Goal: Task Accomplishment & Management: Manage account settings

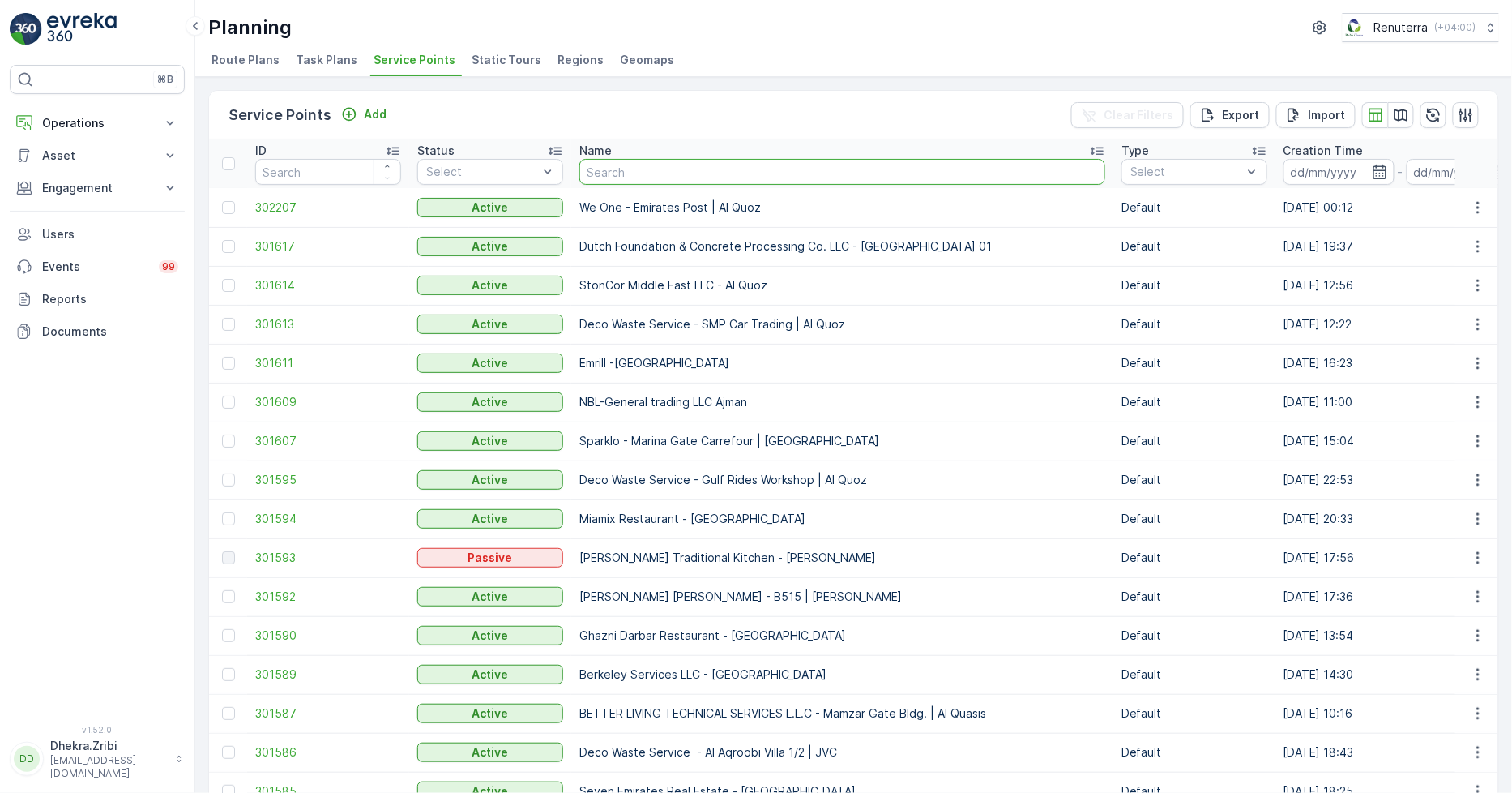
click at [601, 167] on input "text" at bounding box center [842, 172] width 526 height 26
type input "acc"
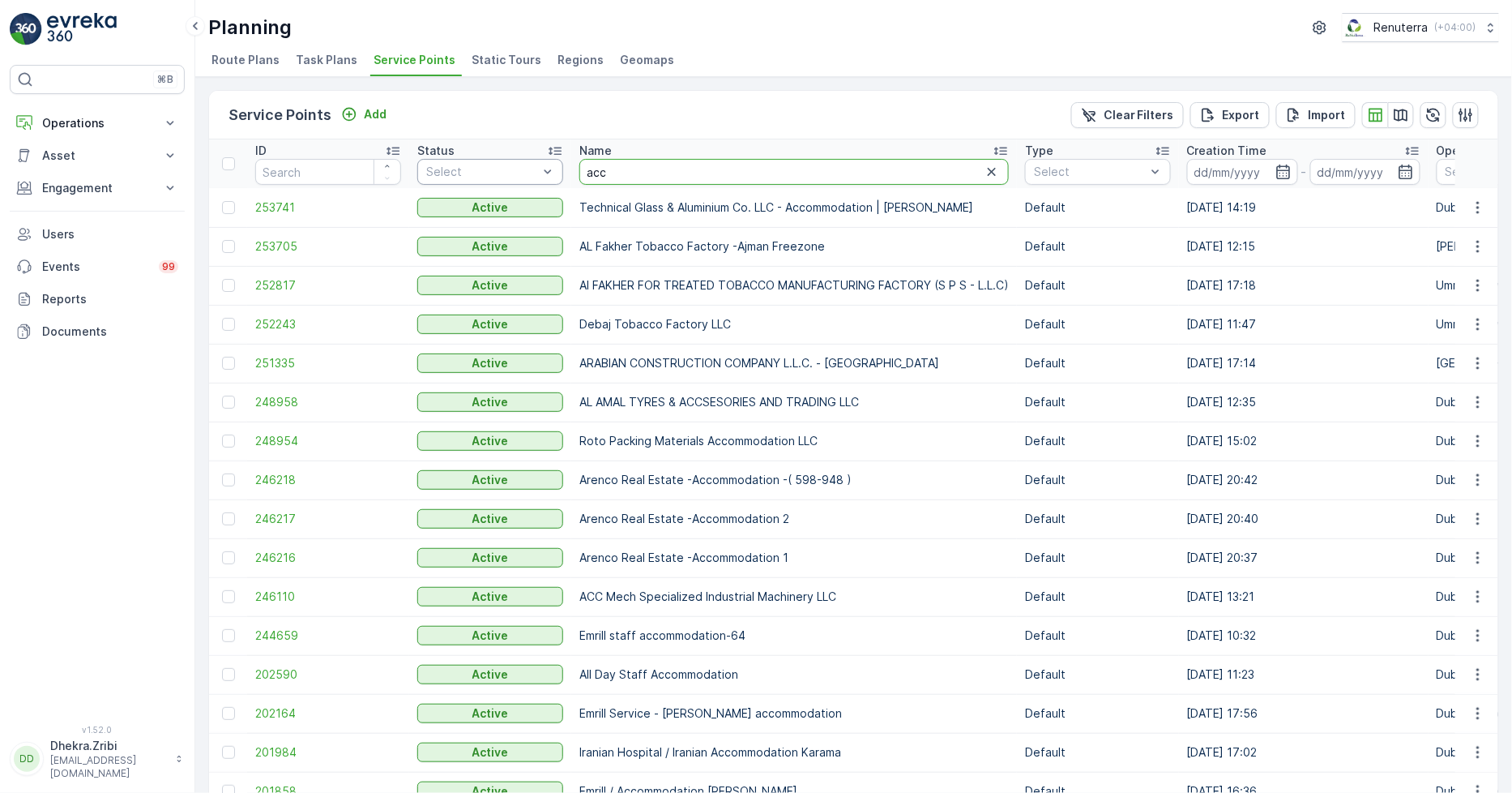
drag, startPoint x: 627, startPoint y: 168, endPoint x: 559, endPoint y: 158, distance: 68.7
type input "ar"
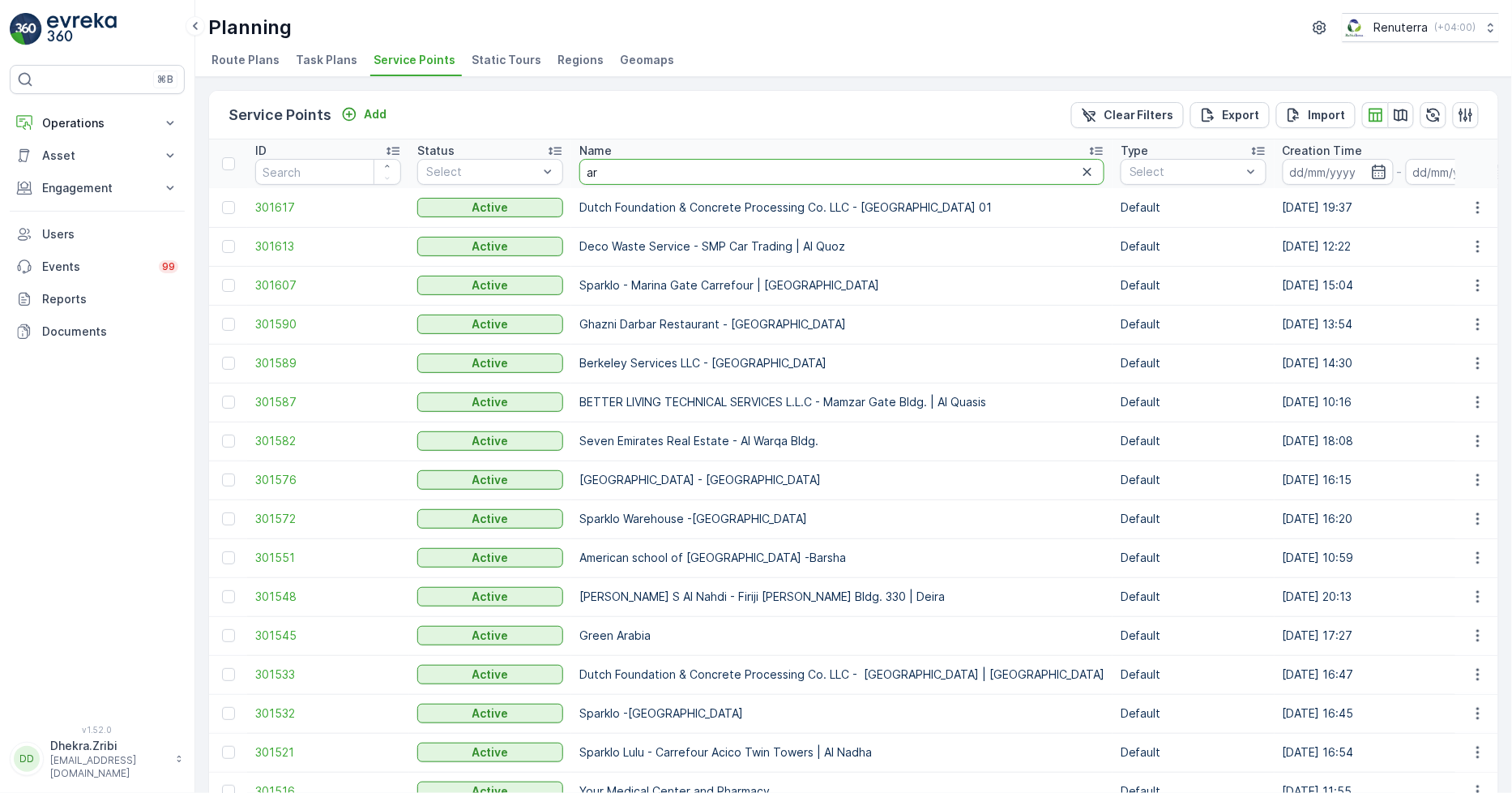
click at [616, 171] on input "ar" at bounding box center [842, 172] width 526 height 26
type input "arabianm="
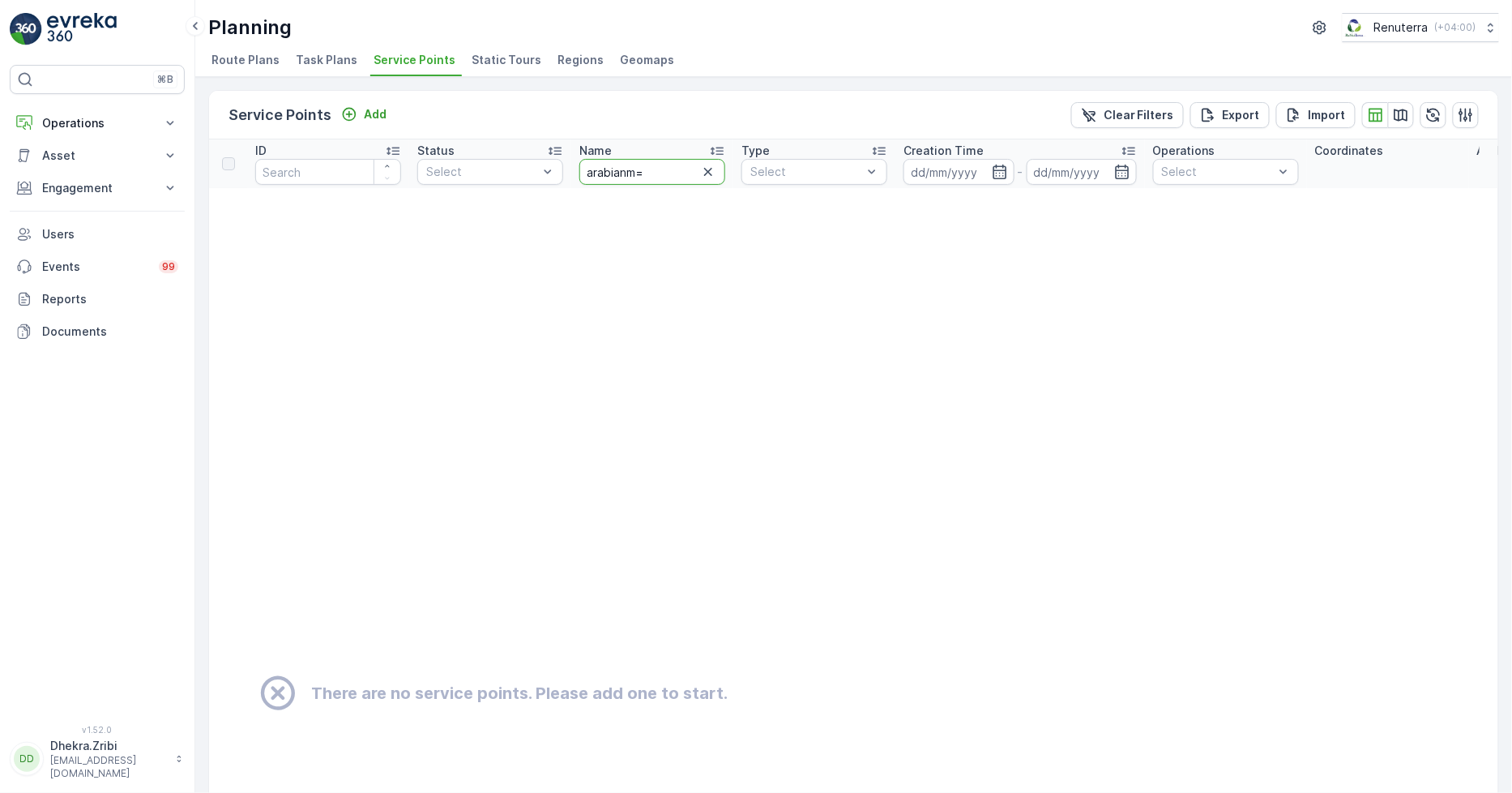
drag, startPoint x: 654, startPoint y: 166, endPoint x: 649, endPoint y: 175, distance: 10.3
click at [652, 167] on input "arabianm=" at bounding box center [652, 172] width 145 height 26
type input "arabian"
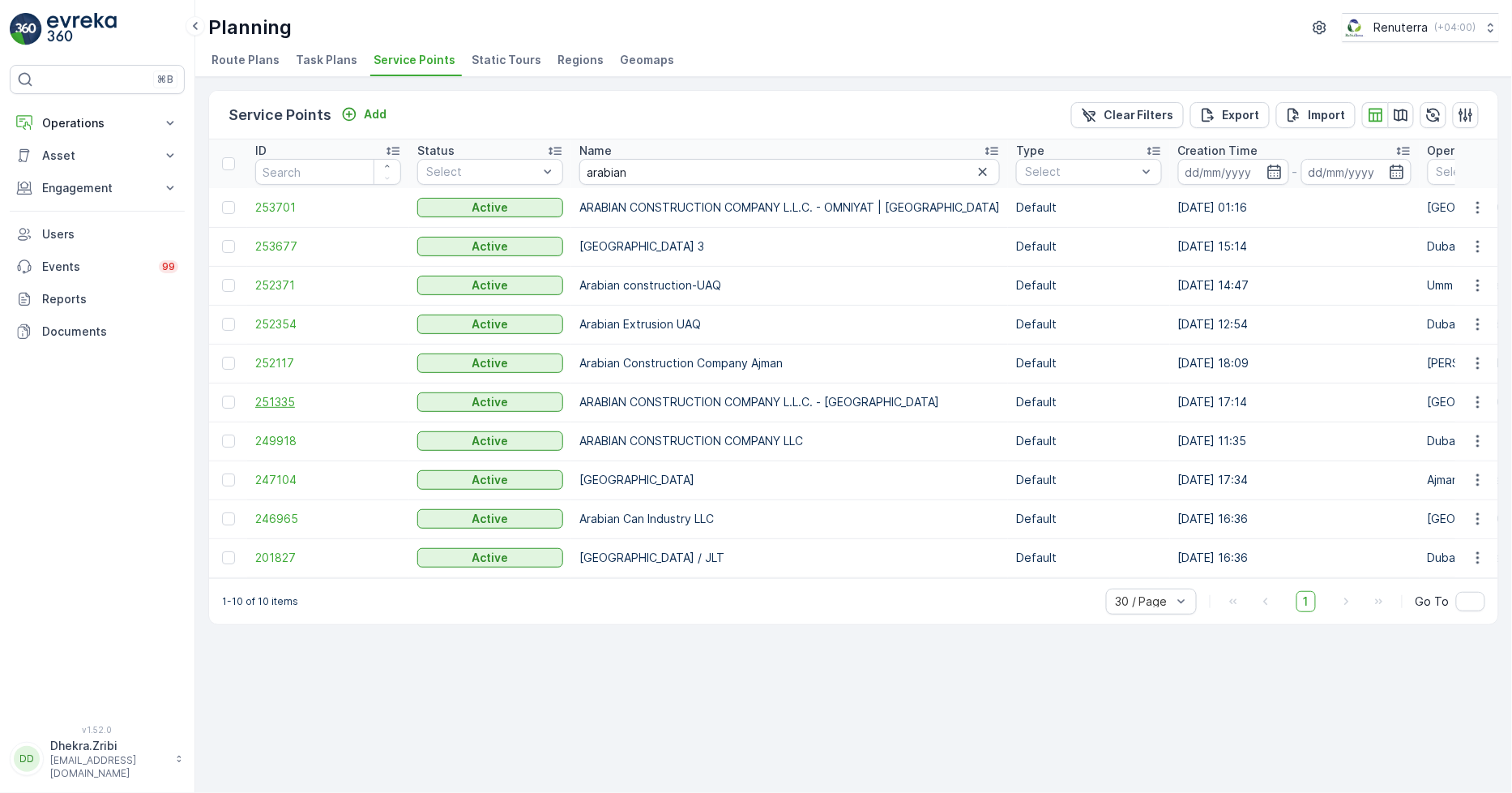
drag, startPoint x: 251, startPoint y: 395, endPoint x: 268, endPoint y: 399, distance: 17.5
click at [250, 395] on td "251335" at bounding box center [328, 402] width 162 height 39
click at [274, 398] on span "251335" at bounding box center [328, 402] width 145 height 16
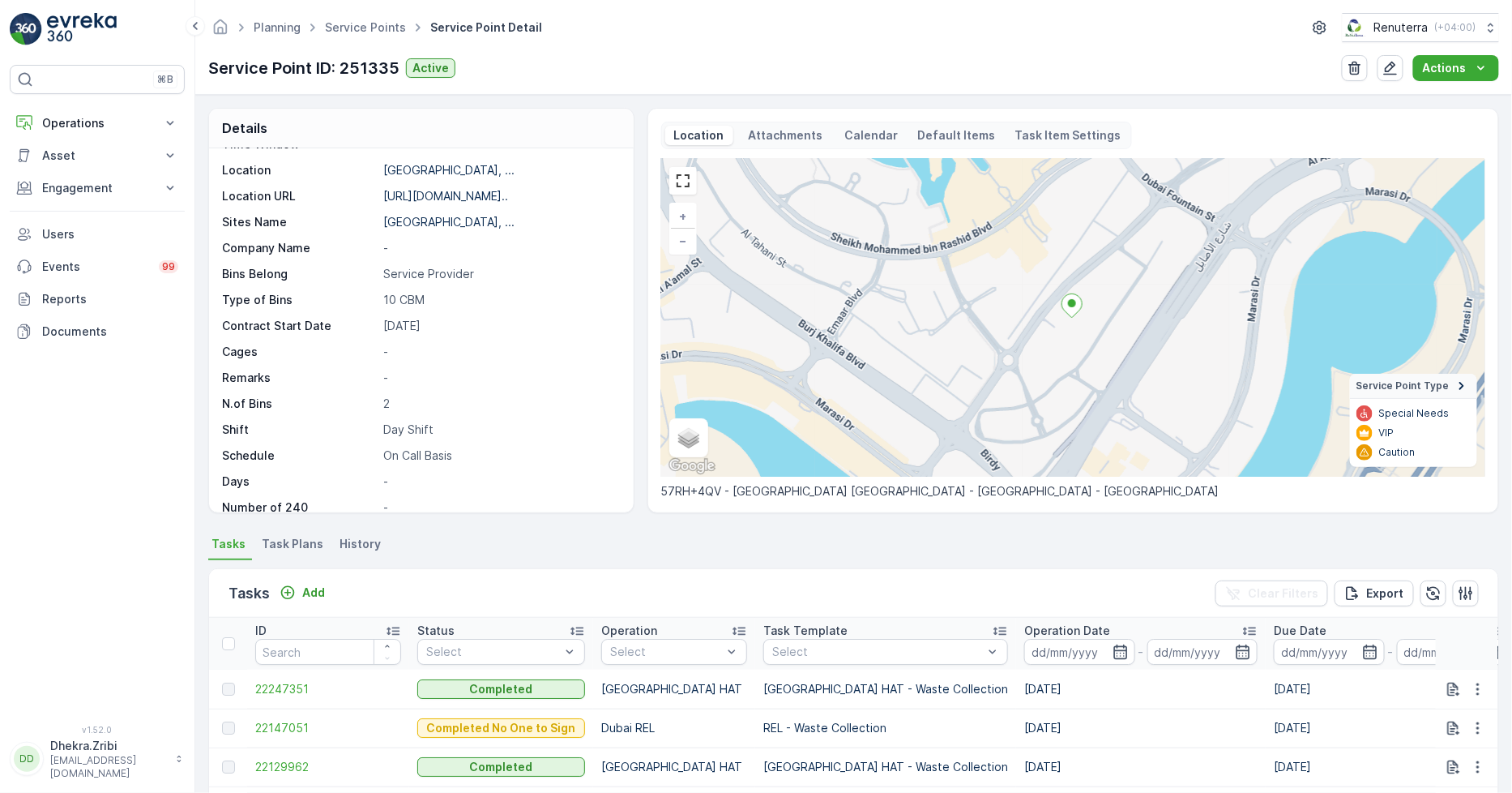
scroll to position [90, 0]
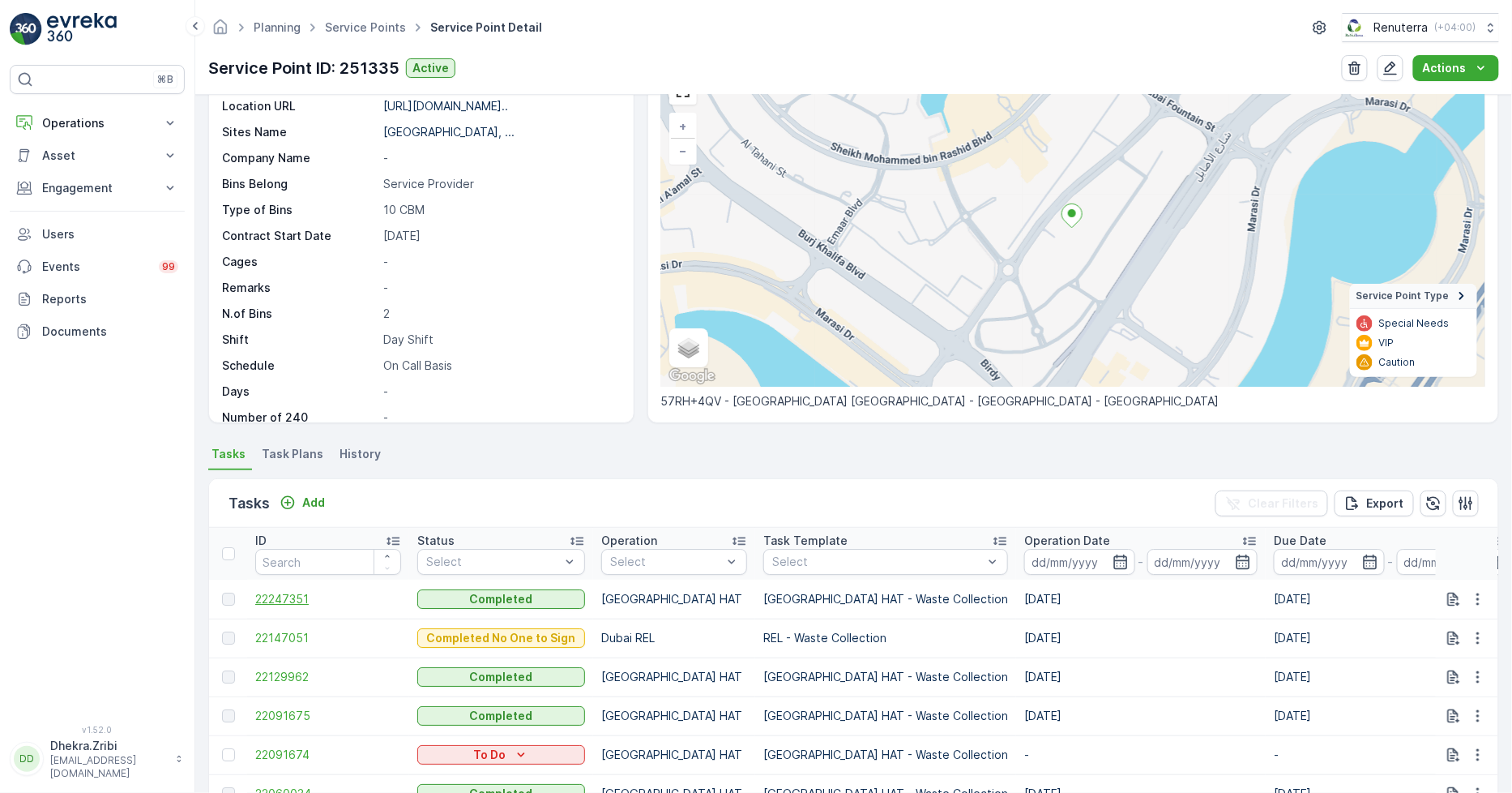
click at [293, 592] on span "22247351" at bounding box center [328, 599] width 145 height 16
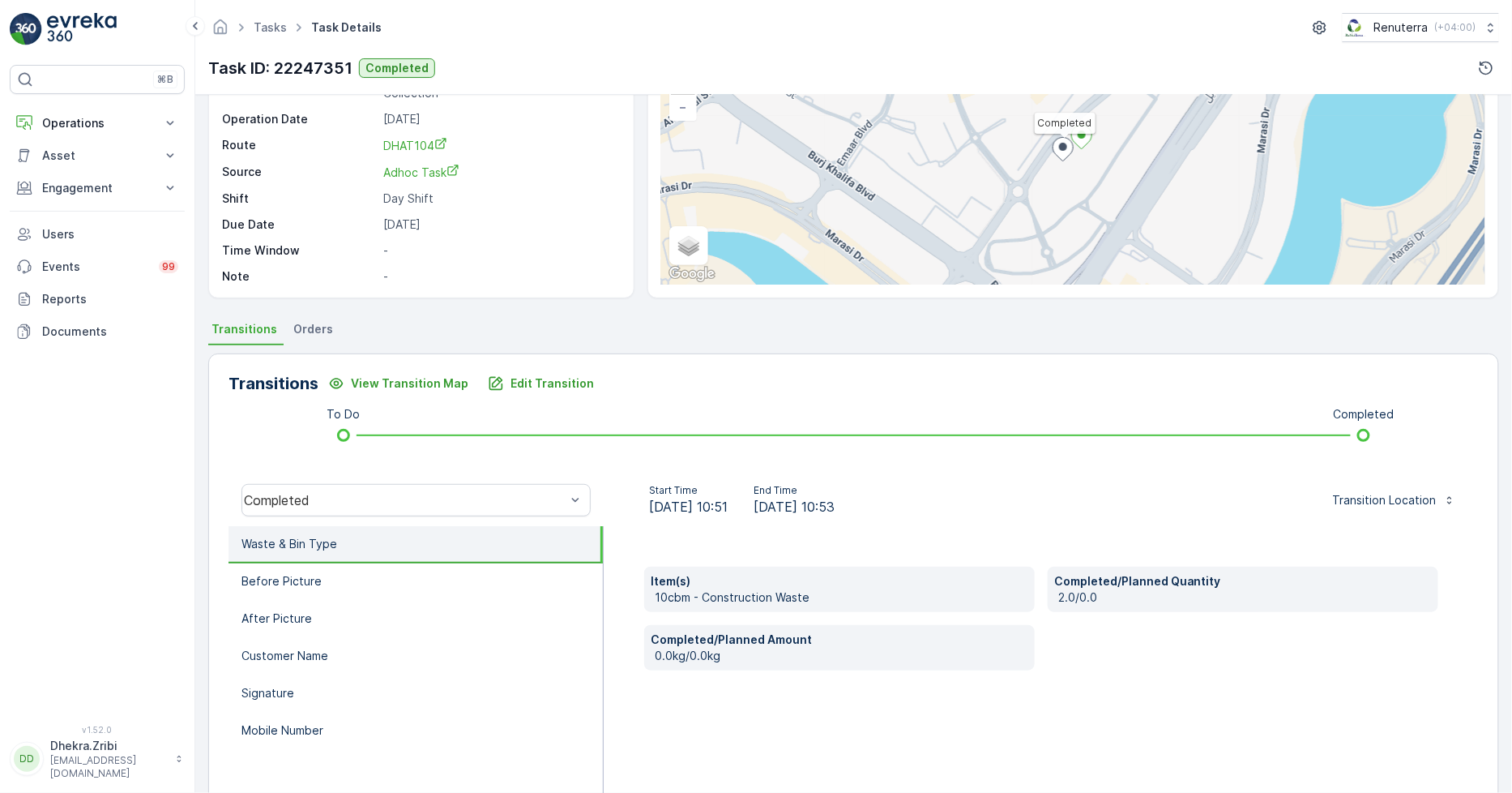
scroll to position [180, 0]
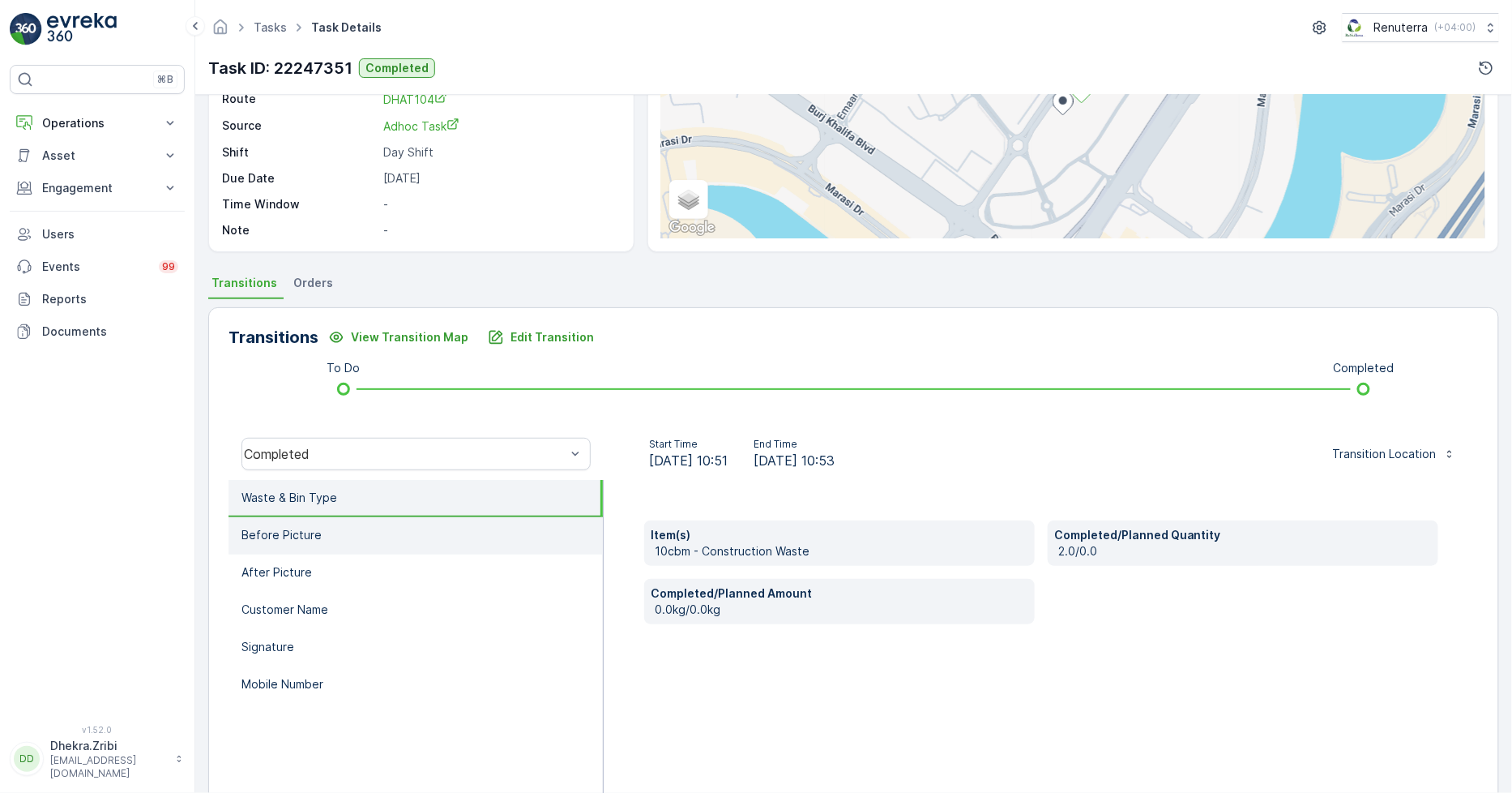
click at [335, 539] on li "Before Picture" at bounding box center [416, 536] width 375 height 37
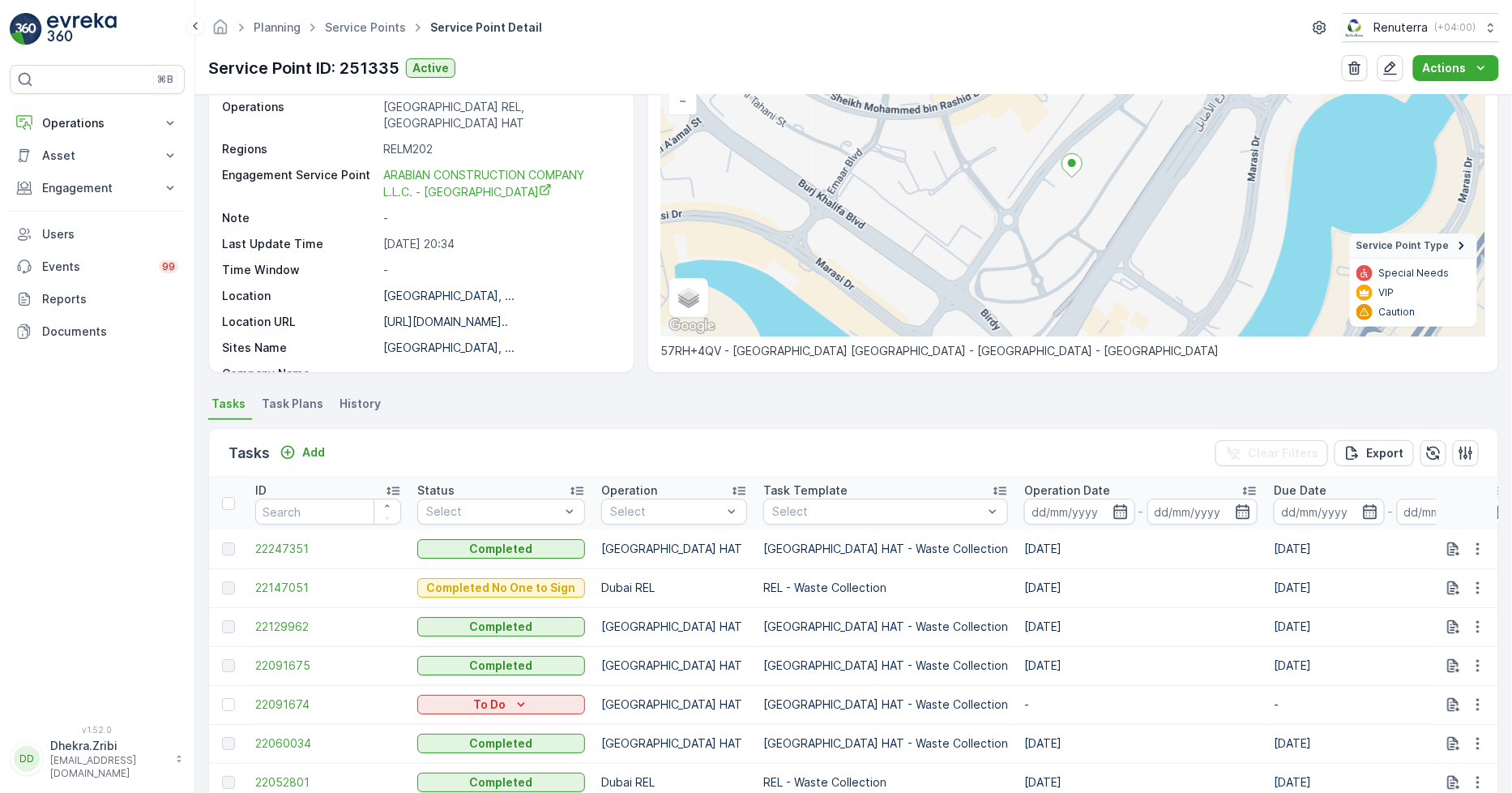
scroll to position [180, 0]
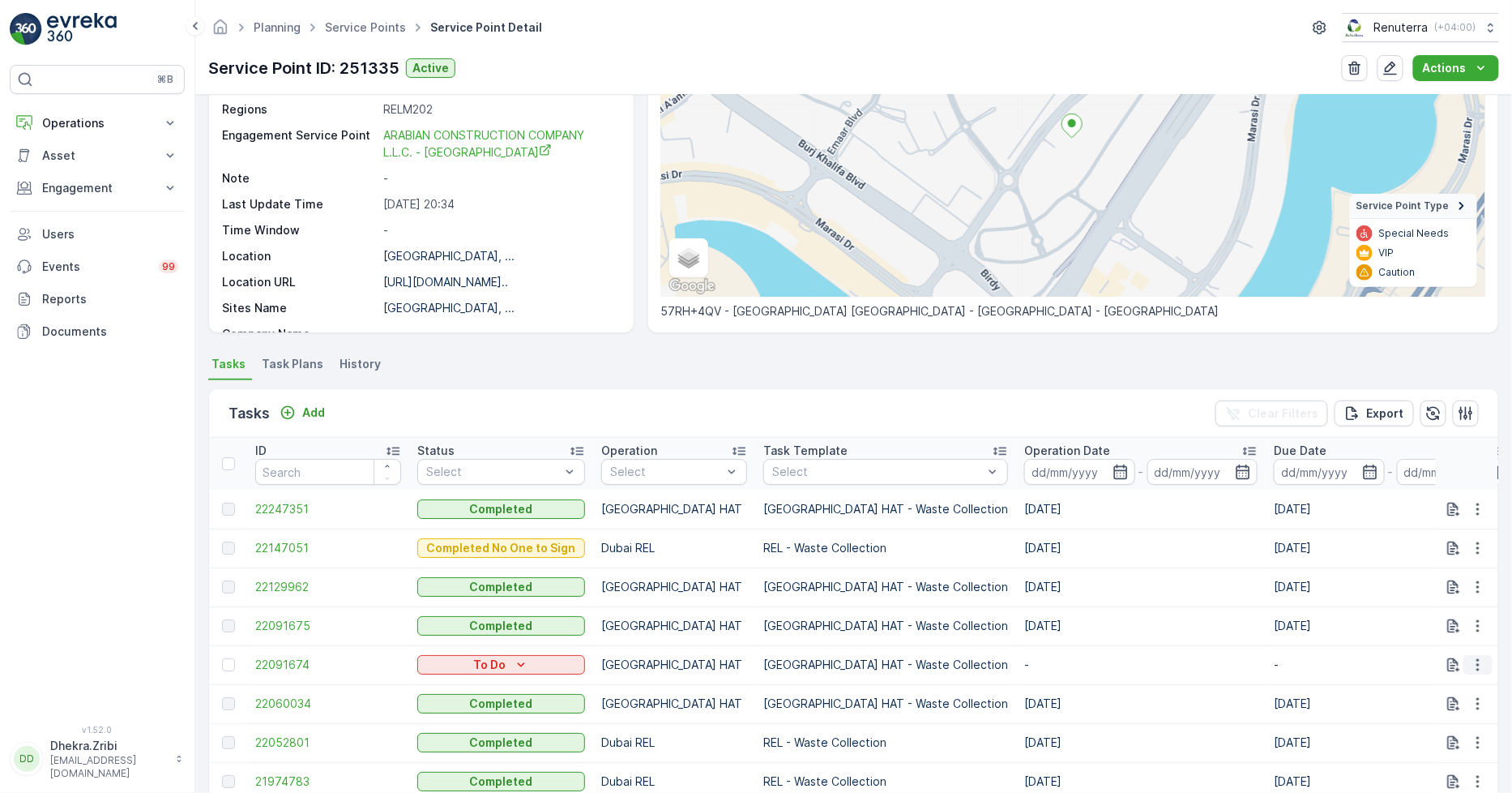
click at [1474, 660] on icon "button" at bounding box center [1478, 665] width 16 height 16
click at [1443, 588] on span "Change Route" at bounding box center [1437, 587] width 78 height 16
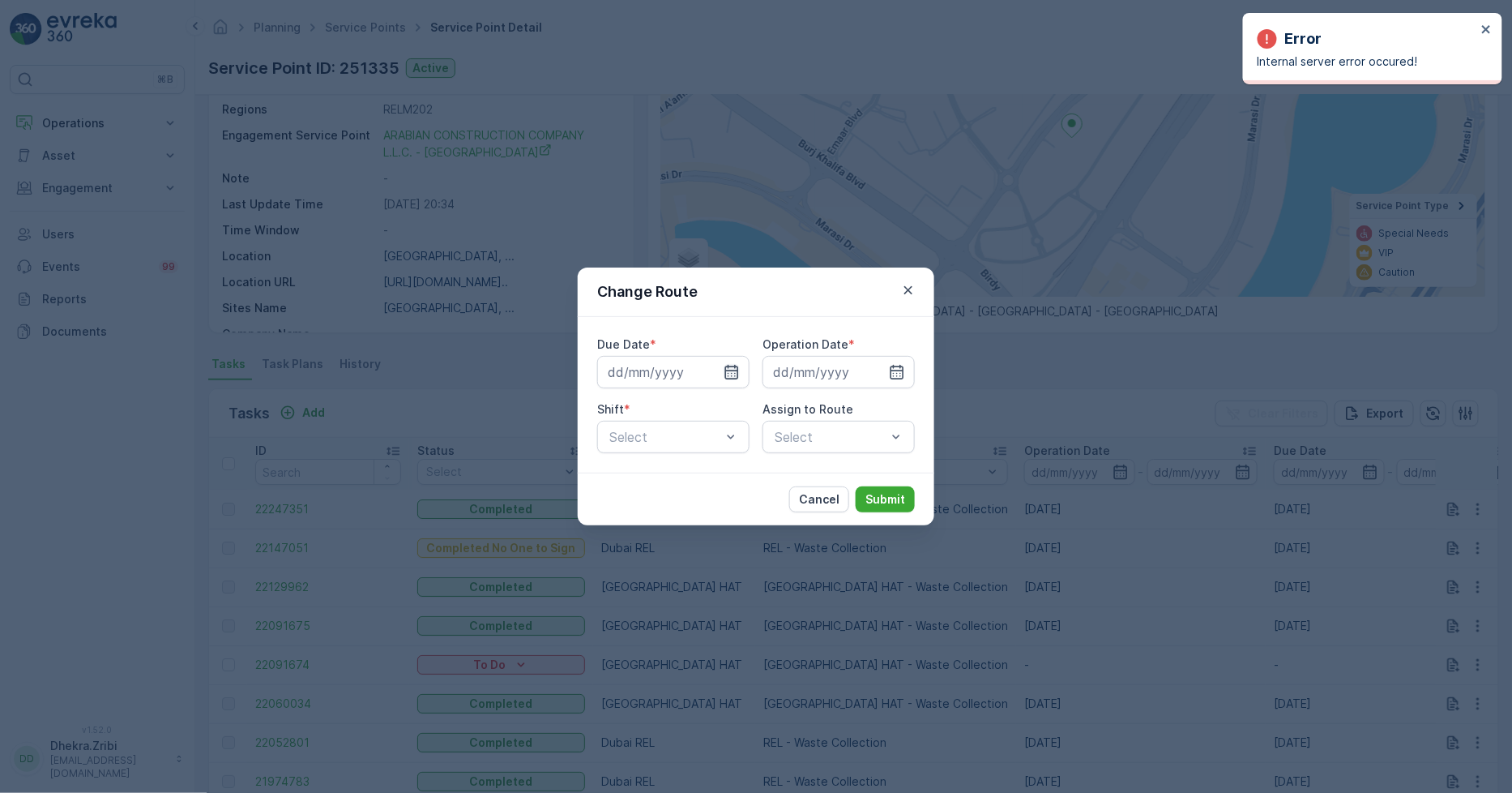
click at [733, 366] on icon "button" at bounding box center [732, 372] width 16 height 16
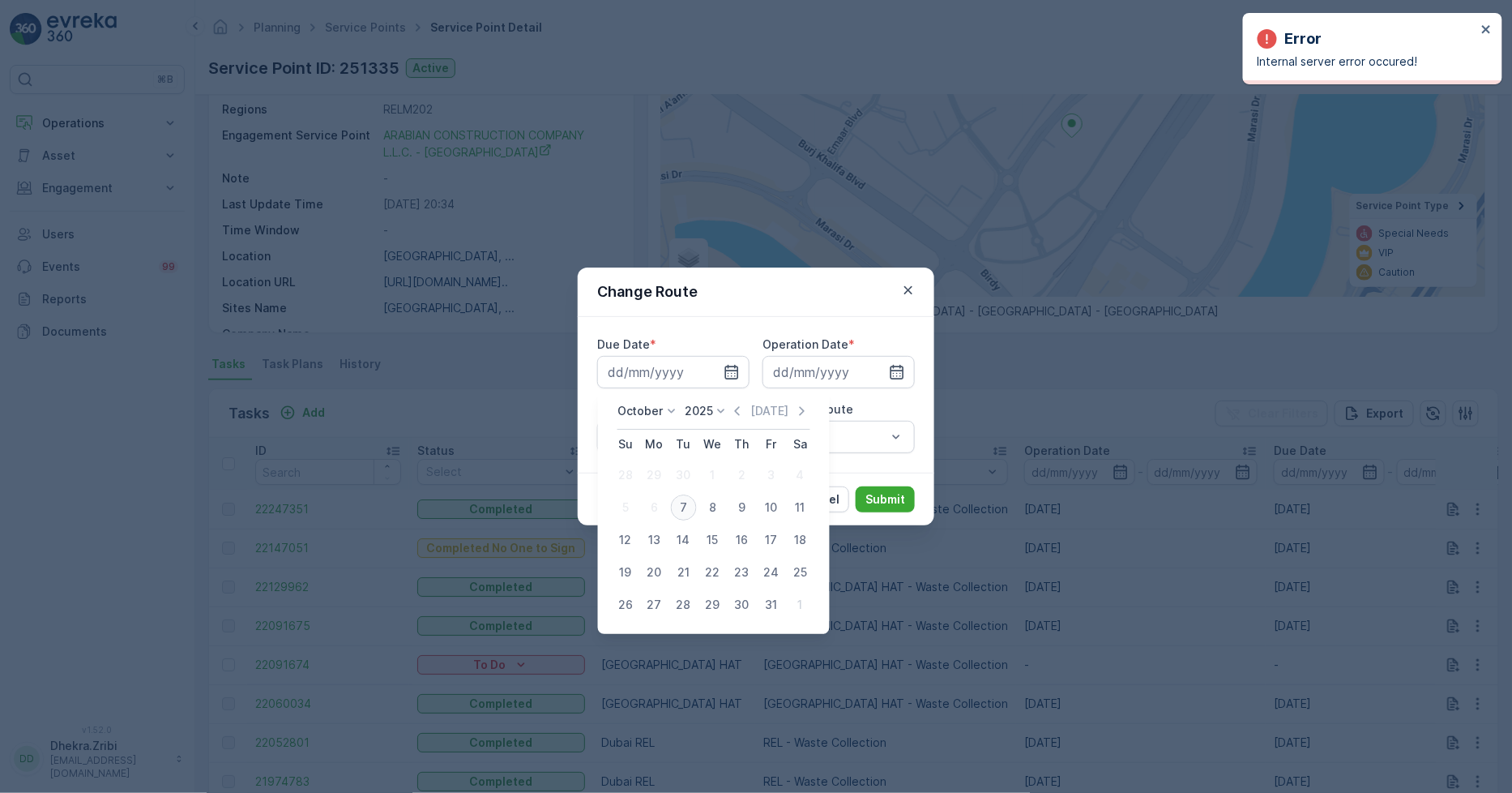
click at [681, 507] on div "7" at bounding box center [684, 507] width 26 height 26
type input "[DATE]"
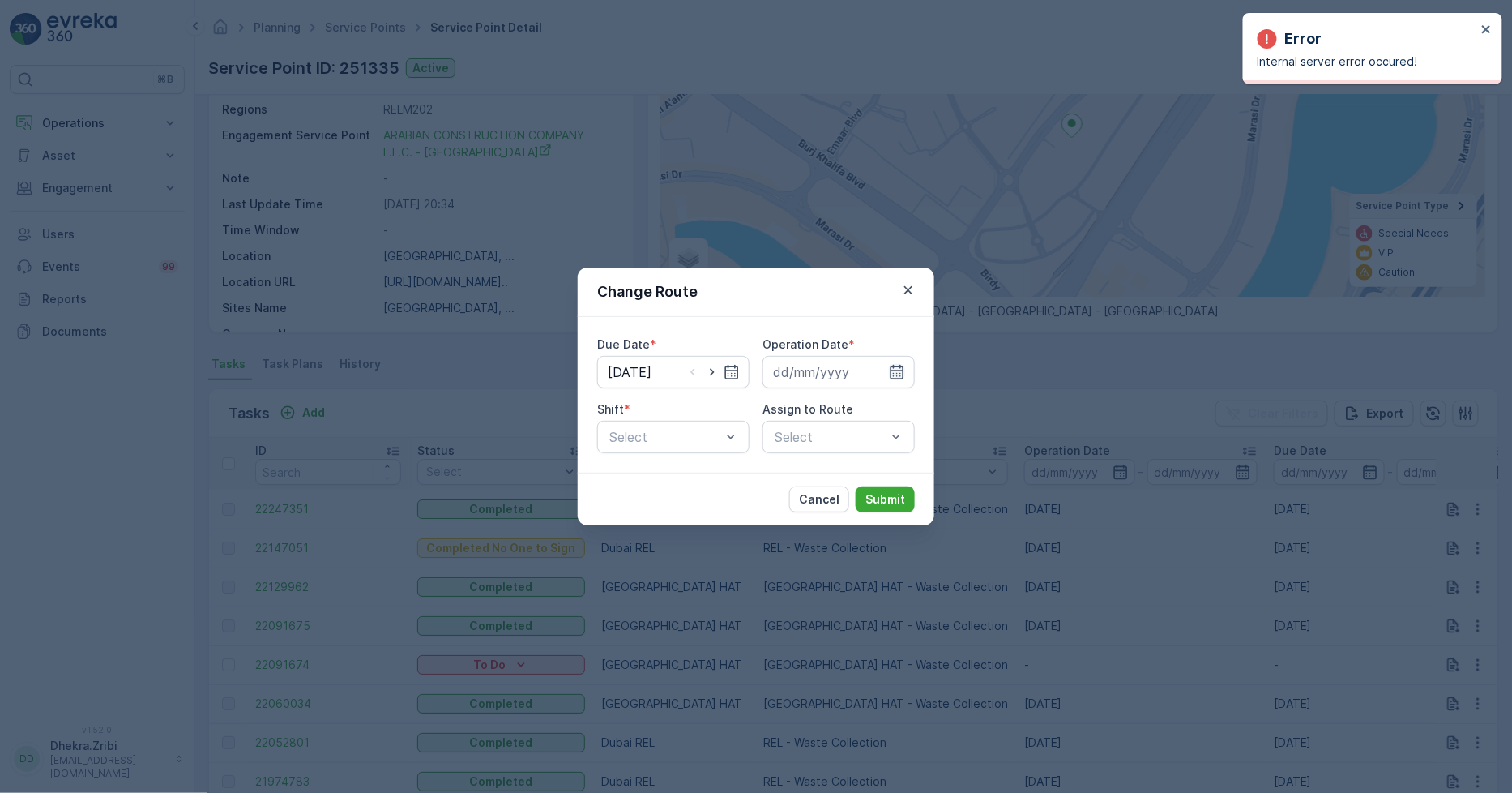
click at [897, 374] on icon "button" at bounding box center [897, 372] width 14 height 15
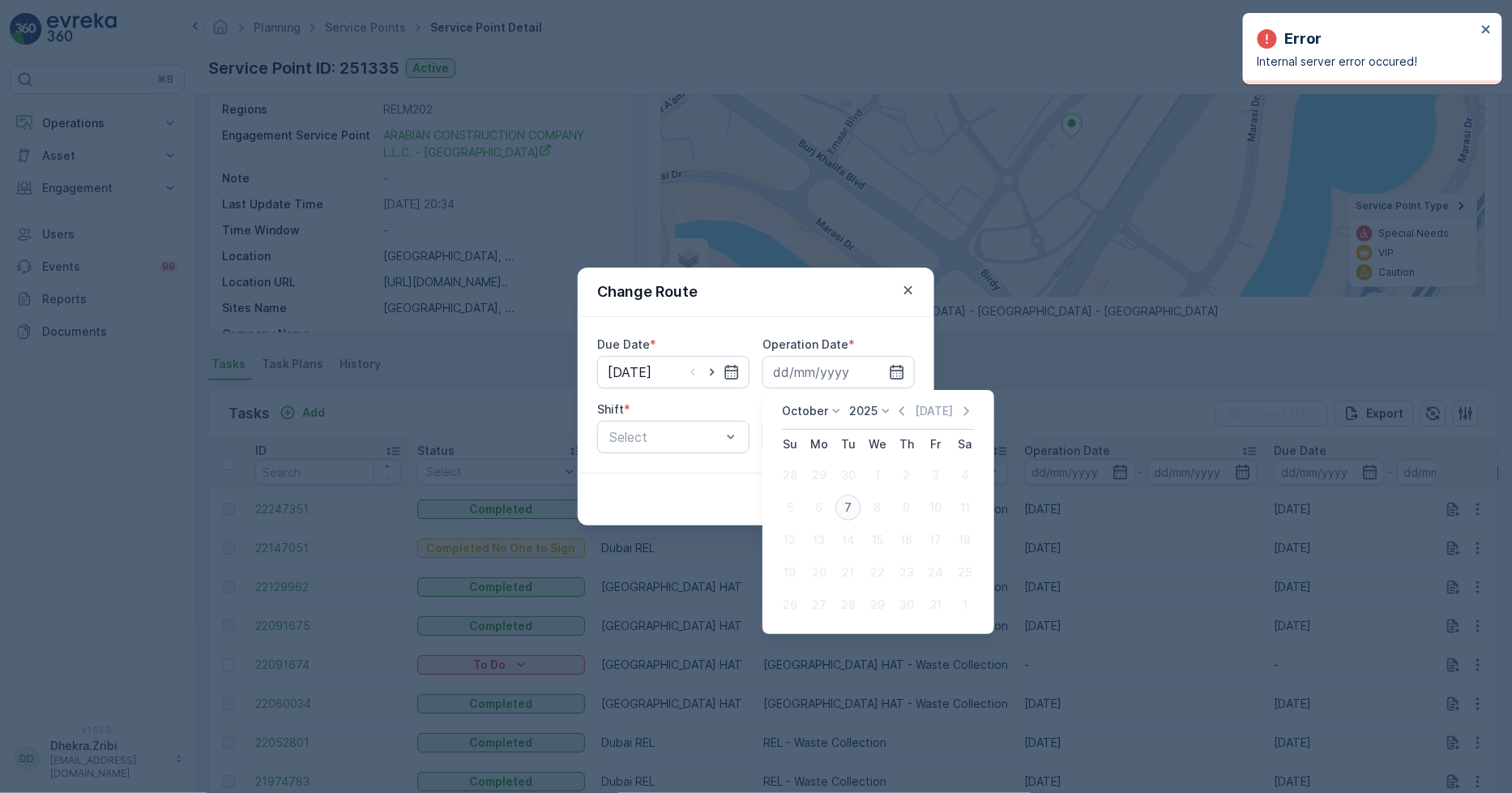
click at [849, 501] on div "7" at bounding box center [848, 507] width 26 height 26
type input "[DATE]"
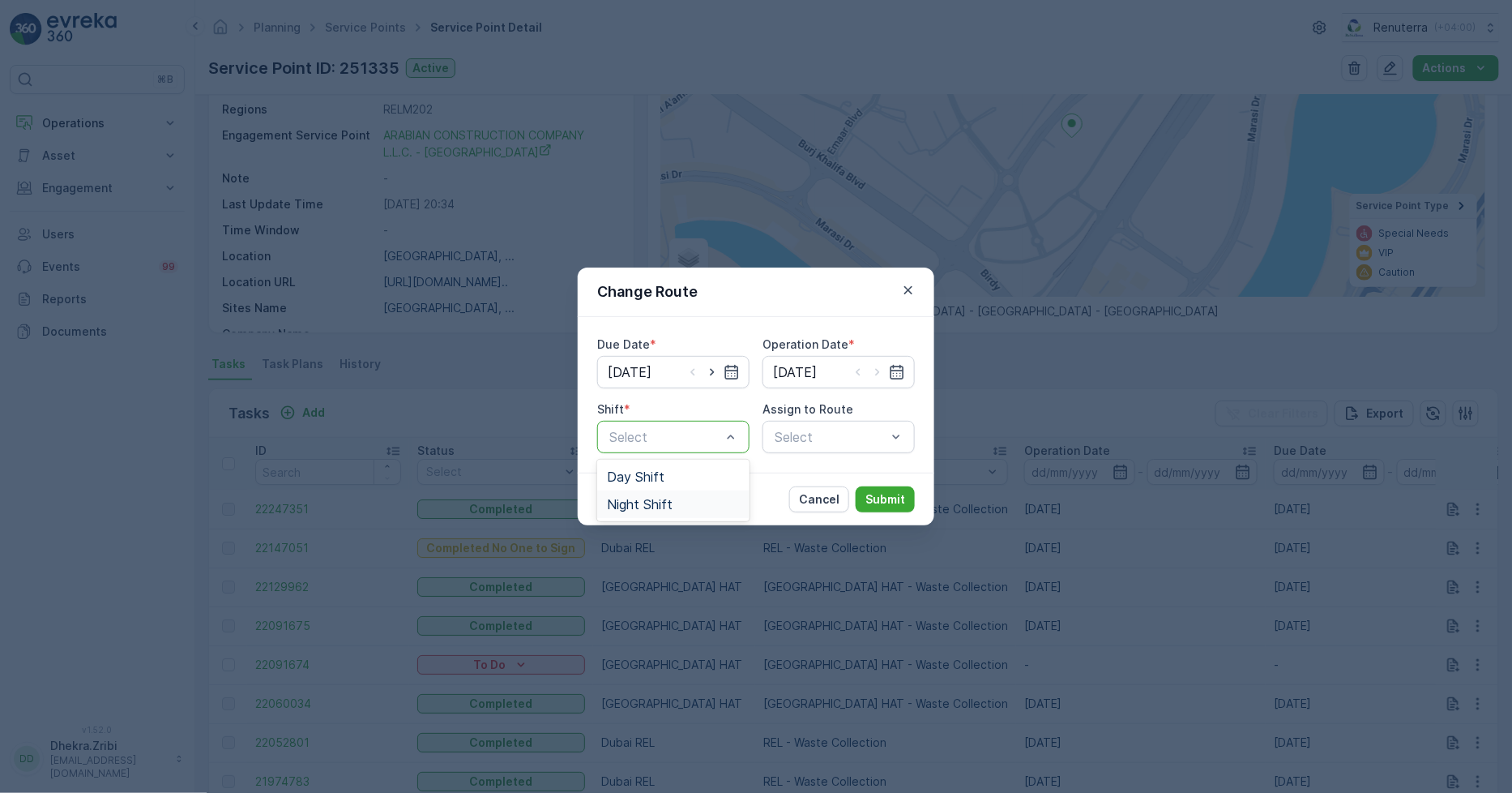
click at [654, 497] on span "Night Shift" at bounding box center [640, 504] width 65 height 15
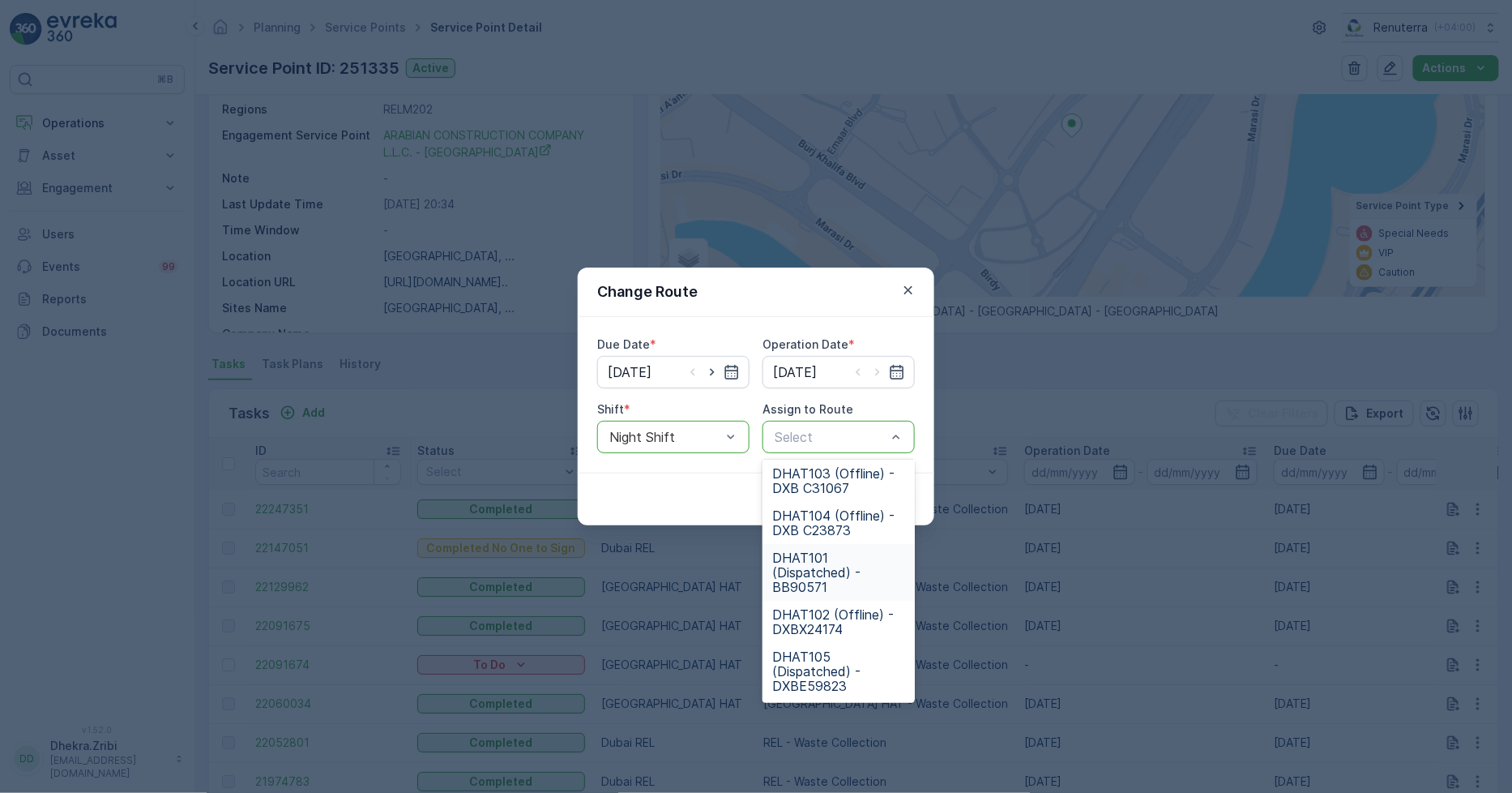
scroll to position [0, 0]
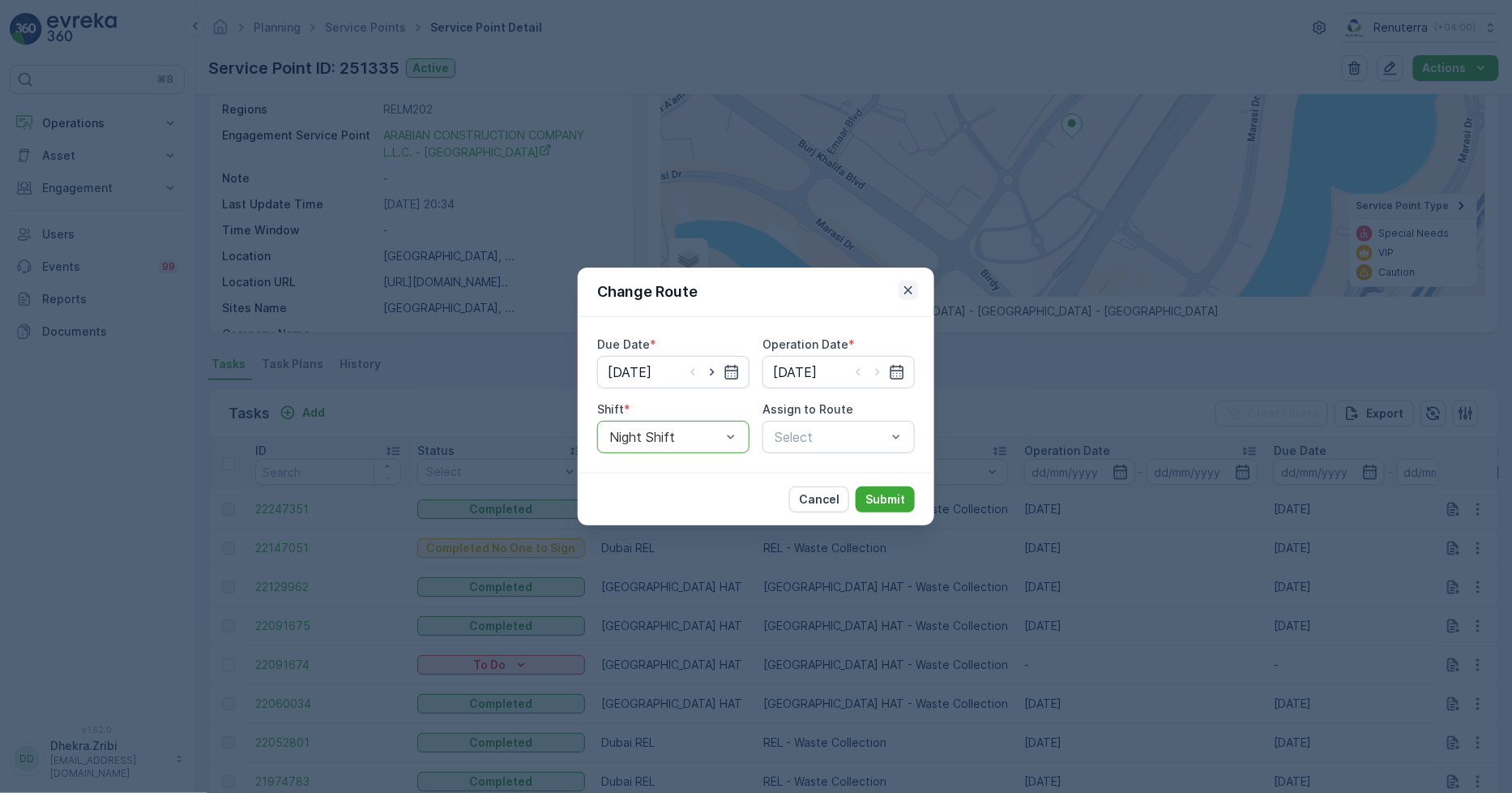
click at [908, 290] on icon "button" at bounding box center [908, 290] width 8 height 8
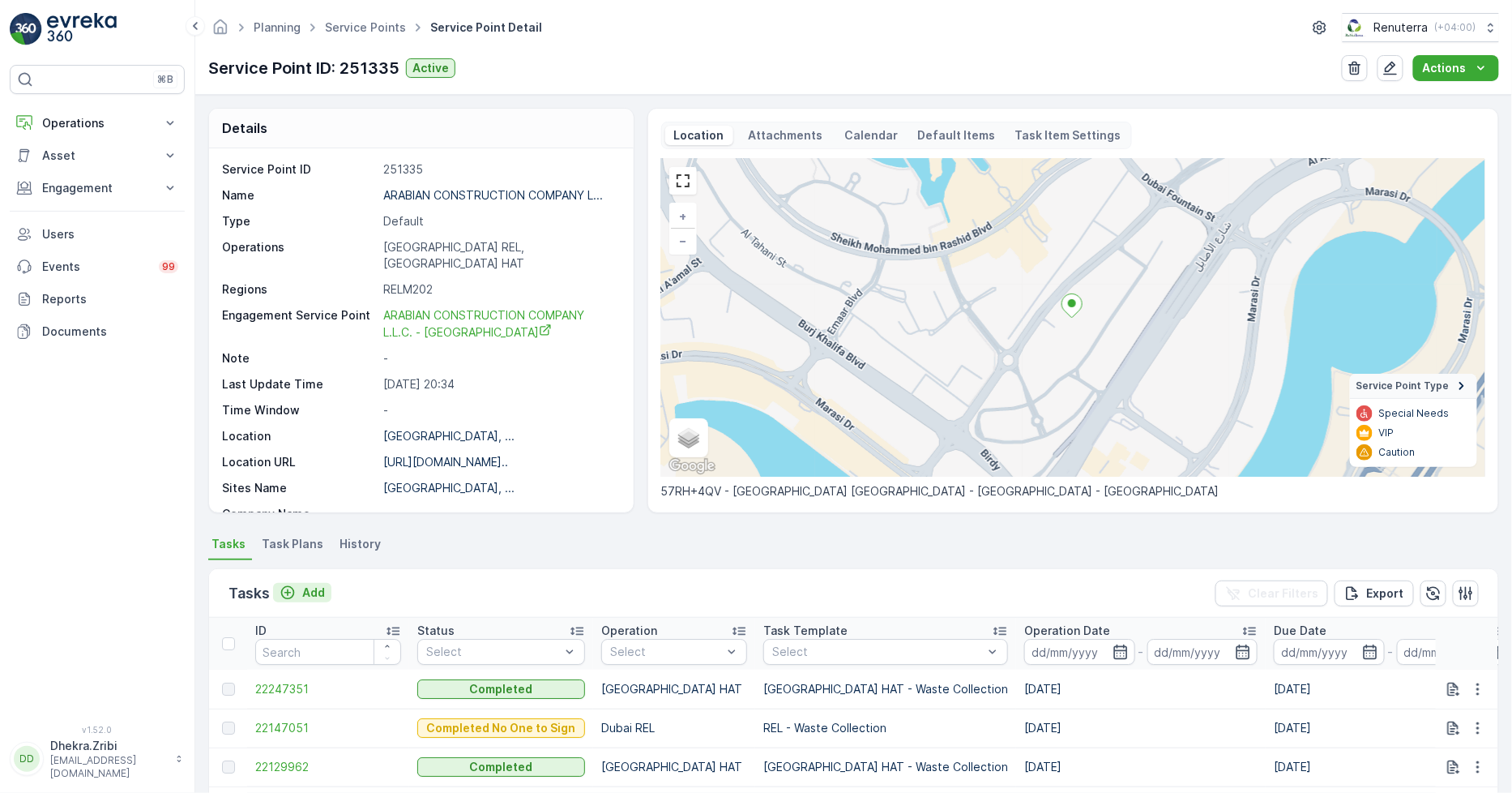
click at [313, 589] on p "Add" at bounding box center [314, 593] width 23 height 16
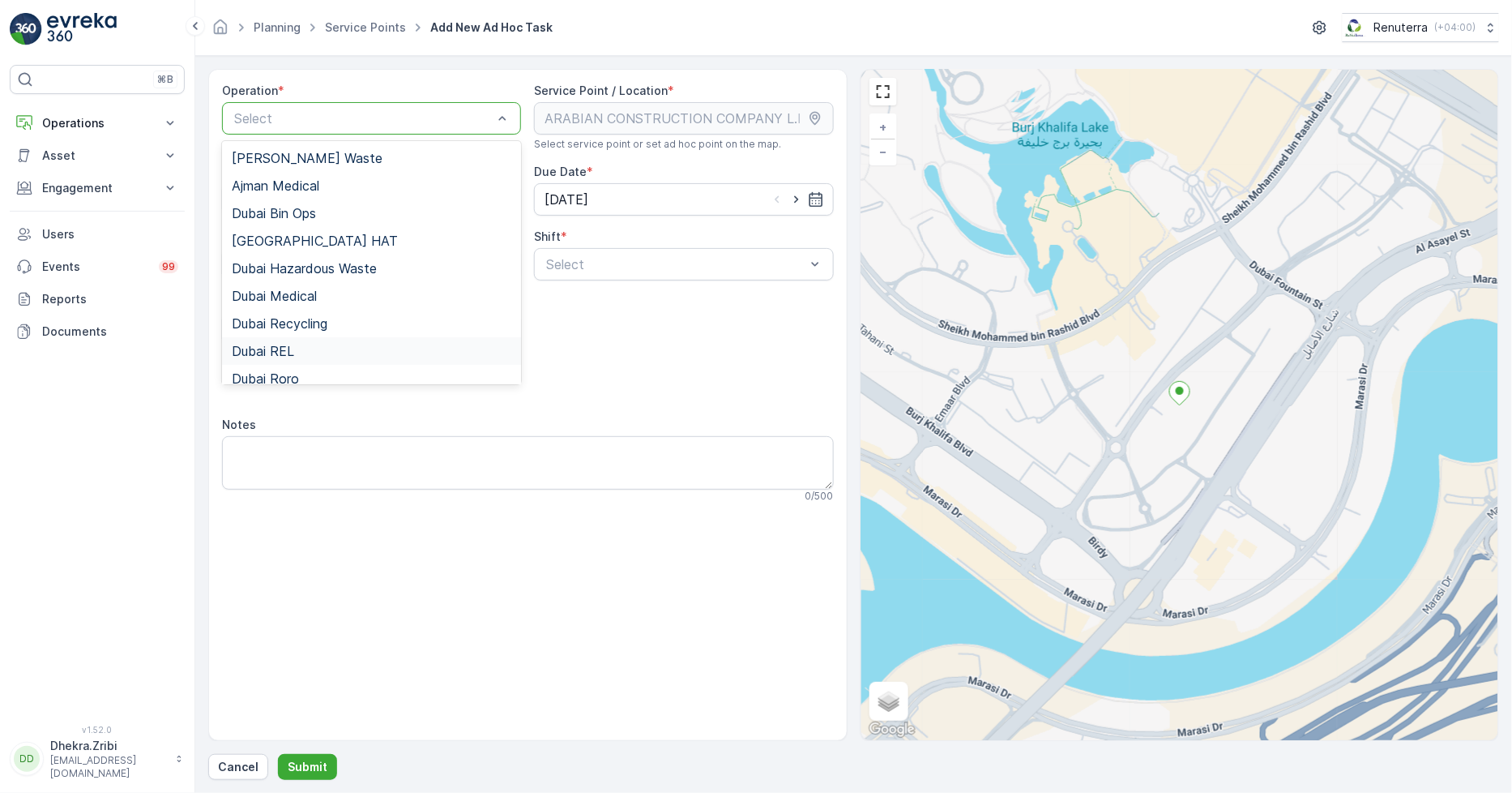
click at [287, 348] on span "Dubai REL" at bounding box center [263, 351] width 63 height 15
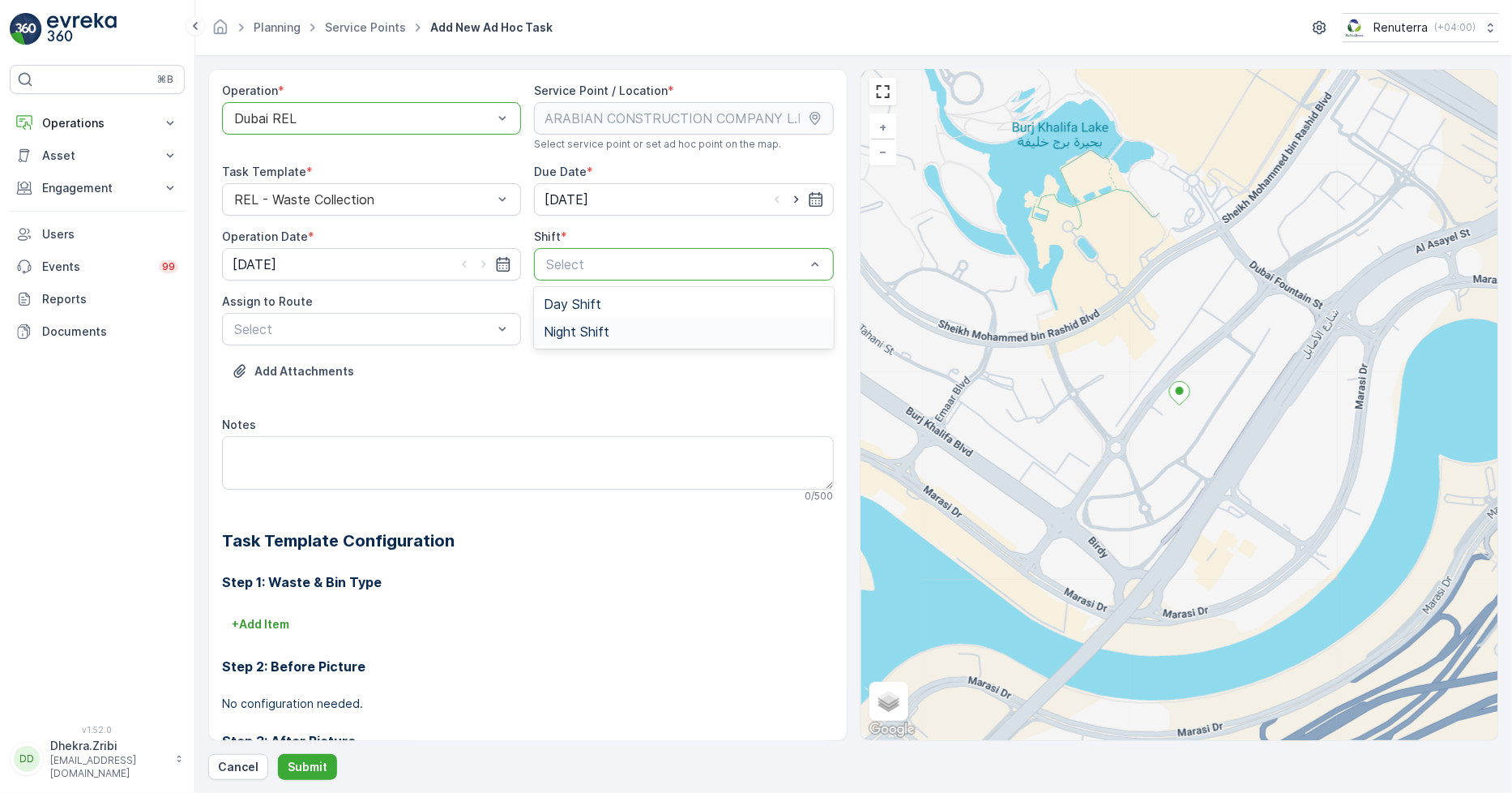
click at [578, 327] on span "Night Shift" at bounding box center [576, 332] width 65 height 15
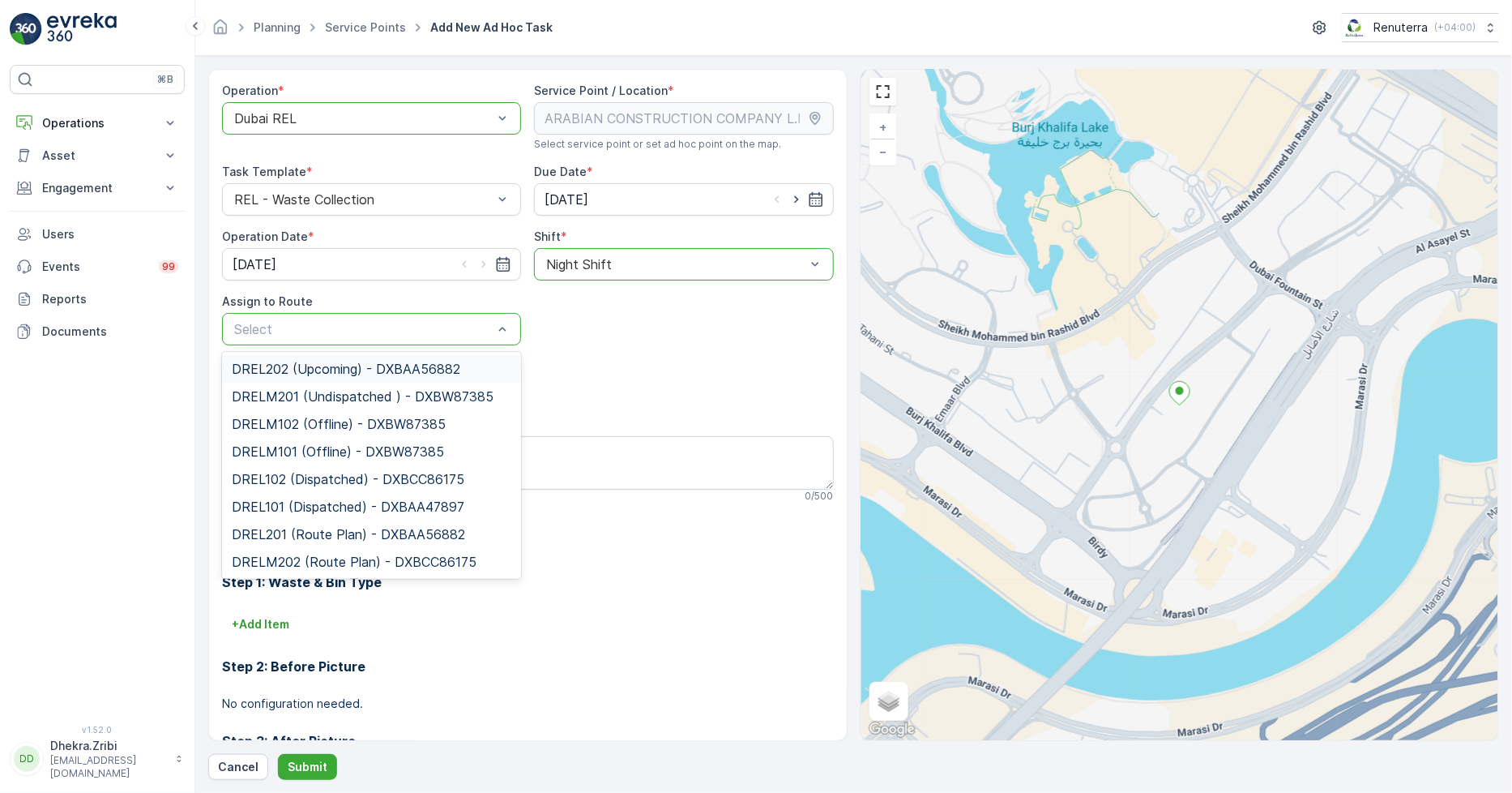
click at [366, 342] on div "Select" at bounding box center [371, 329] width 299 height 33
click at [309, 367] on span "DREL202 (Upcoming) - DXBAA56882" at bounding box center [345, 369] width 228 height 15
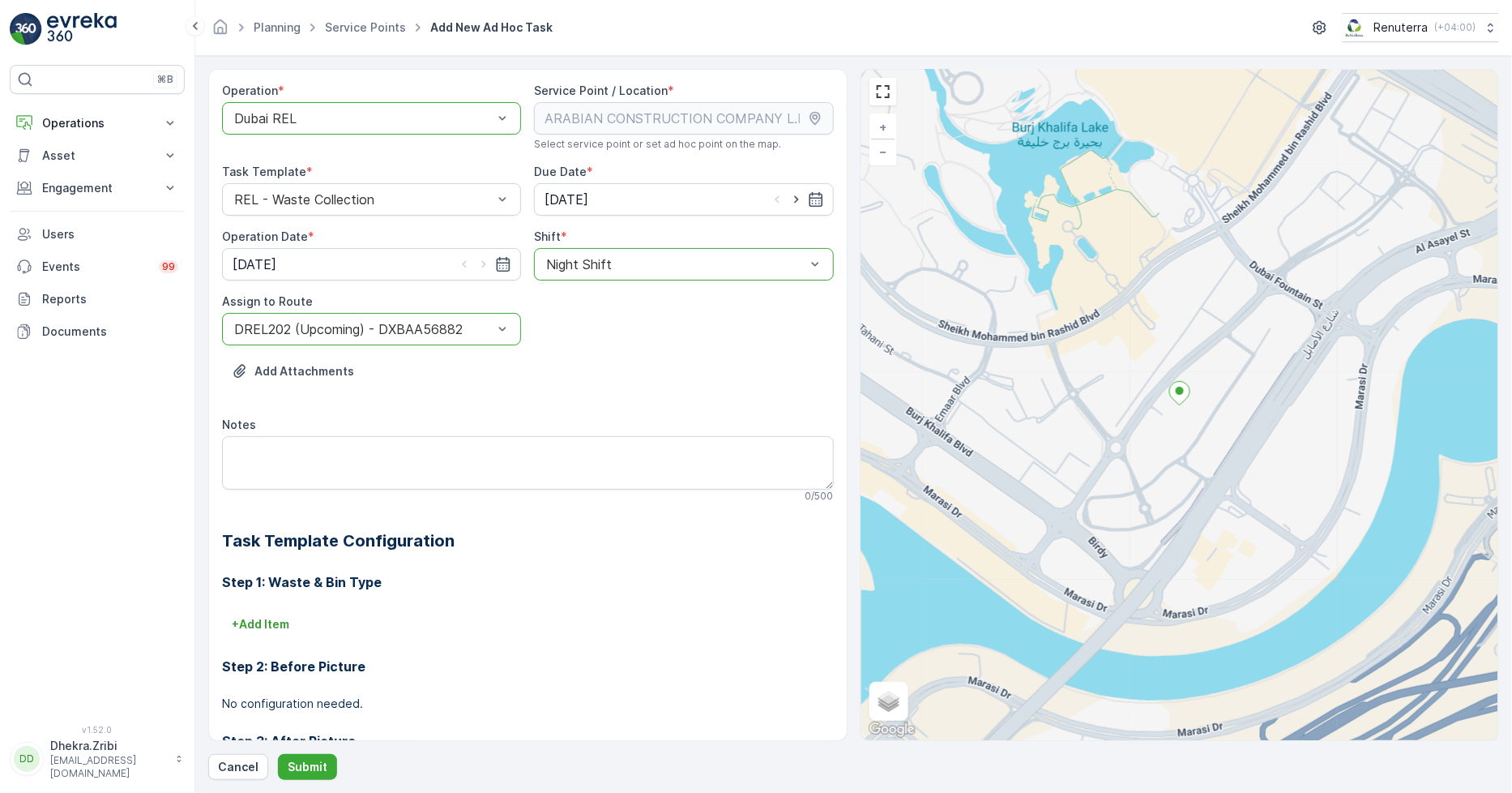
click at [350, 332] on div at bounding box center [364, 329] width 262 height 15
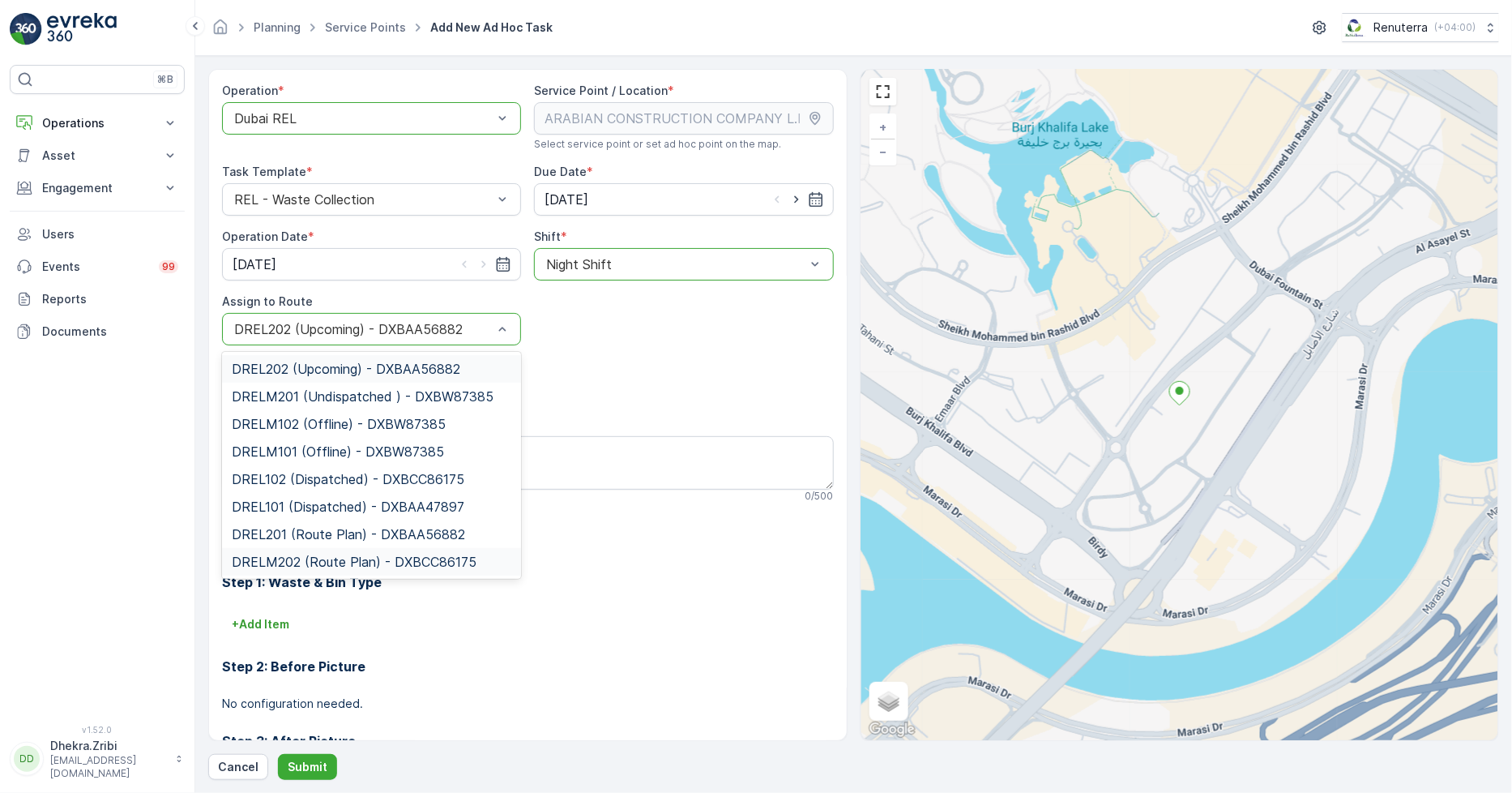
click at [330, 557] on span "DRELM202 (Route Plan) - DXBCC86175" at bounding box center [354, 562] width 245 height 15
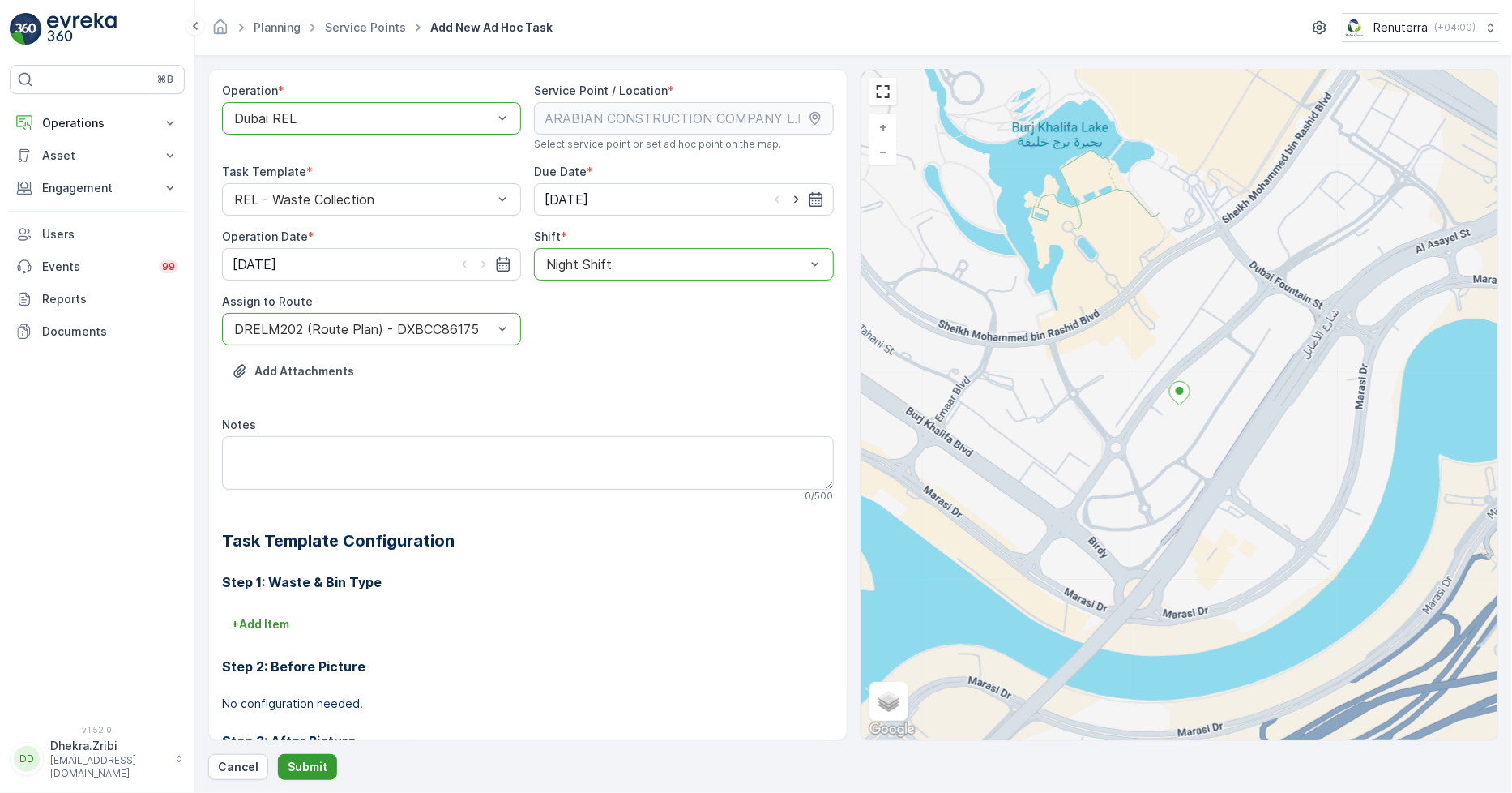
click at [311, 766] on p "Submit" at bounding box center [307, 767] width 40 height 16
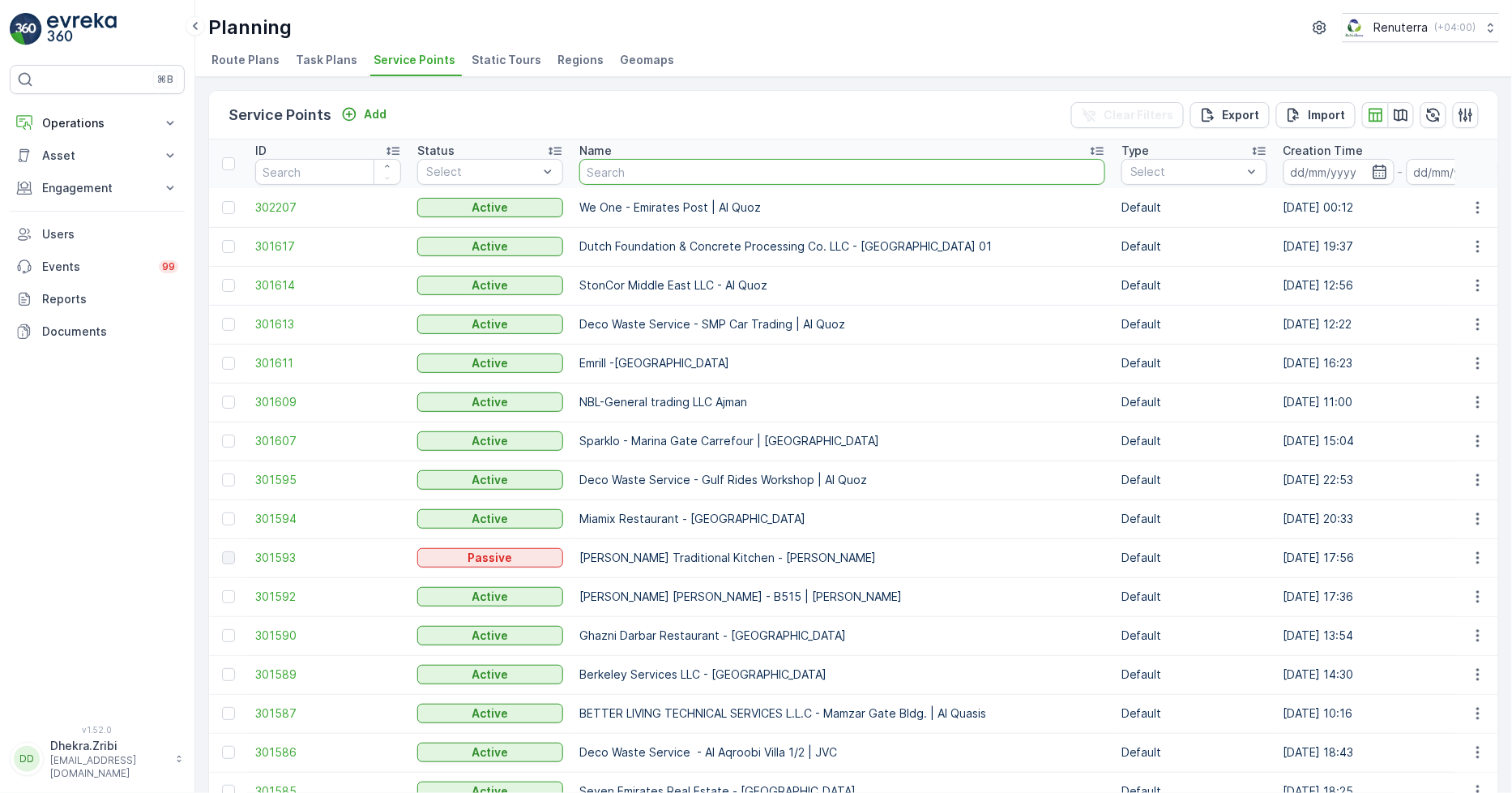
click at [668, 168] on input "text" at bounding box center [842, 172] width 526 height 26
click at [655, 174] on input "text" at bounding box center [842, 172] width 526 height 26
paste input "Ellipse"
type input "Ellipse"
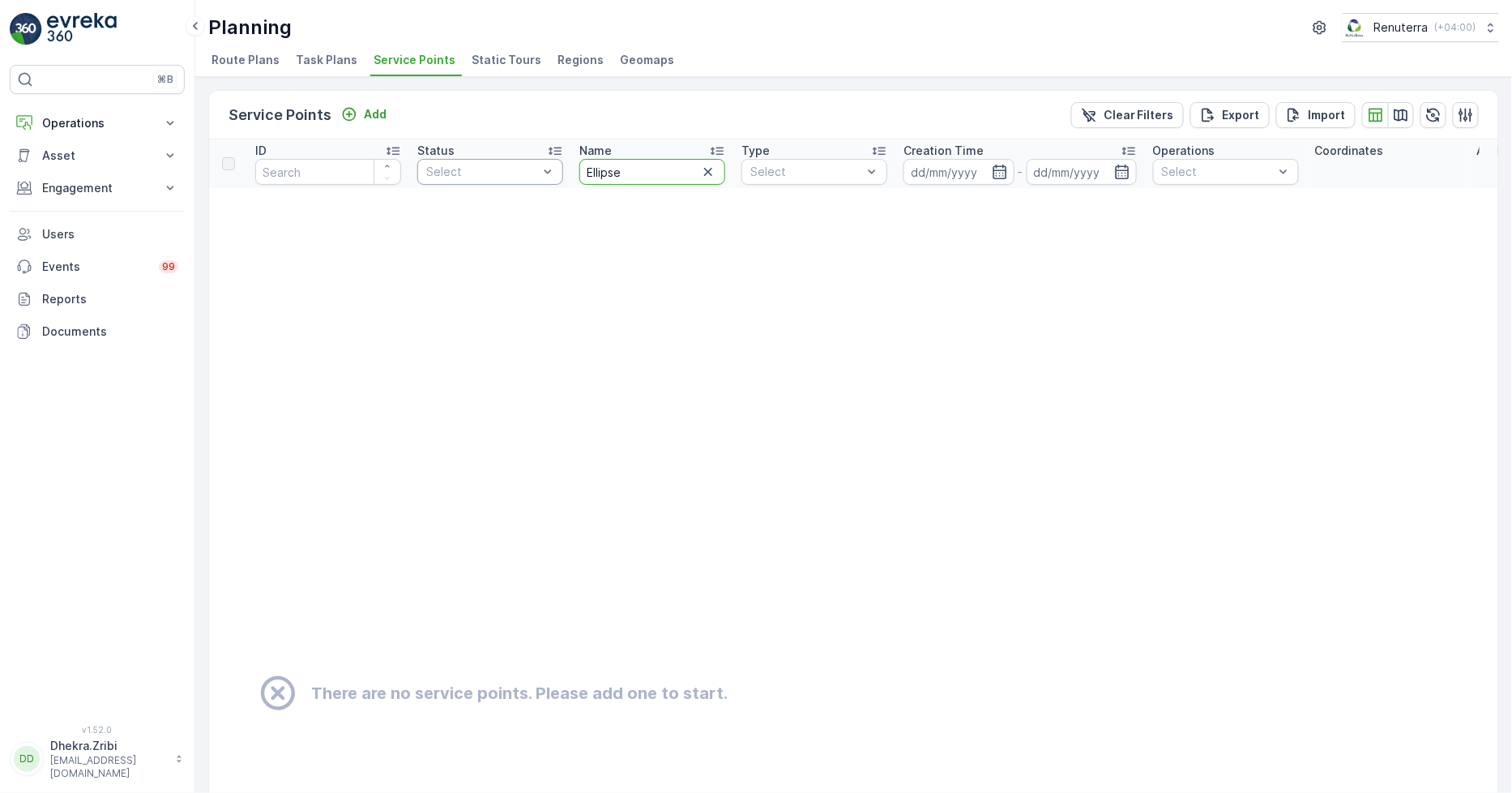
drag, startPoint x: 648, startPoint y: 168, endPoint x: 524, endPoint y: 164, distance: 124.1
type input "afra"
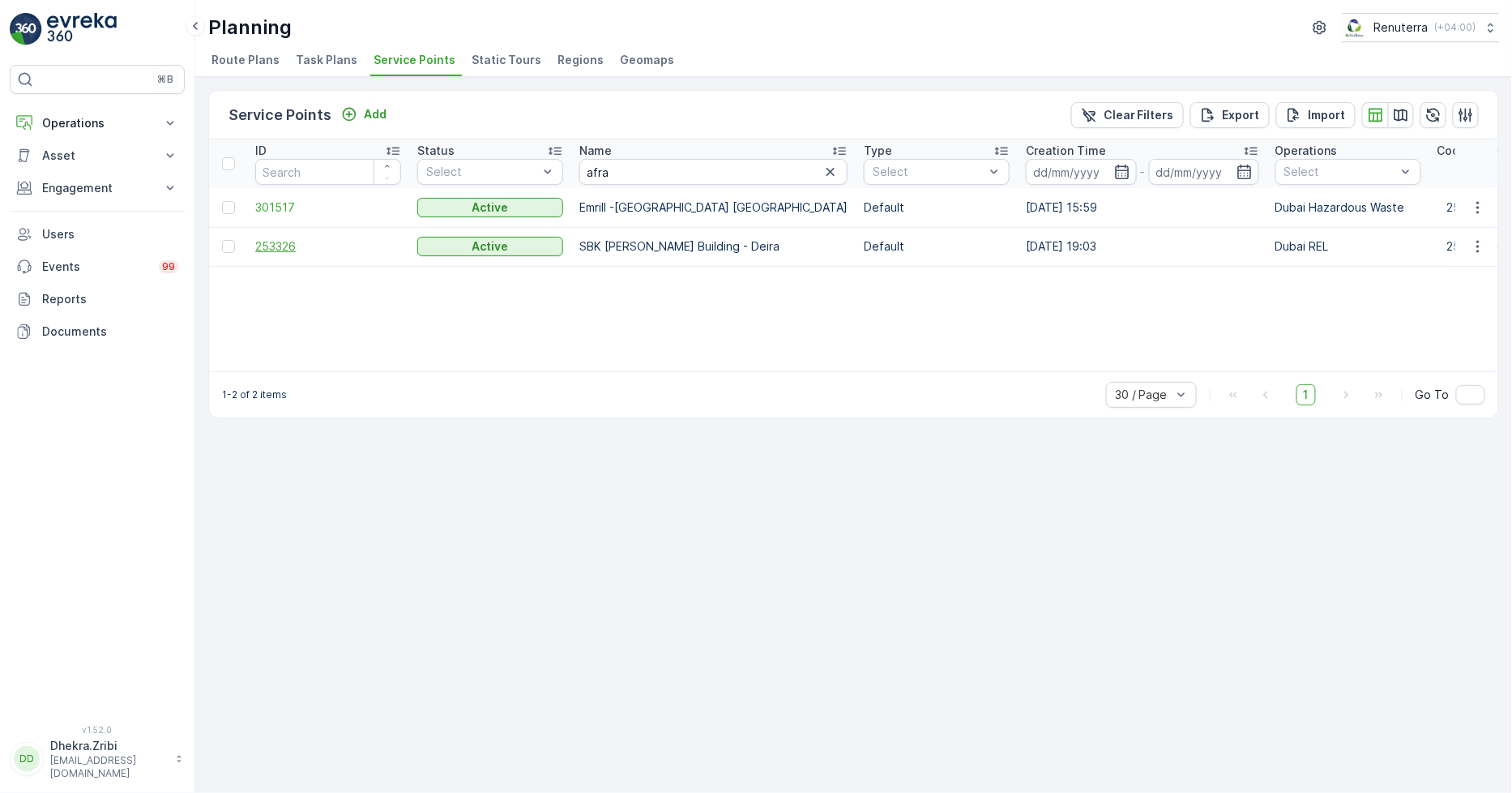
click at [281, 246] on span "253326" at bounding box center [328, 246] width 145 height 16
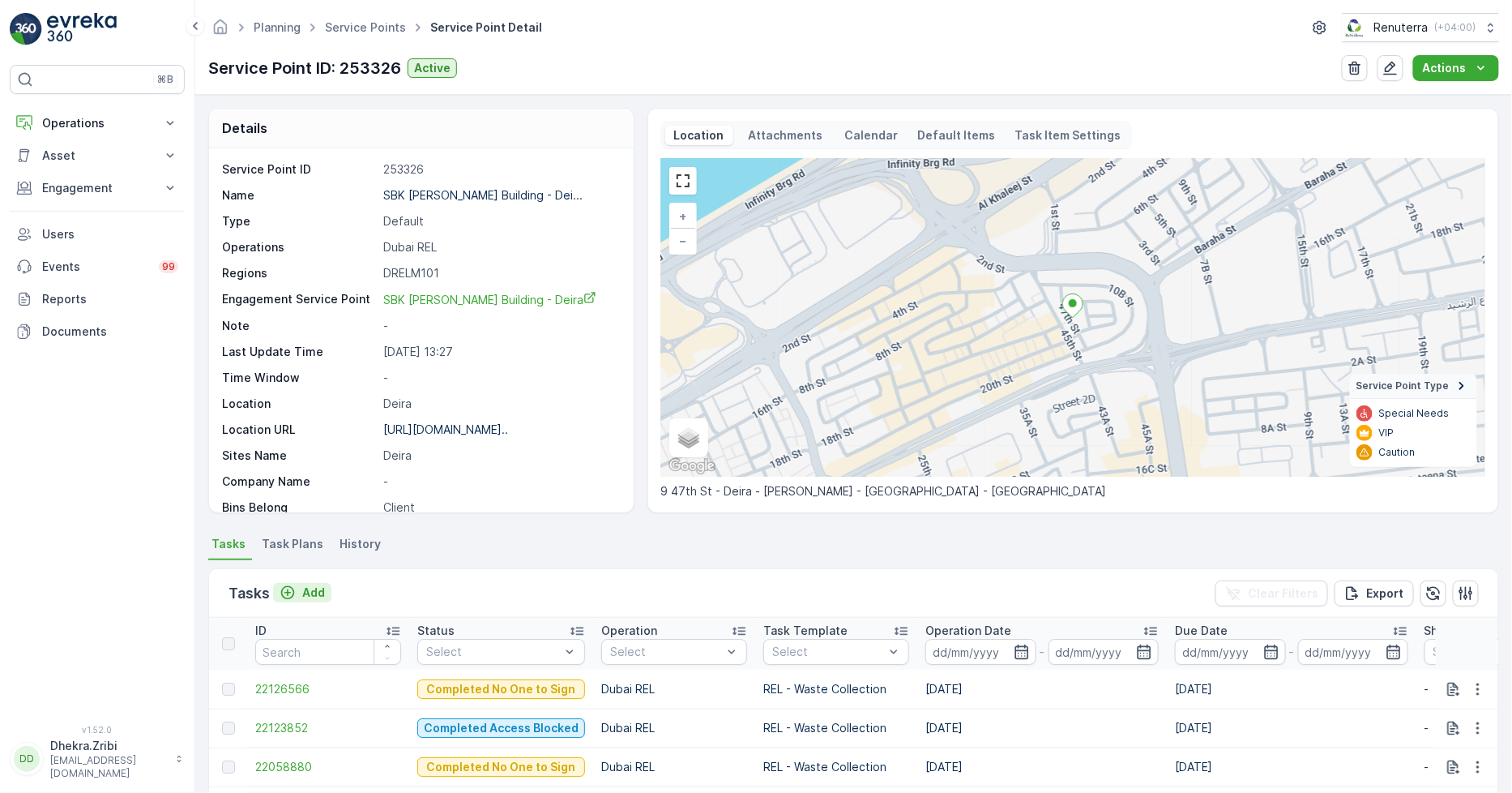
click at [311, 588] on p "Add" at bounding box center [314, 593] width 23 height 16
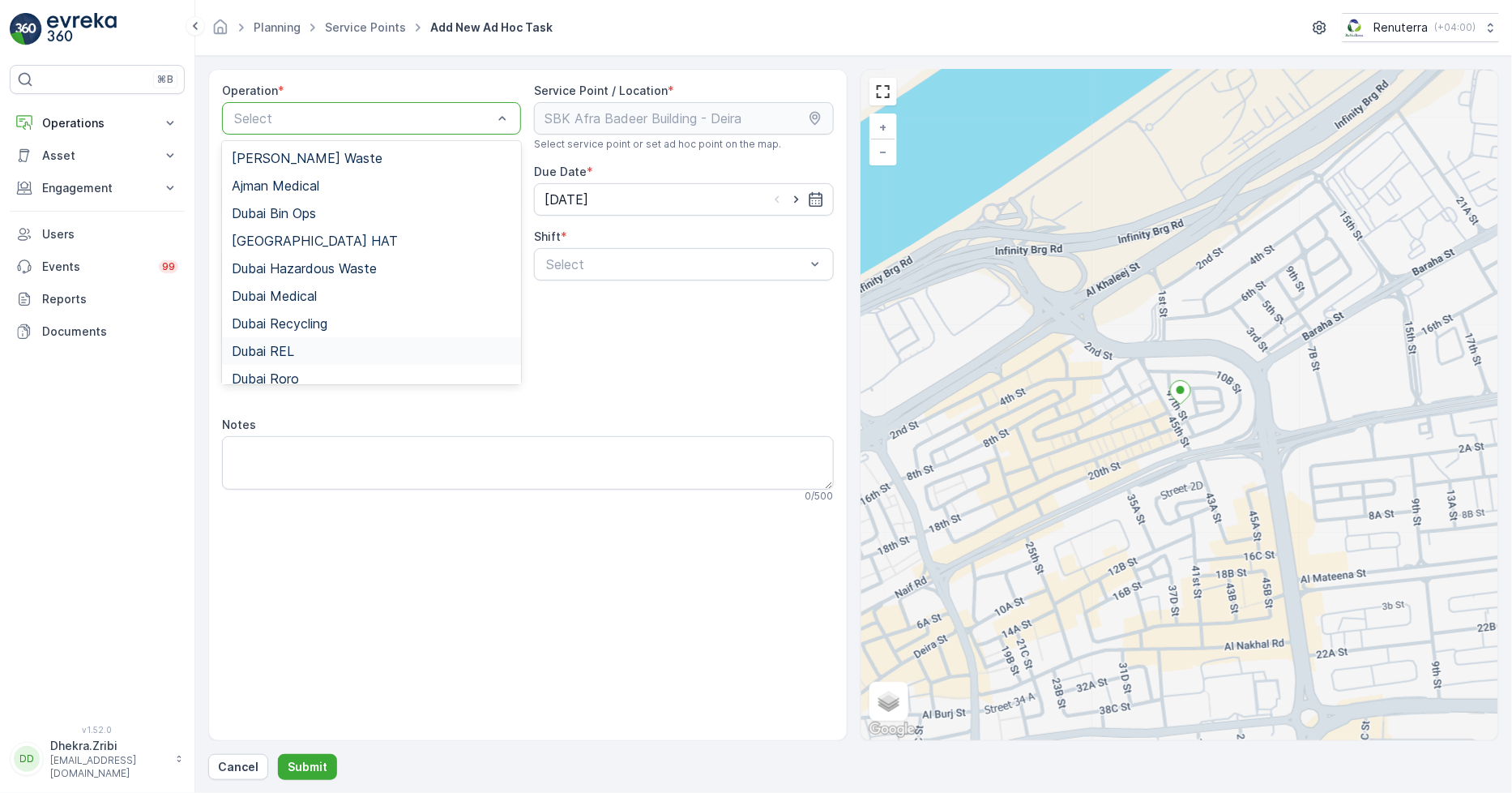
click at [295, 344] on div "Dubai REL" at bounding box center [372, 351] width 280 height 15
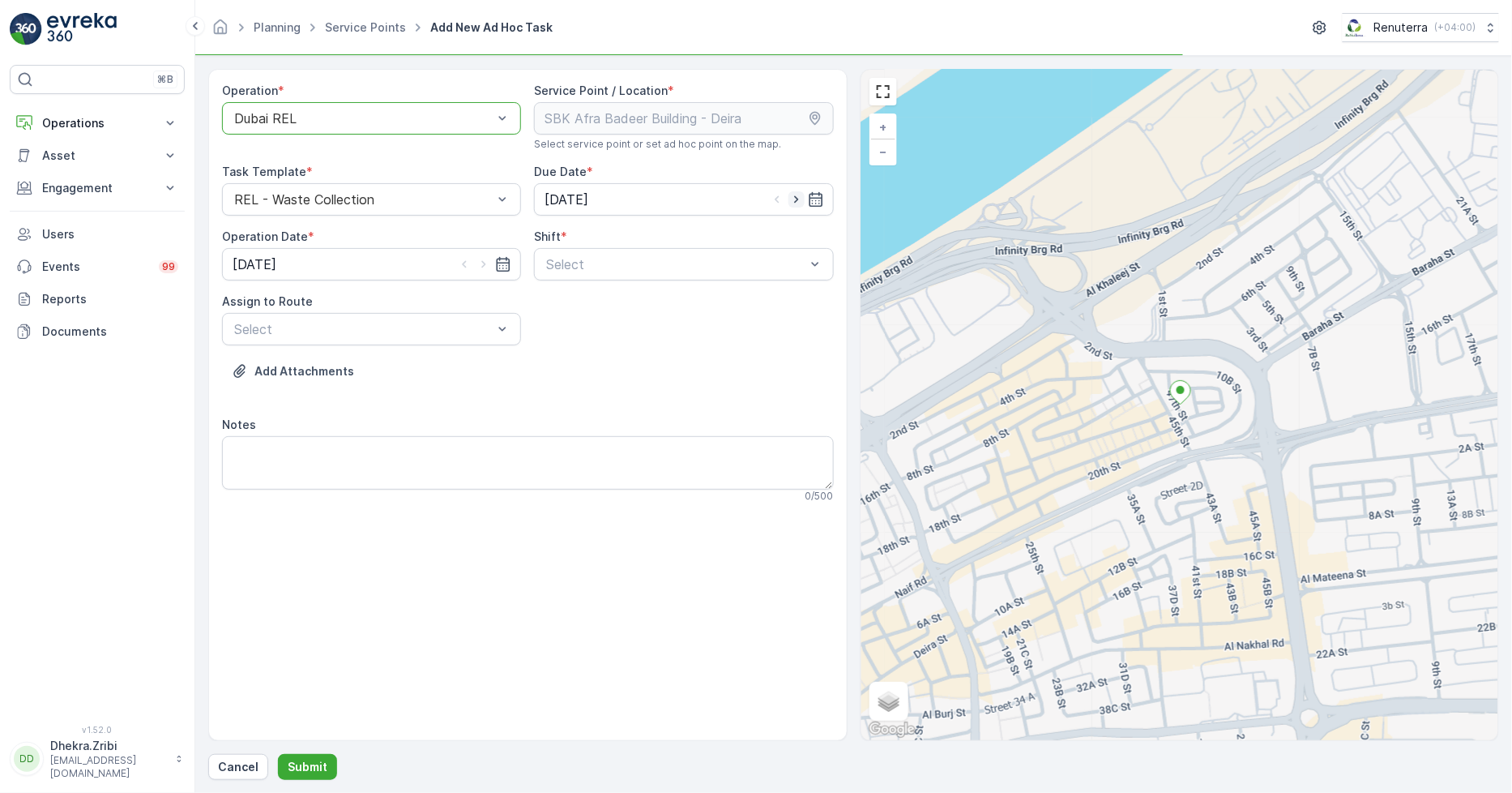
click at [798, 198] on icon "button" at bounding box center [796, 199] width 16 height 16
type input "[DATE]"
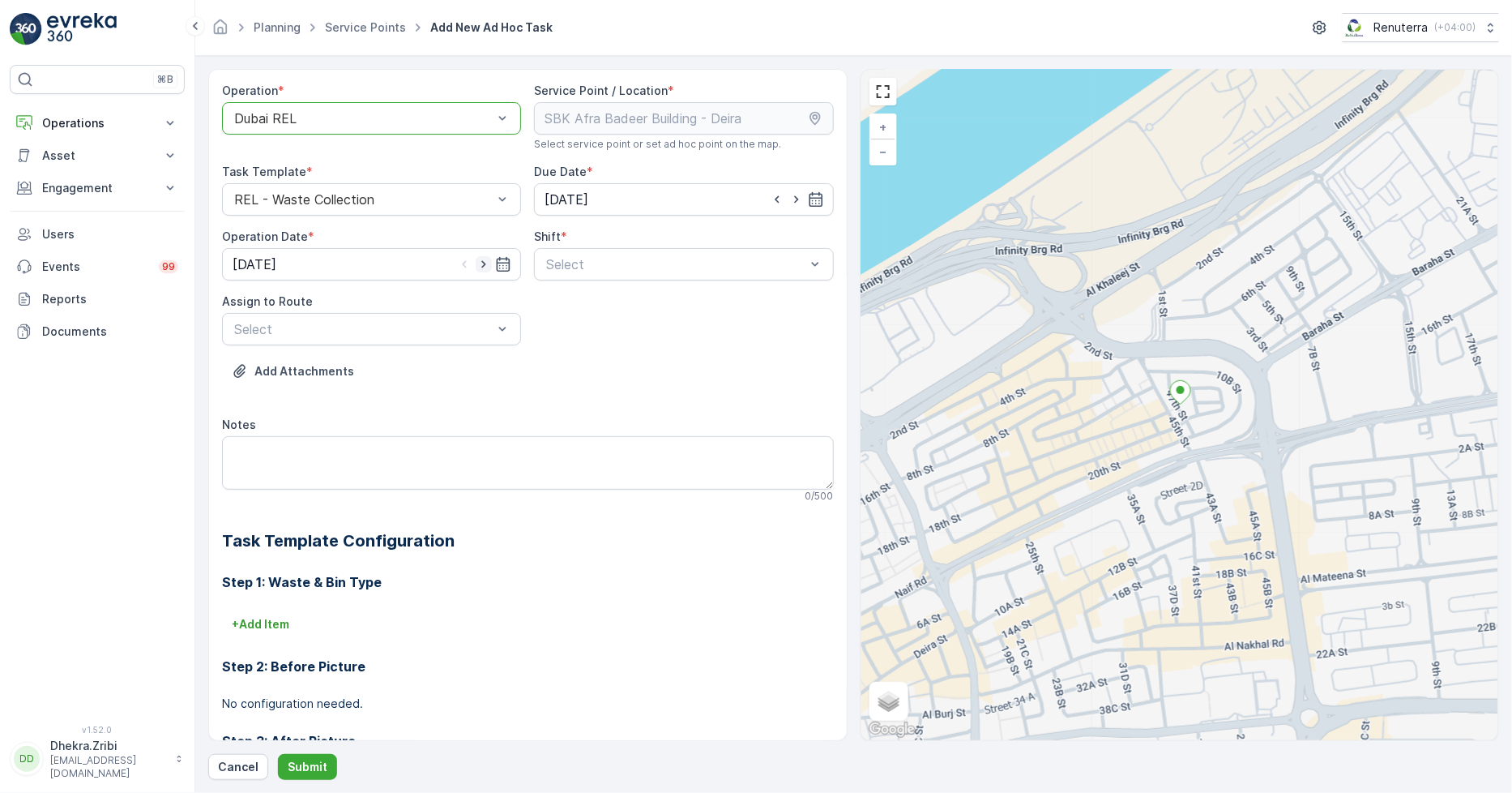
click at [481, 260] on icon "button" at bounding box center [484, 265] width 16 height 16
type input "[DATE]"
click at [578, 306] on span "Day Shift" at bounding box center [572, 304] width 57 height 15
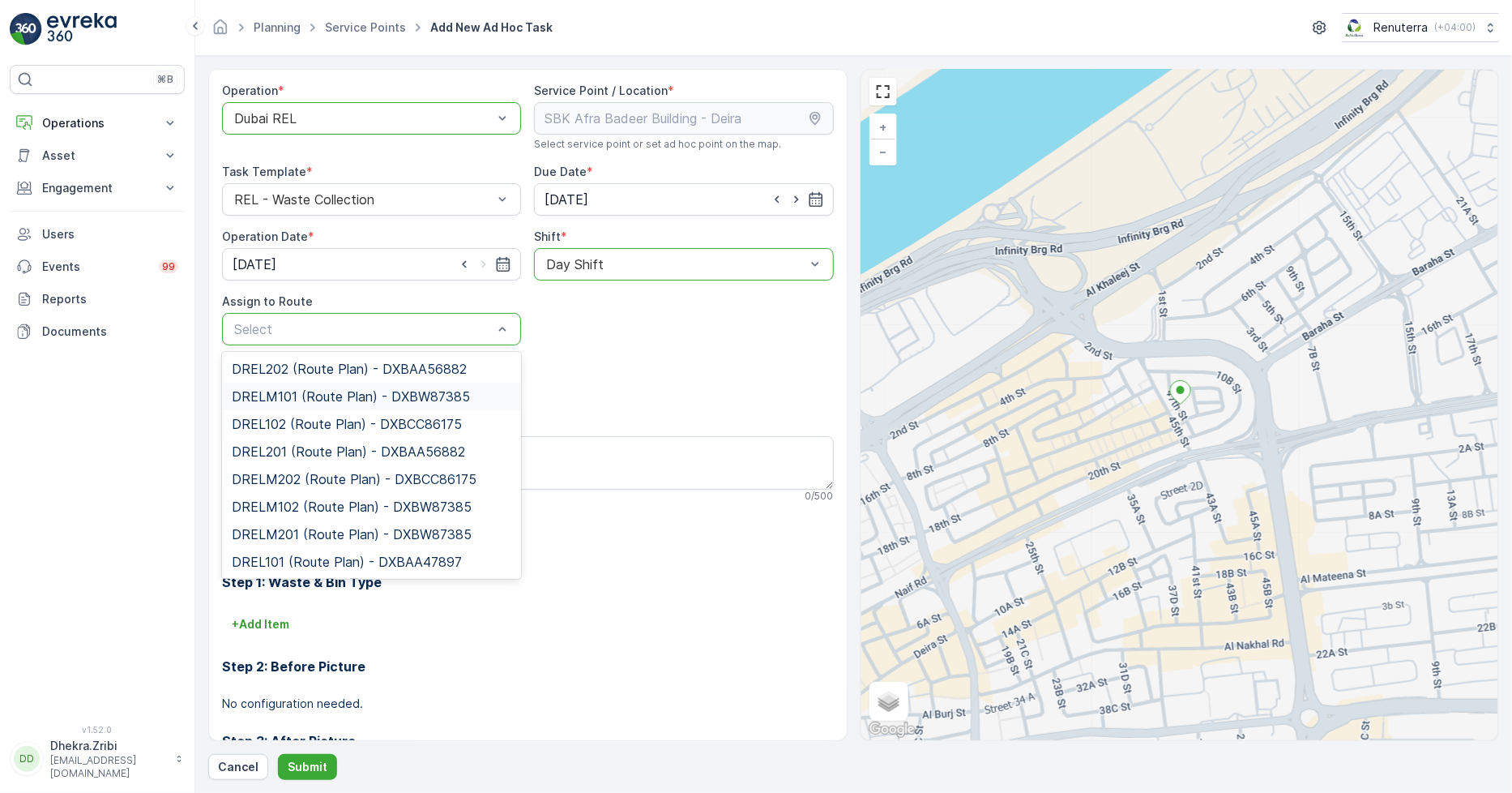
click at [371, 392] on span "DRELM101 (Route Plan) - DXBW87385" at bounding box center [351, 396] width 238 height 15
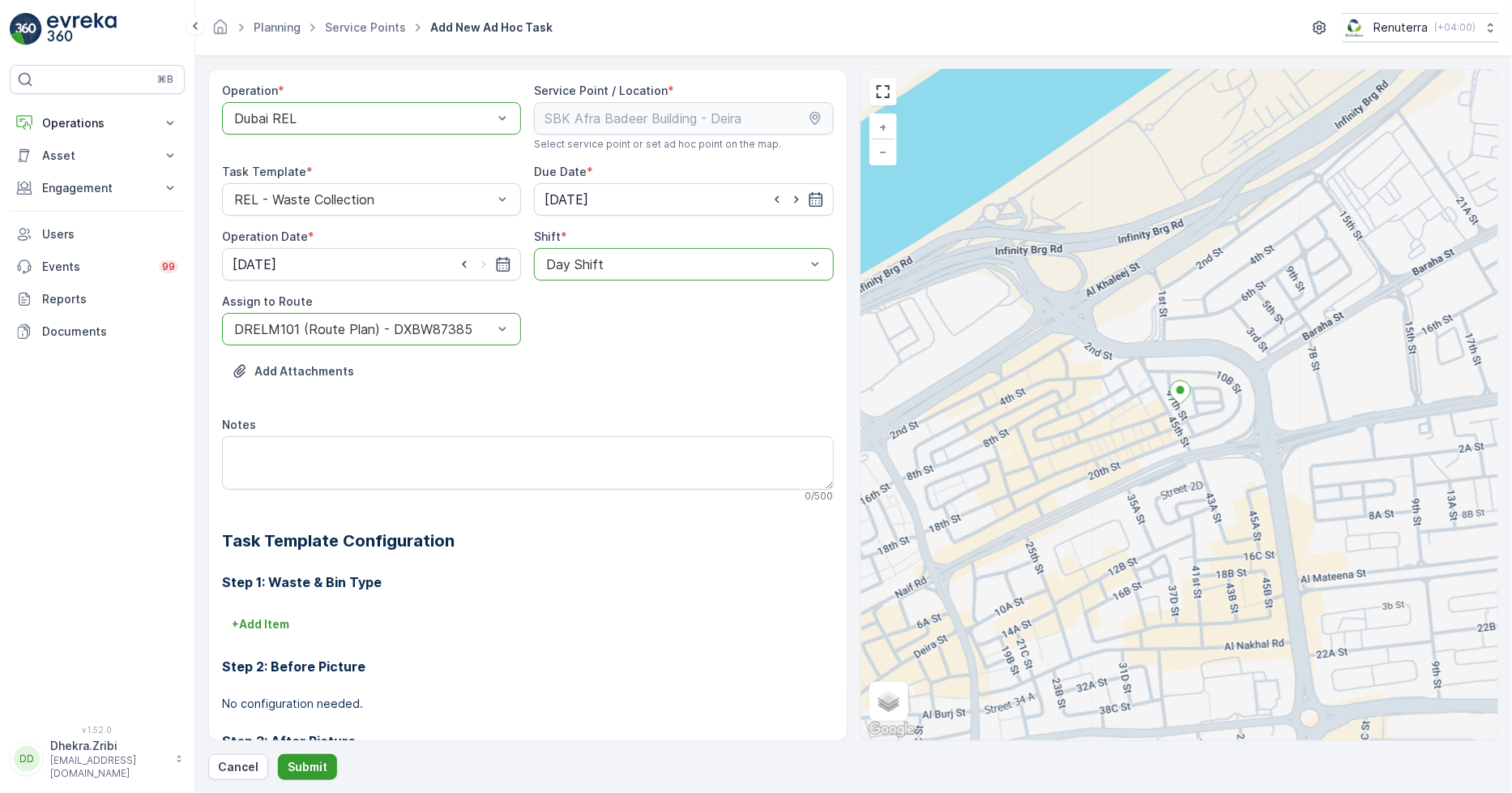
click at [318, 764] on p "Submit" at bounding box center [307, 767] width 40 height 16
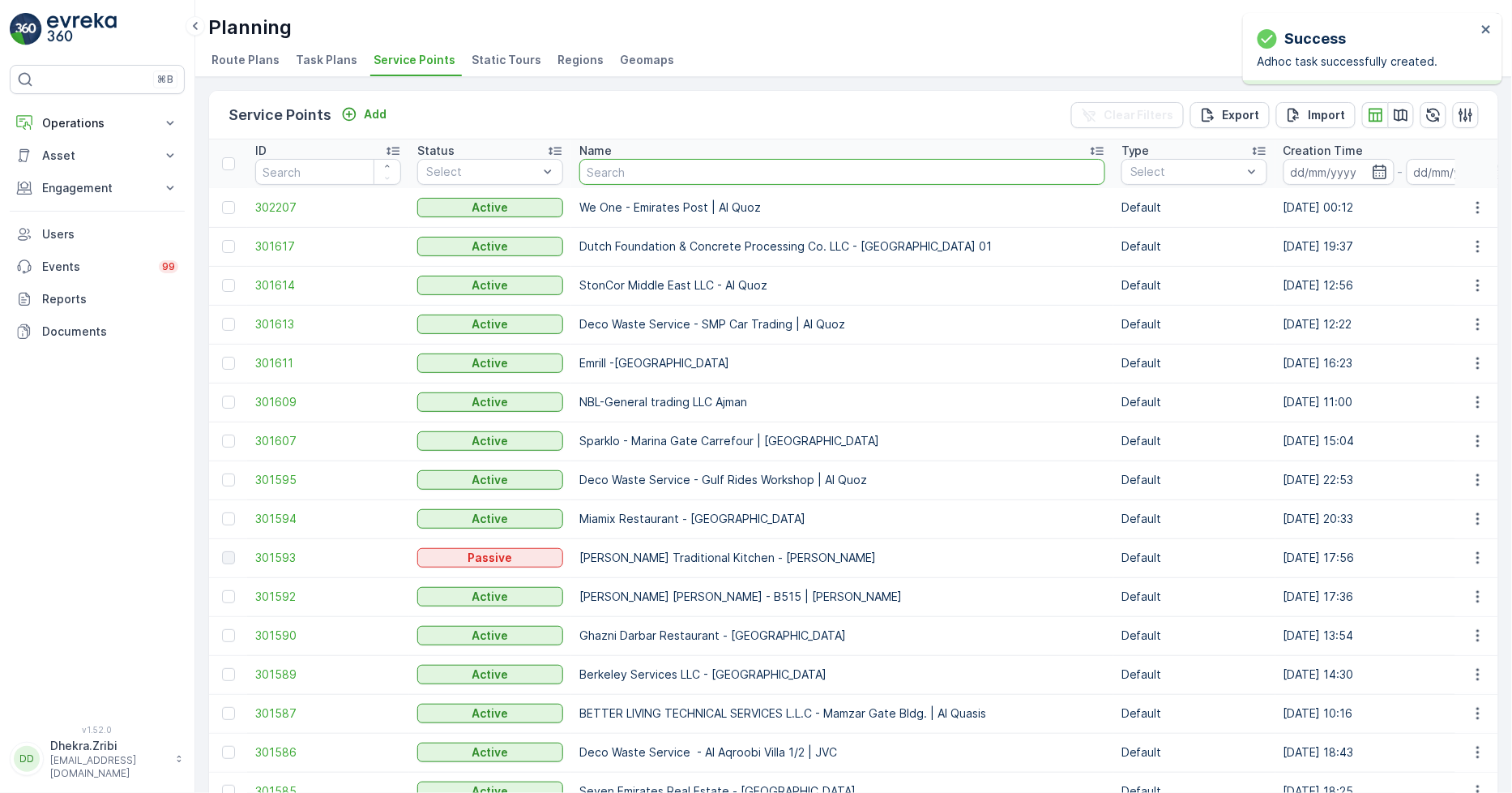
click at [642, 167] on input "text" at bounding box center [842, 172] width 526 height 26
type input "grans"
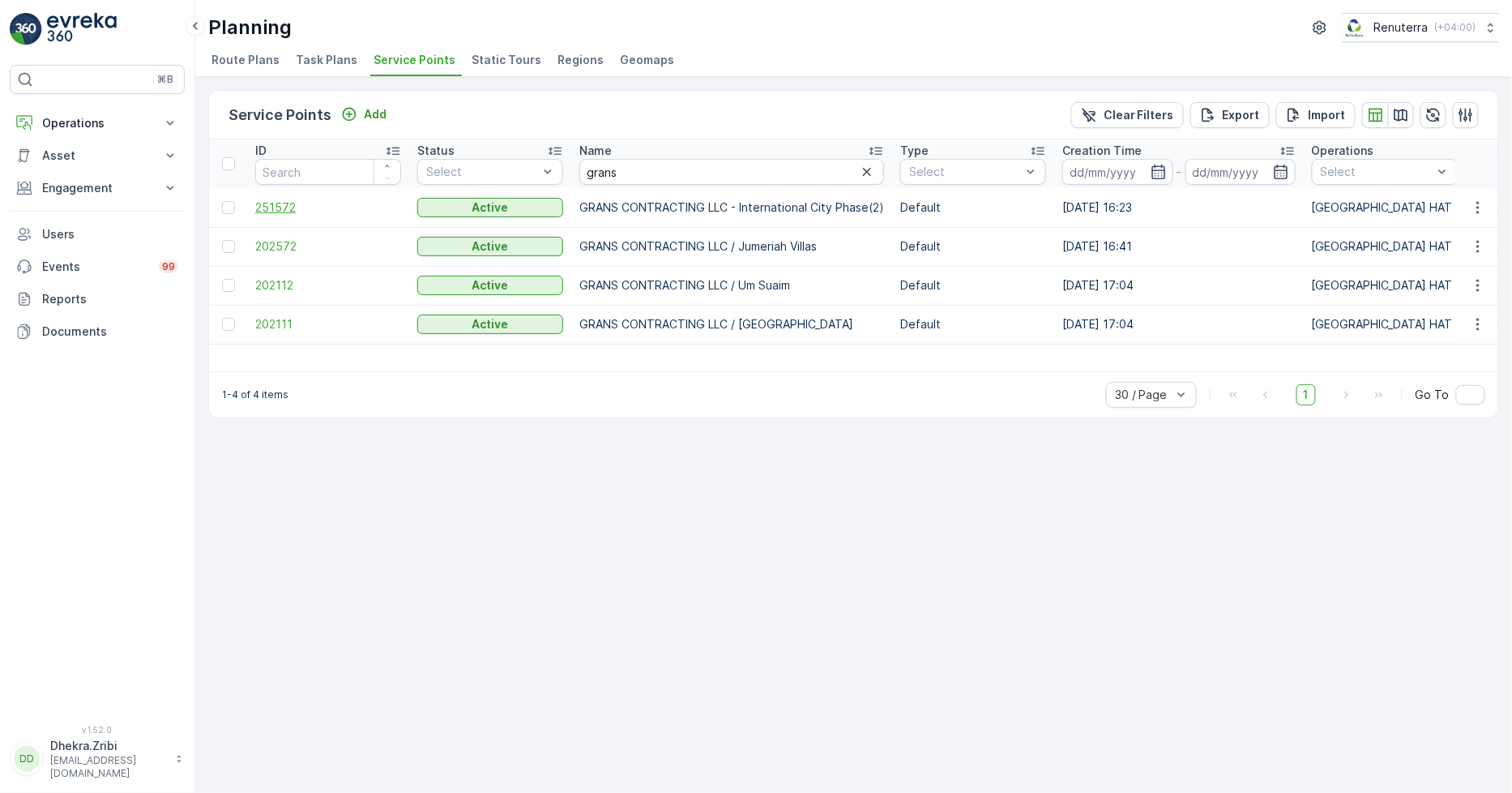
click at [281, 207] on span "251572" at bounding box center [328, 207] width 145 height 16
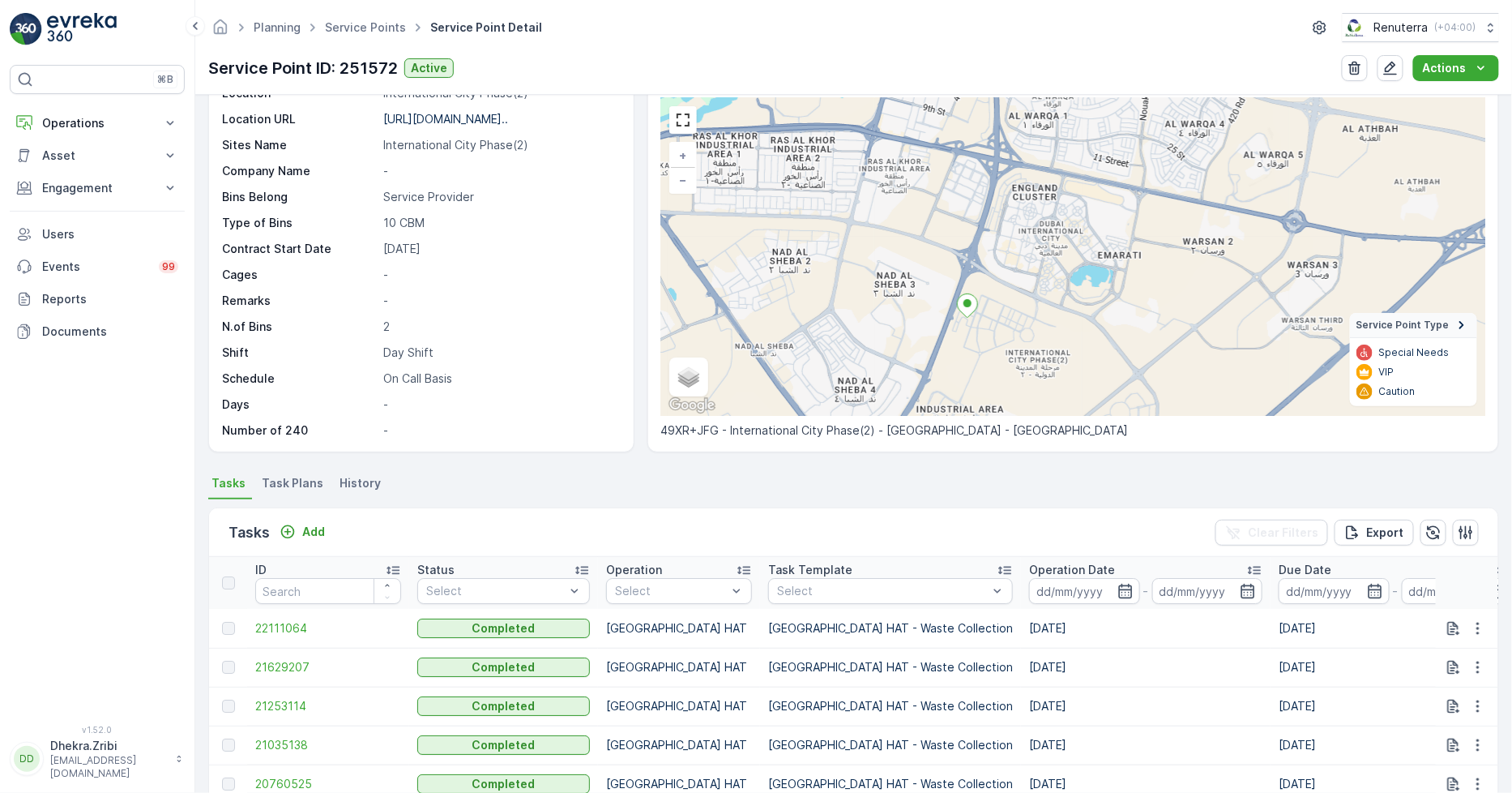
scroll to position [90, 0]
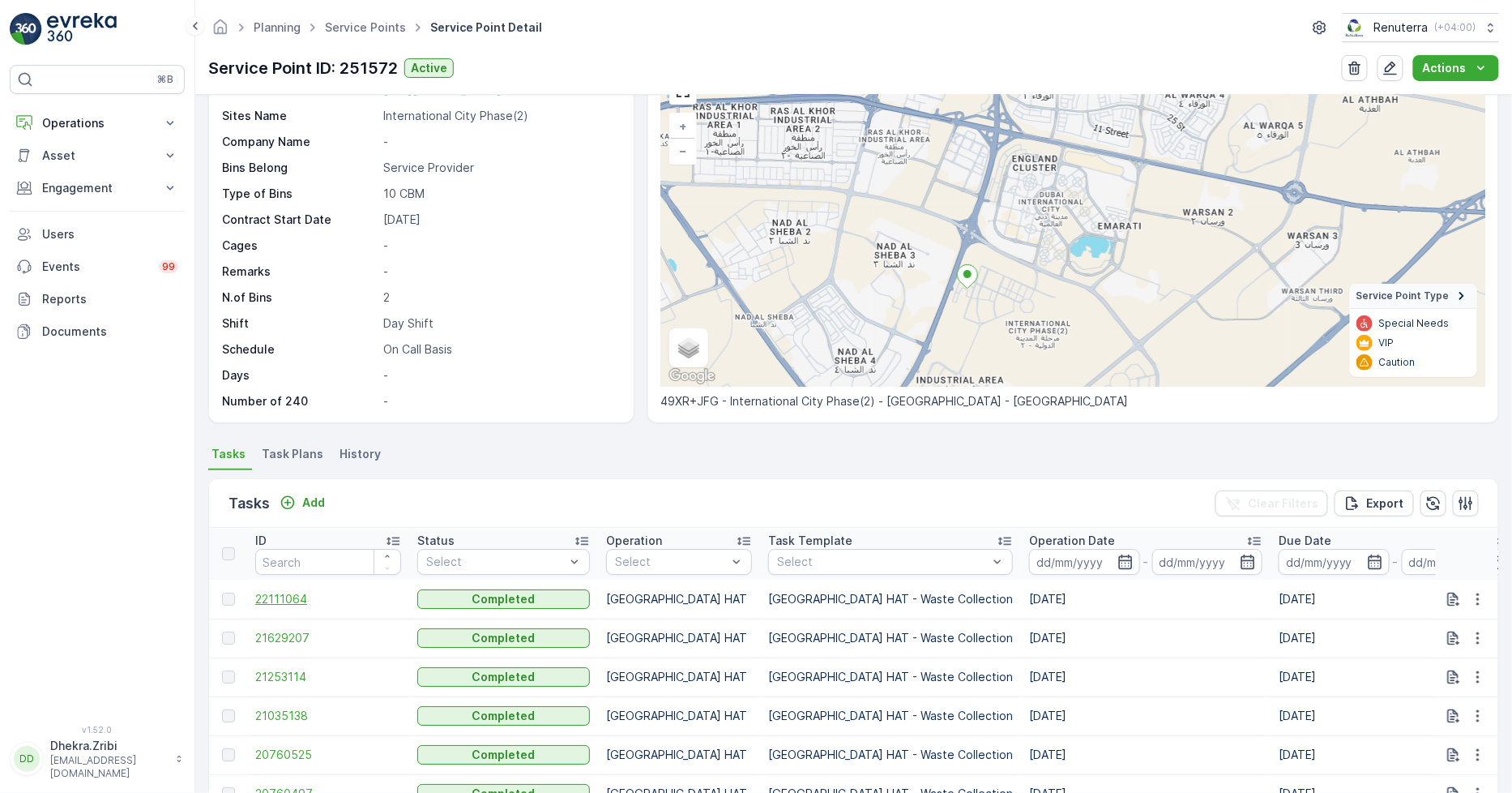
click at [290, 594] on span "22111064" at bounding box center [328, 599] width 145 height 16
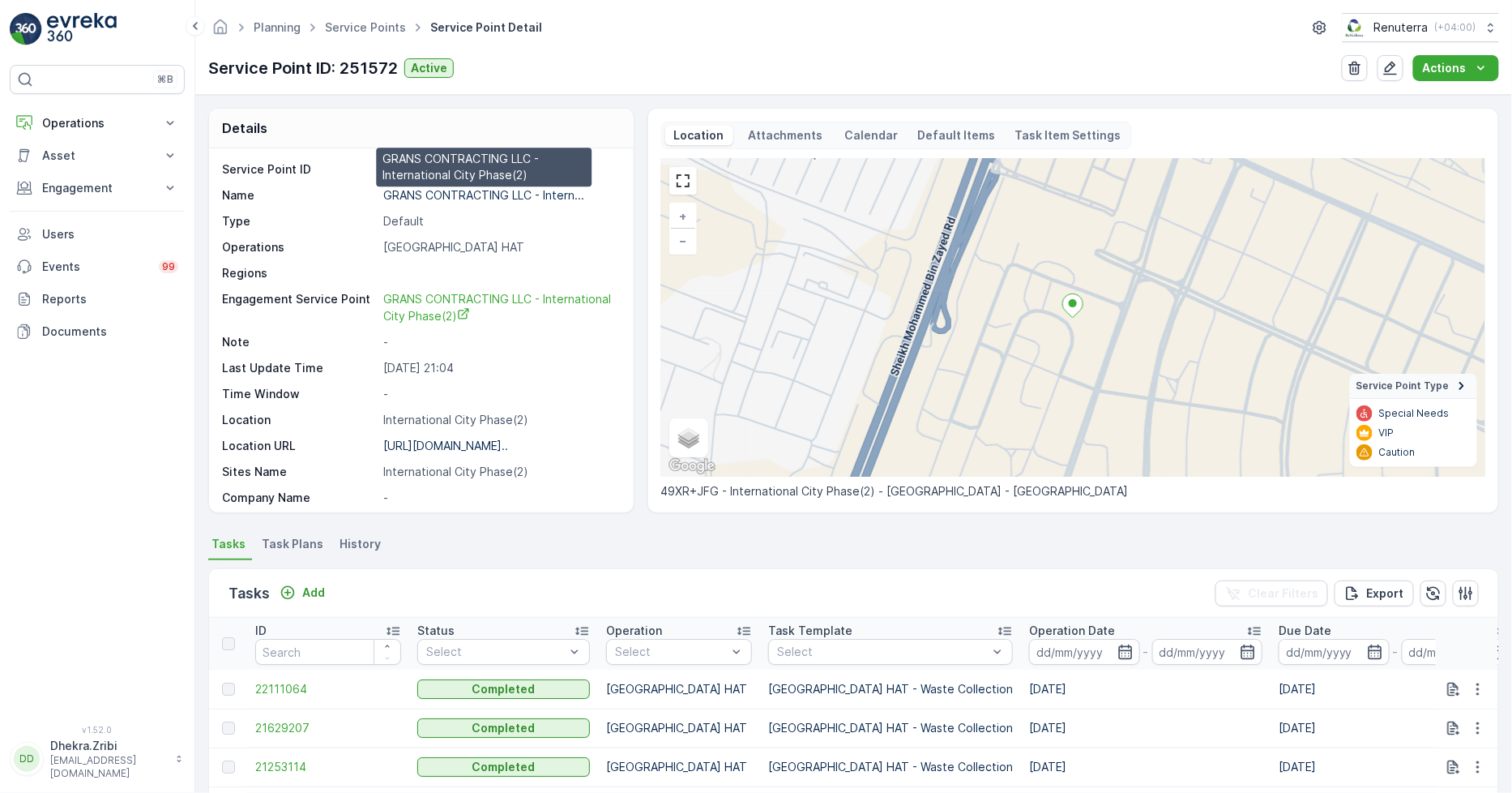
click at [436, 189] on p "GRANS CONTRACTING LLC - Intern..." at bounding box center [484, 195] width 201 height 14
click at [362, 22] on link "Service Points" at bounding box center [365, 26] width 81 height 14
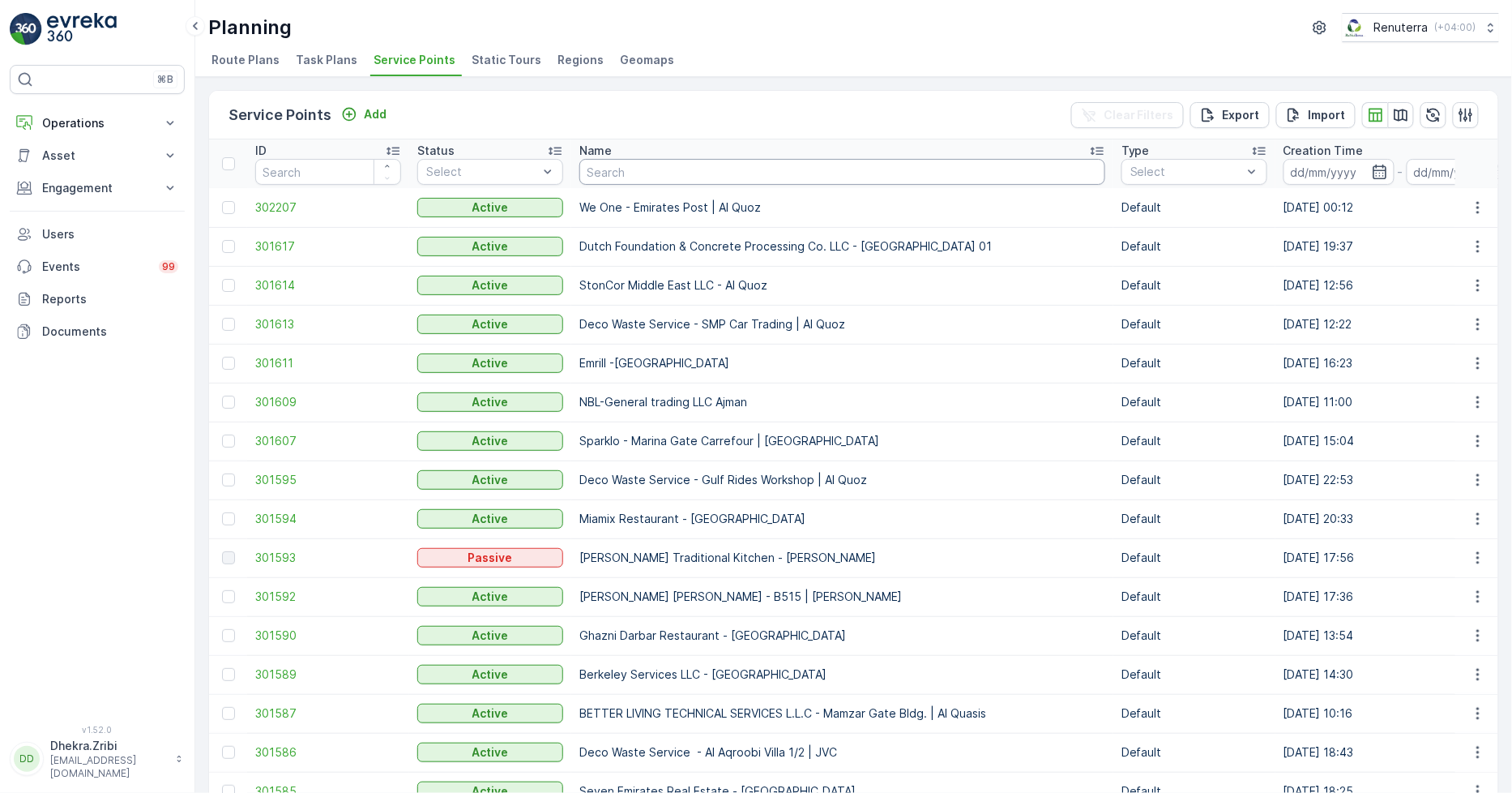
click at [619, 170] on input "text" at bounding box center [842, 172] width 526 height 26
type input "asak"
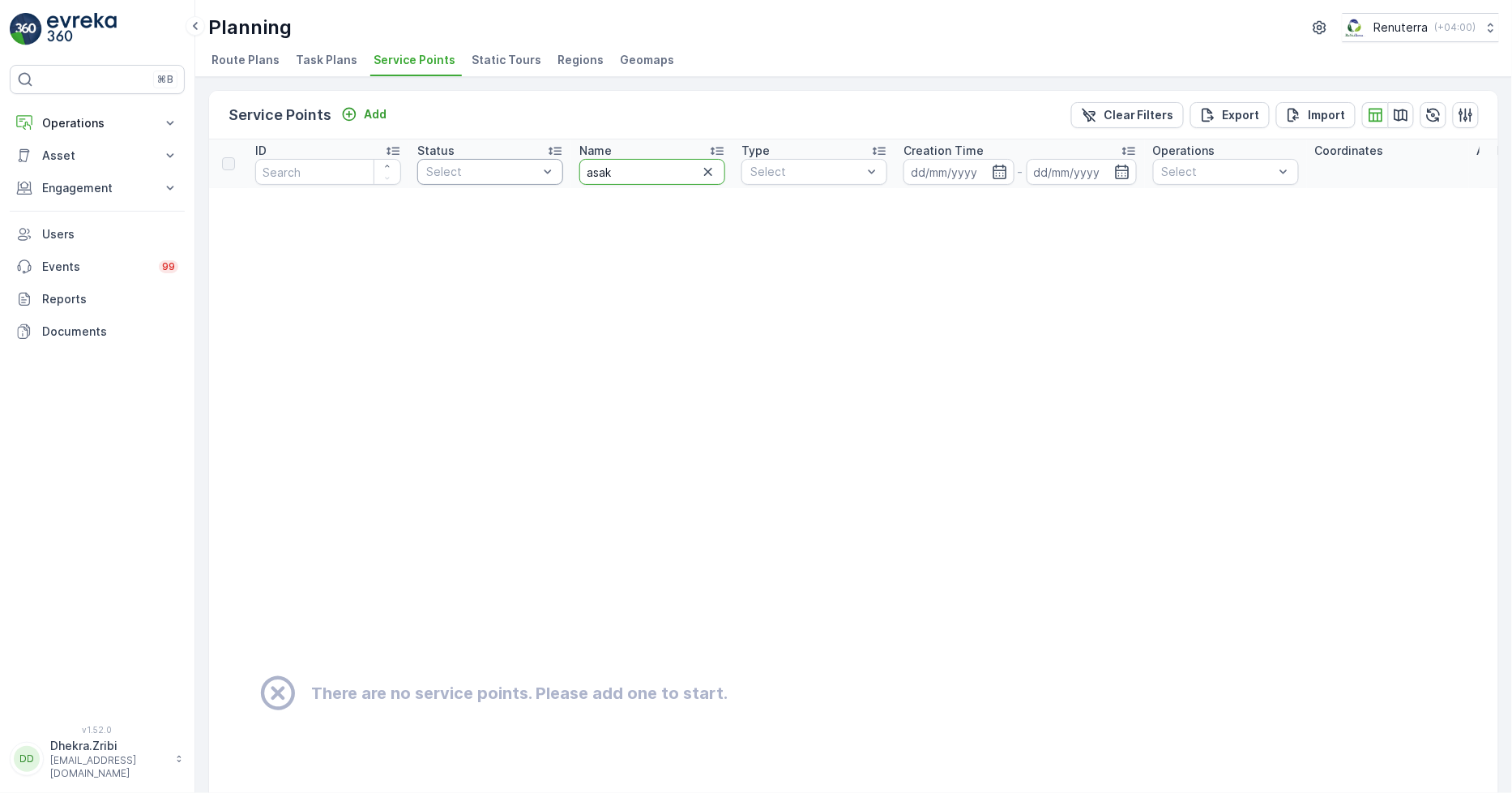
drag, startPoint x: 504, startPoint y: 166, endPoint x: 452, endPoint y: 161, distance: 52.2
type input "al serh"
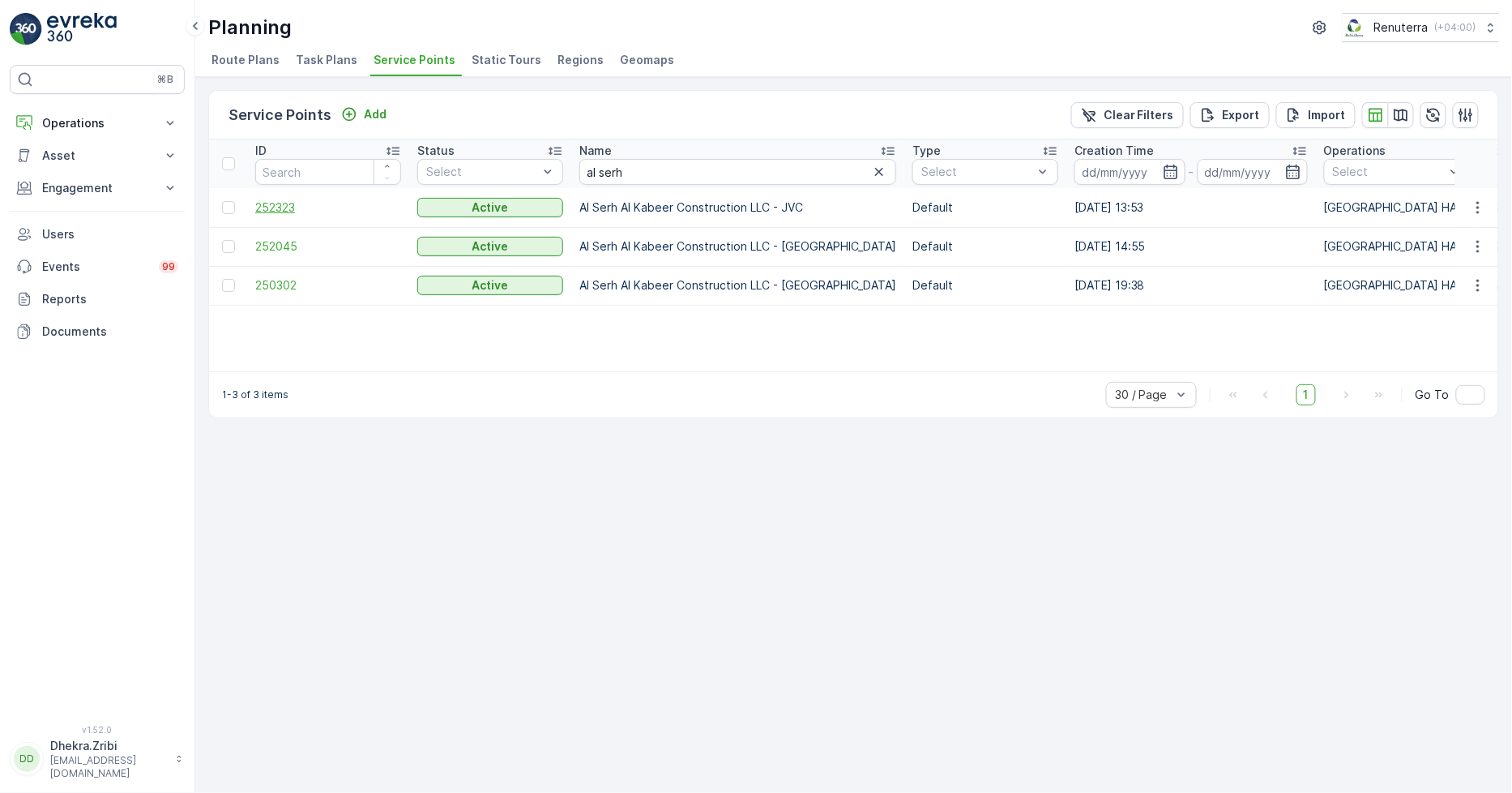
click at [284, 205] on span "252323" at bounding box center [328, 207] width 145 height 16
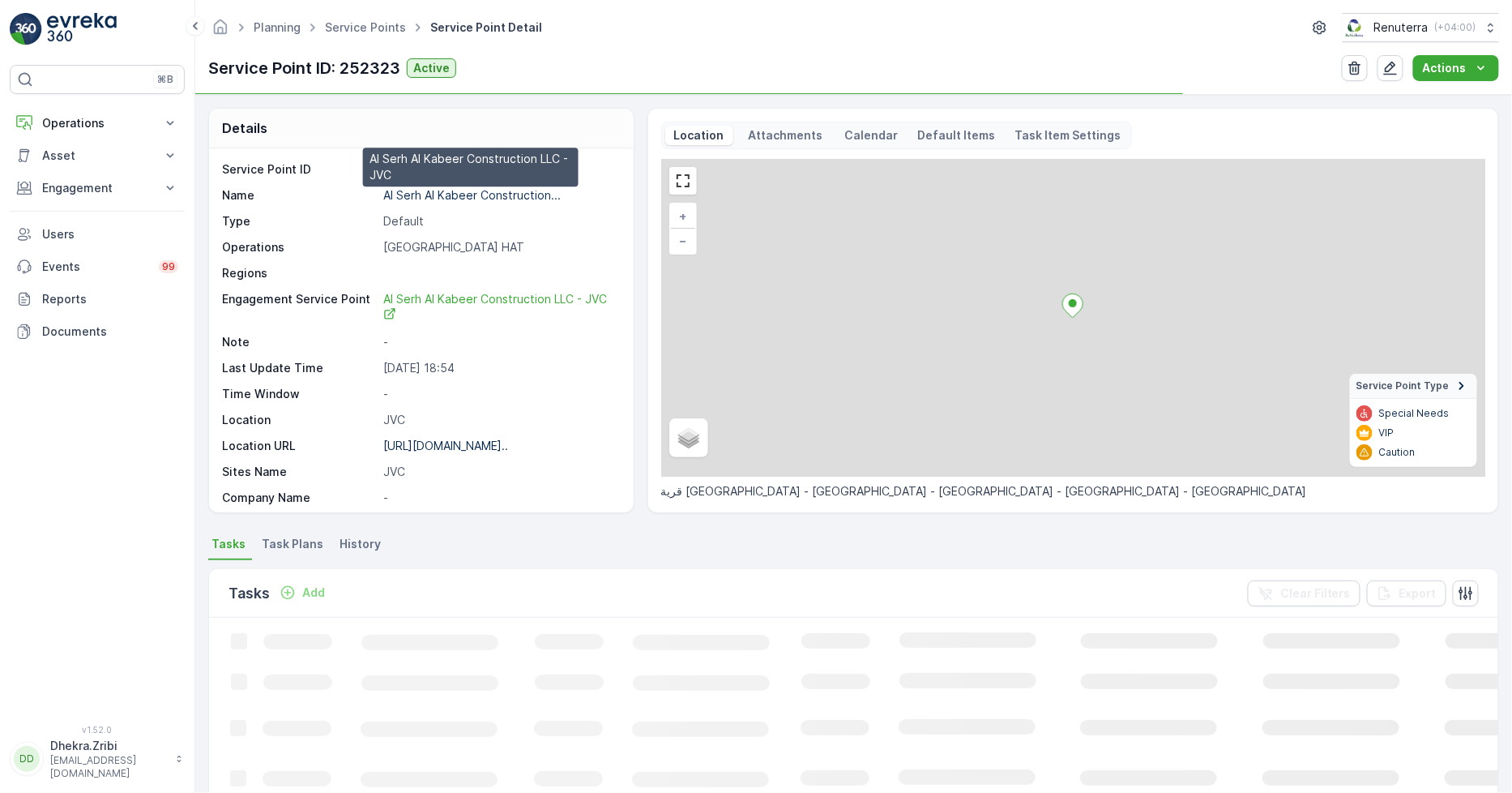
click at [412, 197] on p "Al Serh Al Kabeer Construction..." at bounding box center [472, 195] width 177 height 14
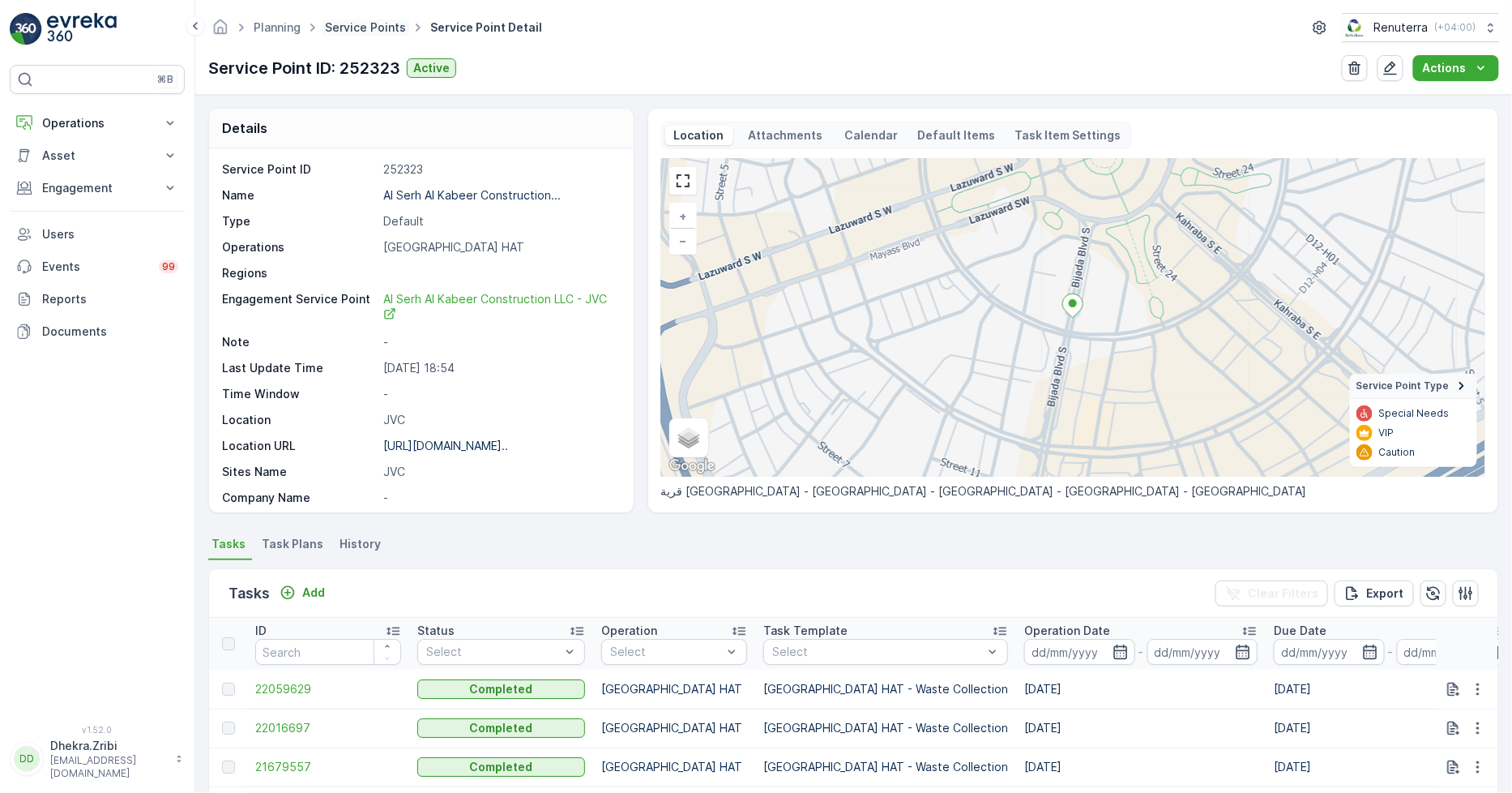
click at [369, 28] on link "Service Points" at bounding box center [365, 26] width 81 height 14
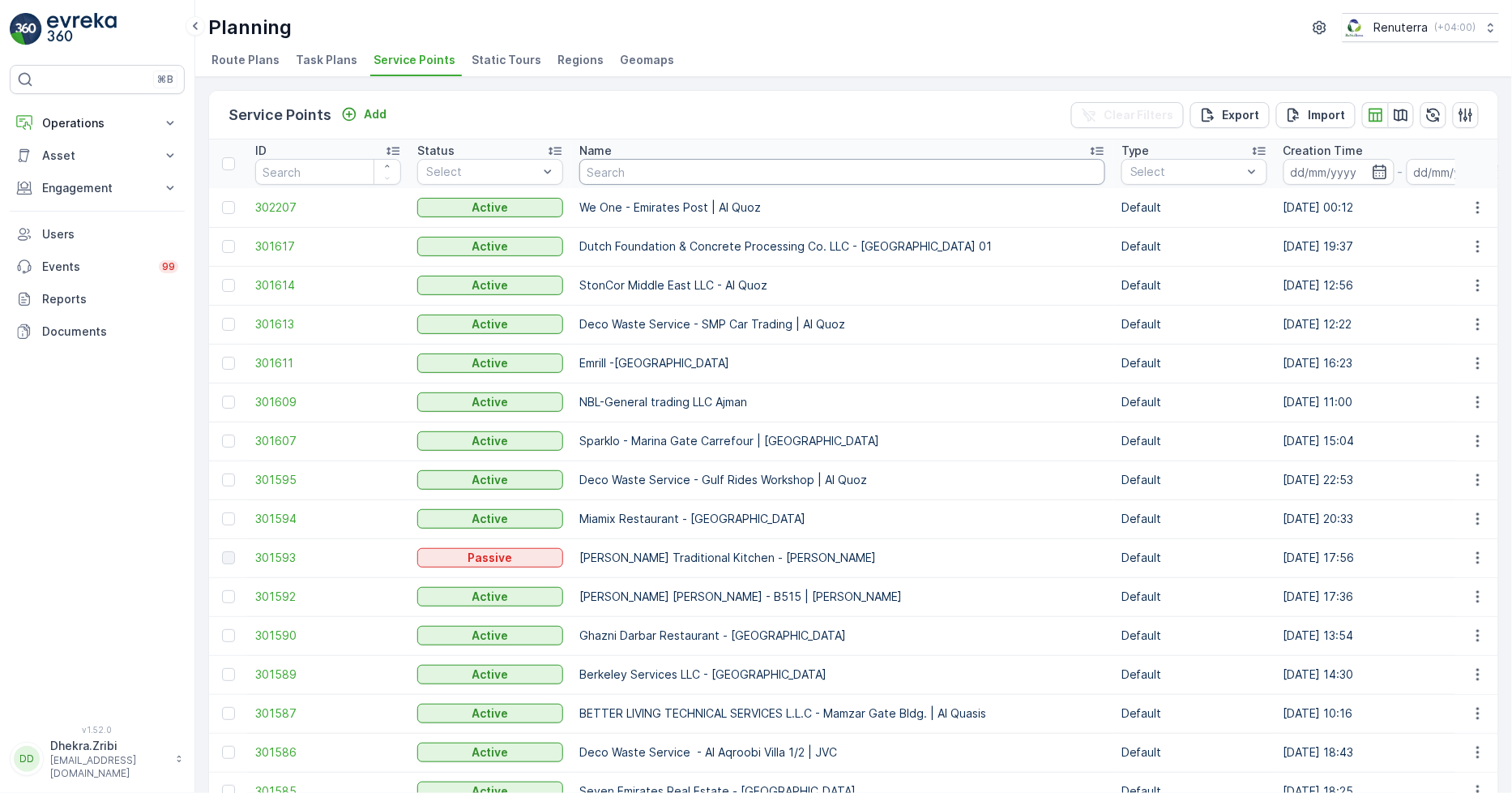
click at [646, 172] on input "text" at bounding box center [842, 172] width 526 height 26
type input "sbk"
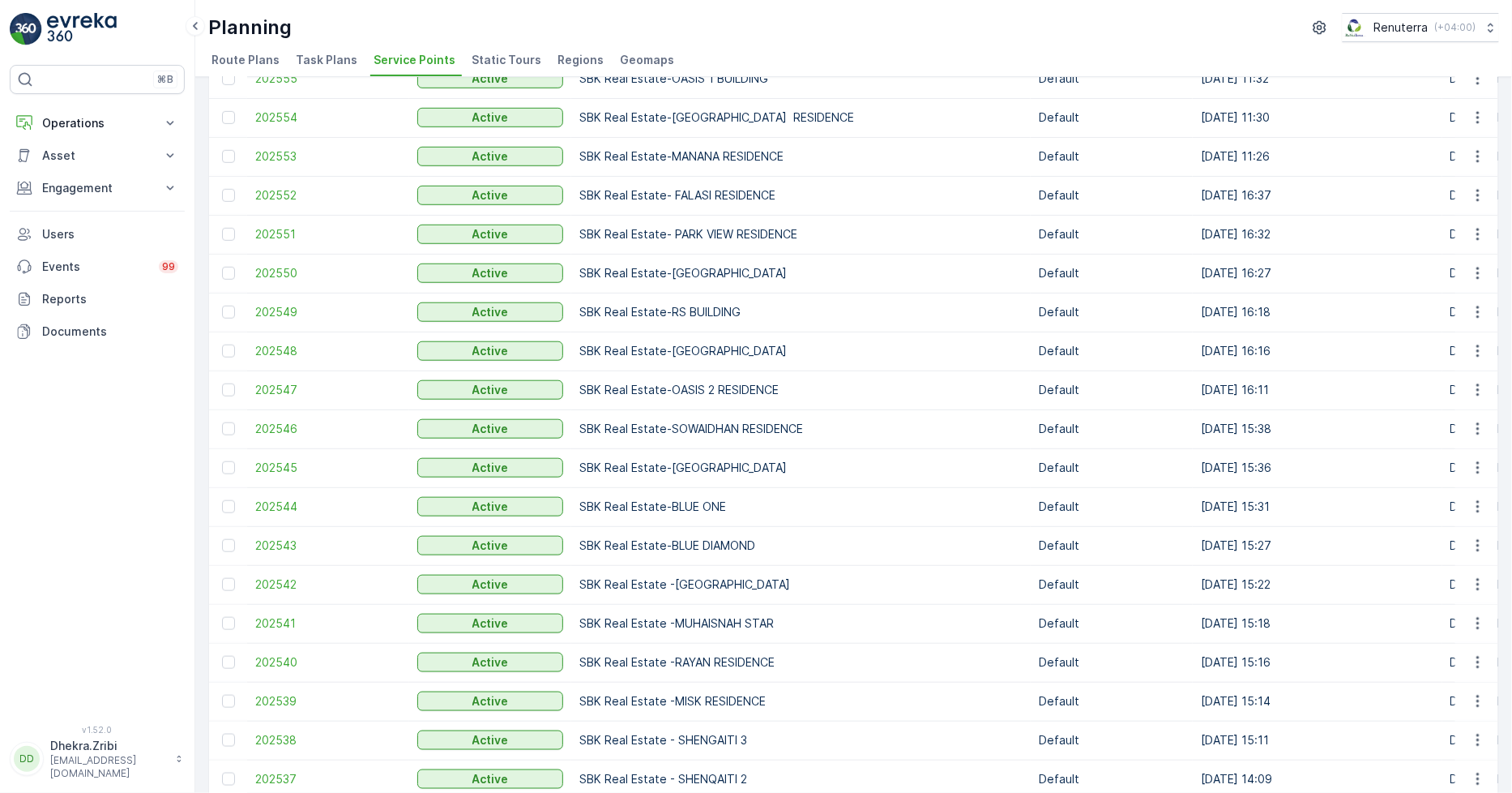
scroll to position [629, 0]
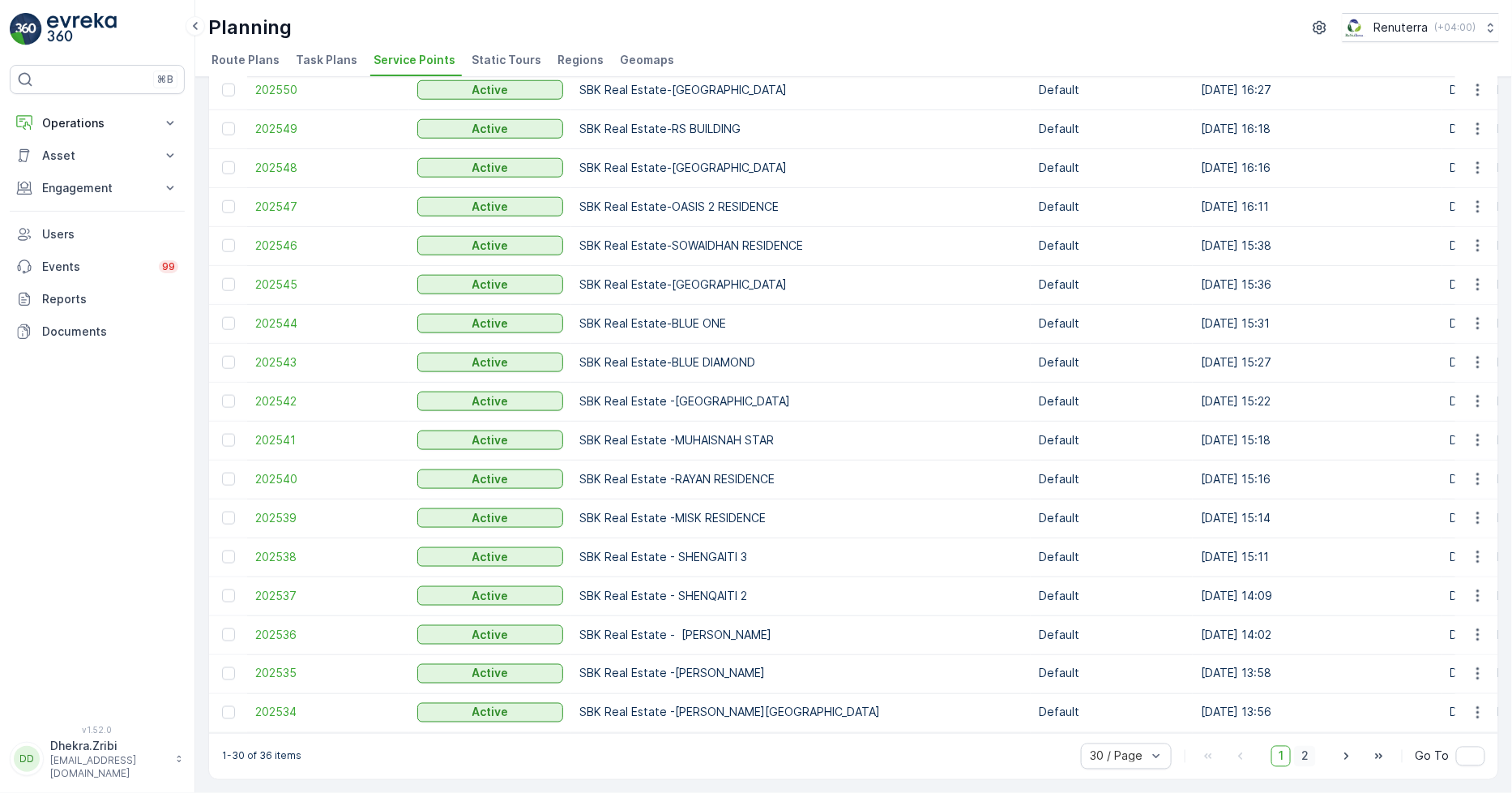
click at [1305, 760] on span "2" at bounding box center [1306, 756] width 22 height 21
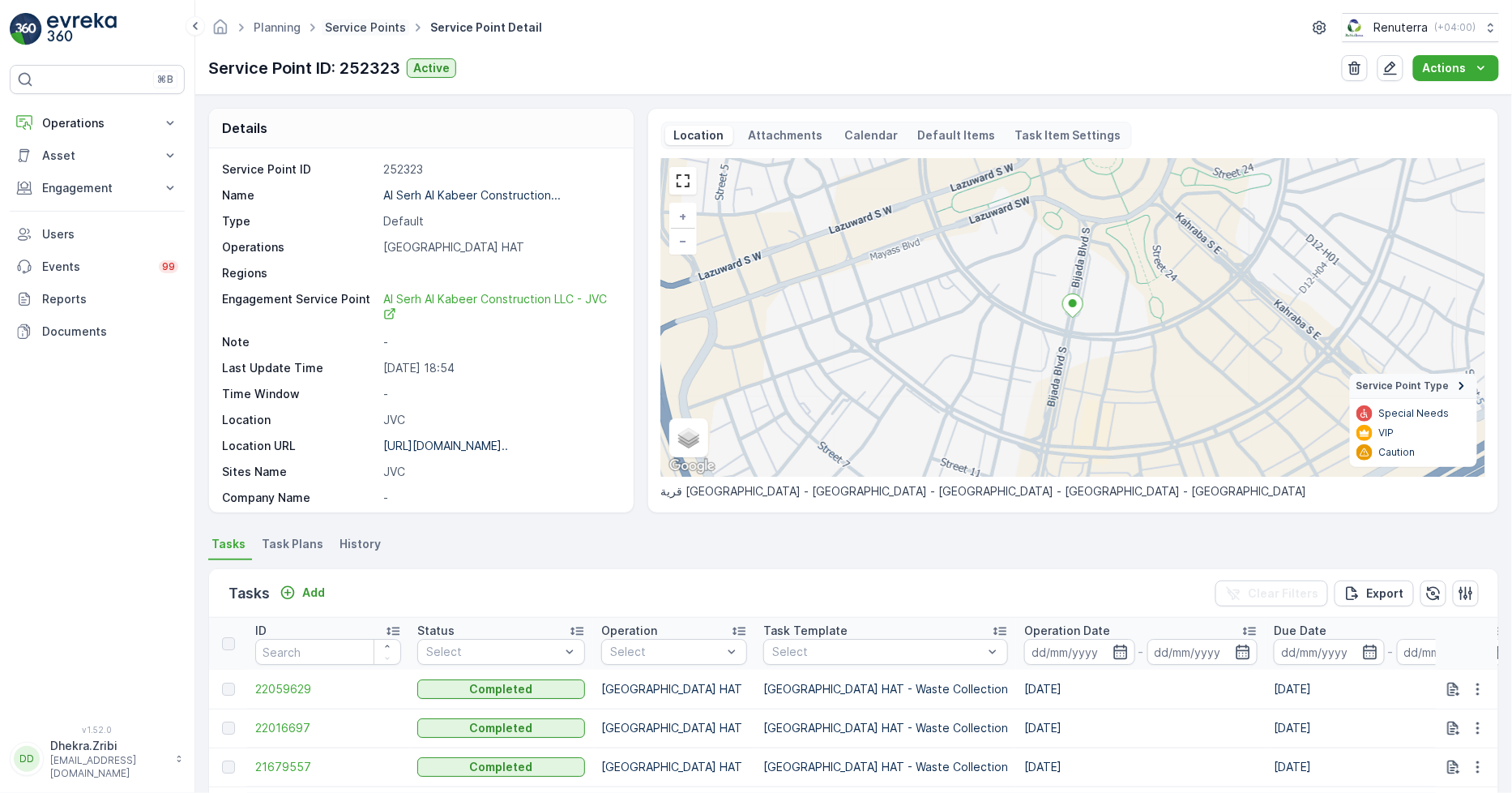
click at [367, 29] on link "Service Points" at bounding box center [365, 26] width 81 height 14
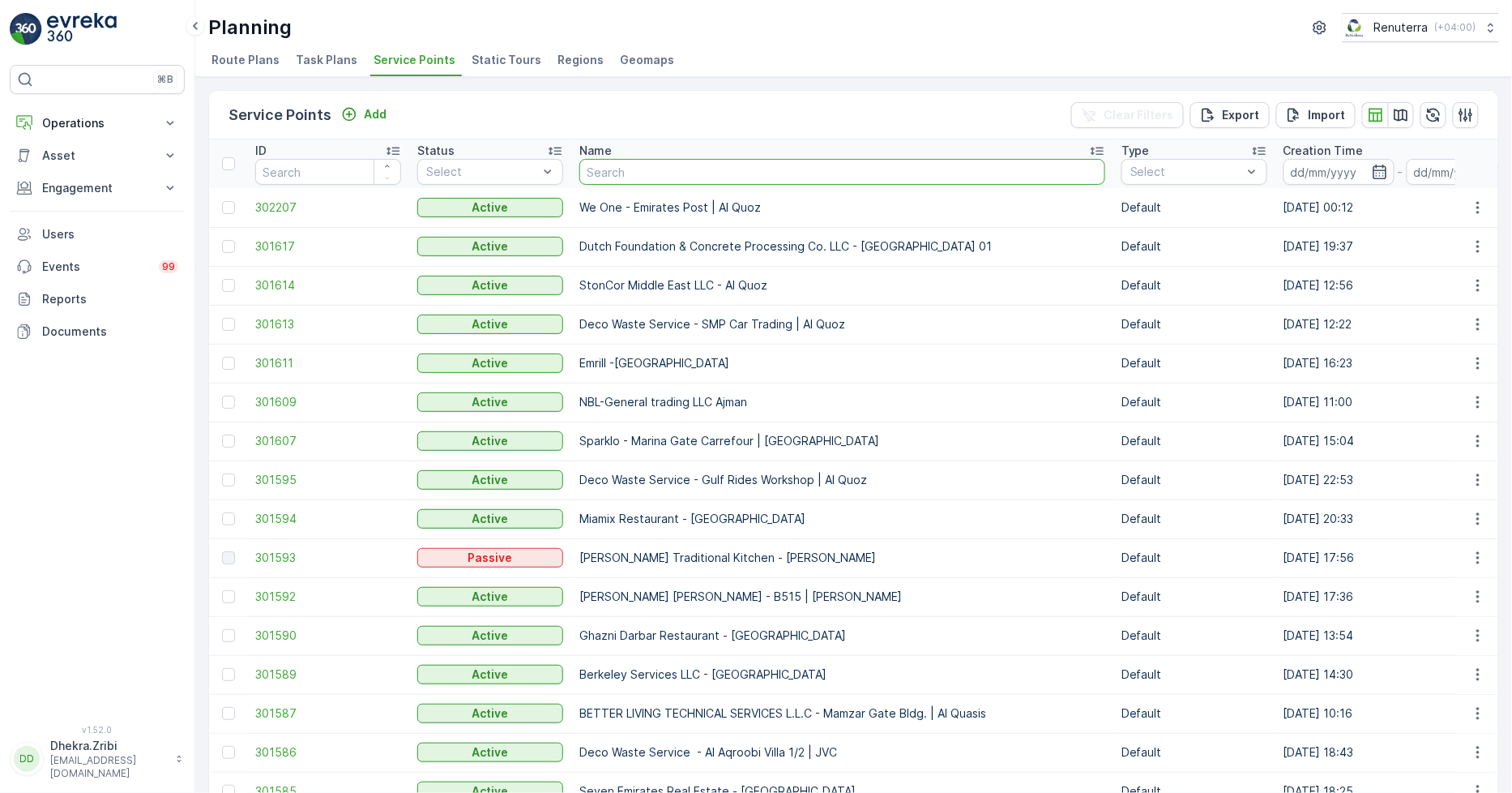
click at [640, 175] on input "text" at bounding box center [842, 172] width 526 height 26
type input "misk"
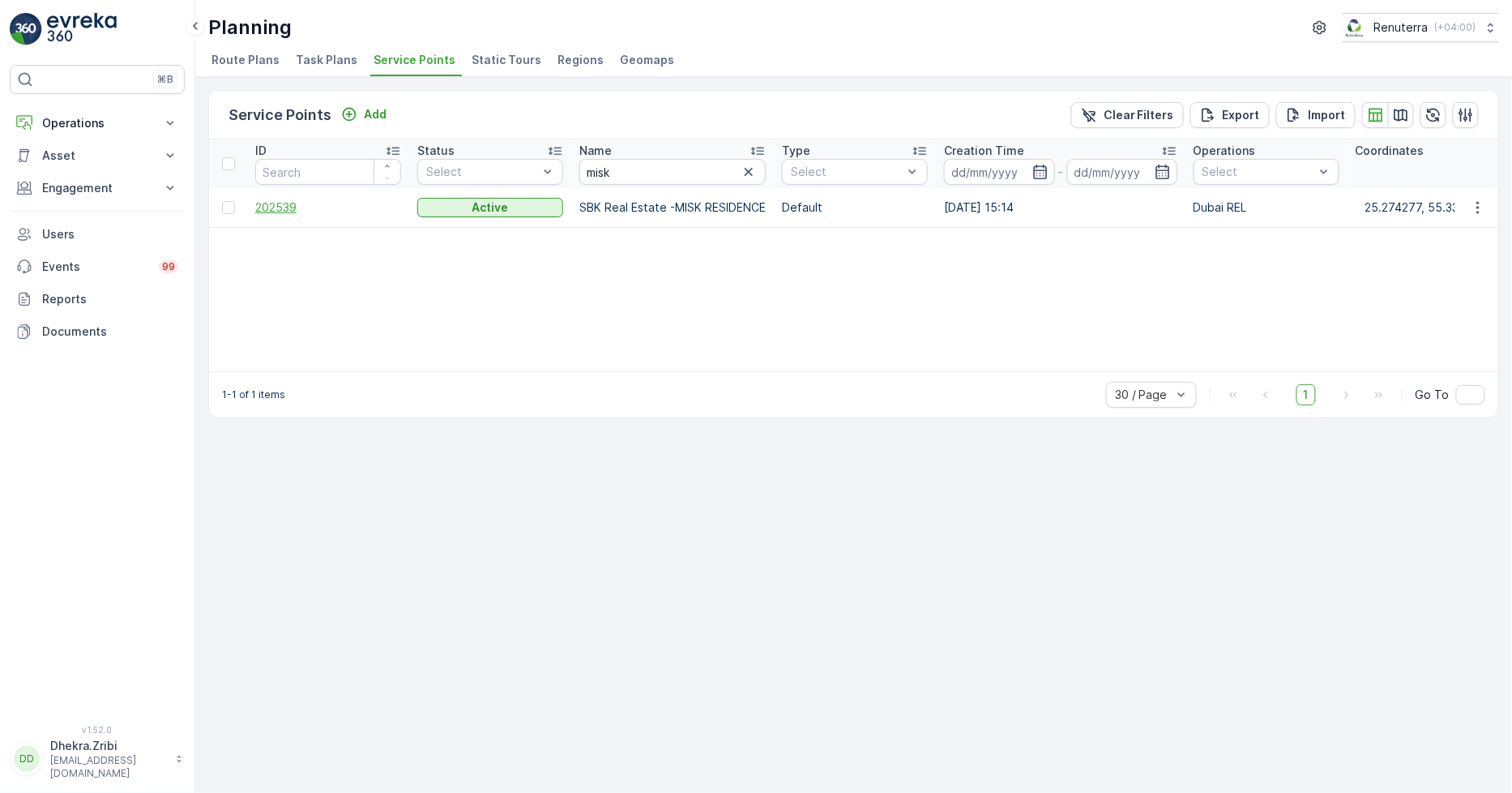
click at [295, 208] on span "202539" at bounding box center [328, 207] width 145 height 16
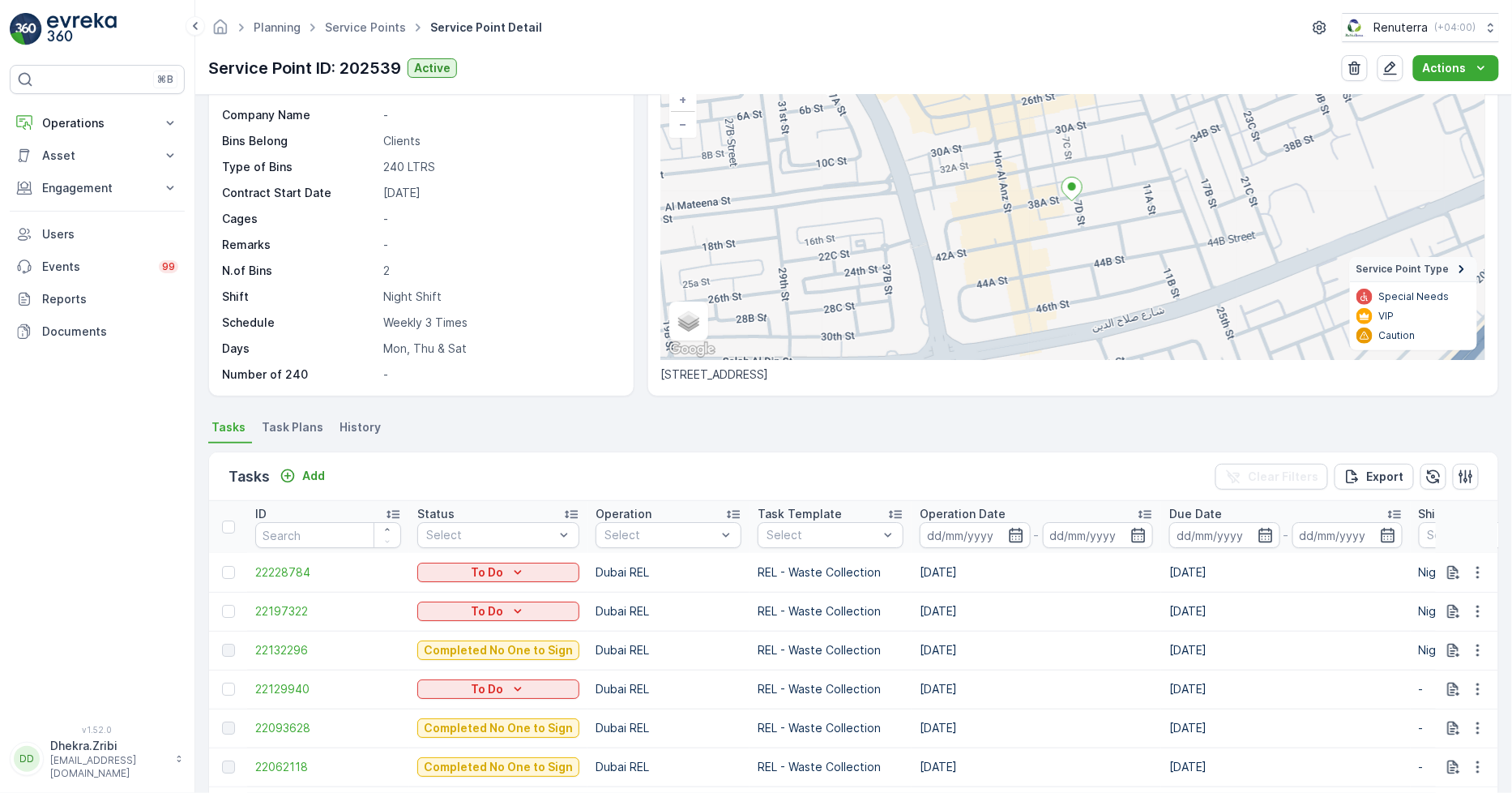
scroll to position [180, 0]
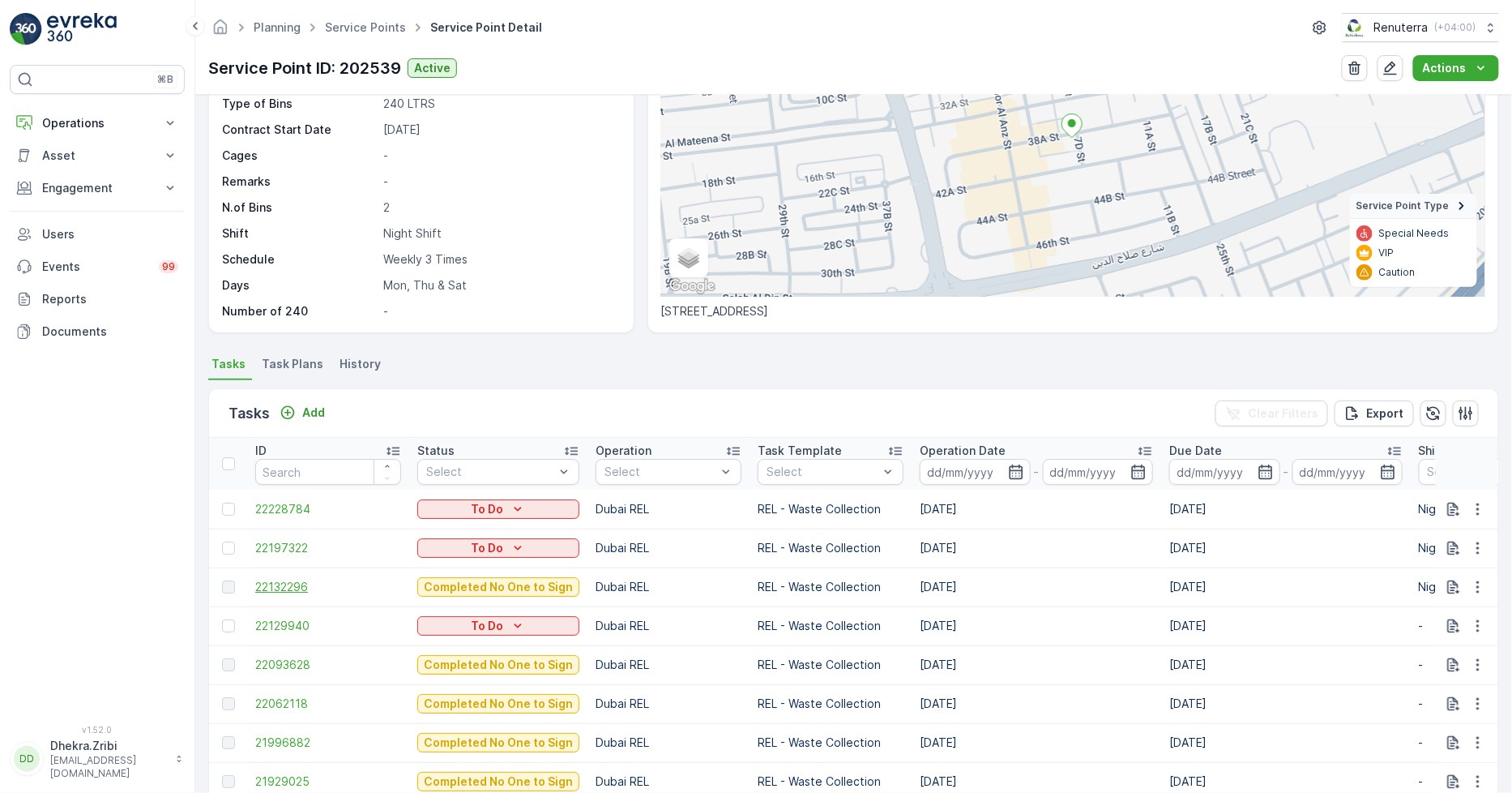
click at [287, 586] on span "22132296" at bounding box center [328, 587] width 145 height 16
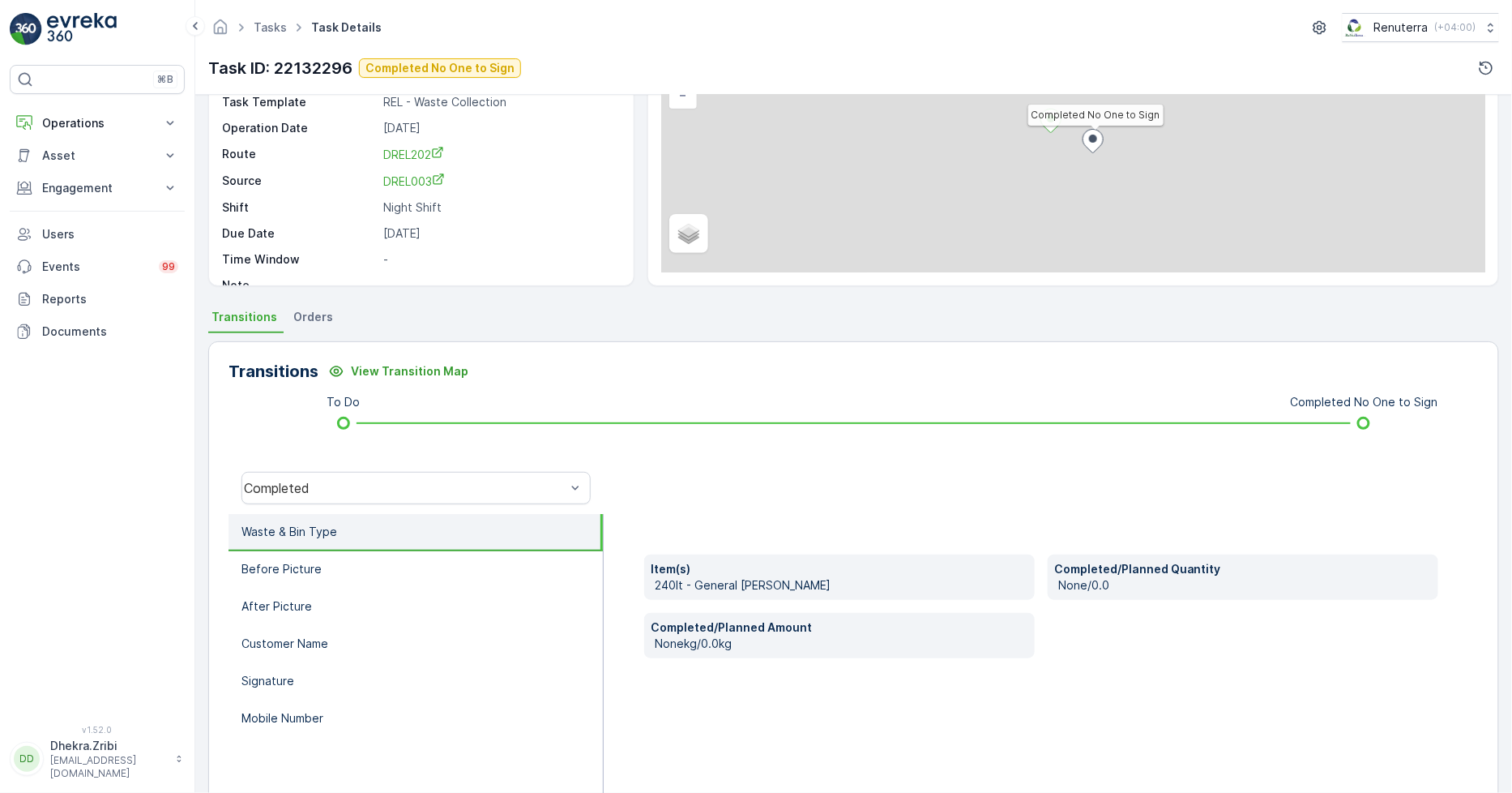
scroll to position [227, 0]
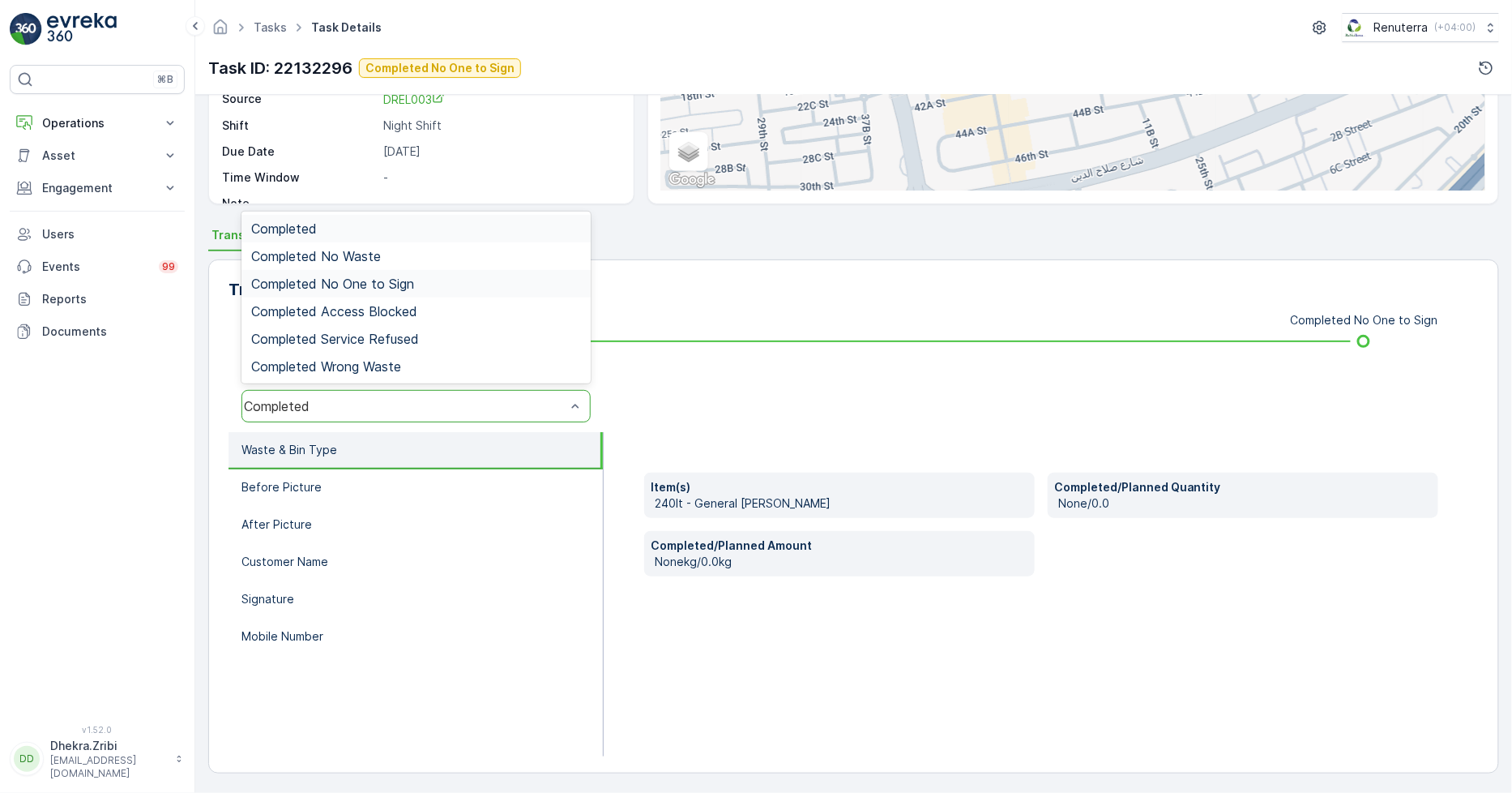
click at [378, 292] on div "Completed No One to Sign" at bounding box center [416, 284] width 349 height 27
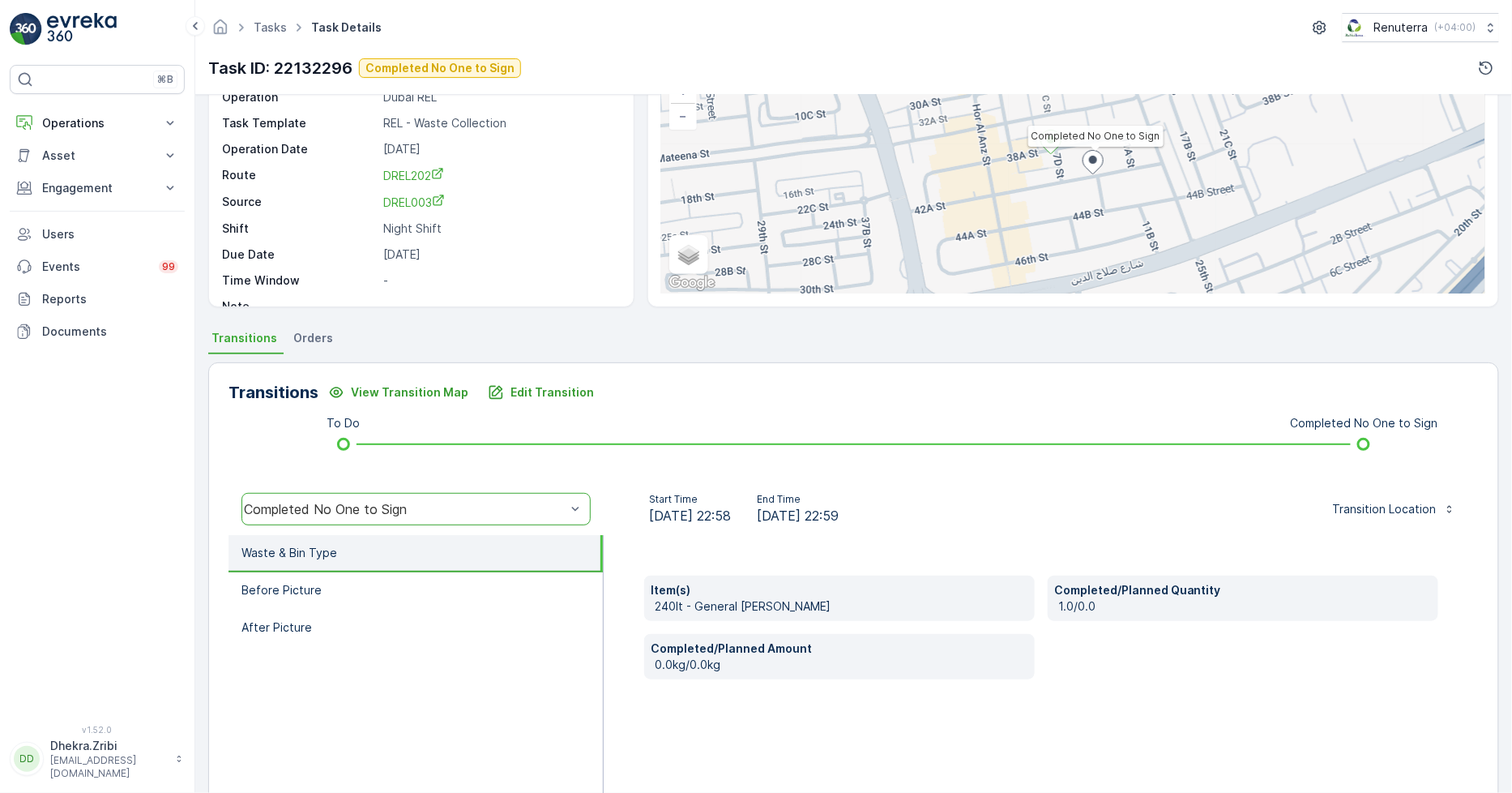
scroll to position [0, 0]
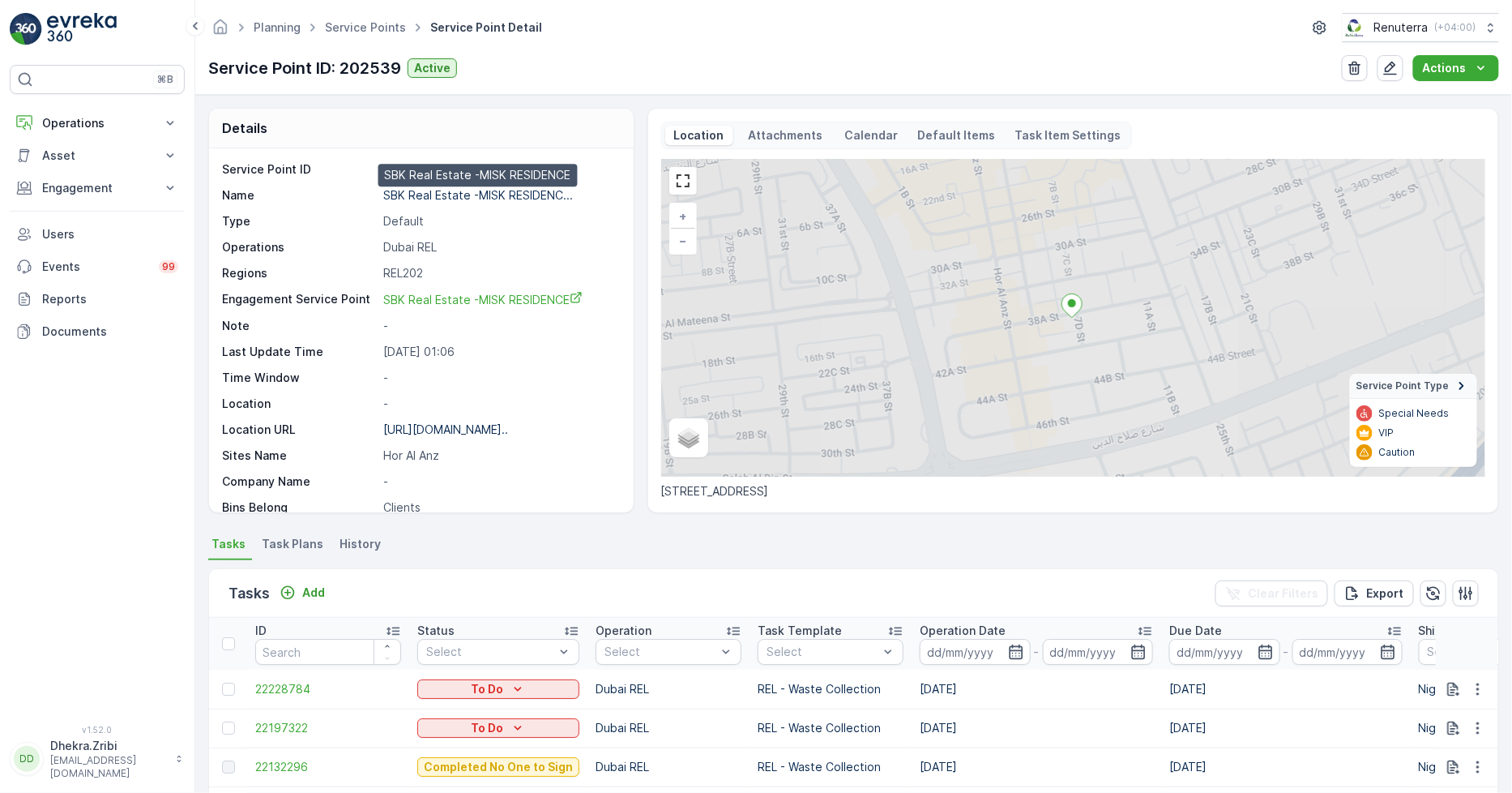
click at [462, 190] on p "SBK Real Estate -MISK RESIDENC..." at bounding box center [478, 195] width 190 height 14
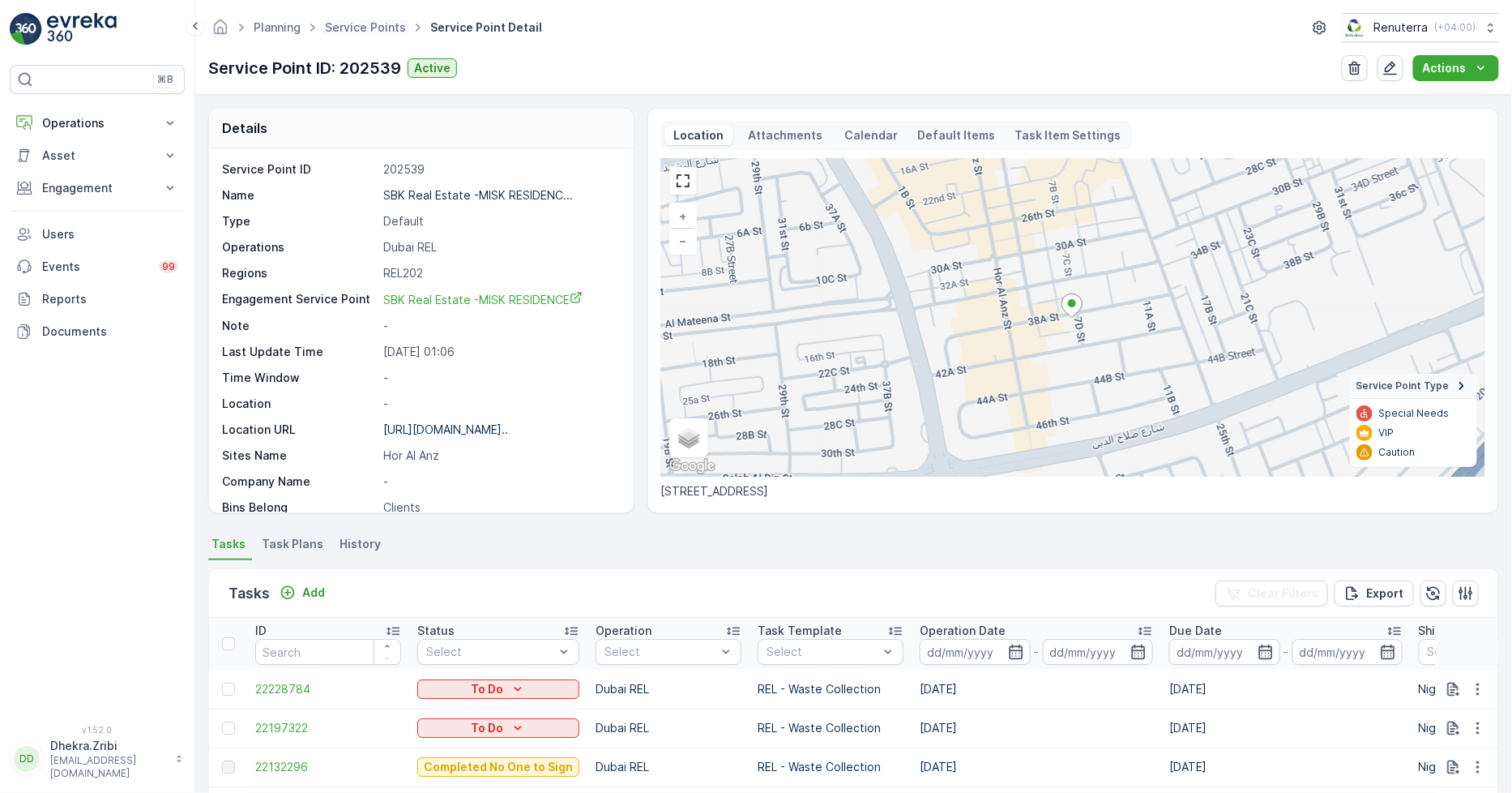
click at [359, 19] on span "Service Points" at bounding box center [365, 27] width 87 height 16
click at [359, 30] on link "Service Points" at bounding box center [365, 26] width 81 height 14
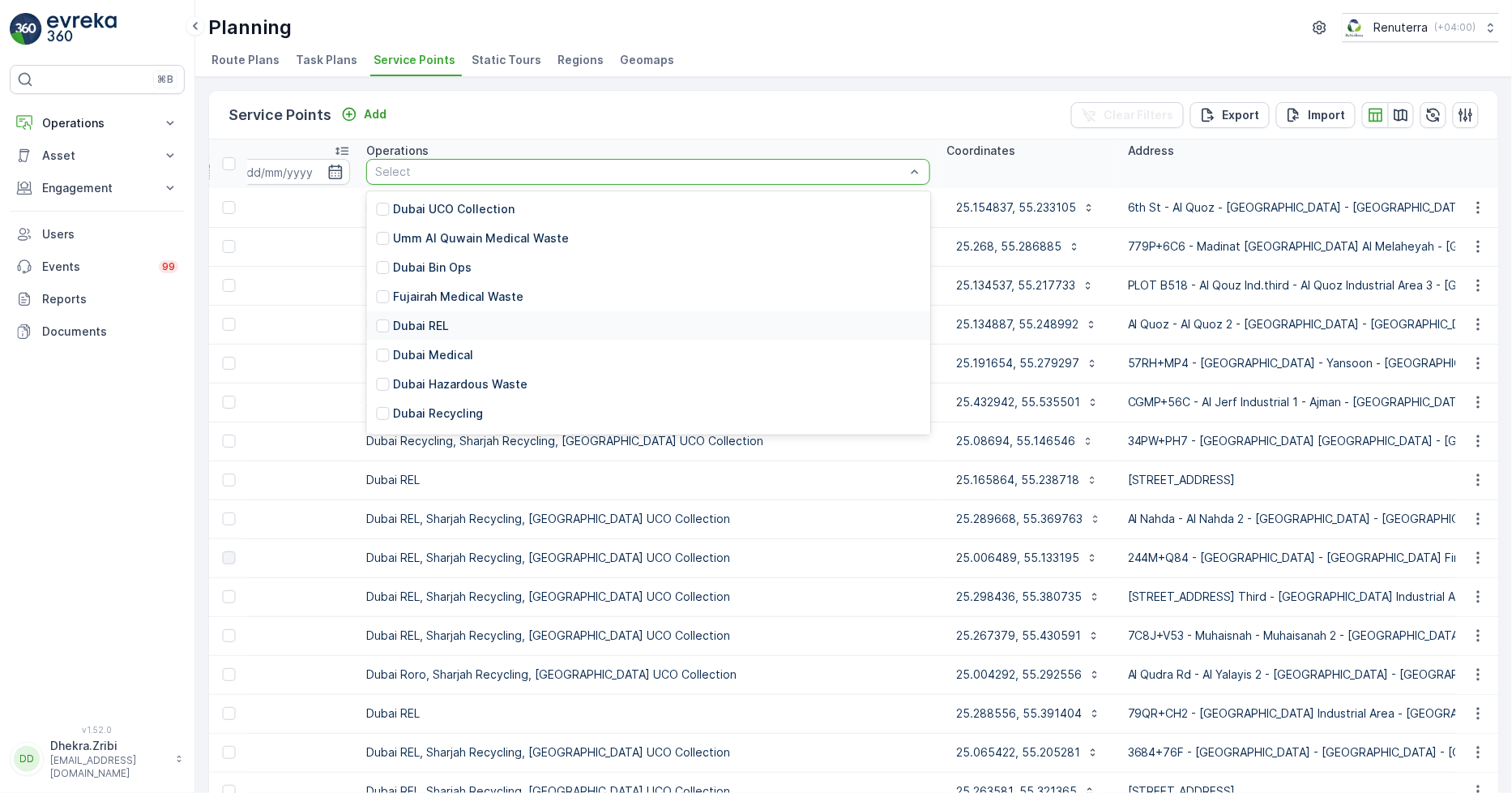
click at [366, 325] on div "Dubai REL" at bounding box center [648, 326] width 564 height 29
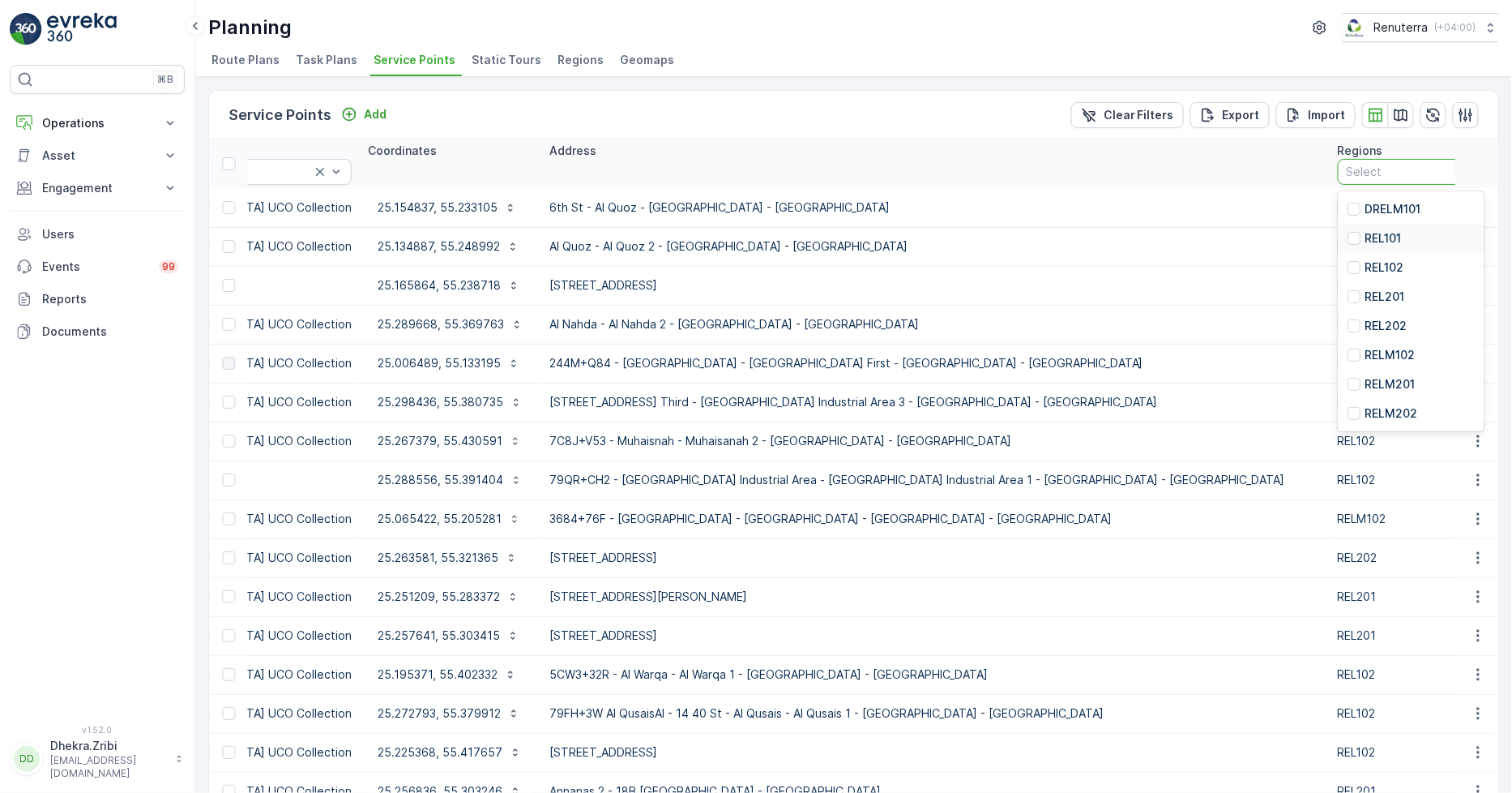
click at [1365, 230] on p "REL101" at bounding box center [1383, 238] width 36 height 16
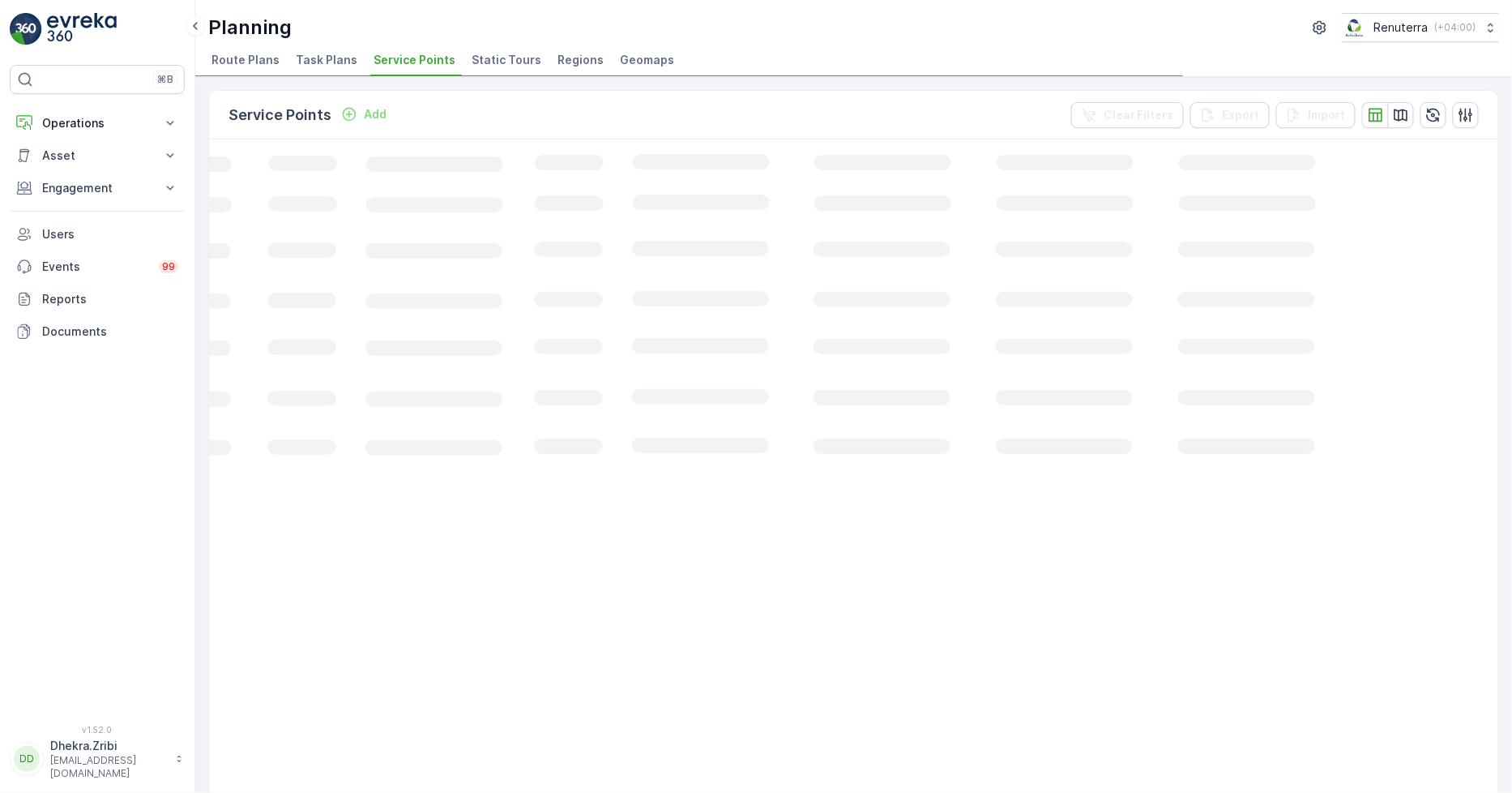
scroll to position [0, 270]
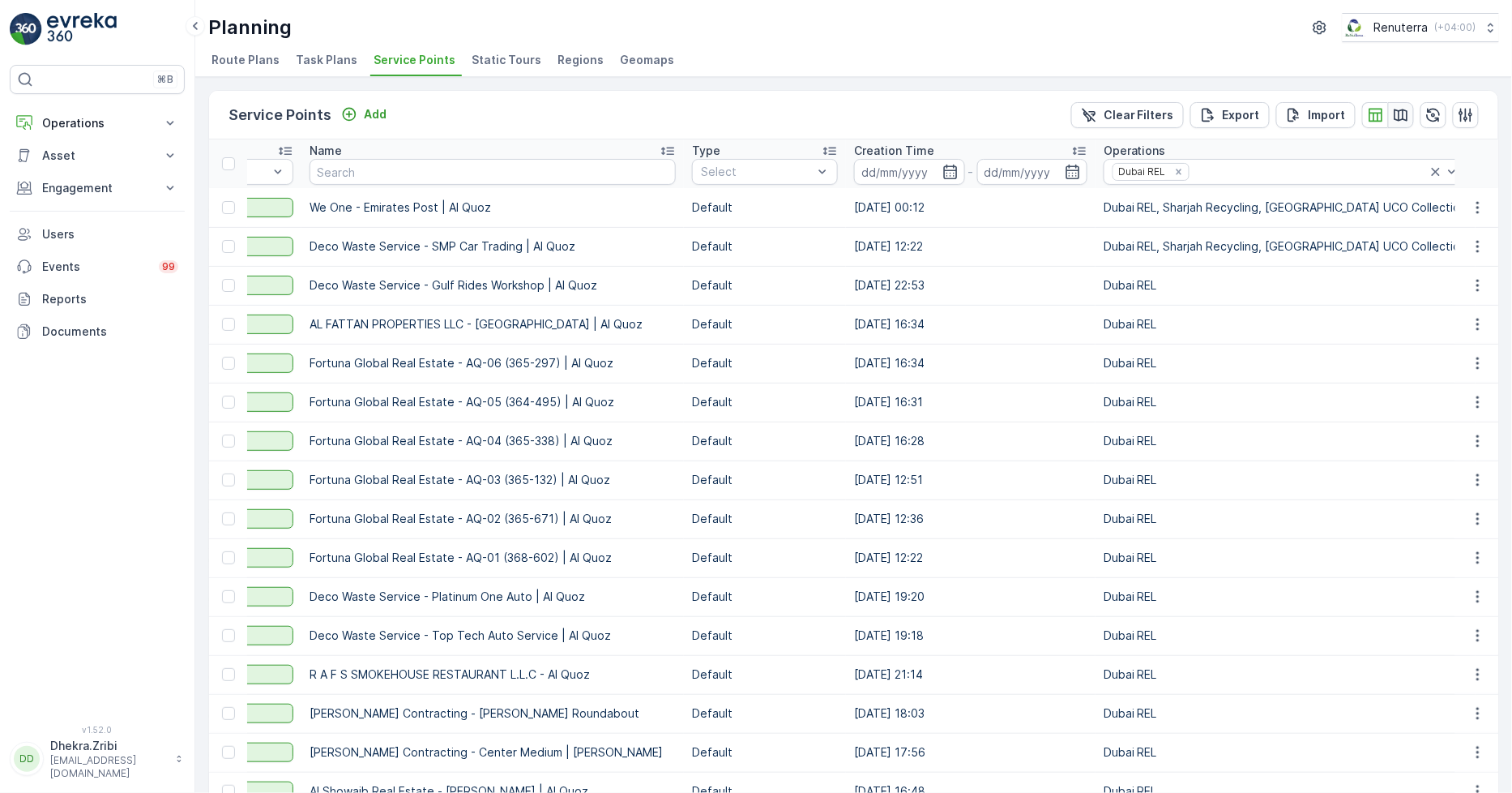
click at [1395, 108] on icon "button" at bounding box center [1401, 115] width 16 height 16
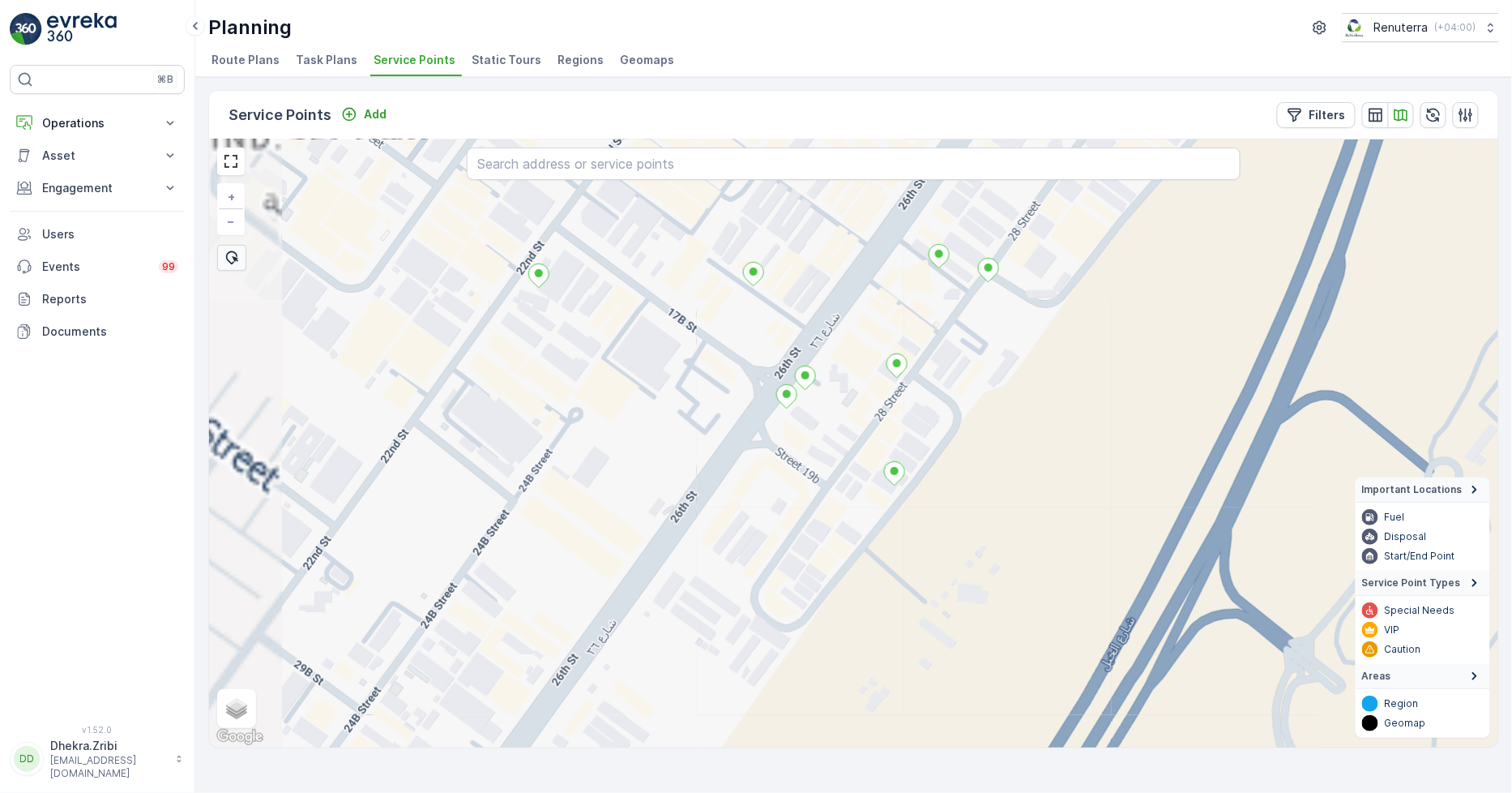
drag, startPoint x: 758, startPoint y: 415, endPoint x: 790, endPoint y: 445, distance: 43.9
click at [837, 495] on div "+ − Satellite Roadmap Terrain Hybrid Leaflet Keyboard shortcuts Map Data Map da…" at bounding box center [854, 443] width 1289 height 608
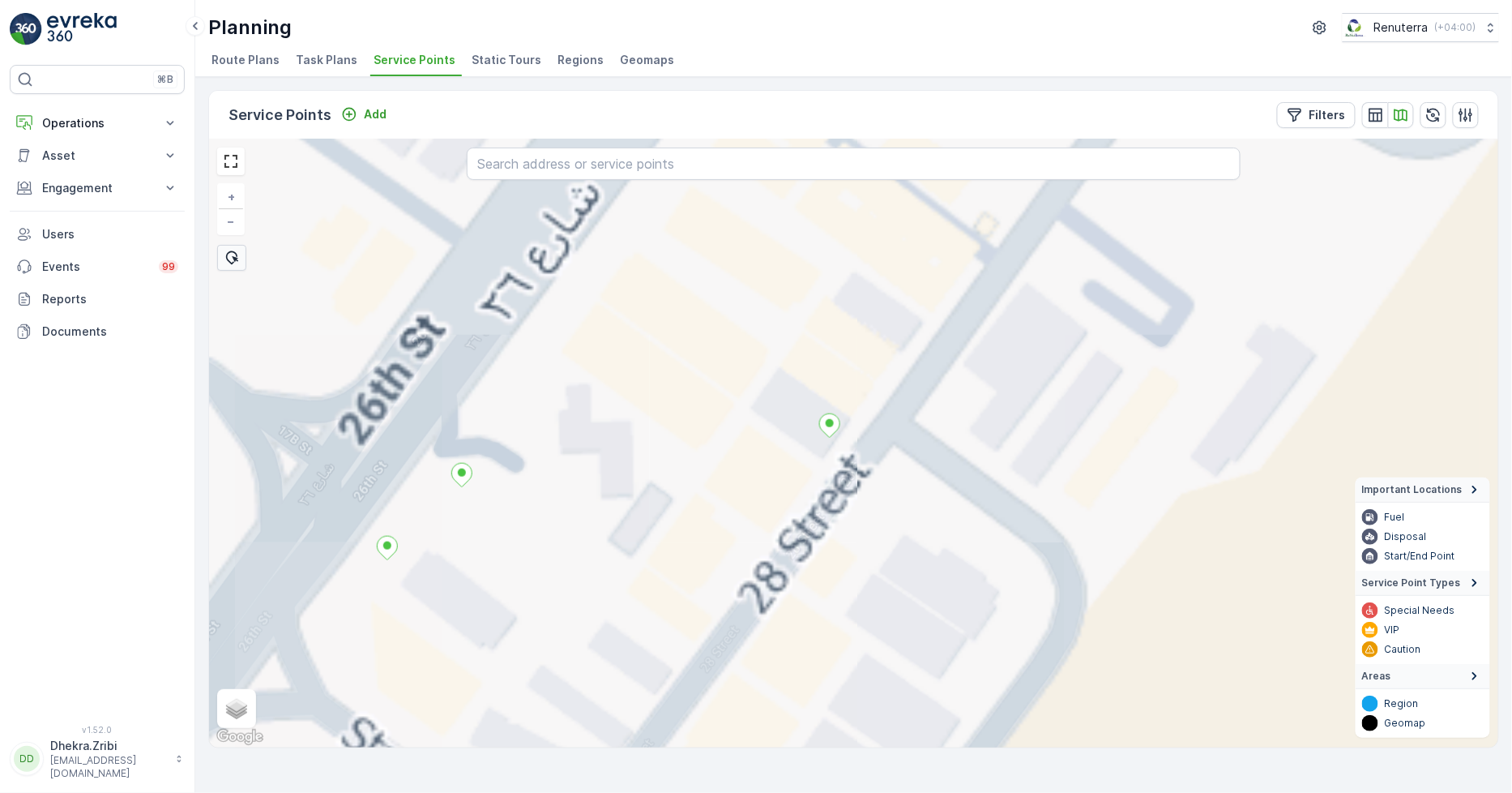
drag, startPoint x: 837, startPoint y: 297, endPoint x: 844, endPoint y: 538, distance: 241.1
click at [844, 538] on div "+ − Satellite Roadmap Terrain Hybrid Leaflet Keyboard shortcuts Map Data Map da…" at bounding box center [854, 443] width 1289 height 608
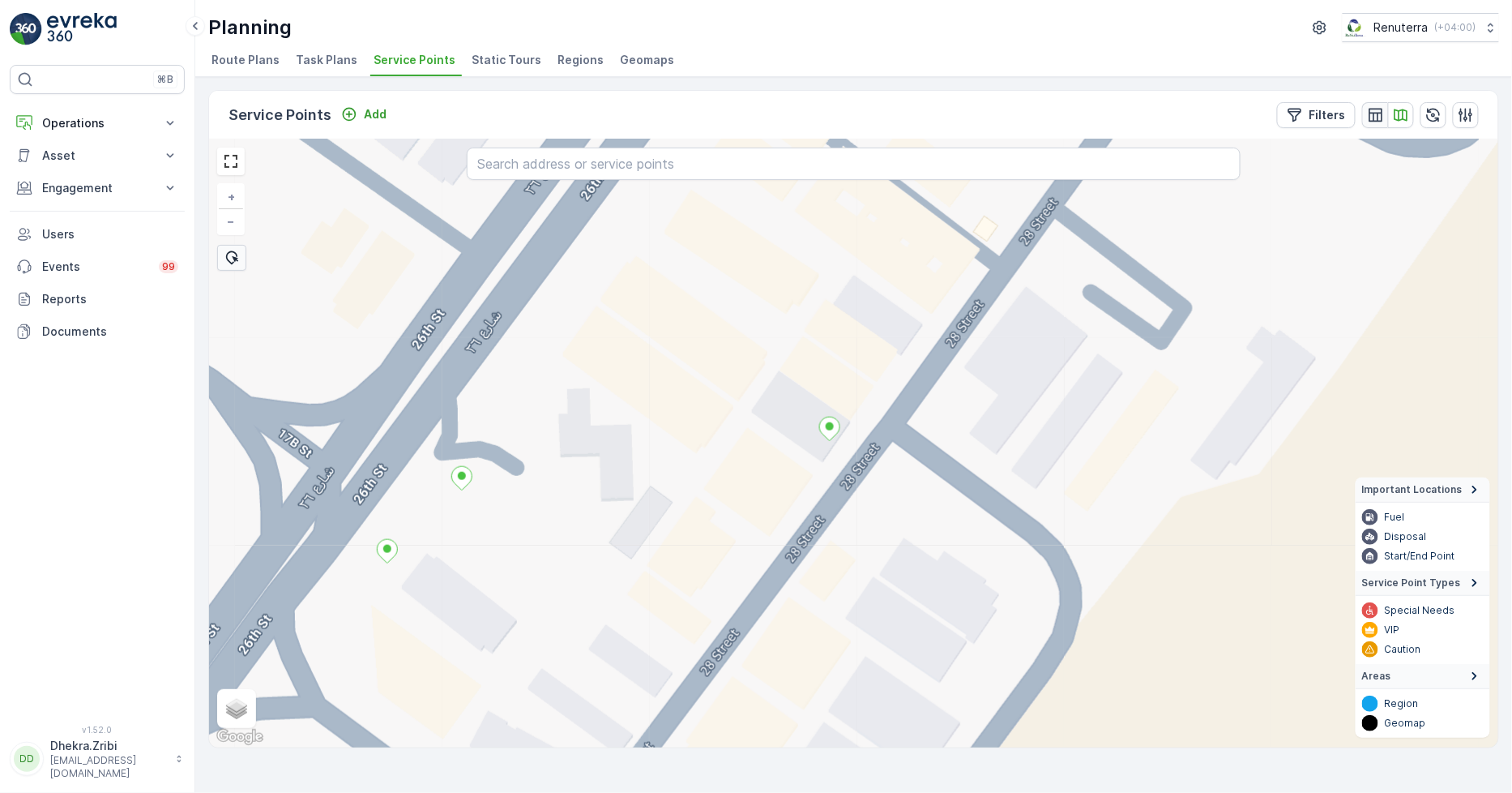
click at [1380, 108] on icon "button" at bounding box center [1376, 115] width 14 height 14
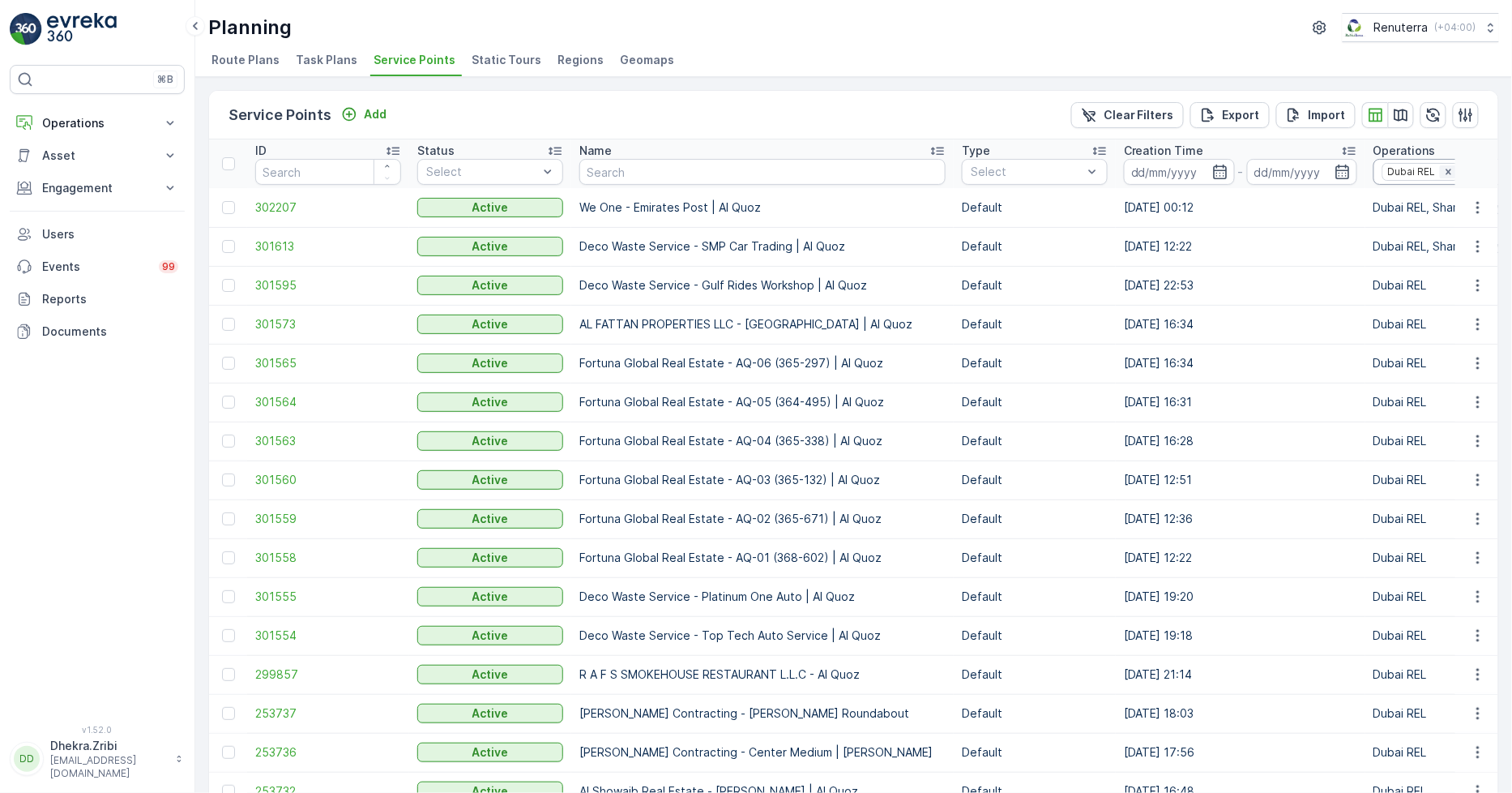
click at [1444, 172] on icon "Remove Dubai REL" at bounding box center [1449, 172] width 11 height 11
click at [613, 175] on input "text" at bounding box center [762, 172] width 366 height 26
type input "sea"
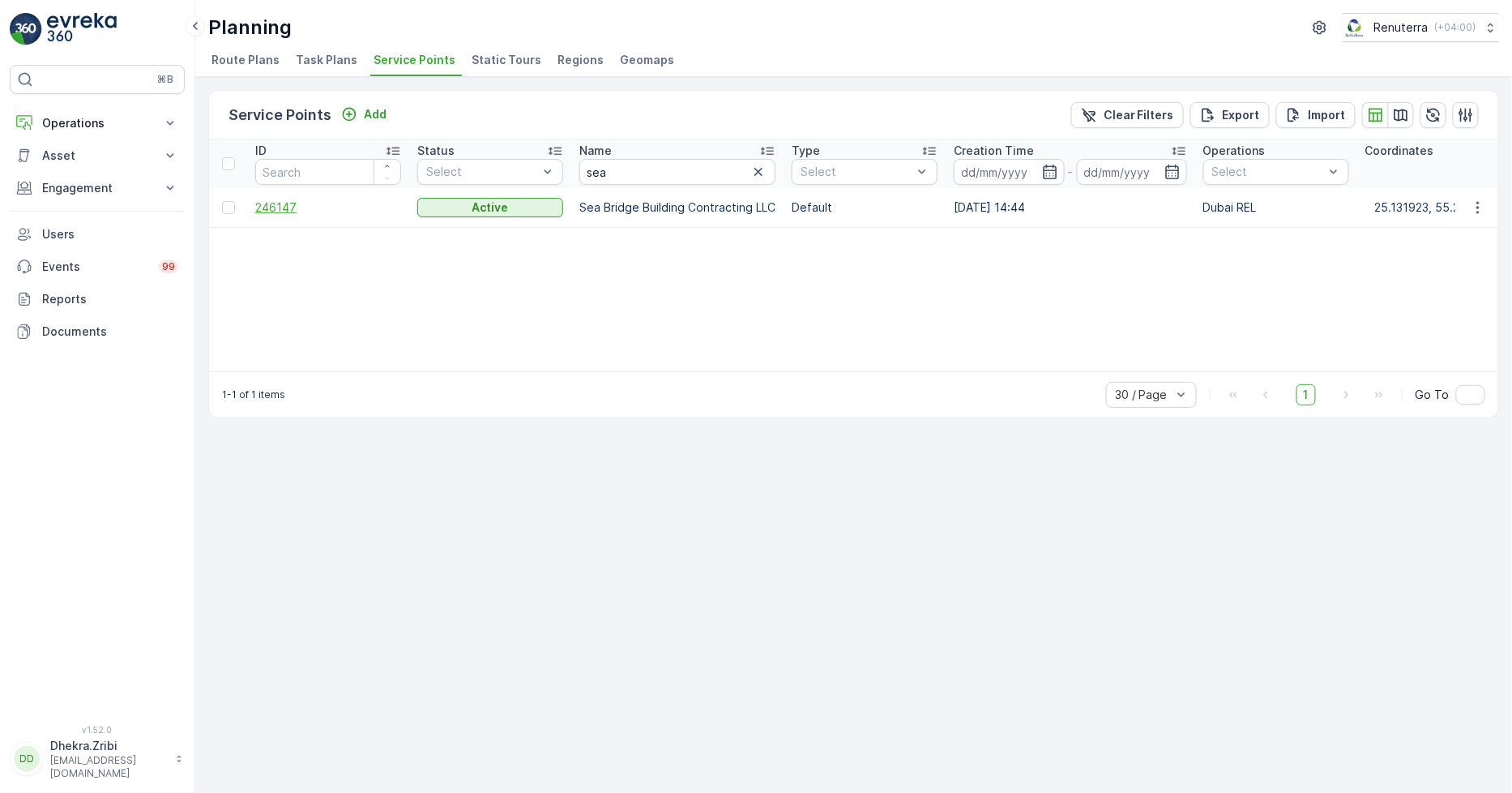
click at [275, 201] on span "246147" at bounding box center [328, 207] width 145 height 16
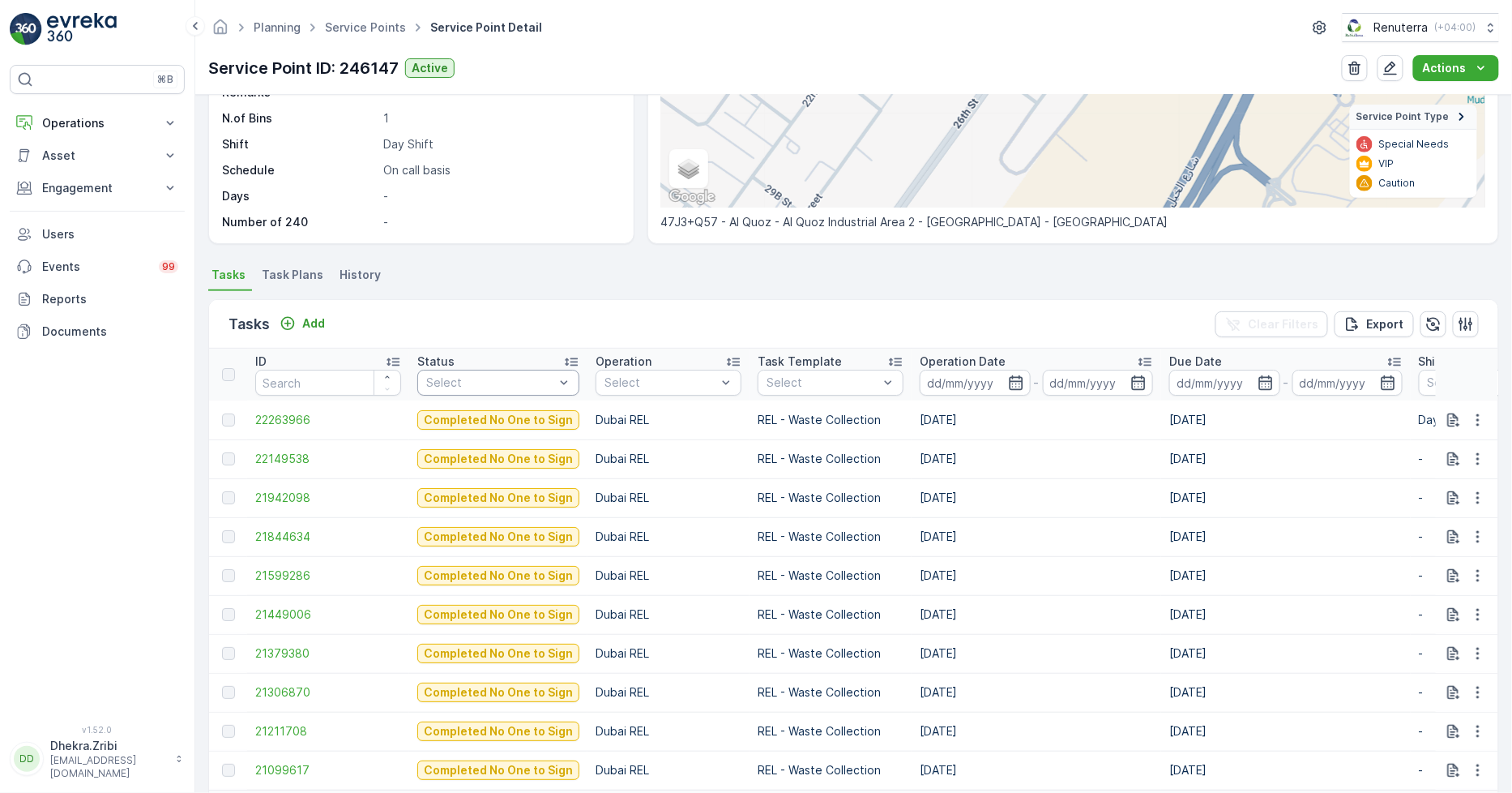
scroll to position [270, 0]
click at [321, 321] on p "Add" at bounding box center [314, 323] width 23 height 16
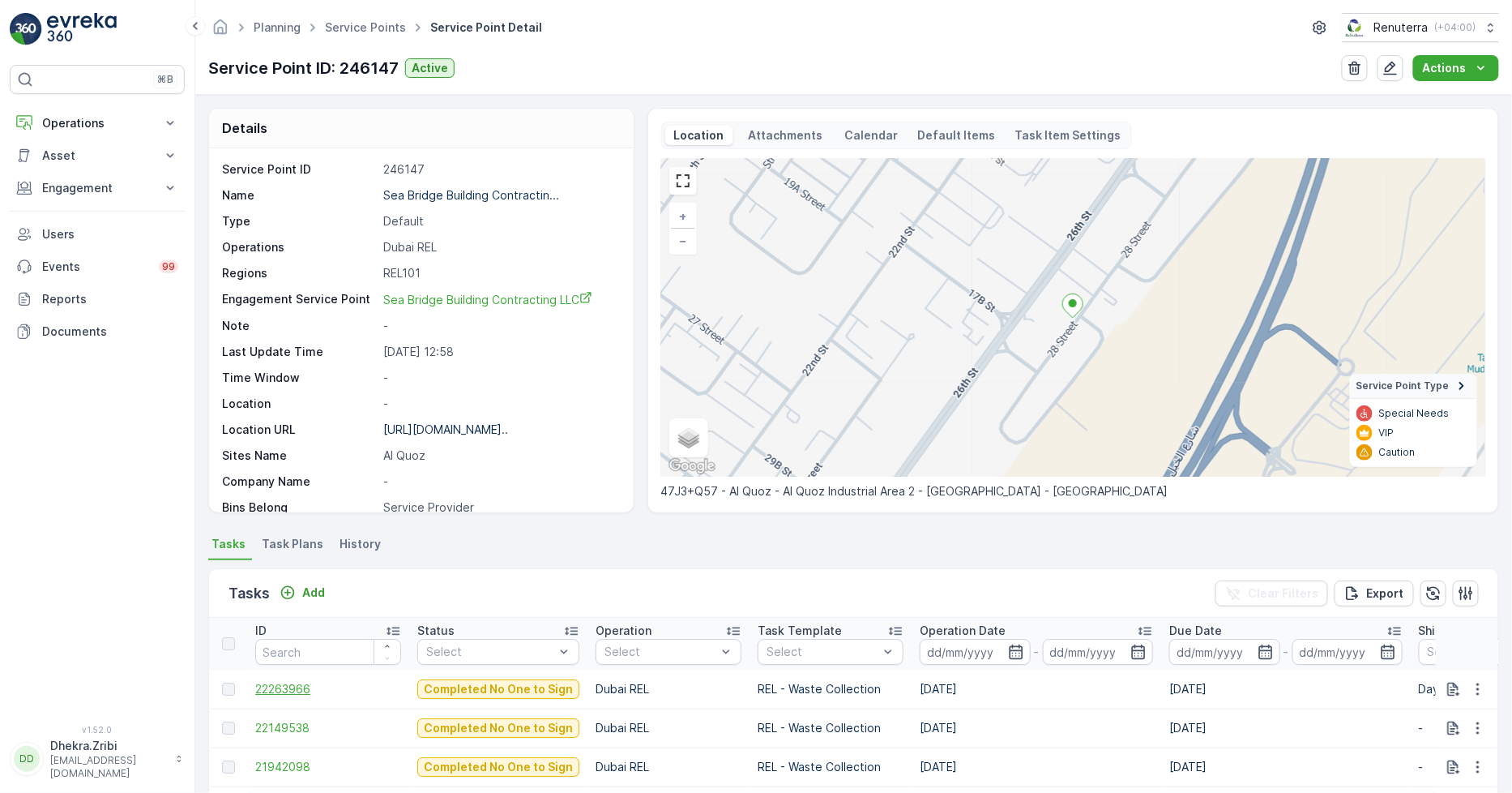
click at [302, 689] on span "22263966" at bounding box center [328, 689] width 145 height 16
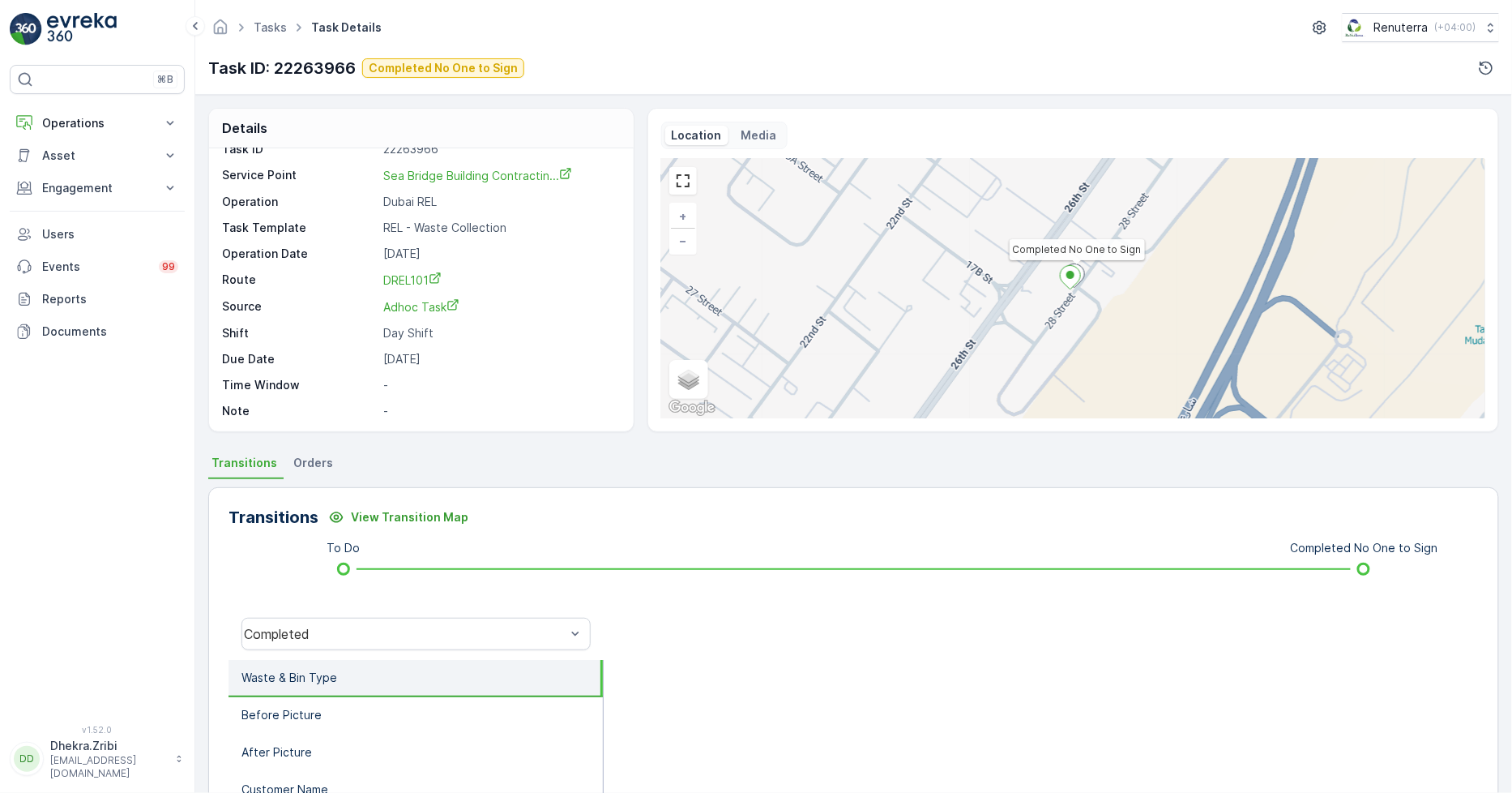
scroll to position [22, 0]
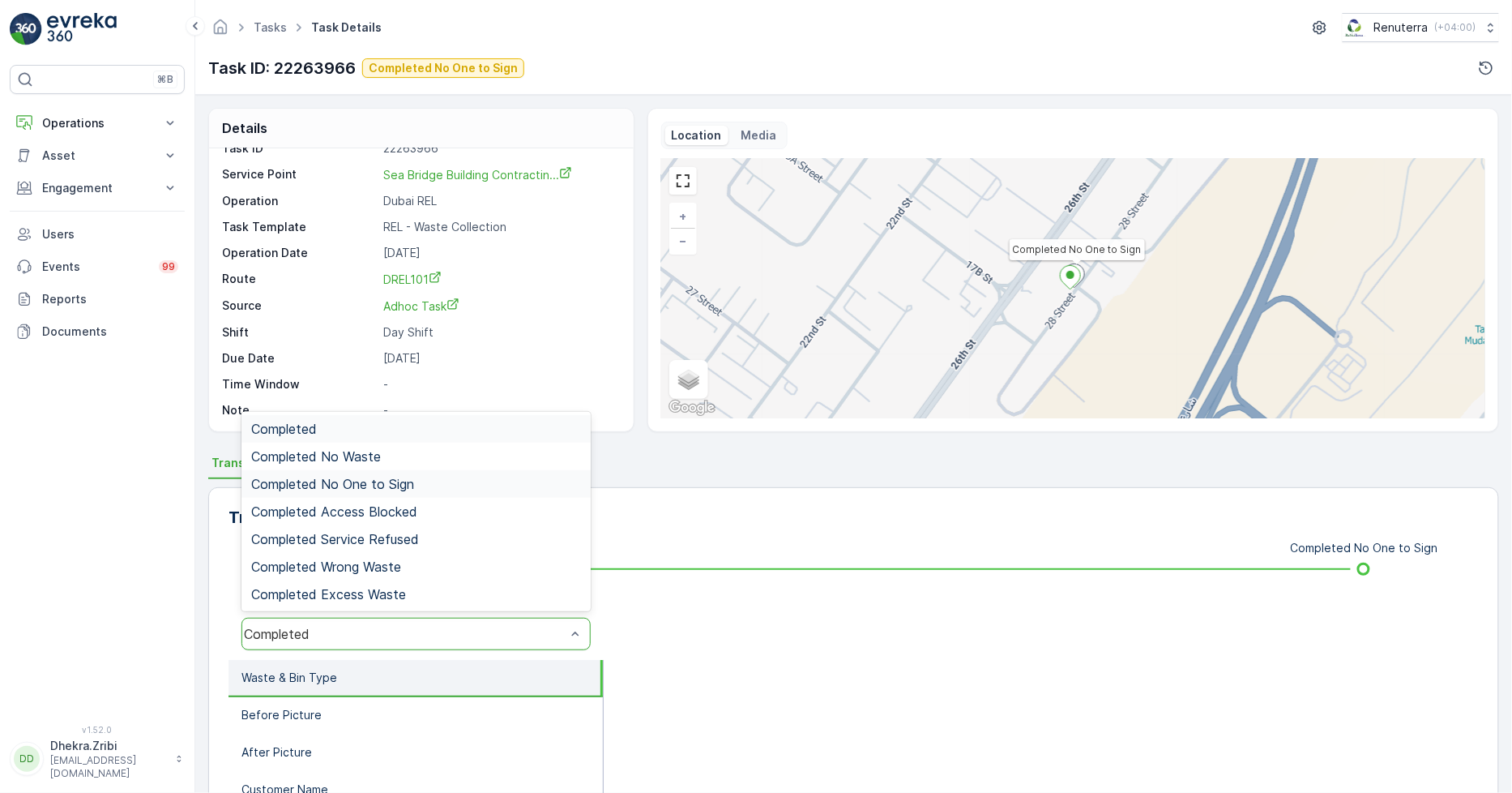
click at [389, 477] on span "Completed No One to Sign" at bounding box center [332, 484] width 163 height 15
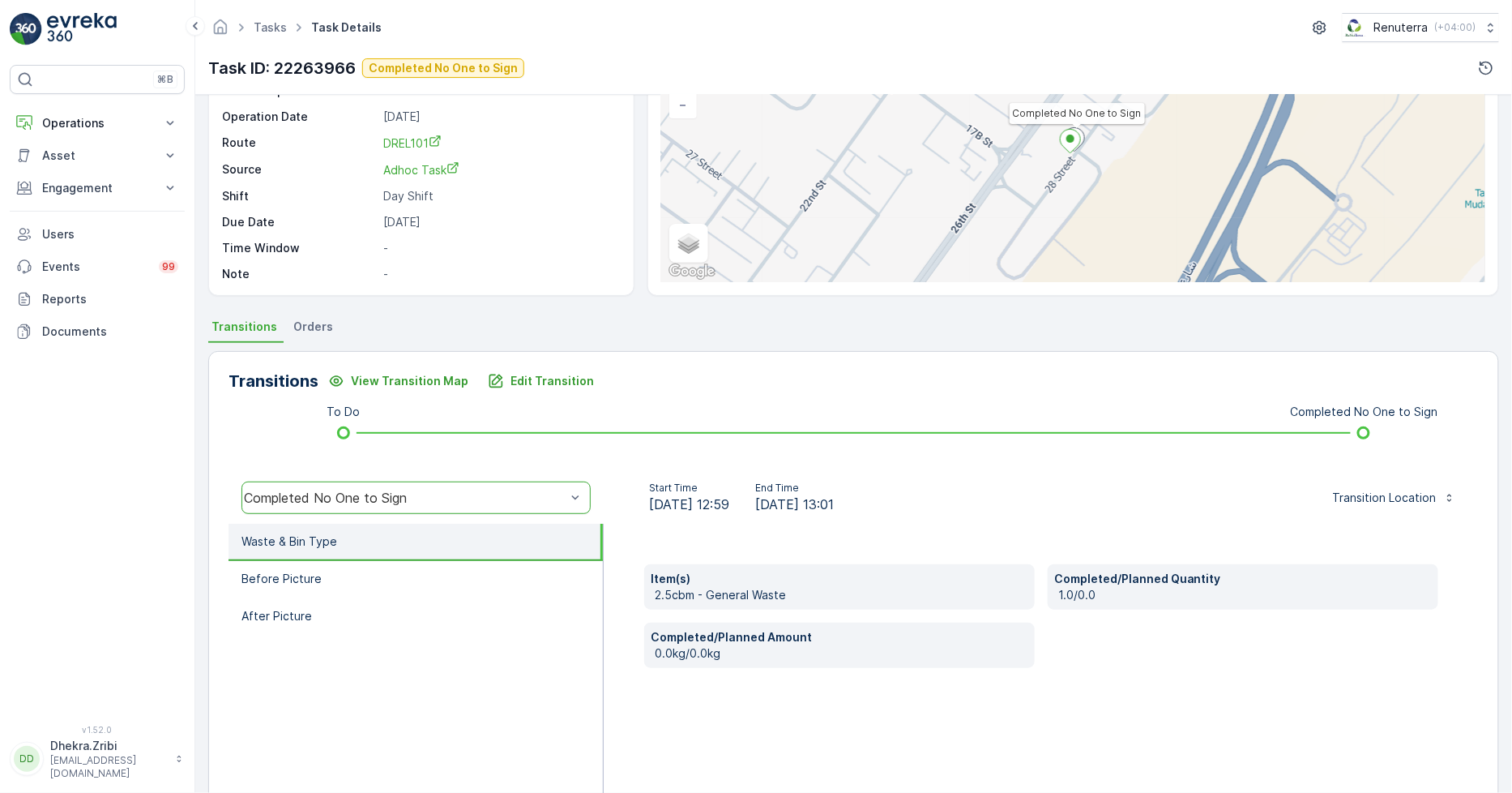
scroll to position [180, 0]
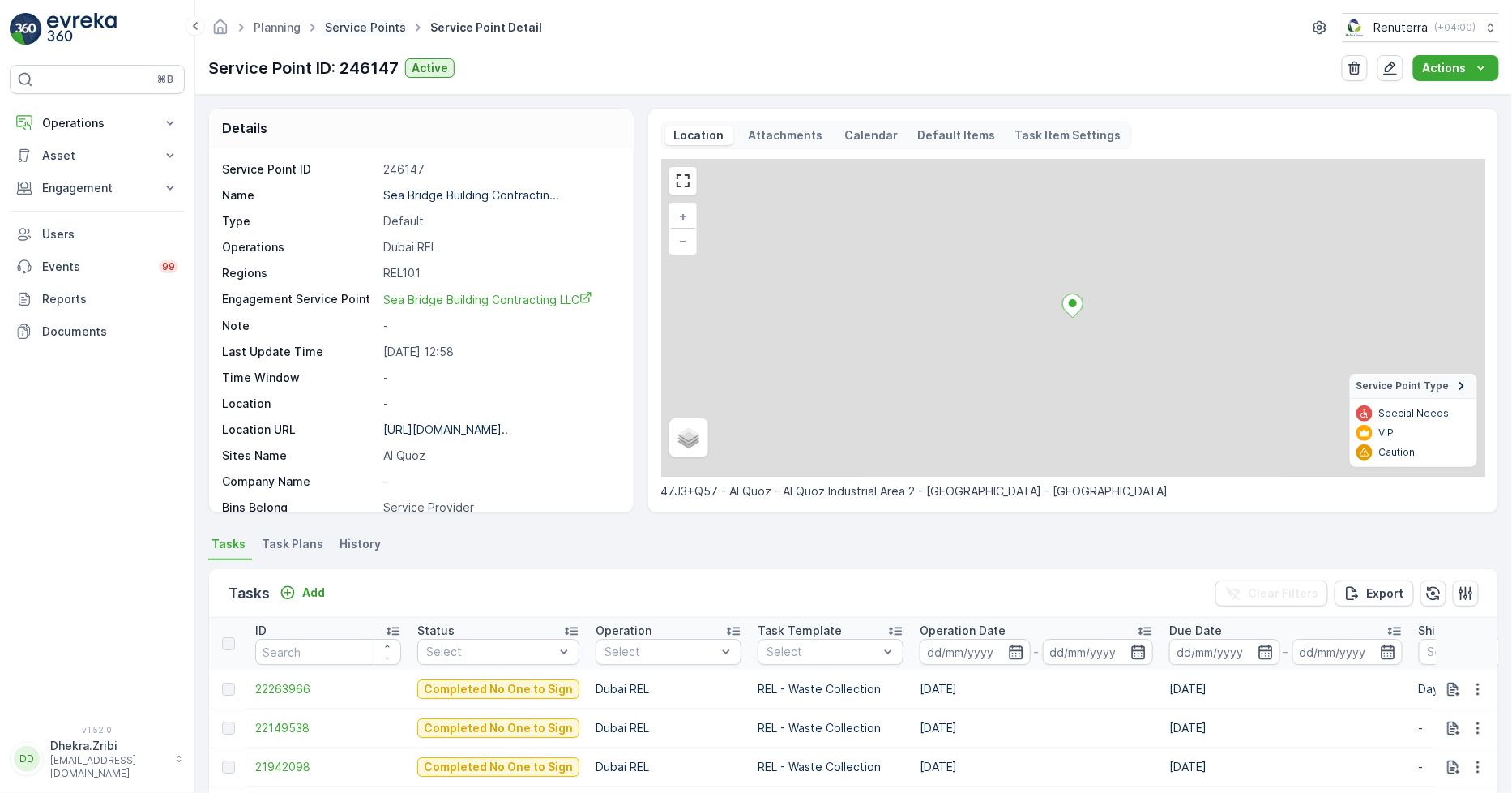
click at [354, 30] on link "Service Points" at bounding box center [365, 26] width 81 height 14
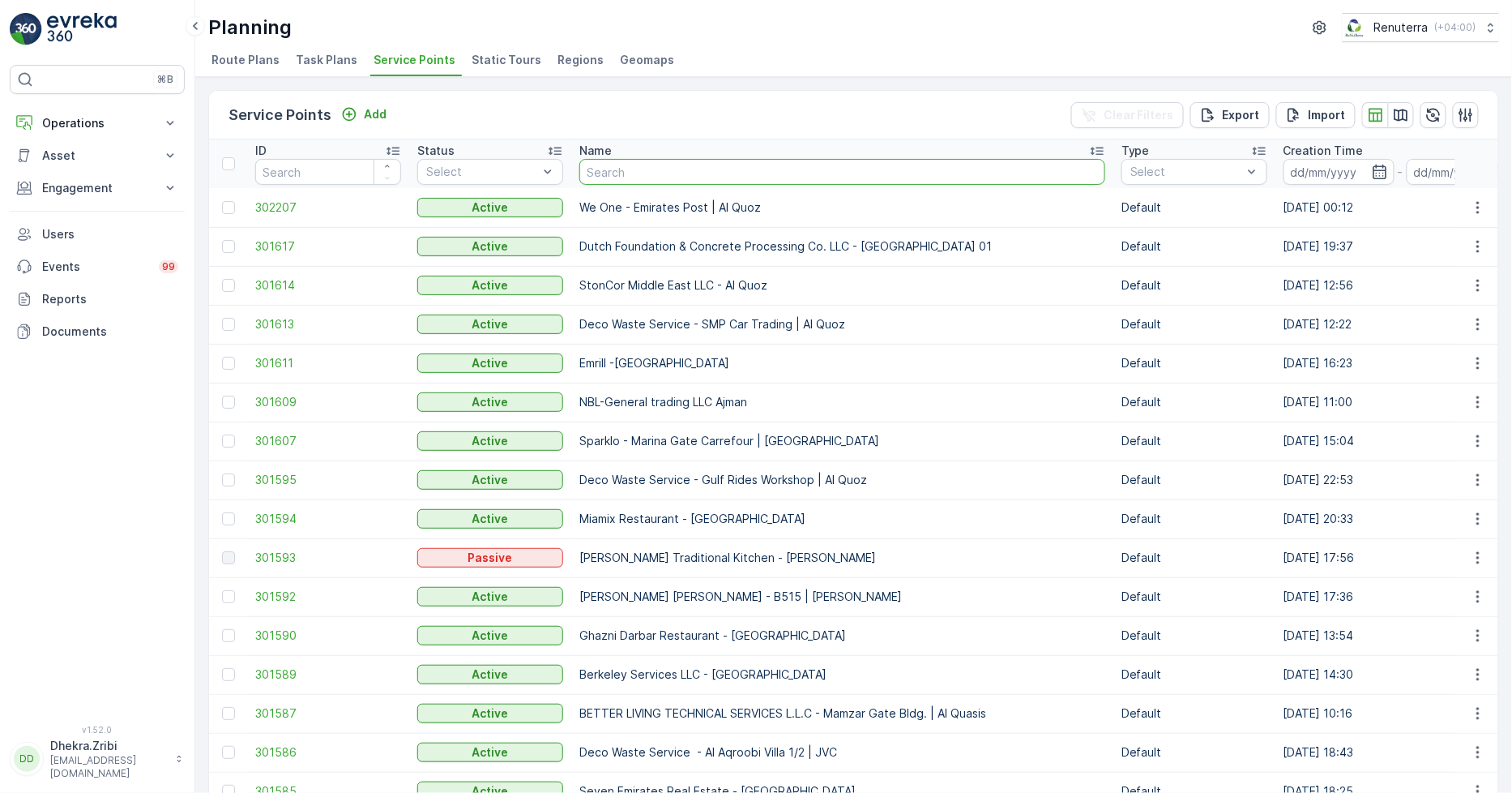
click at [640, 174] on input "text" at bounding box center [842, 172] width 526 height 26
type input "gulf"
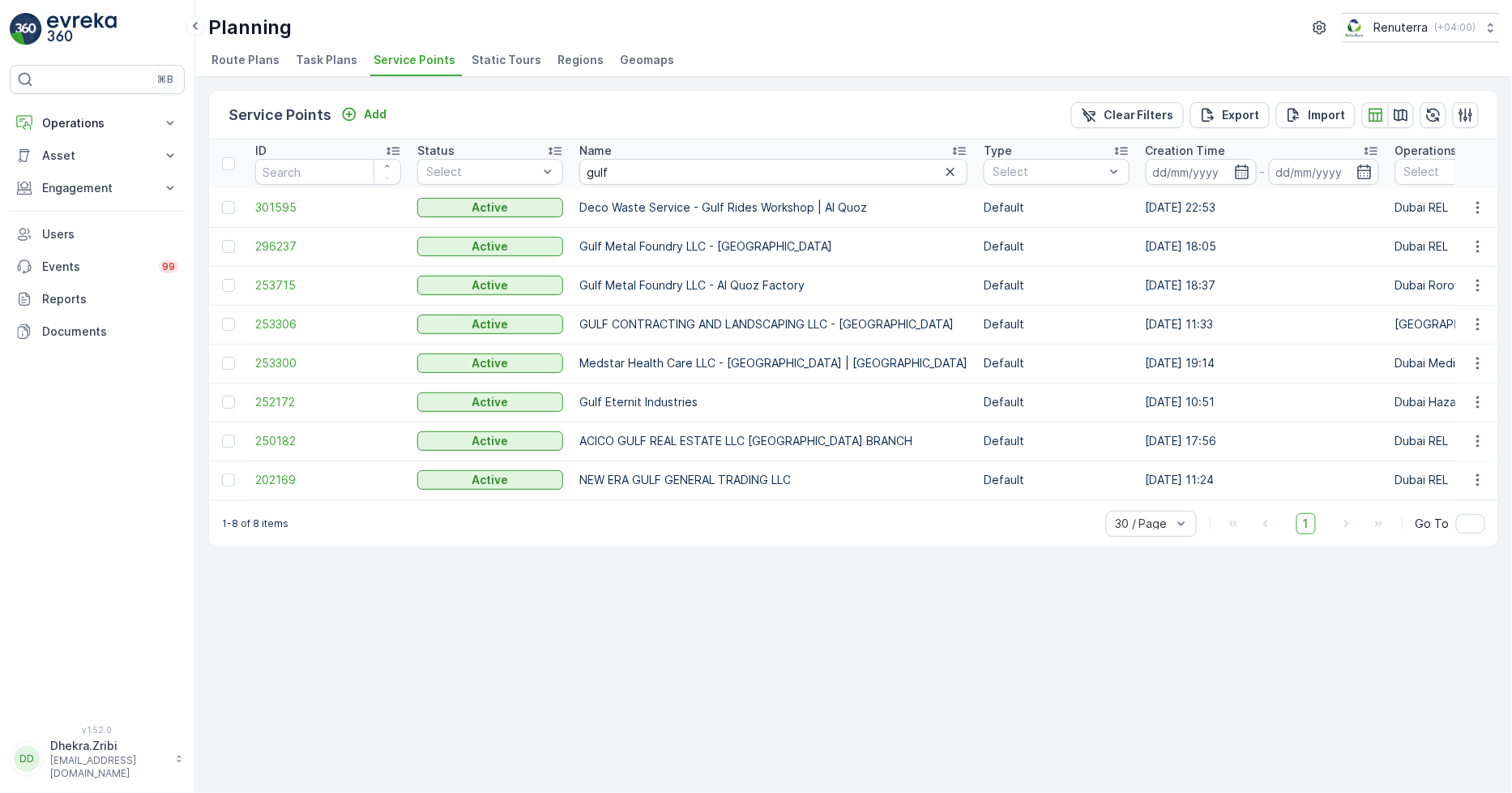
click at [254, 326] on td "253306" at bounding box center [328, 324] width 162 height 39
click at [274, 319] on span "253306" at bounding box center [328, 325] width 145 height 16
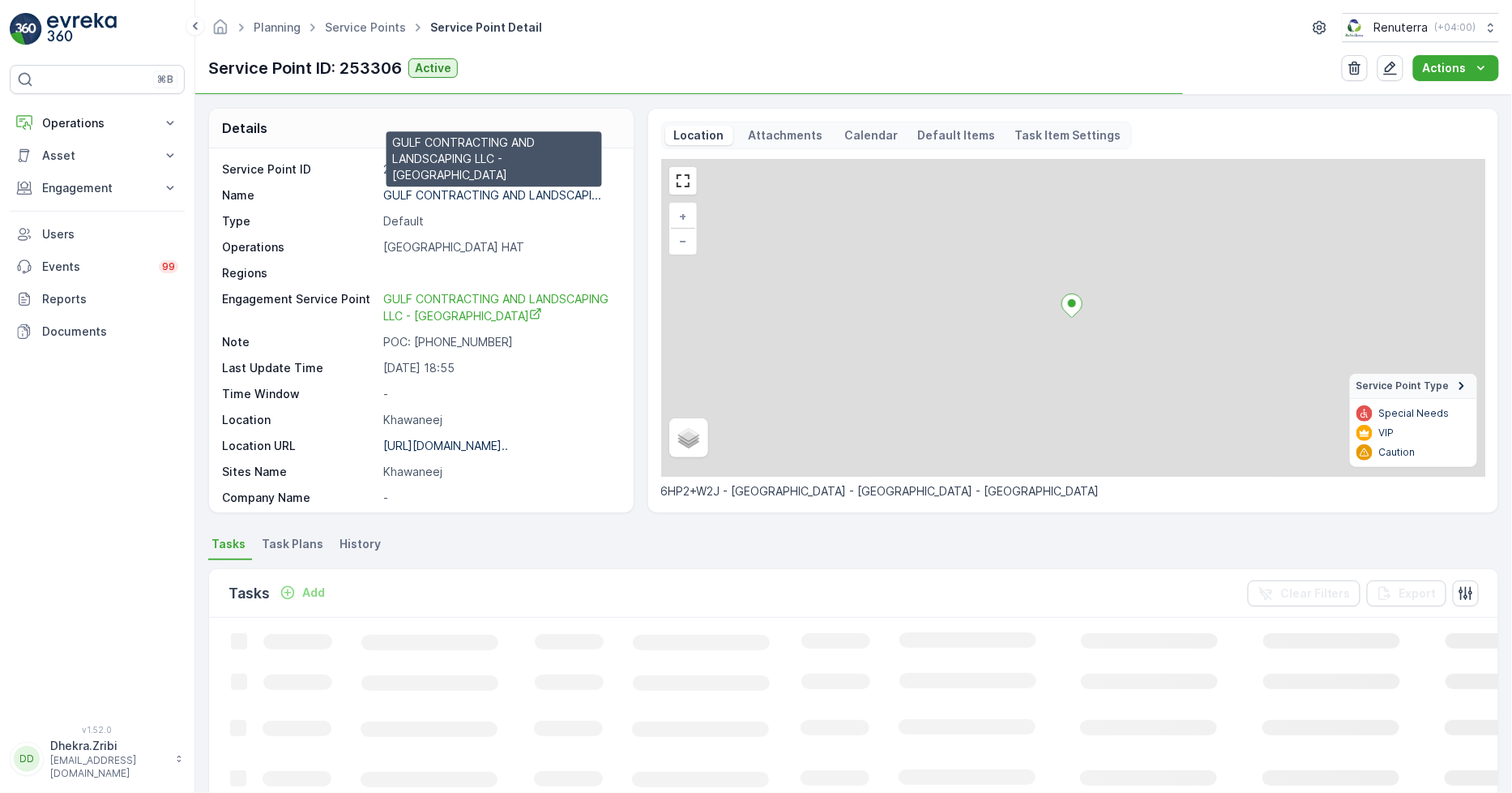
click at [466, 193] on p "GULF CONTRACTING AND LANDSCAPI..." at bounding box center [493, 195] width 218 height 14
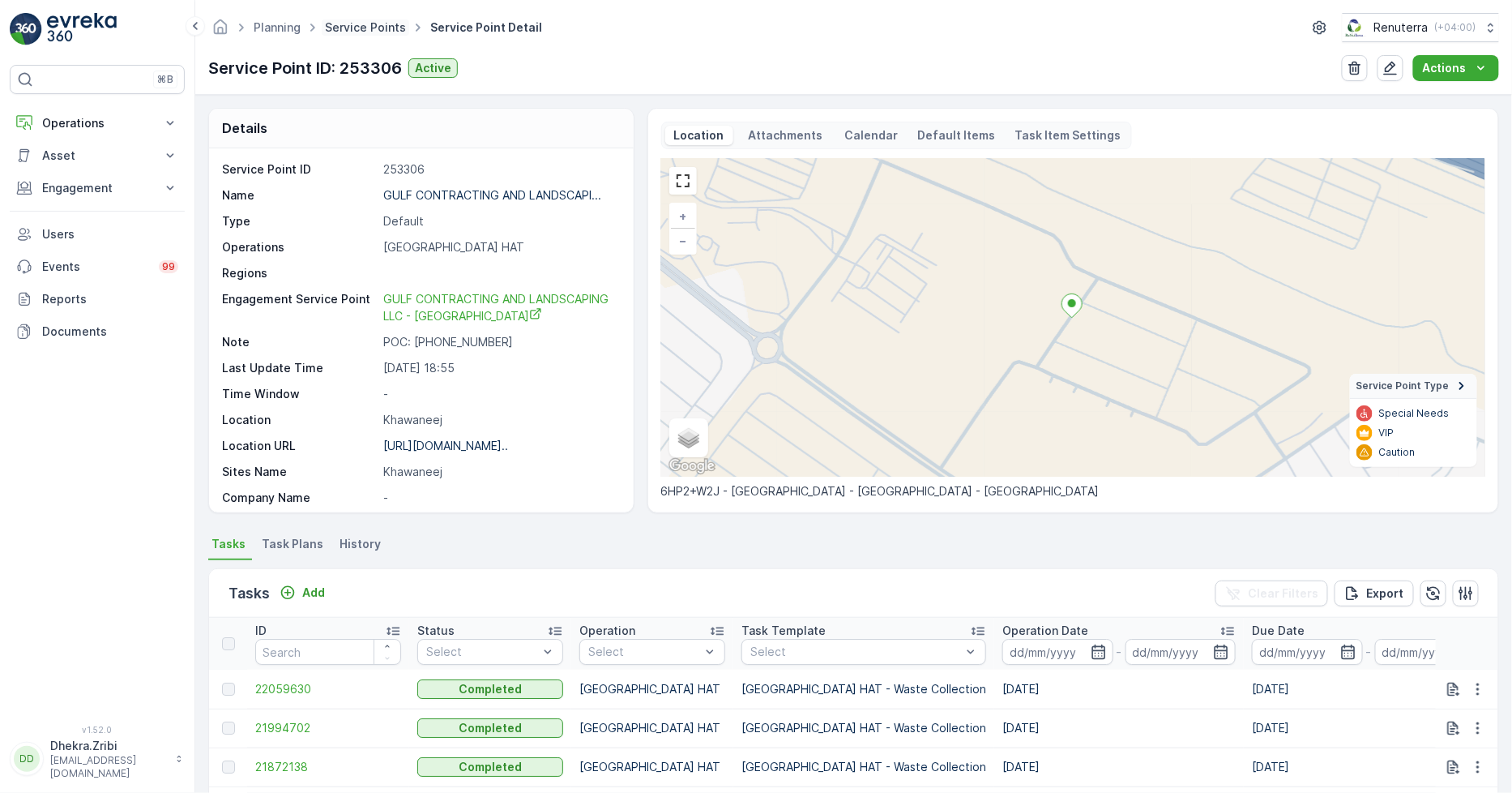
click at [365, 25] on link "Service Points" at bounding box center [365, 26] width 81 height 14
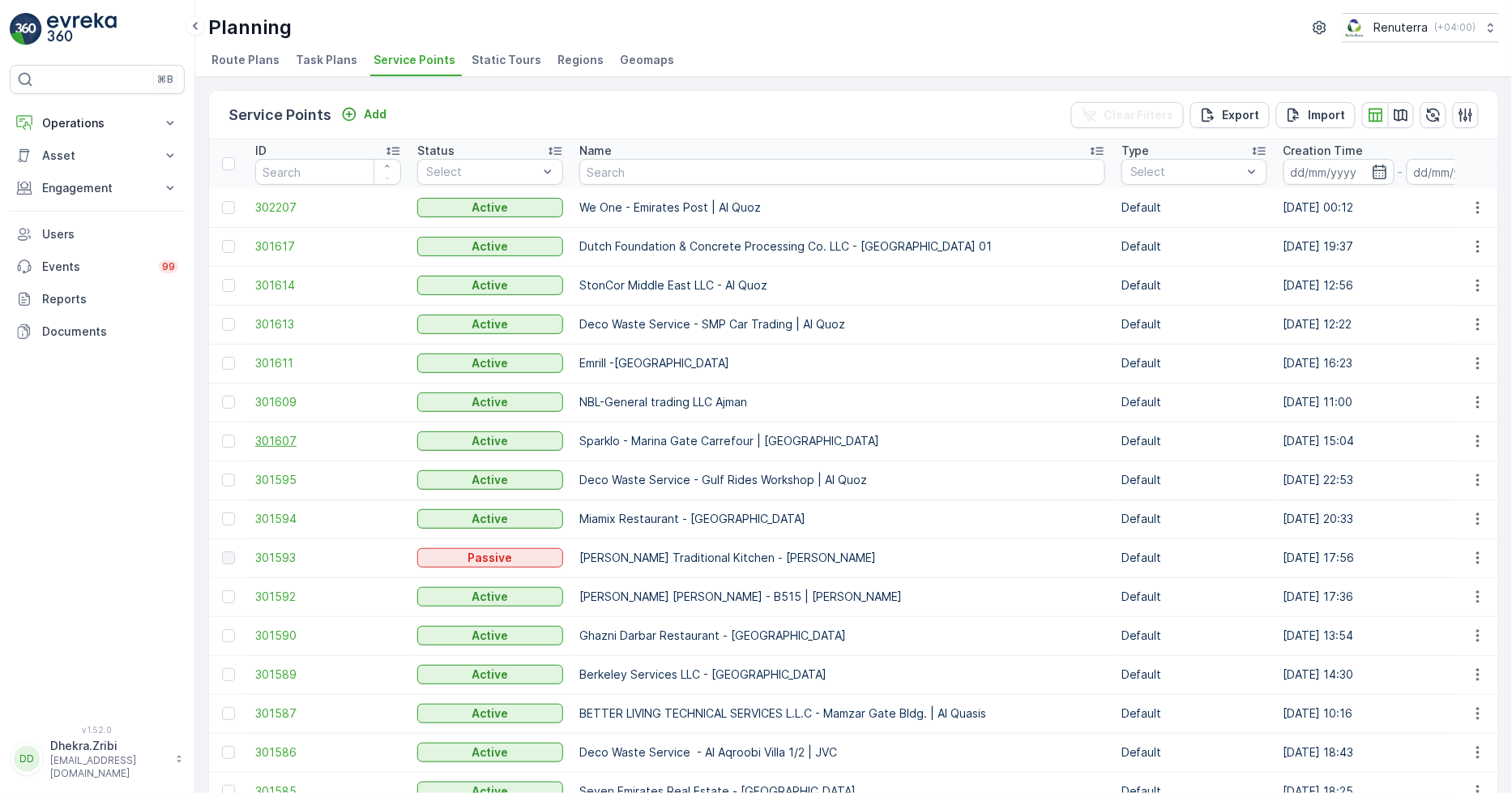
click at [263, 441] on span "301607" at bounding box center [328, 441] width 145 height 16
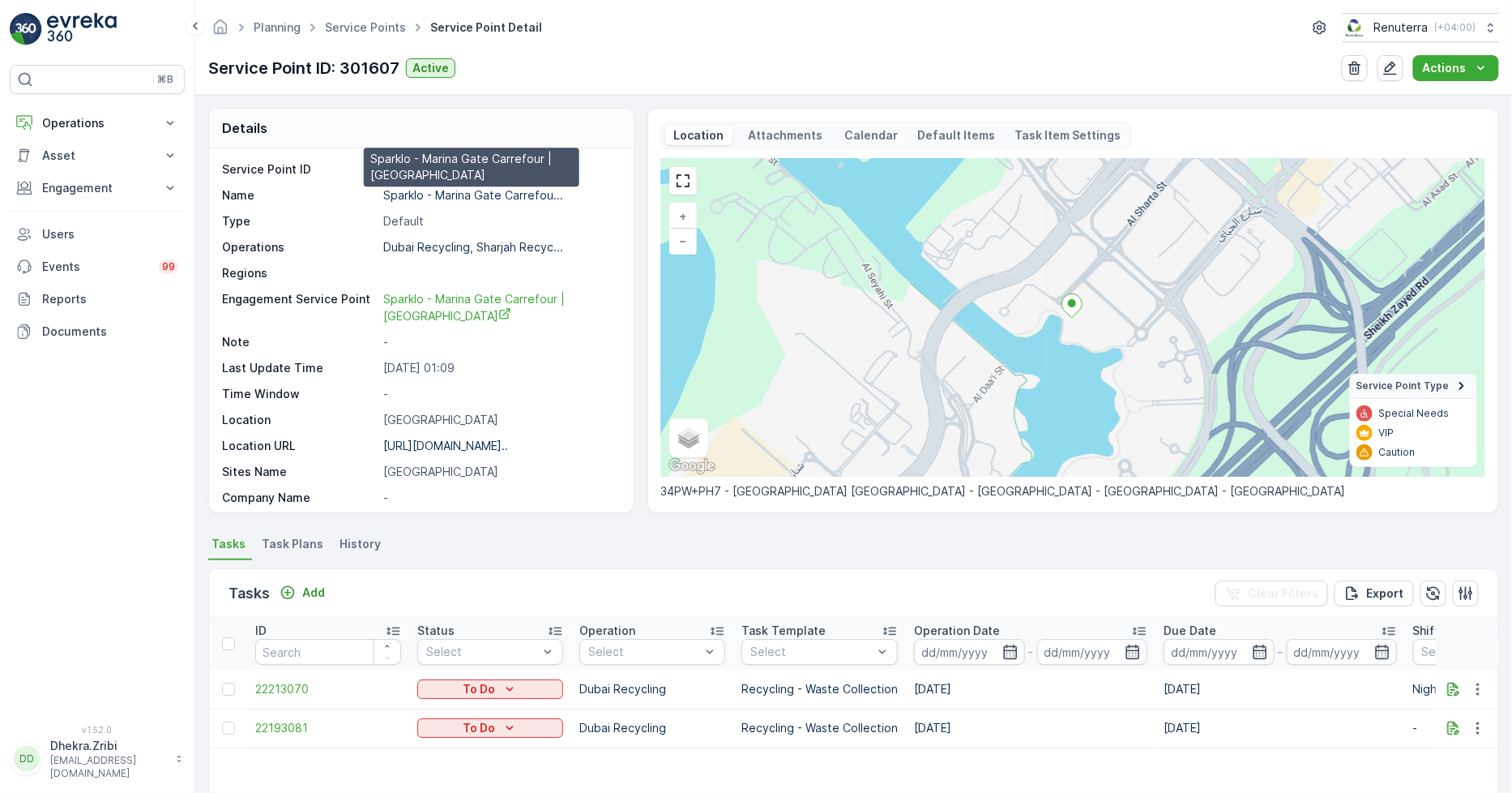
click at [468, 196] on p "Sparklo - Marina Gate Carrefou..." at bounding box center [474, 195] width 180 height 14
click at [446, 437] on div "https://maps.app.goo.gl/AHgSGc..." at bounding box center [446, 446] width 125 height 16
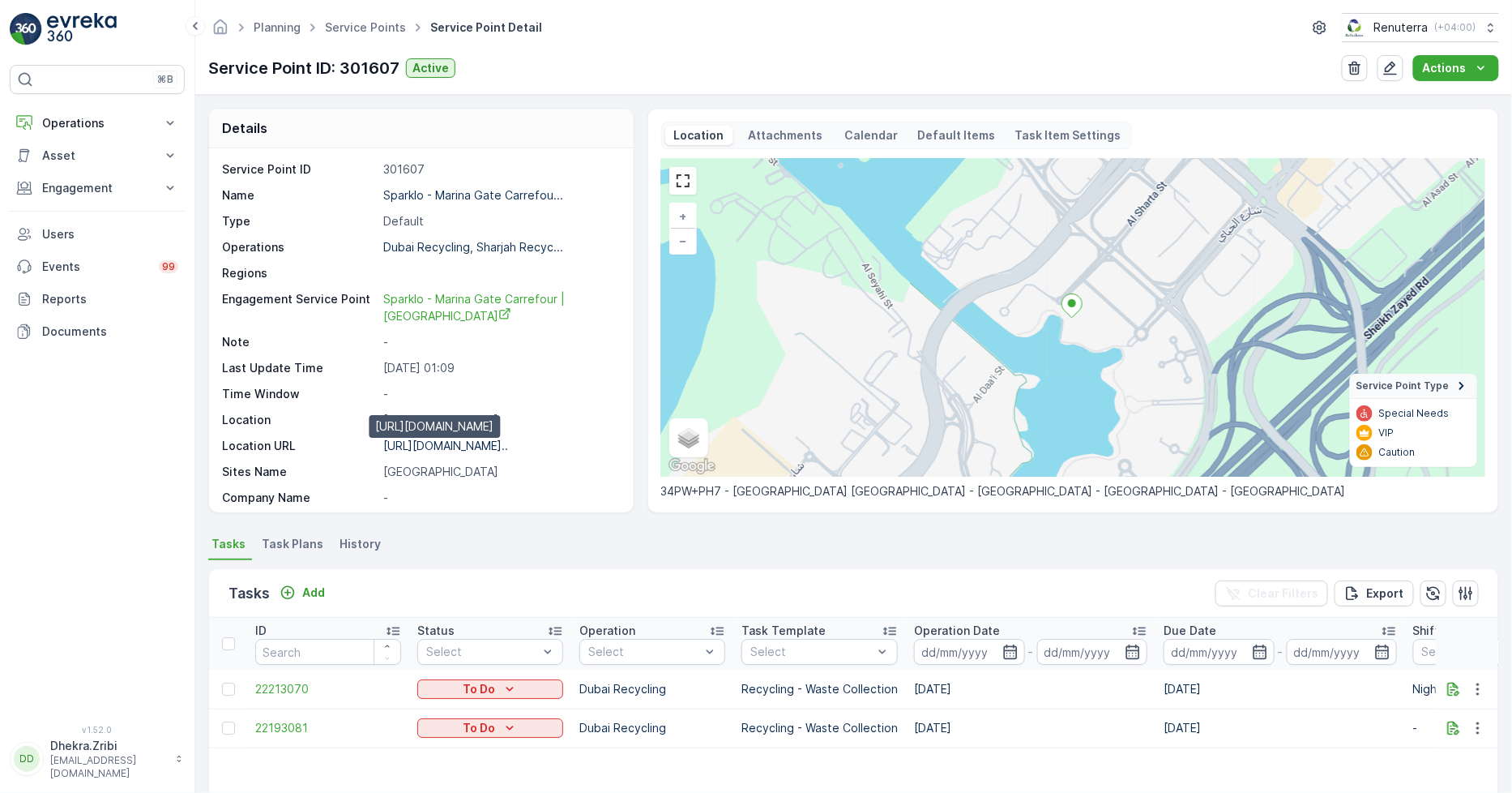
click at [447, 444] on p "https://maps.app.goo.gl/AHgSGc..." at bounding box center [446, 445] width 125 height 14
click at [1478, 726] on icon "button" at bounding box center [1478, 728] width 16 height 16
click at [1433, 638] on div "Change Route" at bounding box center [1452, 649] width 123 height 23
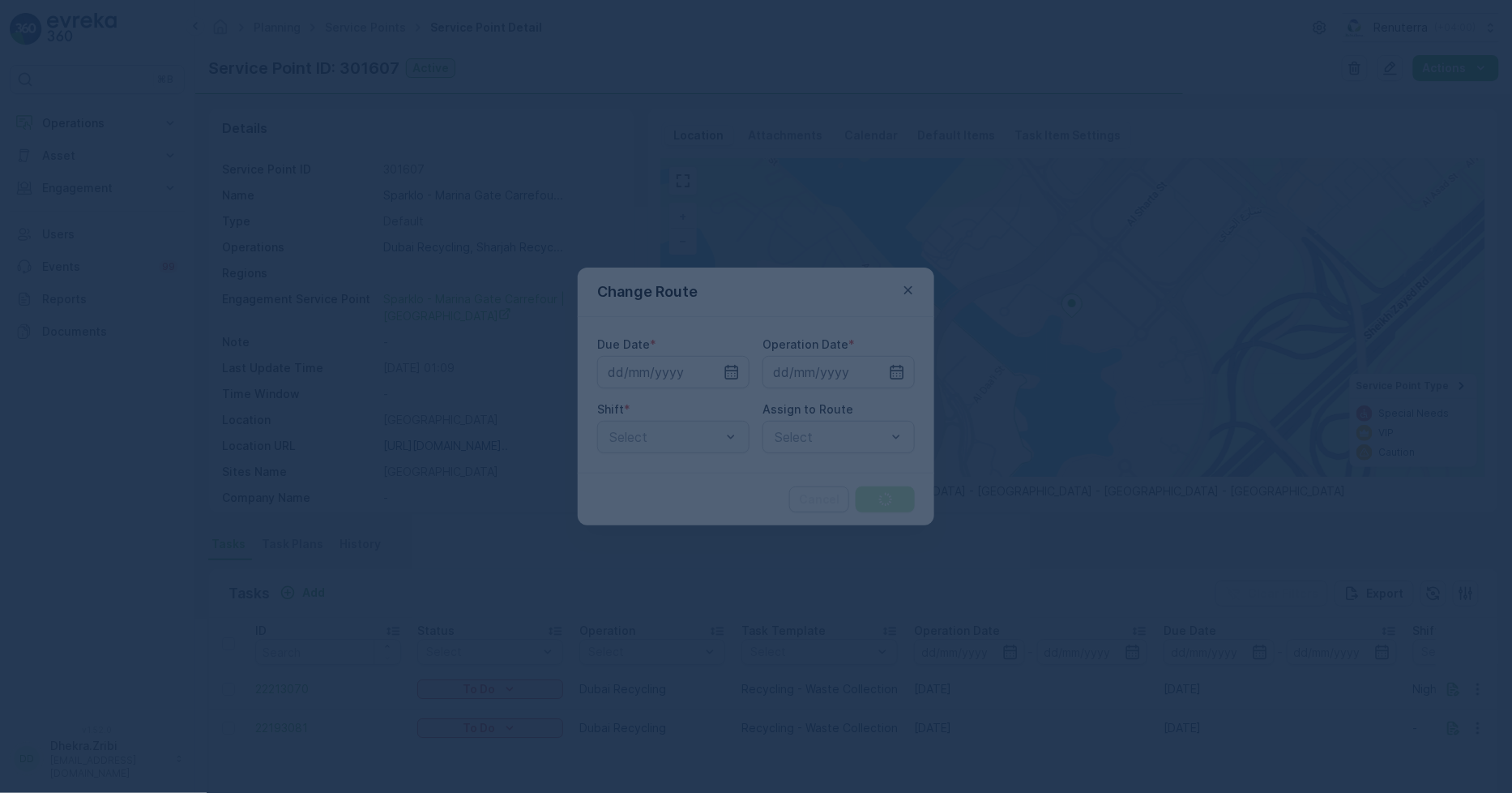
type input "03.10.2025"
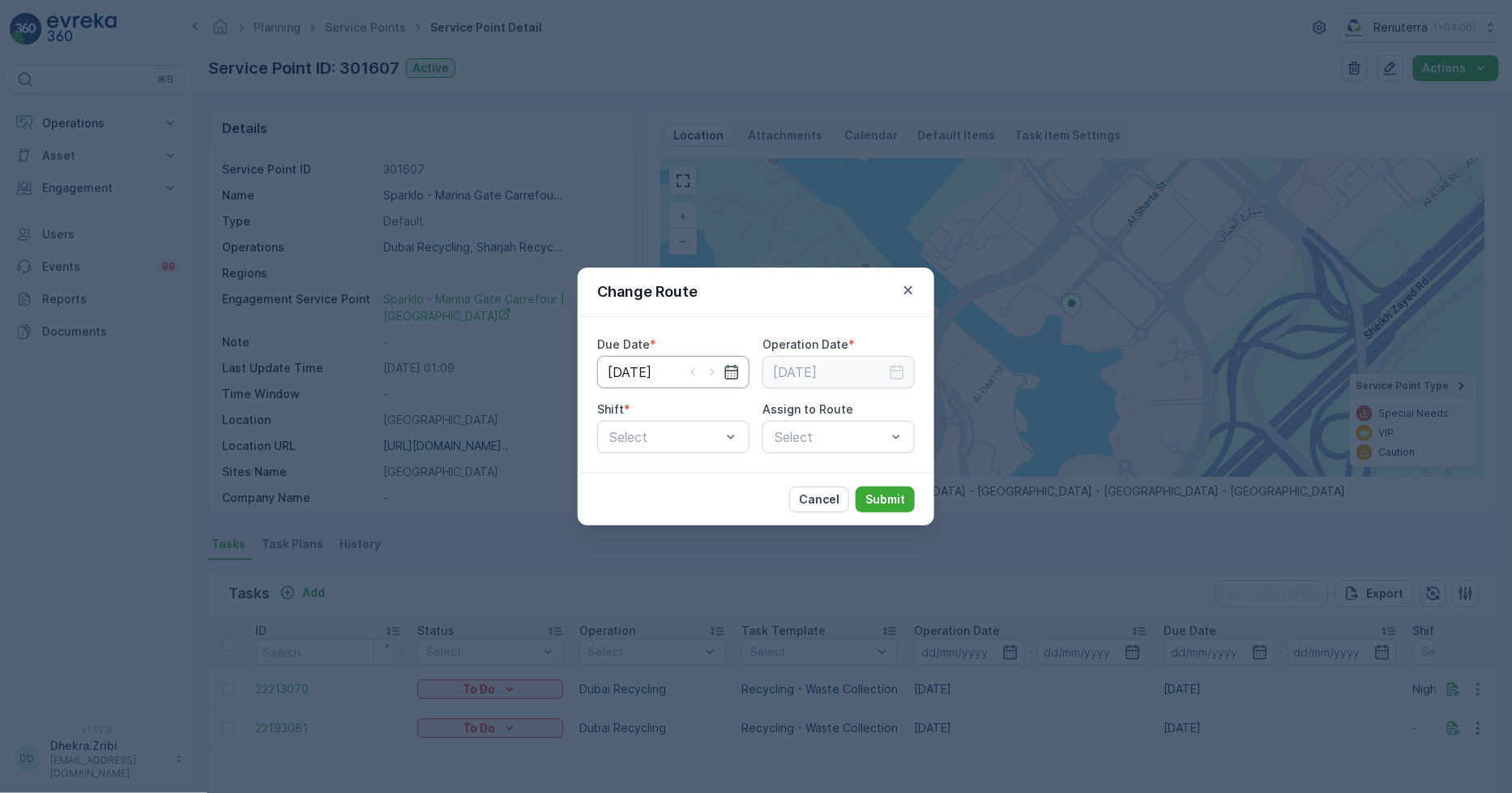
drag, startPoint x: 642, startPoint y: 363, endPoint x: 644, endPoint y: 374, distance: 11.2
click at [642, 365] on input "03.10.2025" at bounding box center [674, 372] width 153 height 33
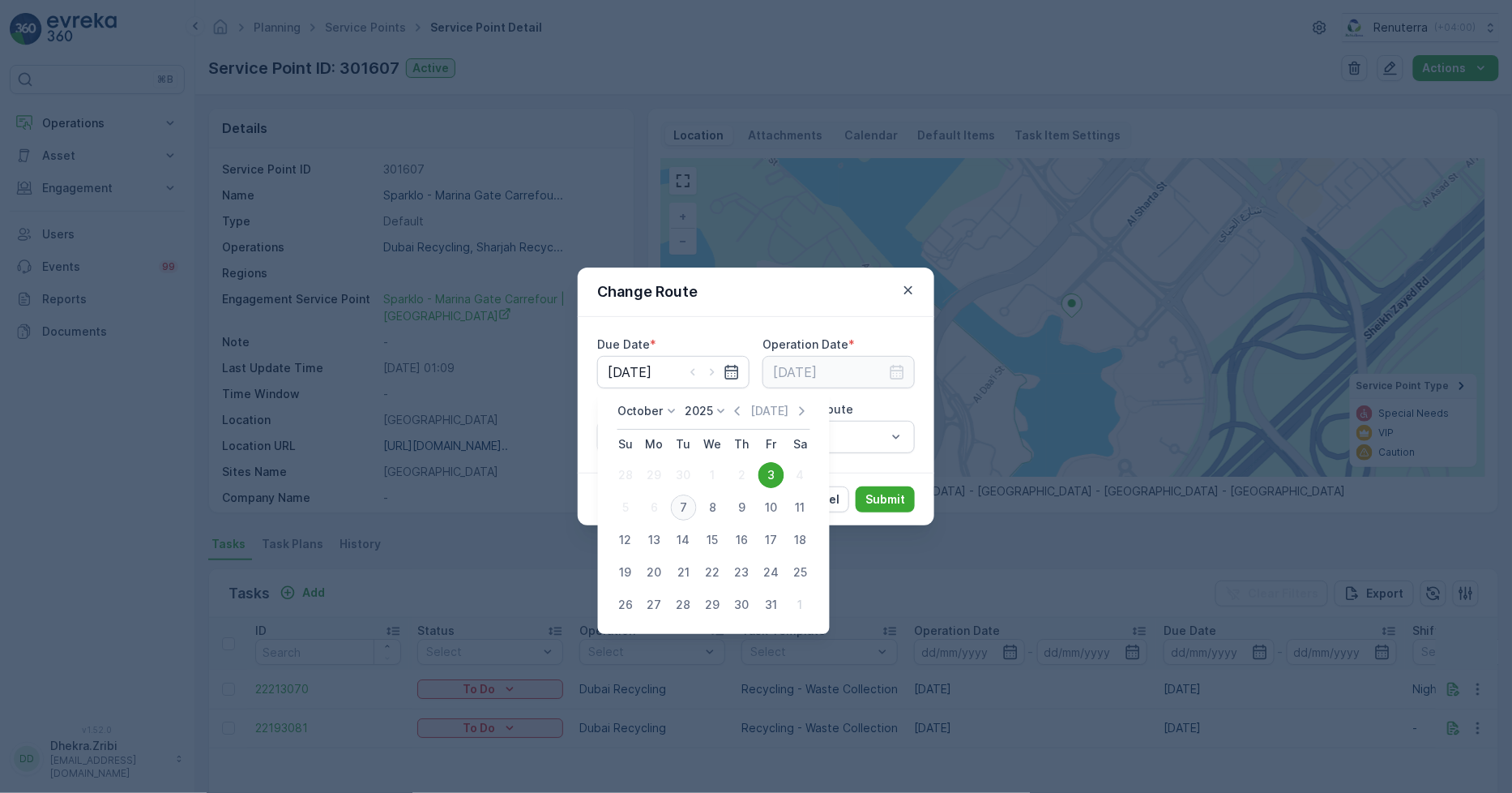
click at [675, 504] on div "7" at bounding box center [684, 507] width 26 height 26
type input "[DATE]"
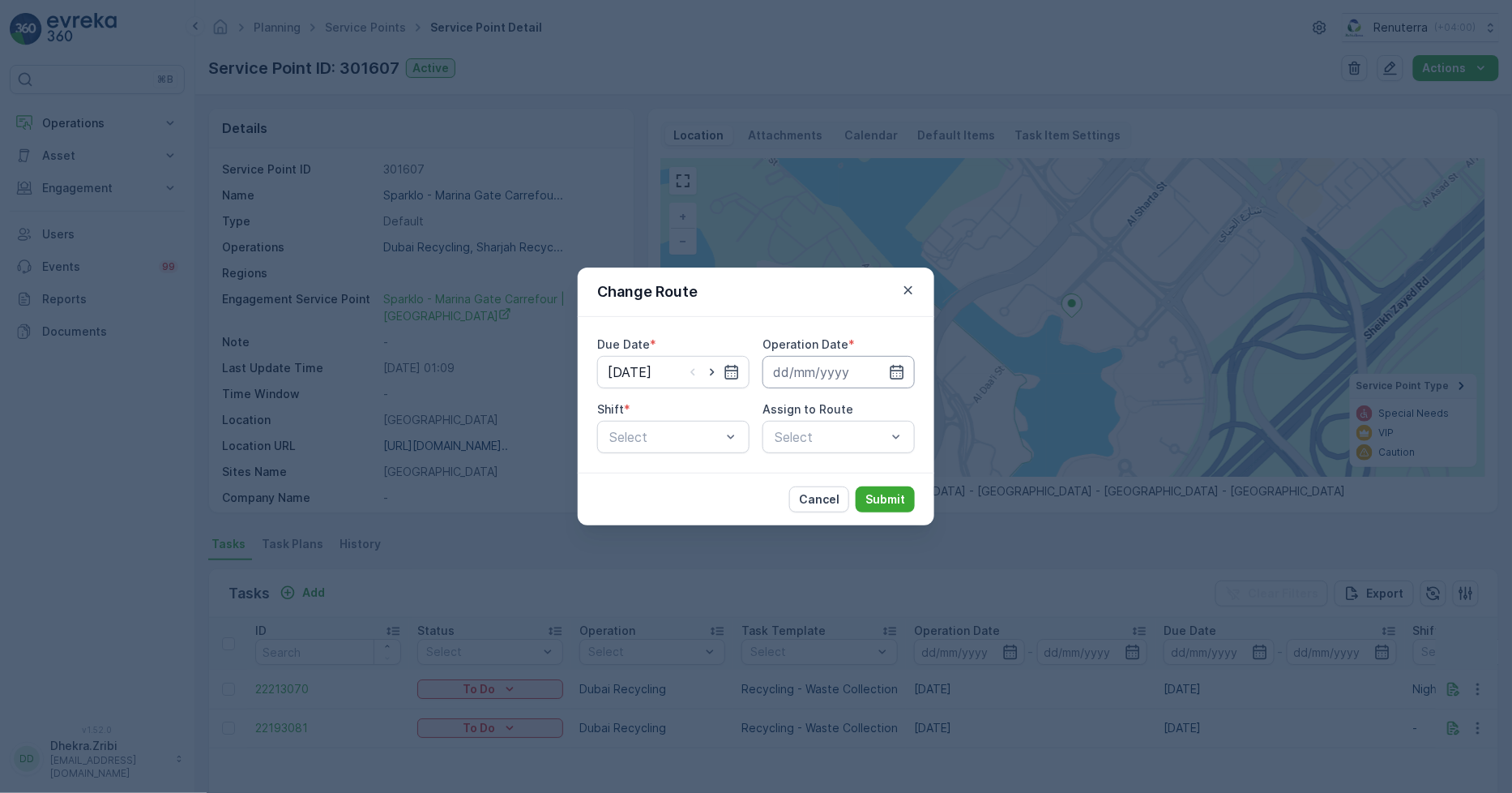
click at [818, 361] on input at bounding box center [839, 372] width 153 height 33
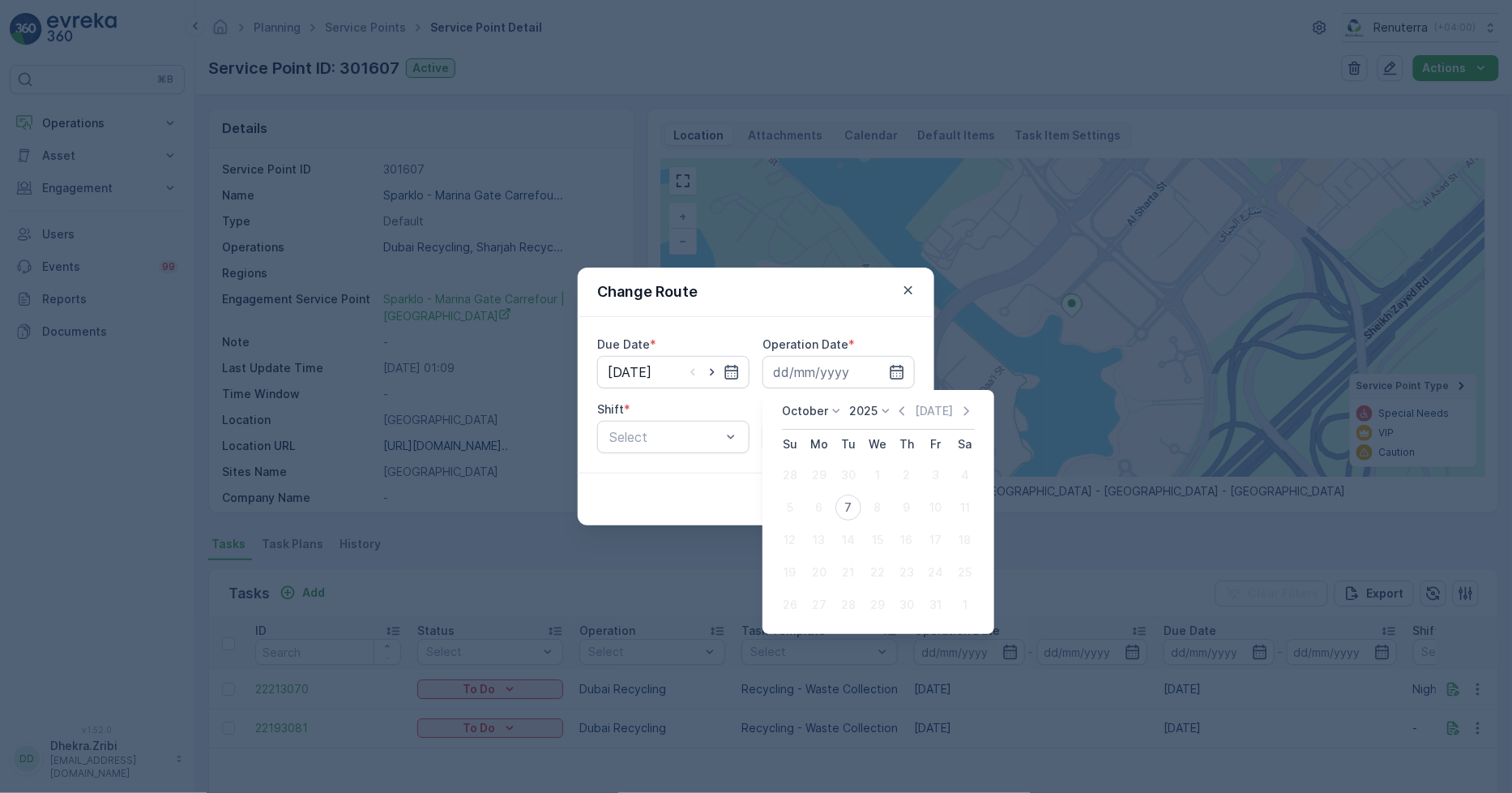
drag, startPoint x: 853, startPoint y: 505, endPoint x: 743, endPoint y: 482, distance: 112.4
click at [853, 504] on div "7" at bounding box center [848, 507] width 26 height 26
type input "[DATE]"
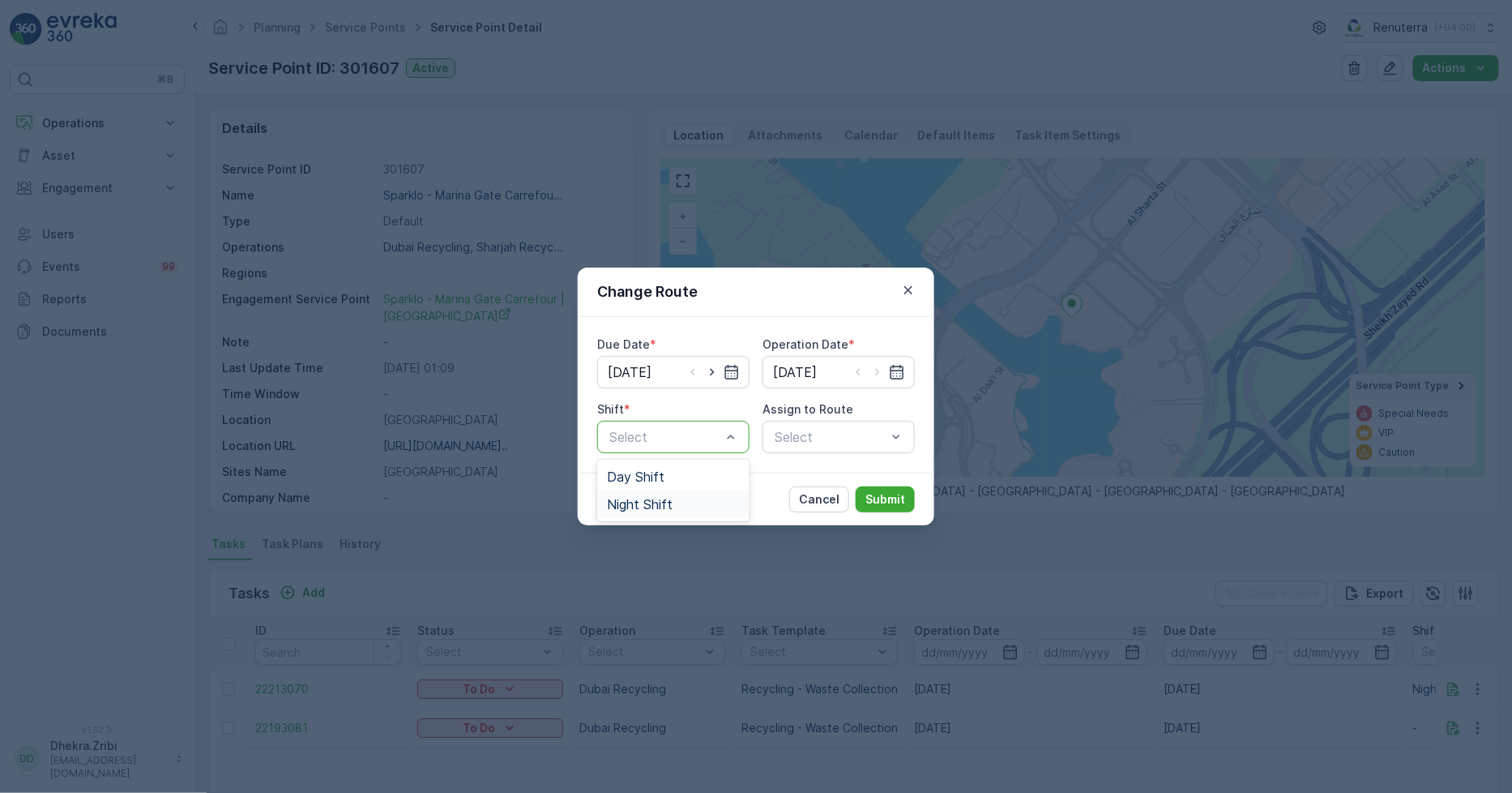
click at [646, 504] on span "Night Shift" at bounding box center [640, 504] width 65 height 15
click at [819, 442] on div "Select" at bounding box center [839, 437] width 153 height 33
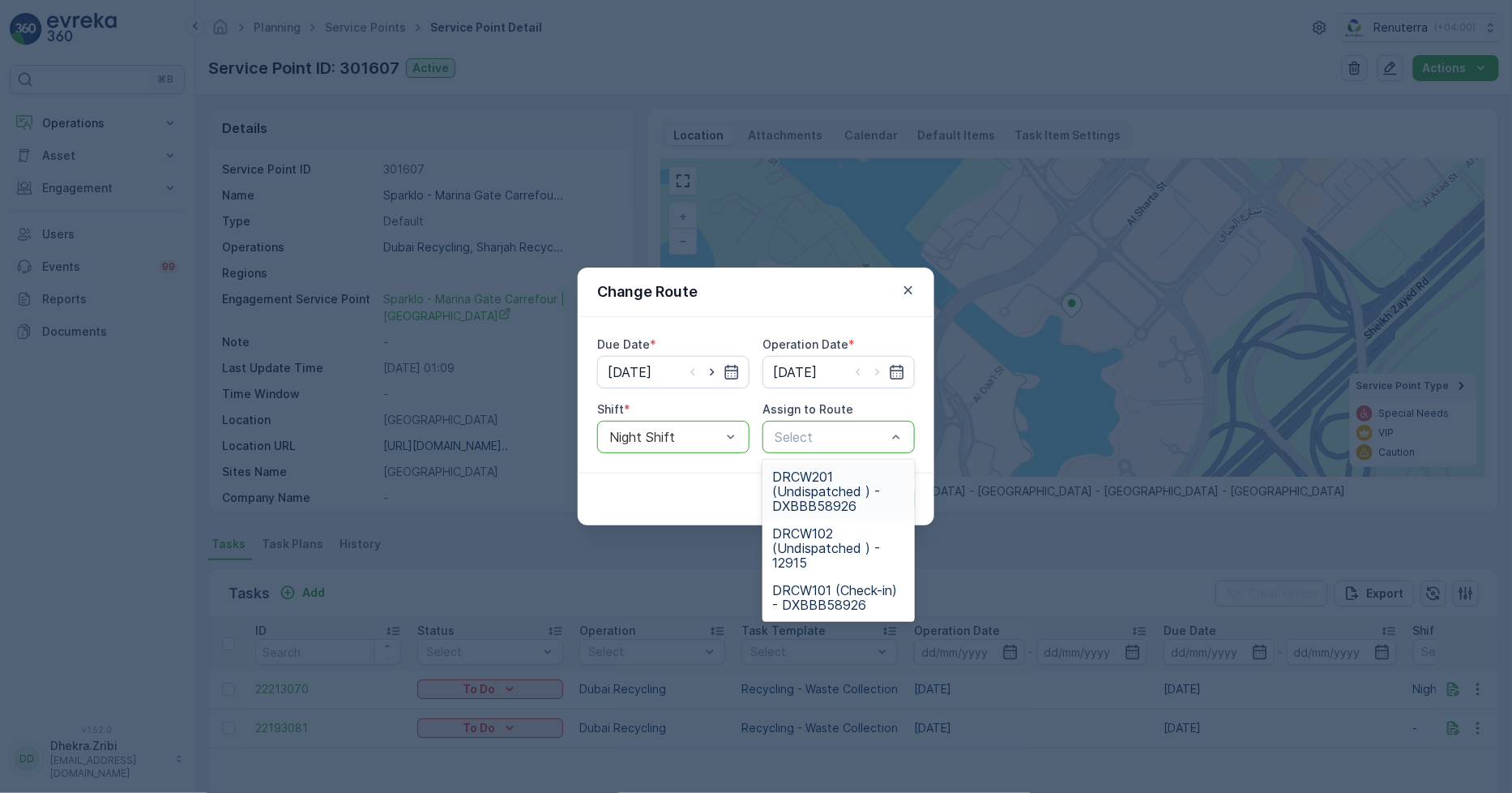
click at [829, 496] on span "DRCW201 (Undispatched ) - DXBBB58926" at bounding box center [839, 491] width 133 height 44
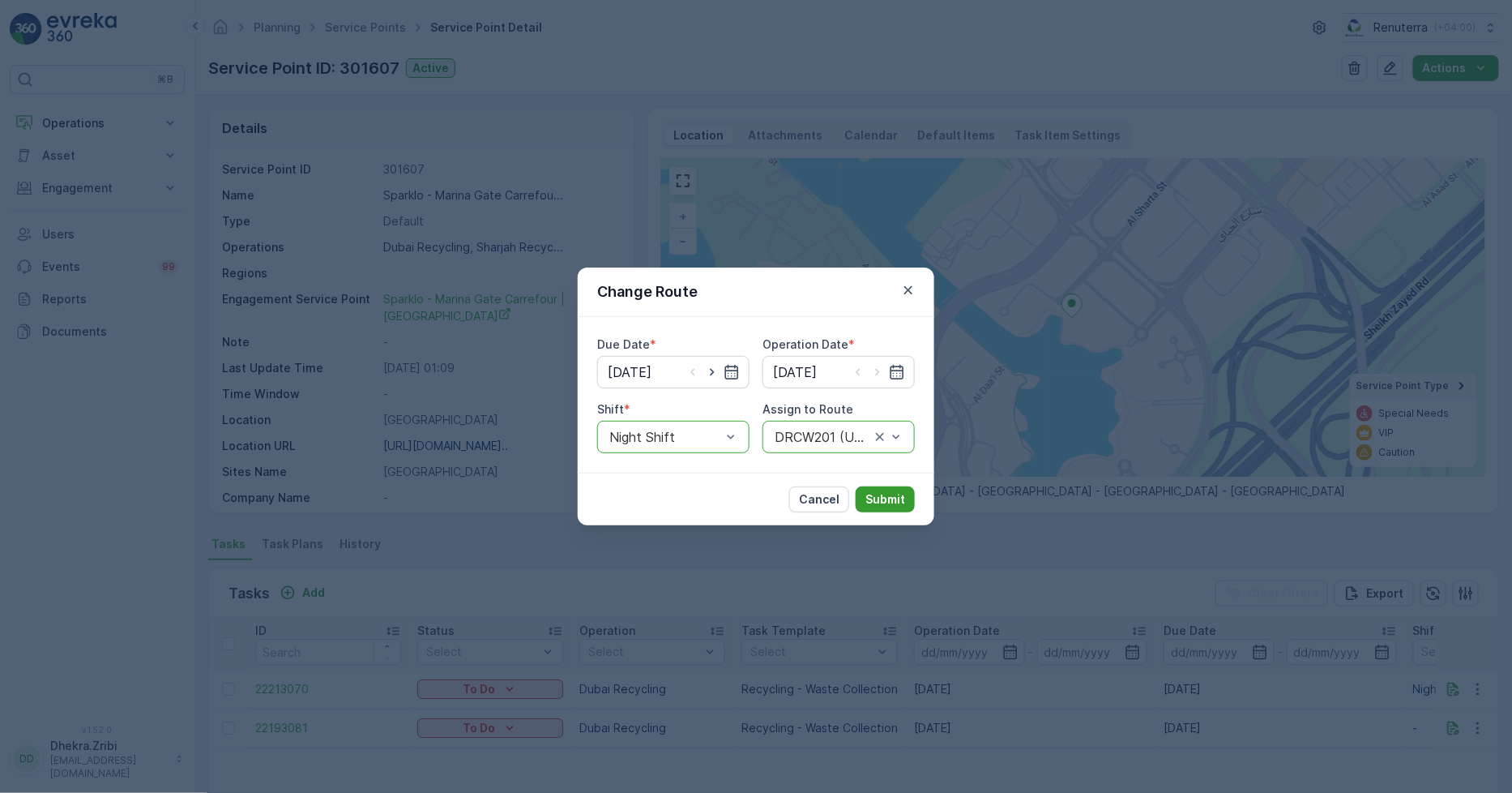
click at [885, 497] on p "Submit" at bounding box center [886, 499] width 40 height 16
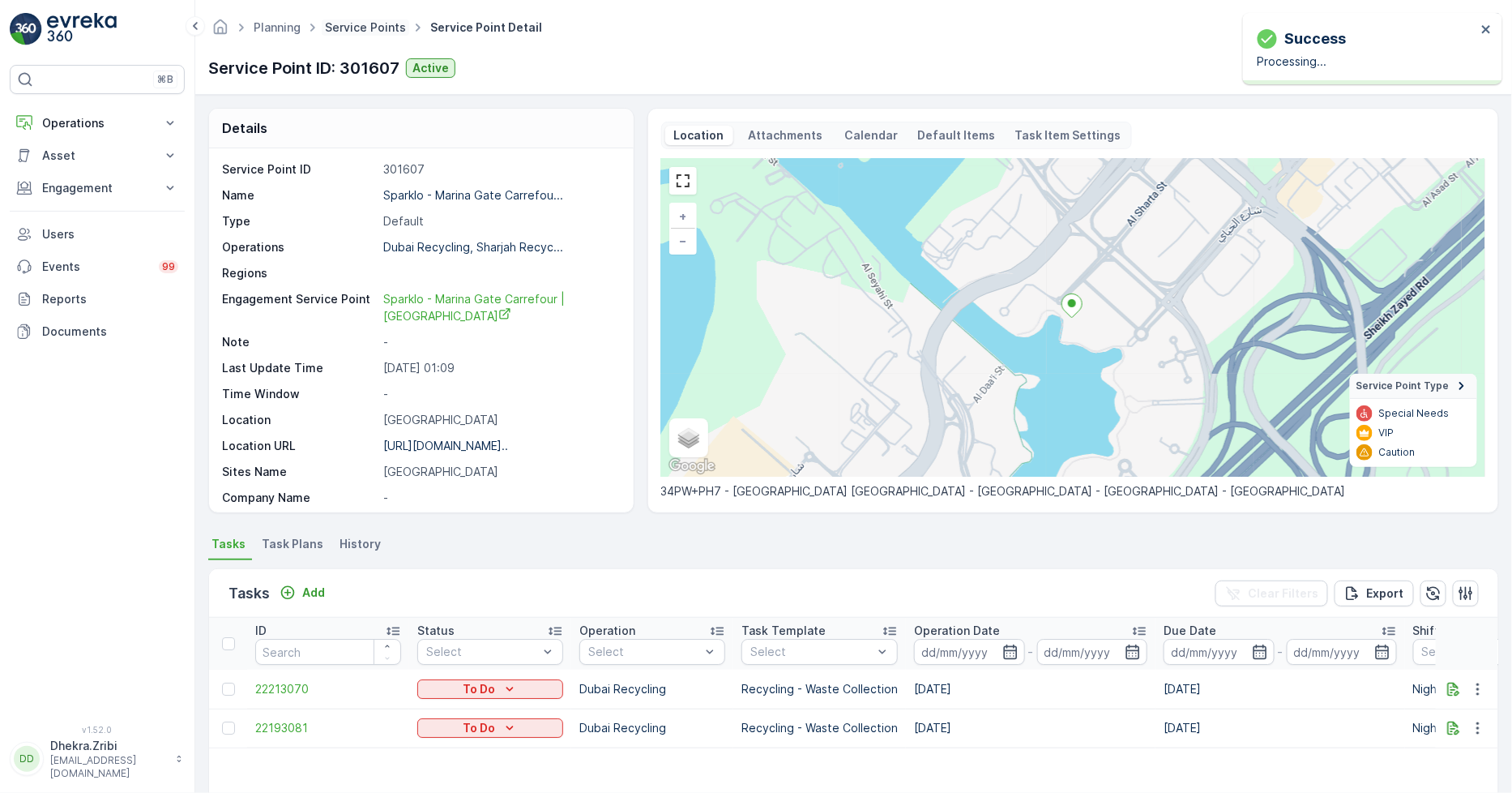
click at [331, 27] on link "Service Points" at bounding box center [365, 26] width 81 height 14
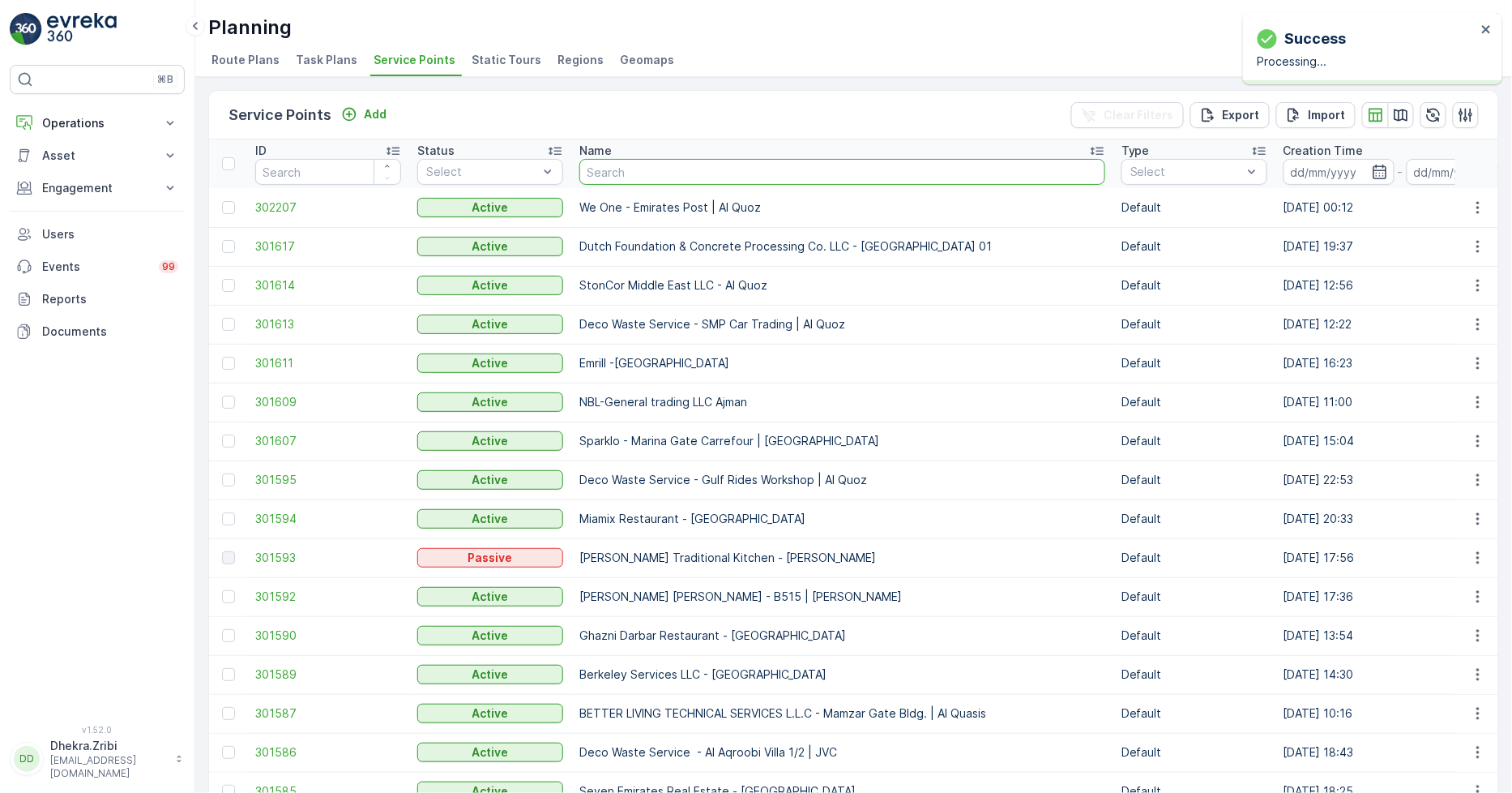
click at [614, 164] on input "text" at bounding box center [842, 172] width 526 height 26
type input "nabc"
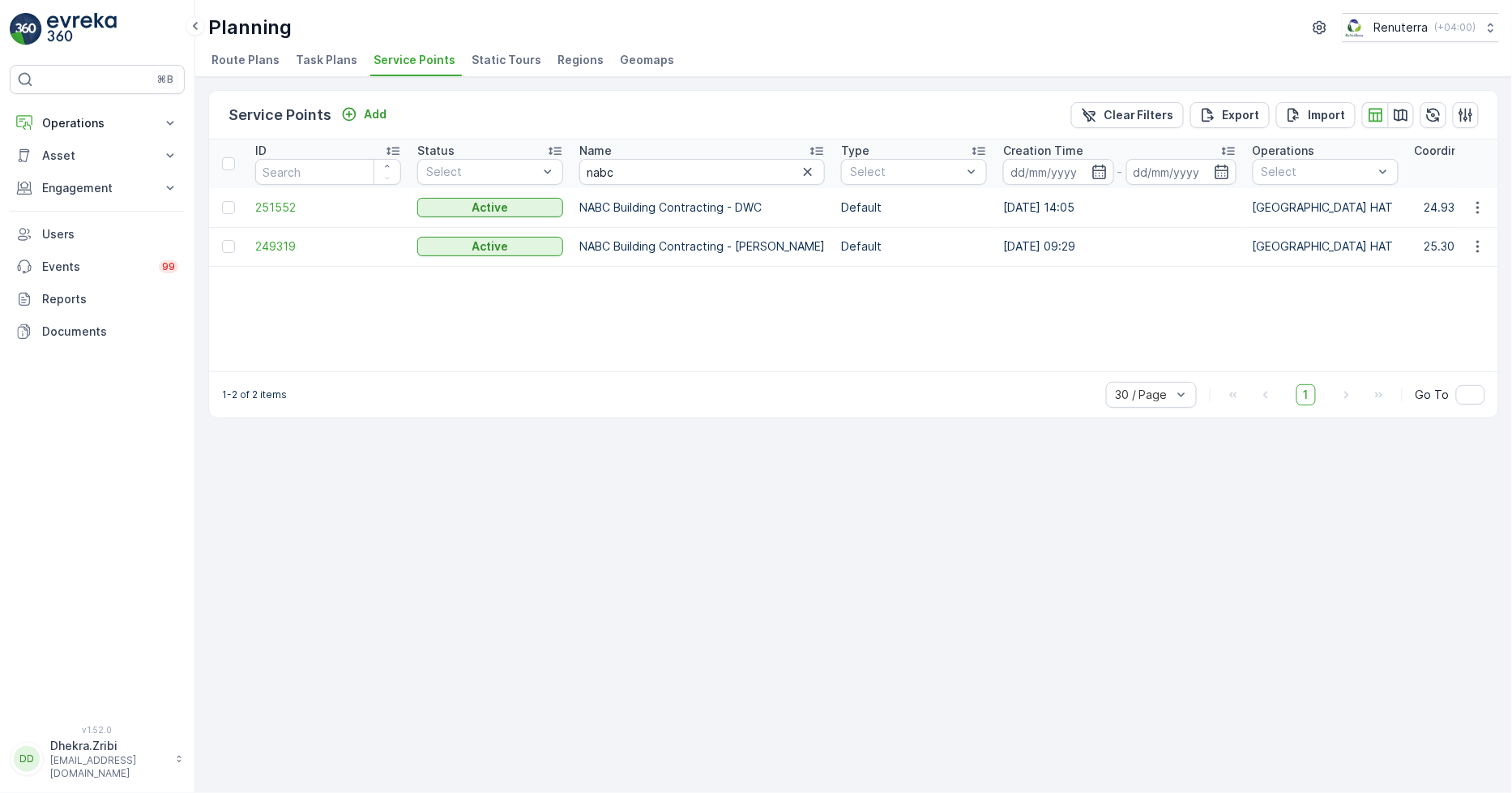
click at [279, 192] on td "251552" at bounding box center [328, 207] width 162 height 39
click at [276, 208] on span "251552" at bounding box center [328, 207] width 145 height 16
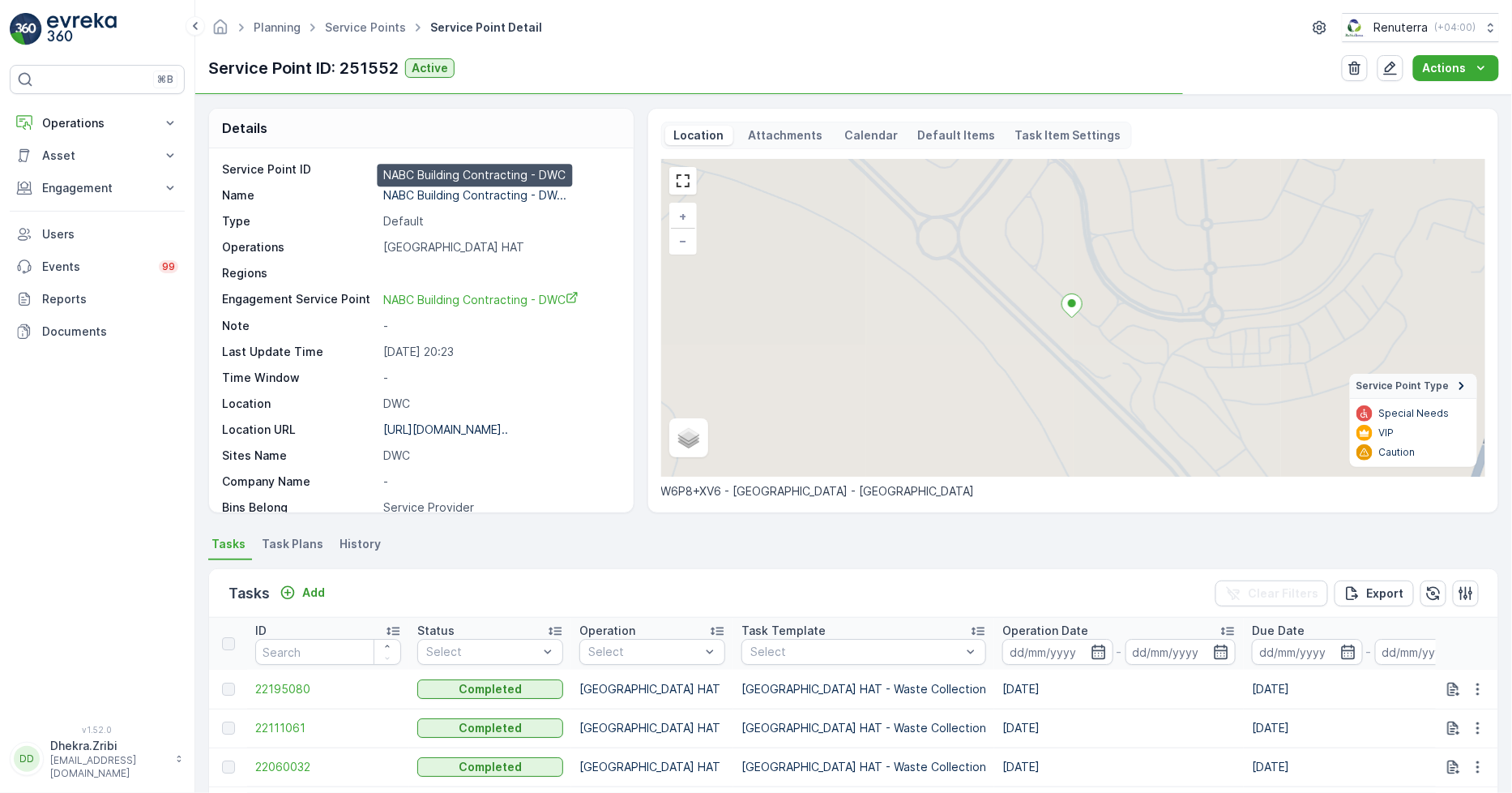
click at [458, 190] on p "NABC Building Contracting - DW..." at bounding box center [475, 195] width 183 height 14
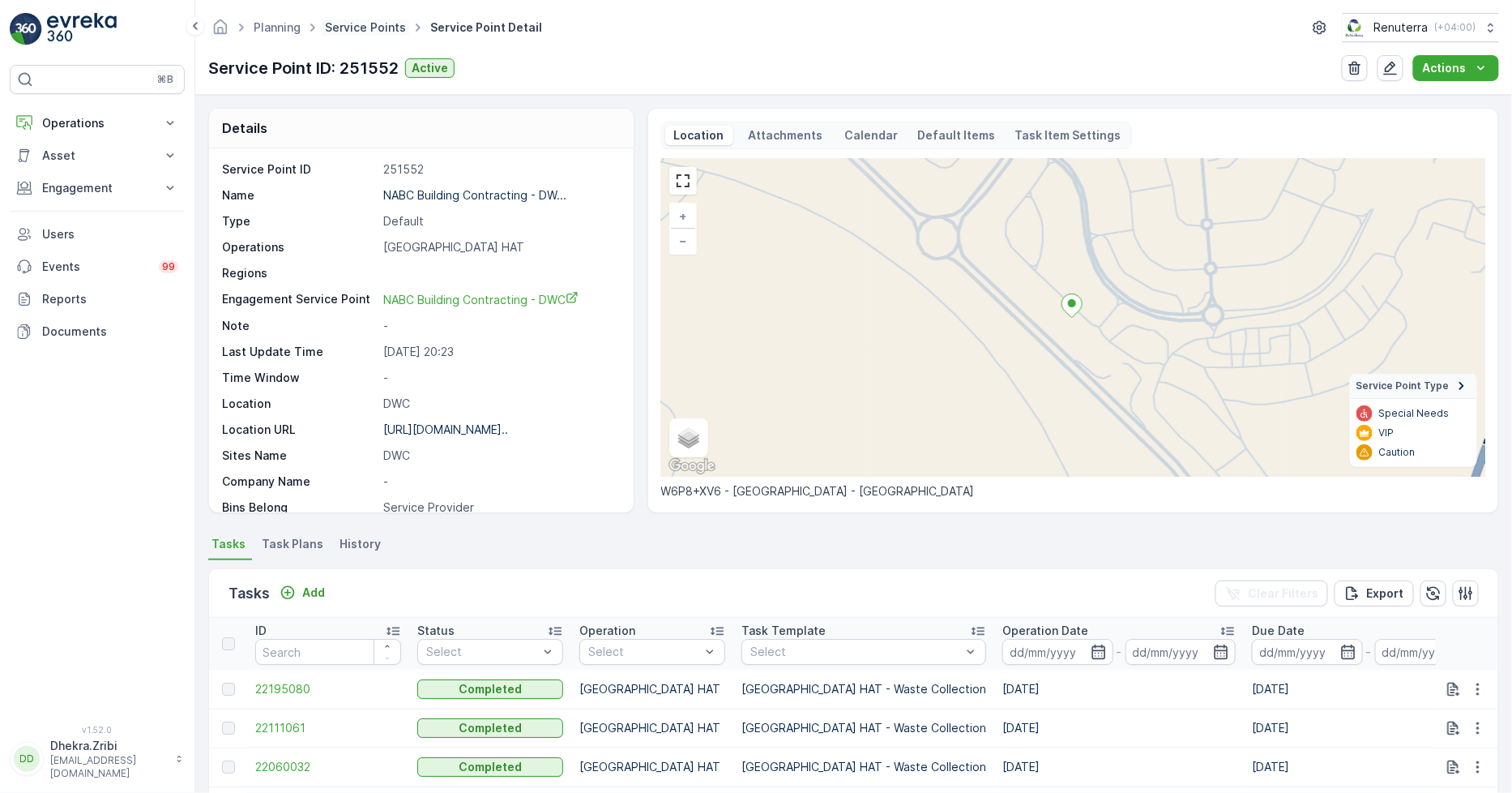
click at [358, 20] on link "Service Points" at bounding box center [365, 26] width 81 height 14
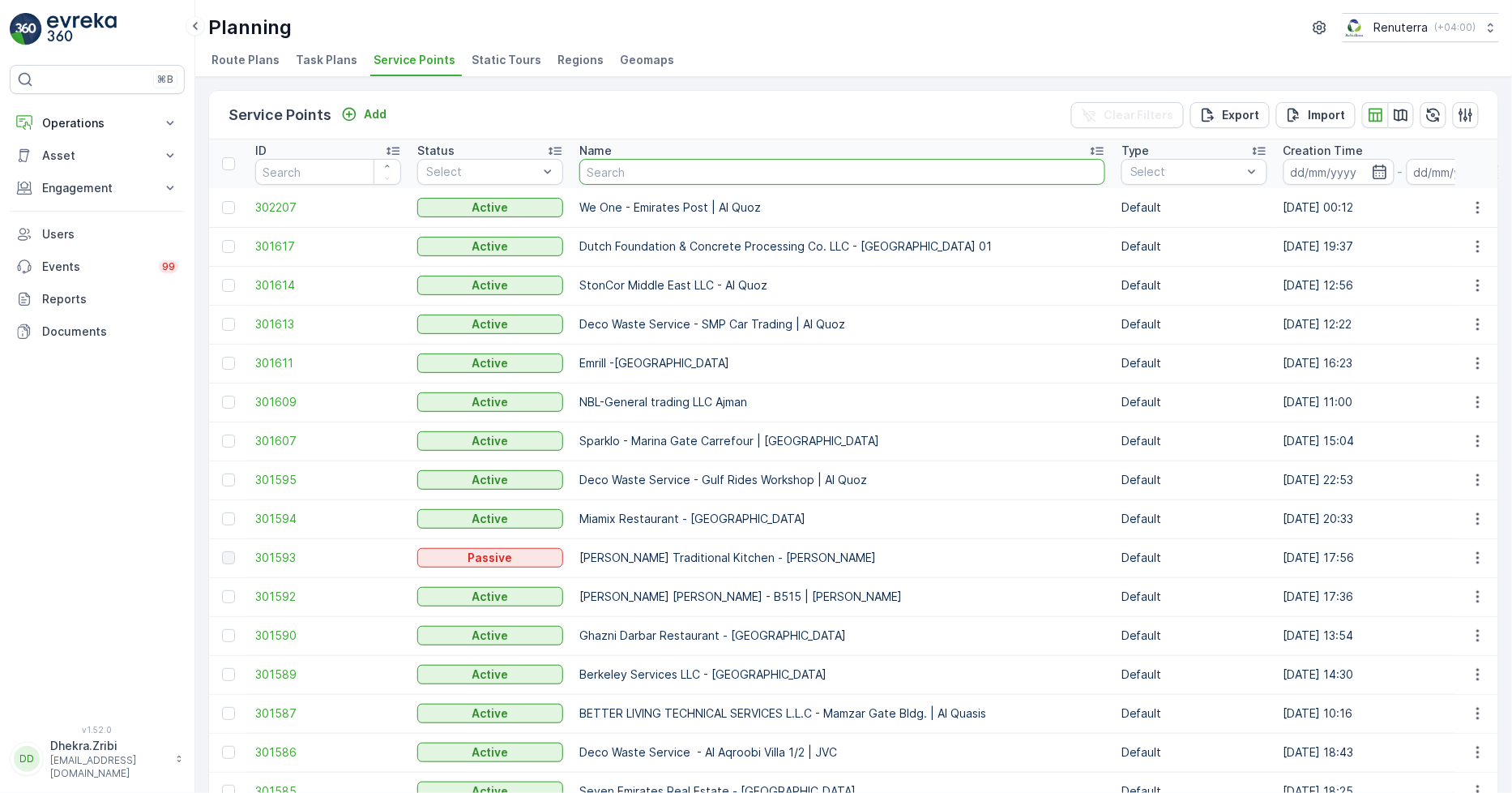
click at [586, 164] on input "text" at bounding box center [842, 172] width 526 height 26
type input "al hik"
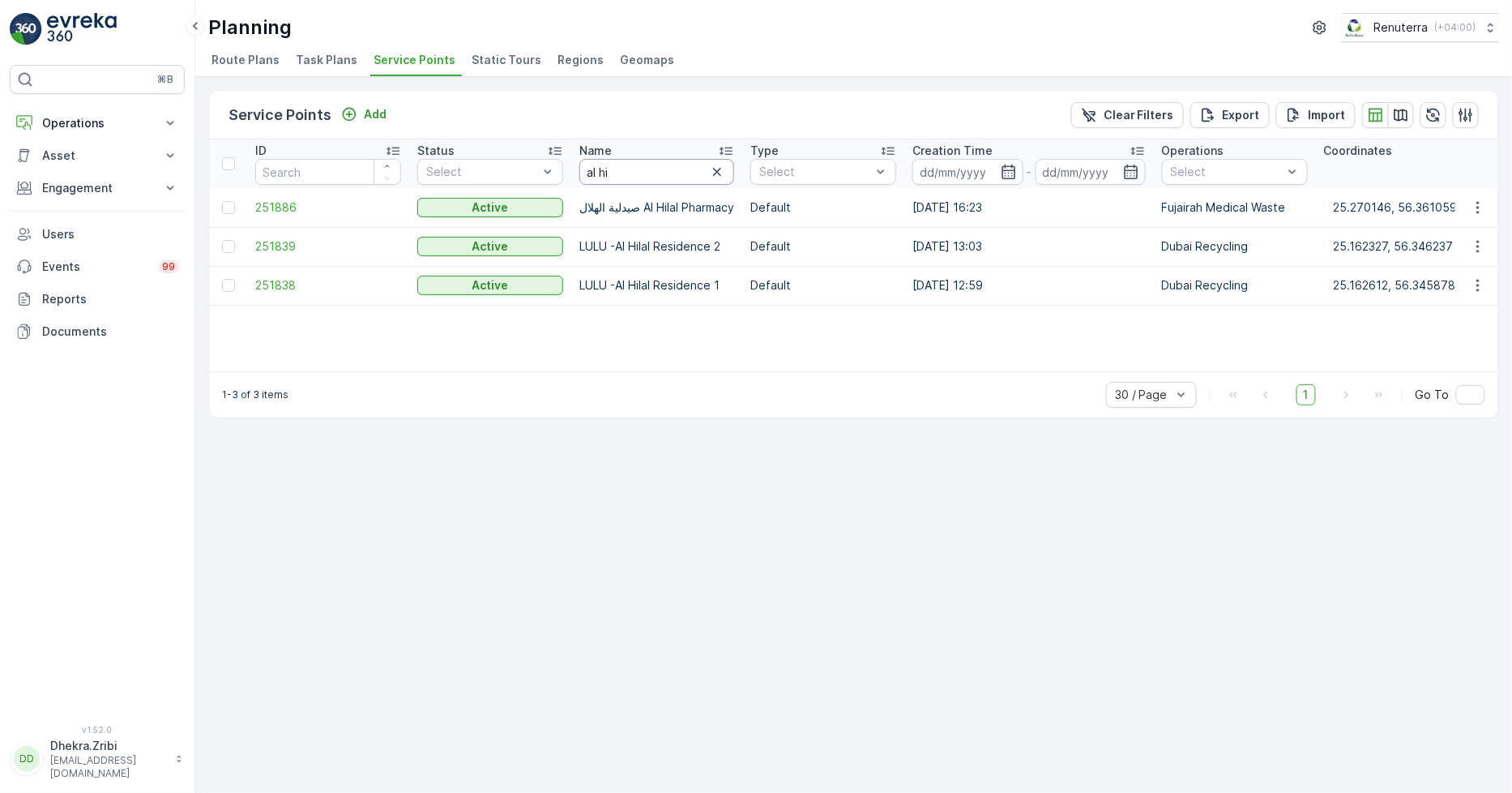
click at [643, 173] on input "al hi" at bounding box center [656, 172] width 155 height 26
drag, startPoint x: 643, startPoint y: 173, endPoint x: 493, endPoint y: 161, distance: 150.5
type input "hilad"
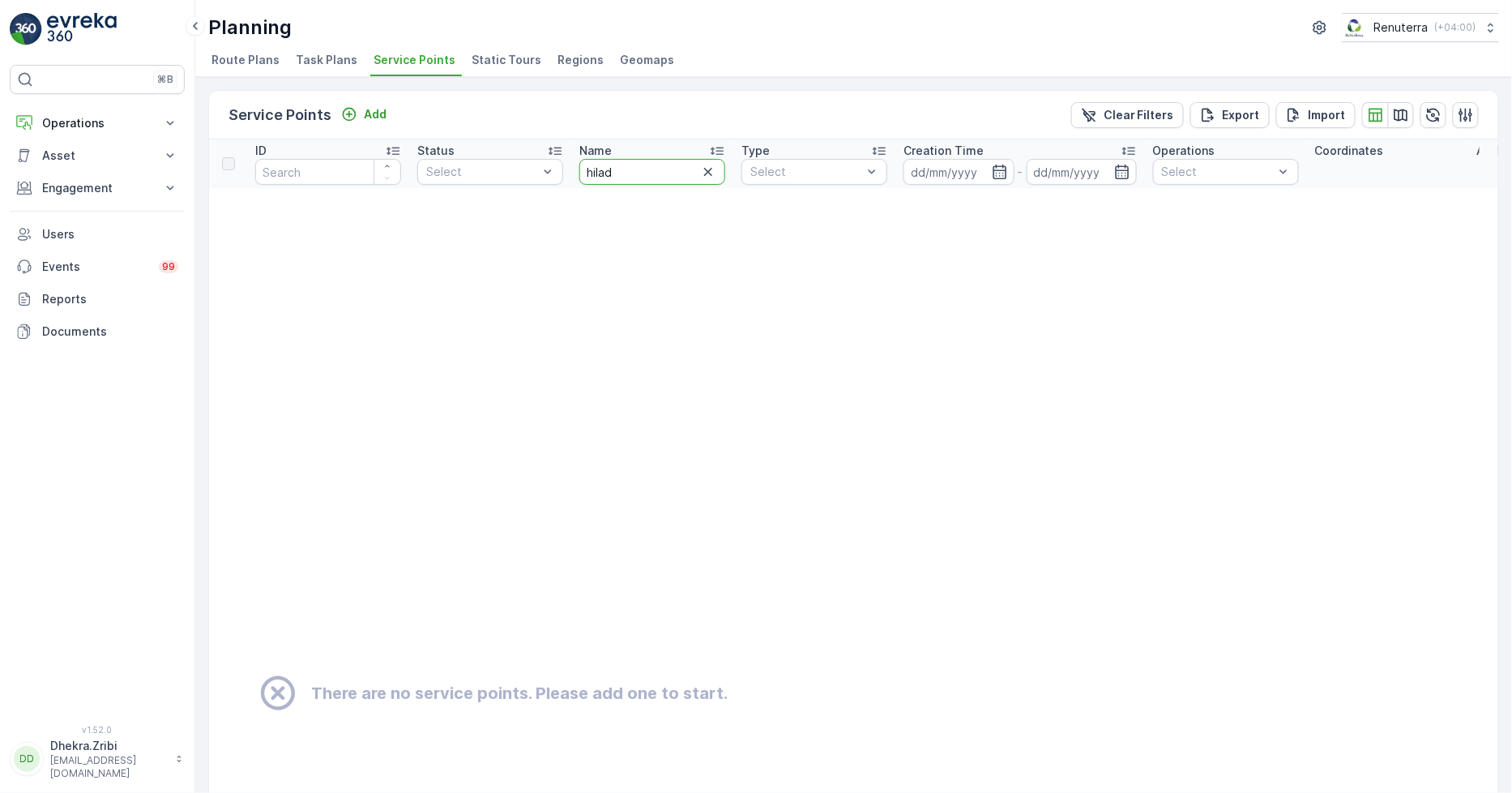
drag, startPoint x: 616, startPoint y: 168, endPoint x: 459, endPoint y: 142, distance: 159.1
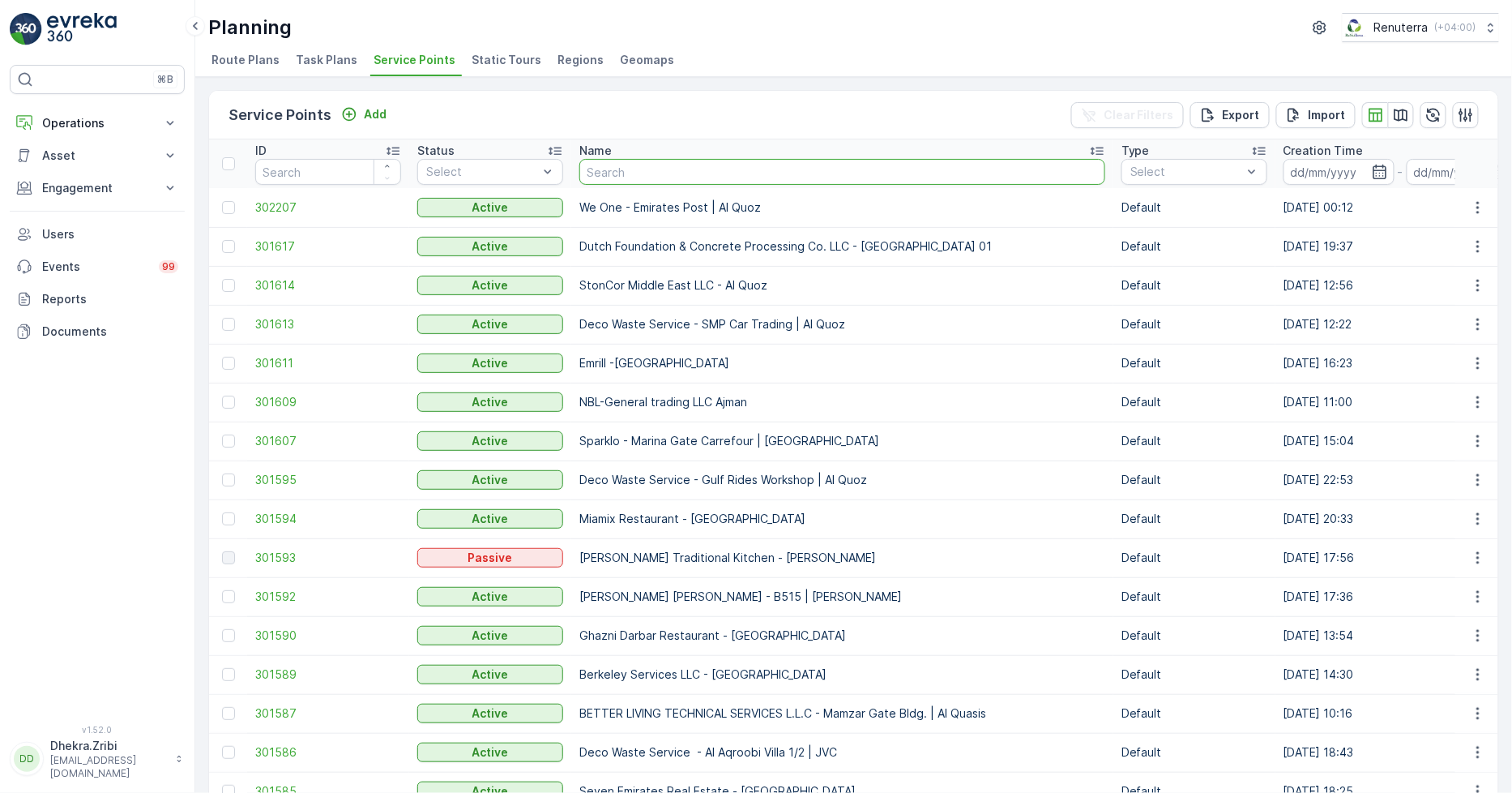
click at [619, 179] on input "text" at bounding box center [842, 172] width 526 height 26
type input "hallab"
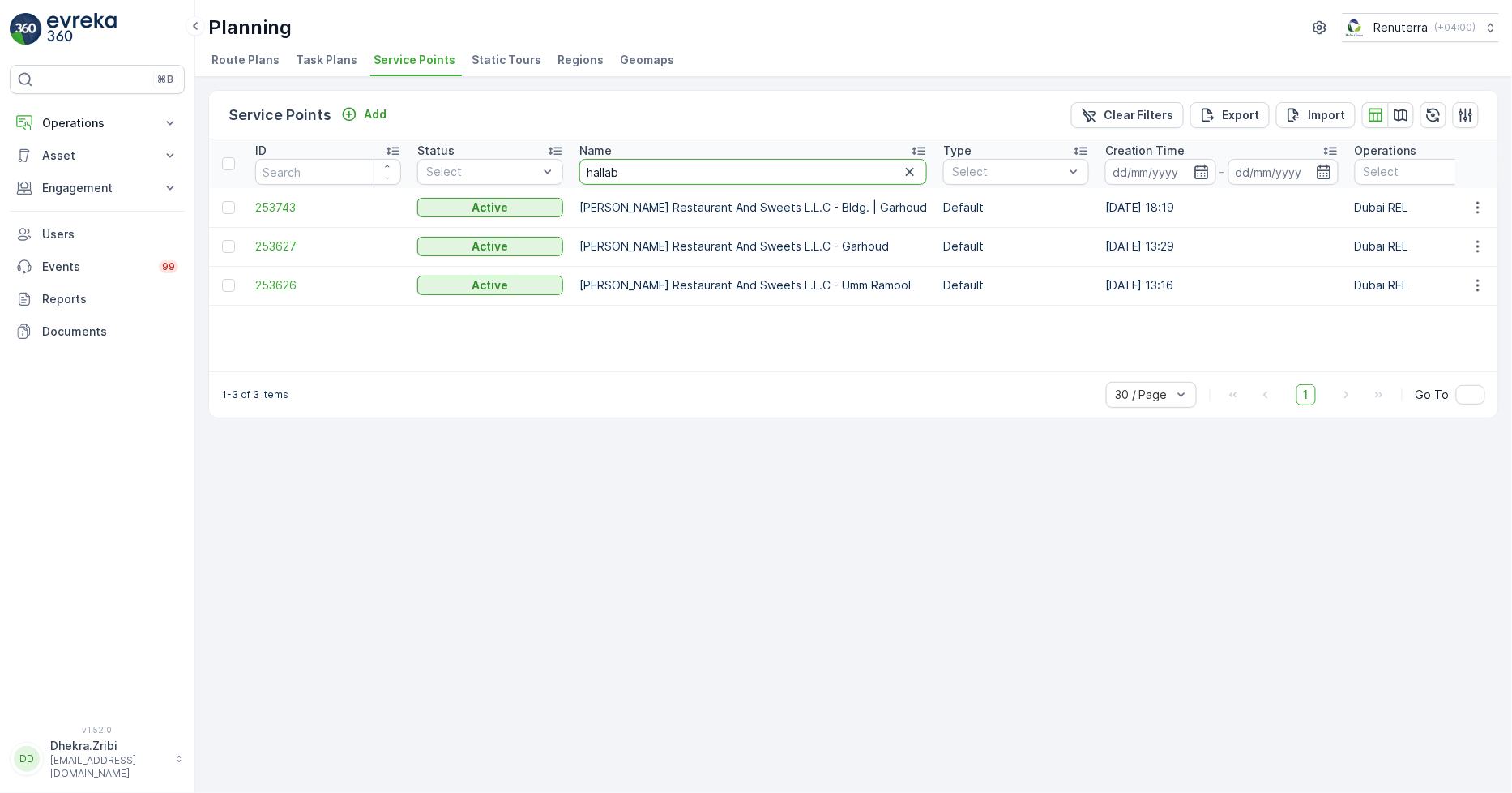
drag, startPoint x: 636, startPoint y: 175, endPoint x: 503, endPoint y: 104, distance: 150.8
type input "amtar"
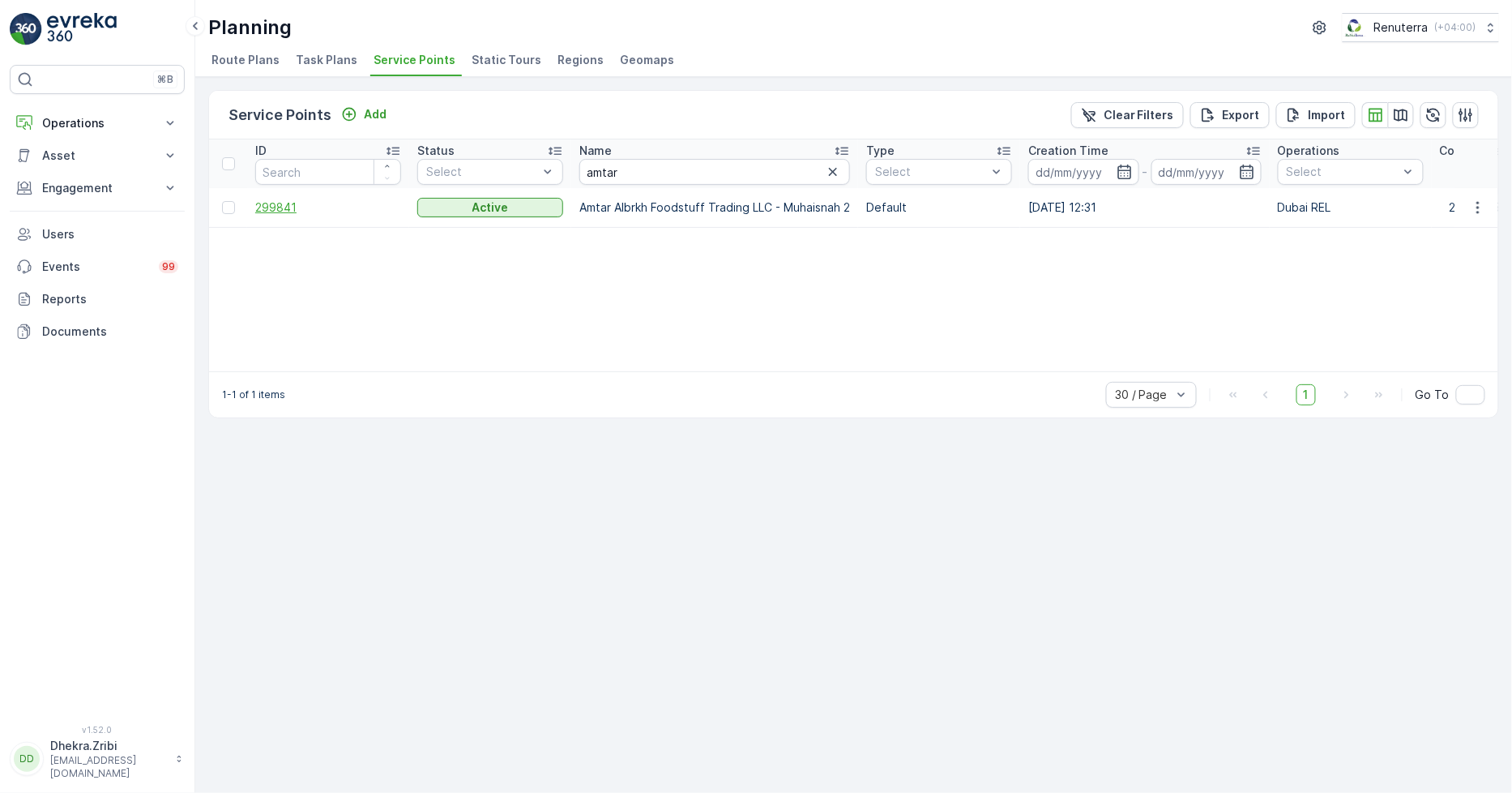
click at [269, 203] on span "299841" at bounding box center [328, 207] width 145 height 16
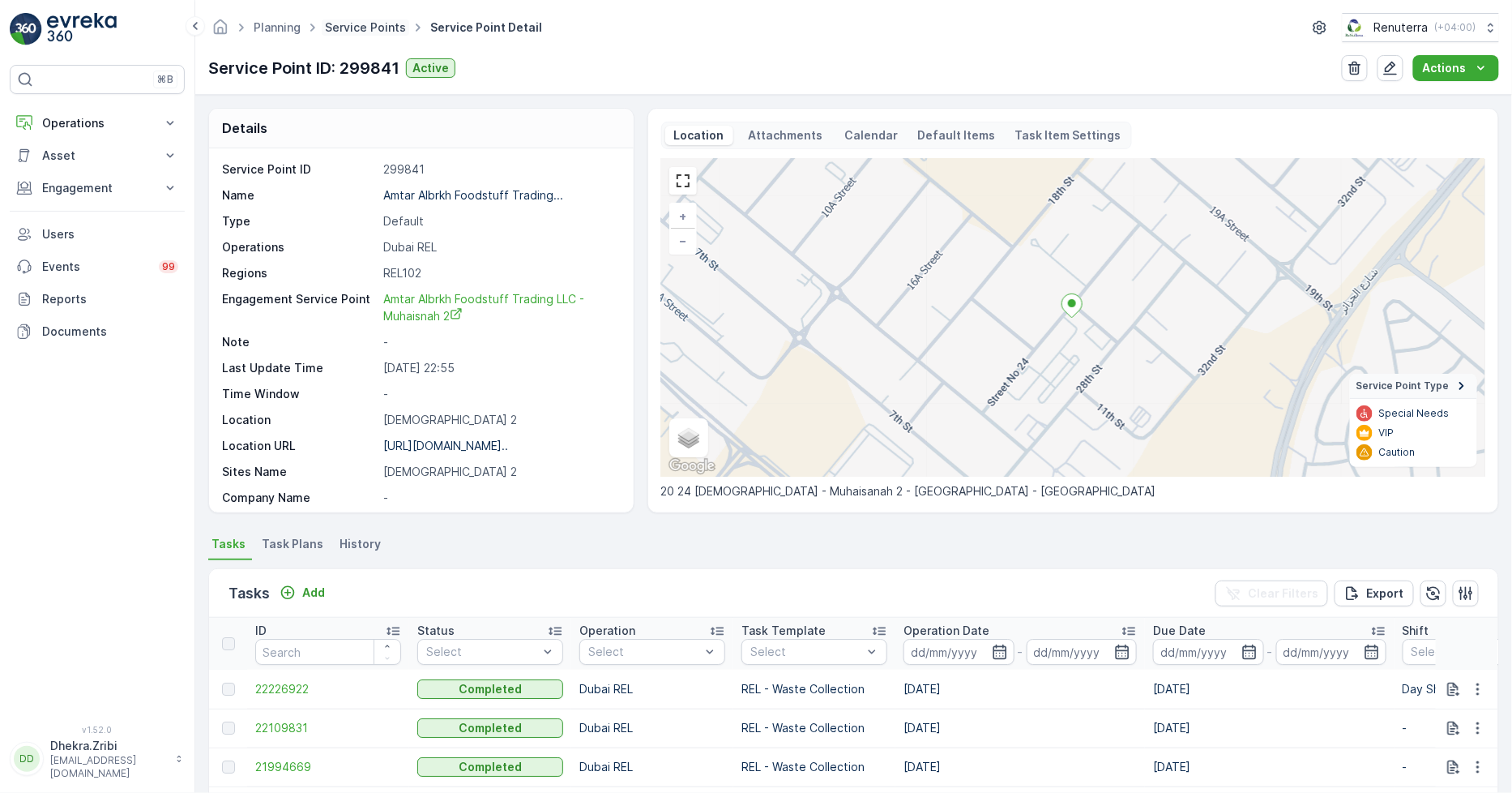
click at [368, 27] on link "Service Points" at bounding box center [365, 26] width 81 height 14
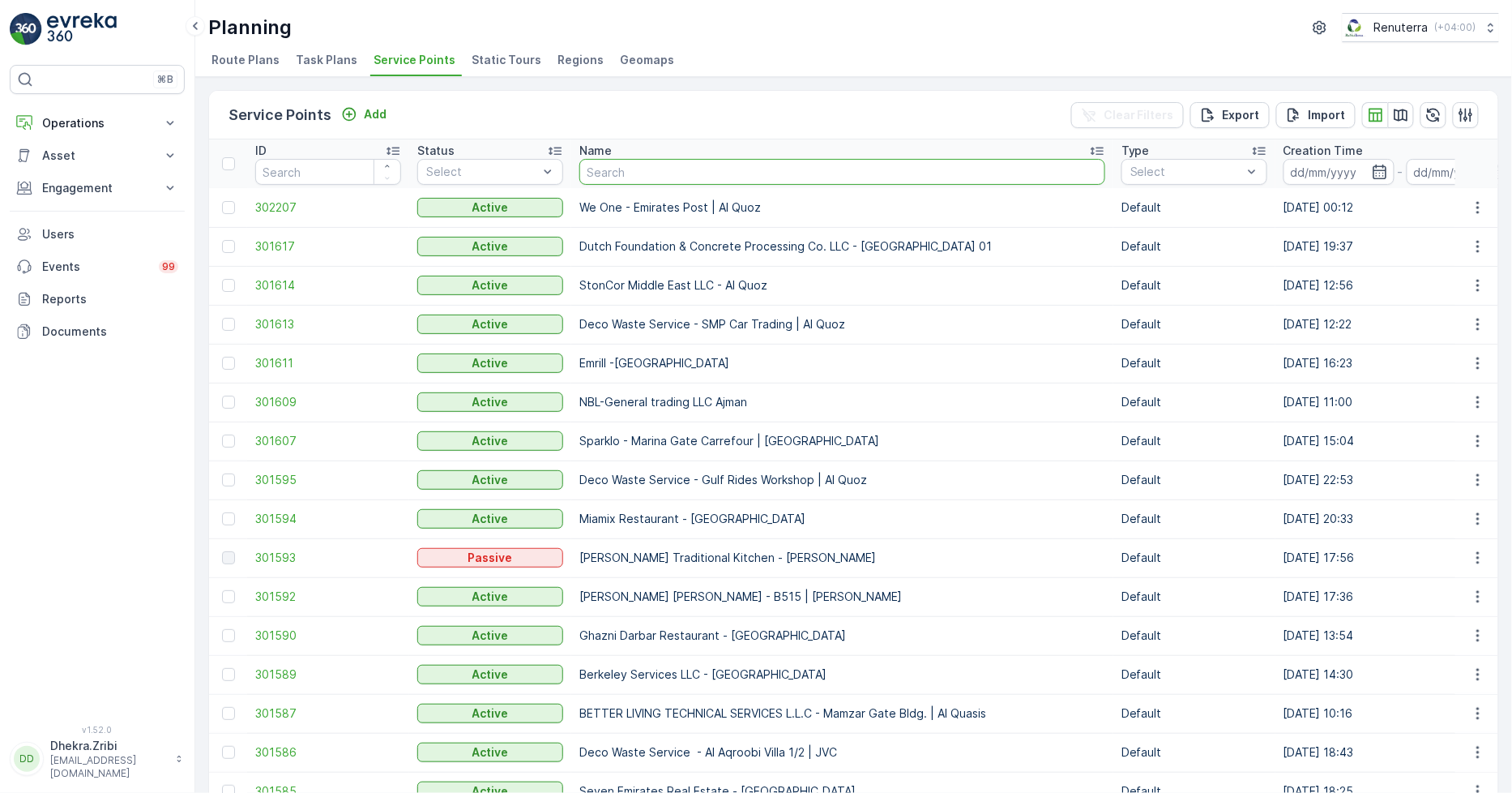
click at [631, 176] on input "text" at bounding box center [842, 172] width 526 height 26
type input "hallab"
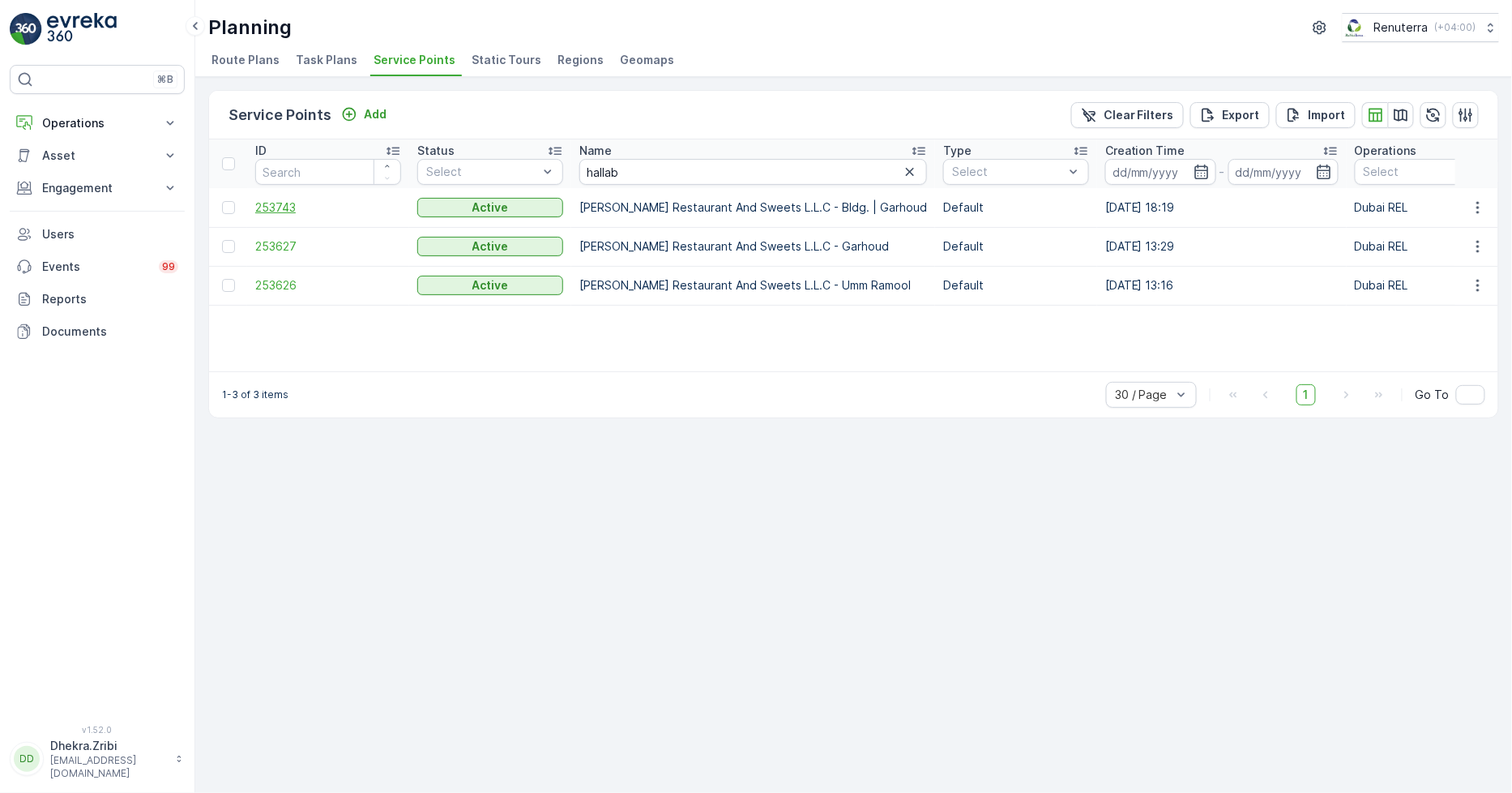
click at [279, 206] on span "253743" at bounding box center [328, 207] width 145 height 16
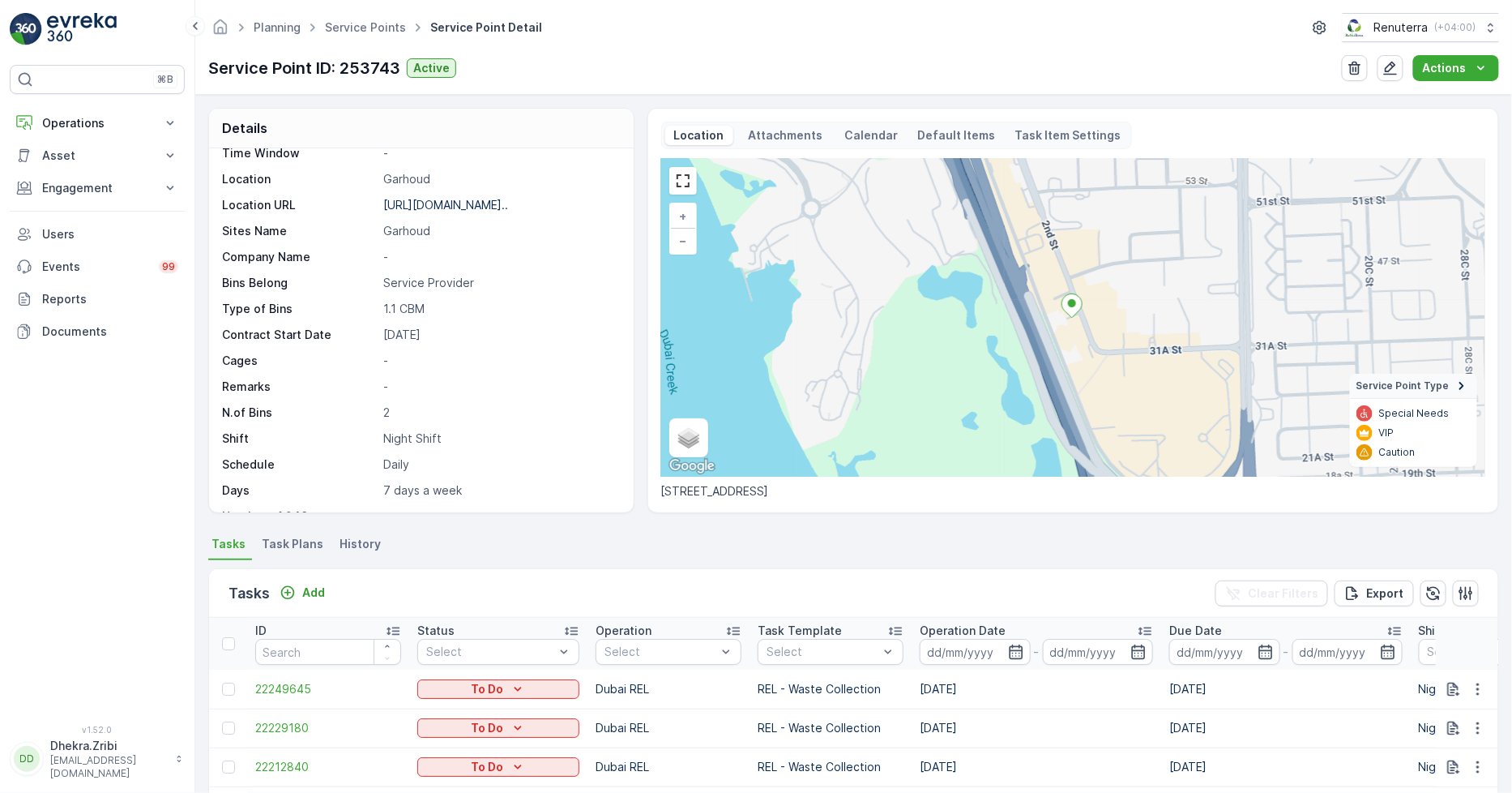
scroll to position [266, 0]
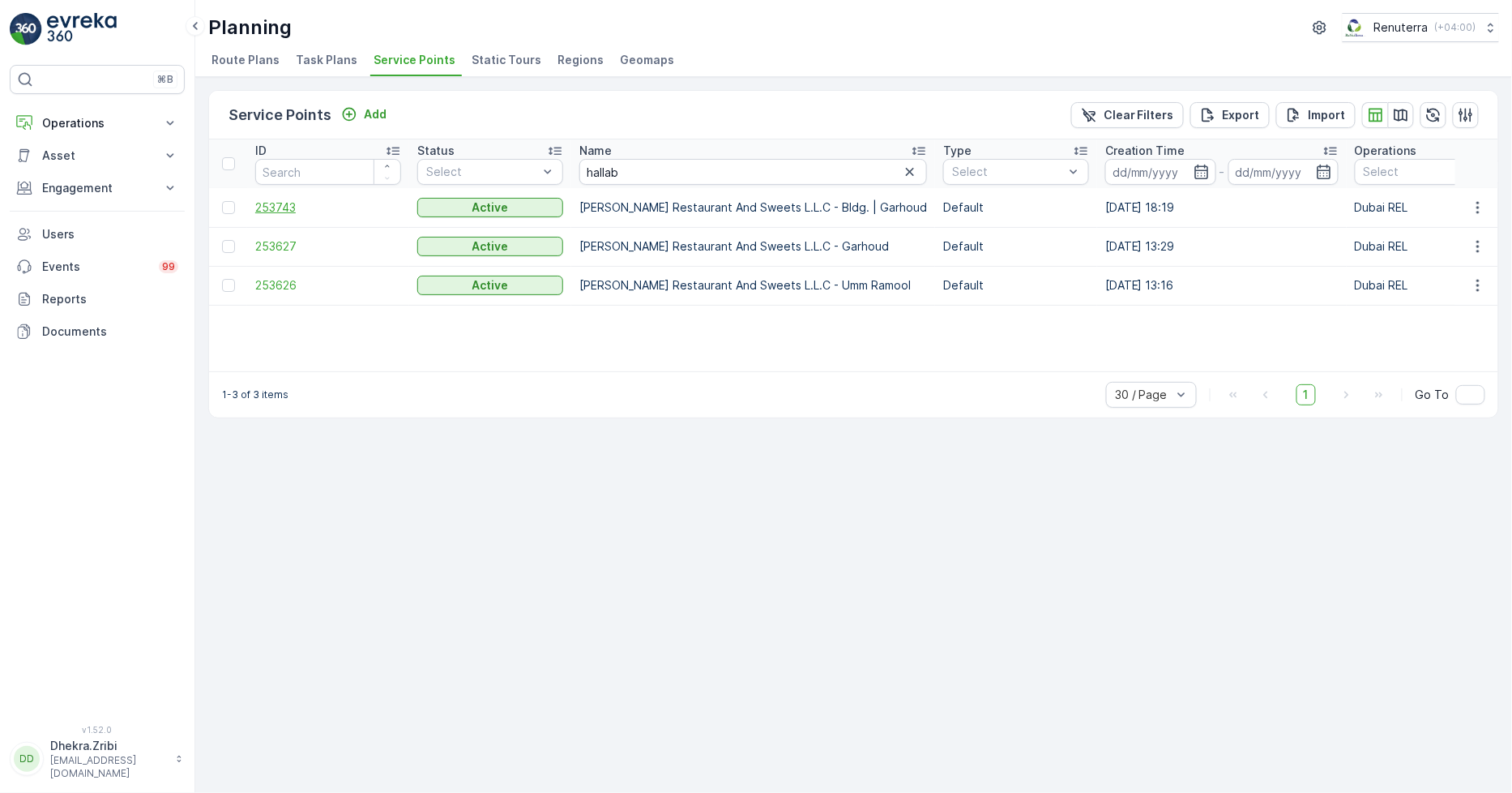
click at [284, 206] on span "253743" at bounding box center [328, 207] width 145 height 16
click at [267, 241] on span "253627" at bounding box center [328, 246] width 145 height 16
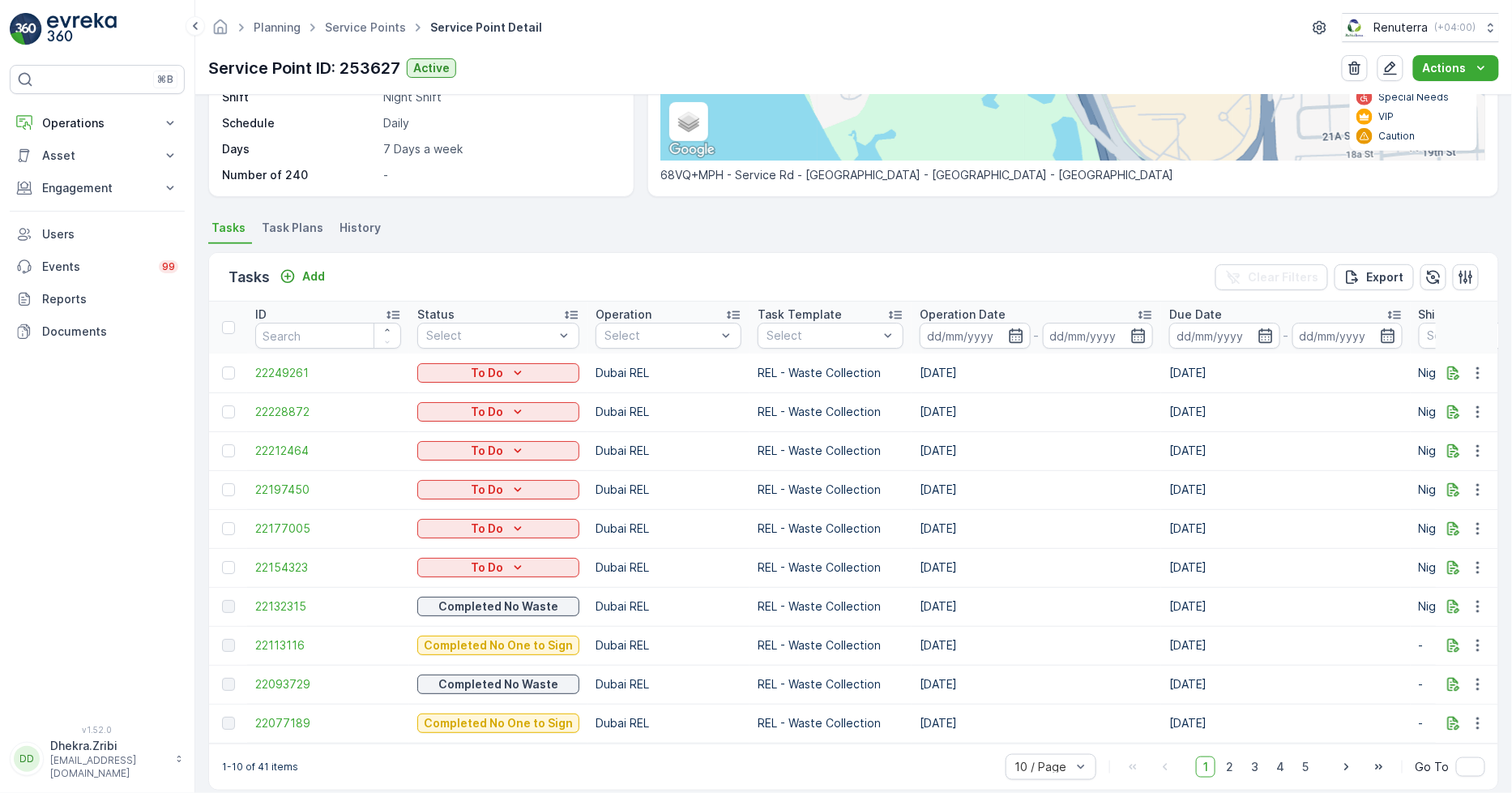
scroll to position [341, 0]
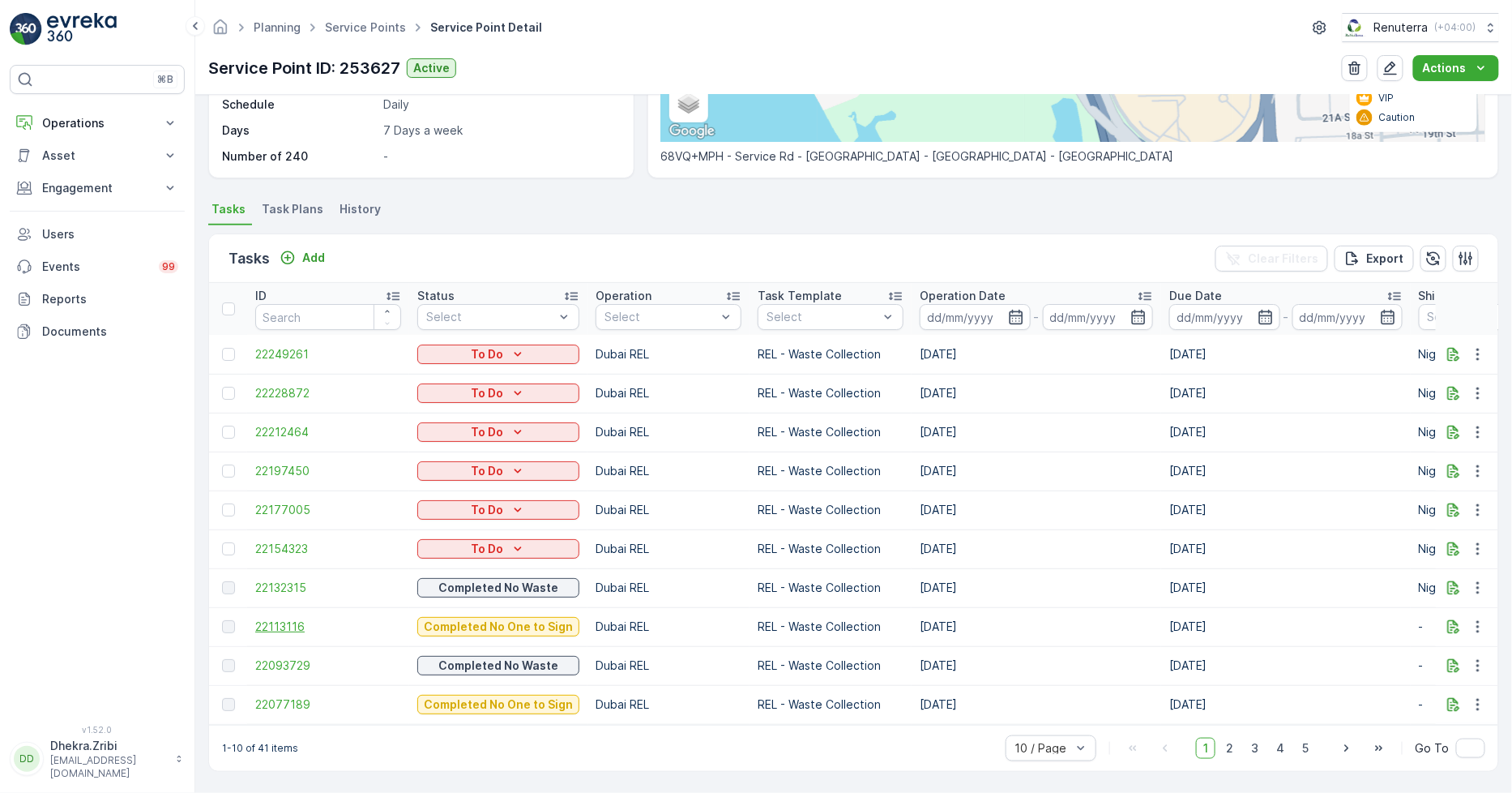
click at [293, 618] on span "22113116" at bounding box center [328, 627] width 145 height 16
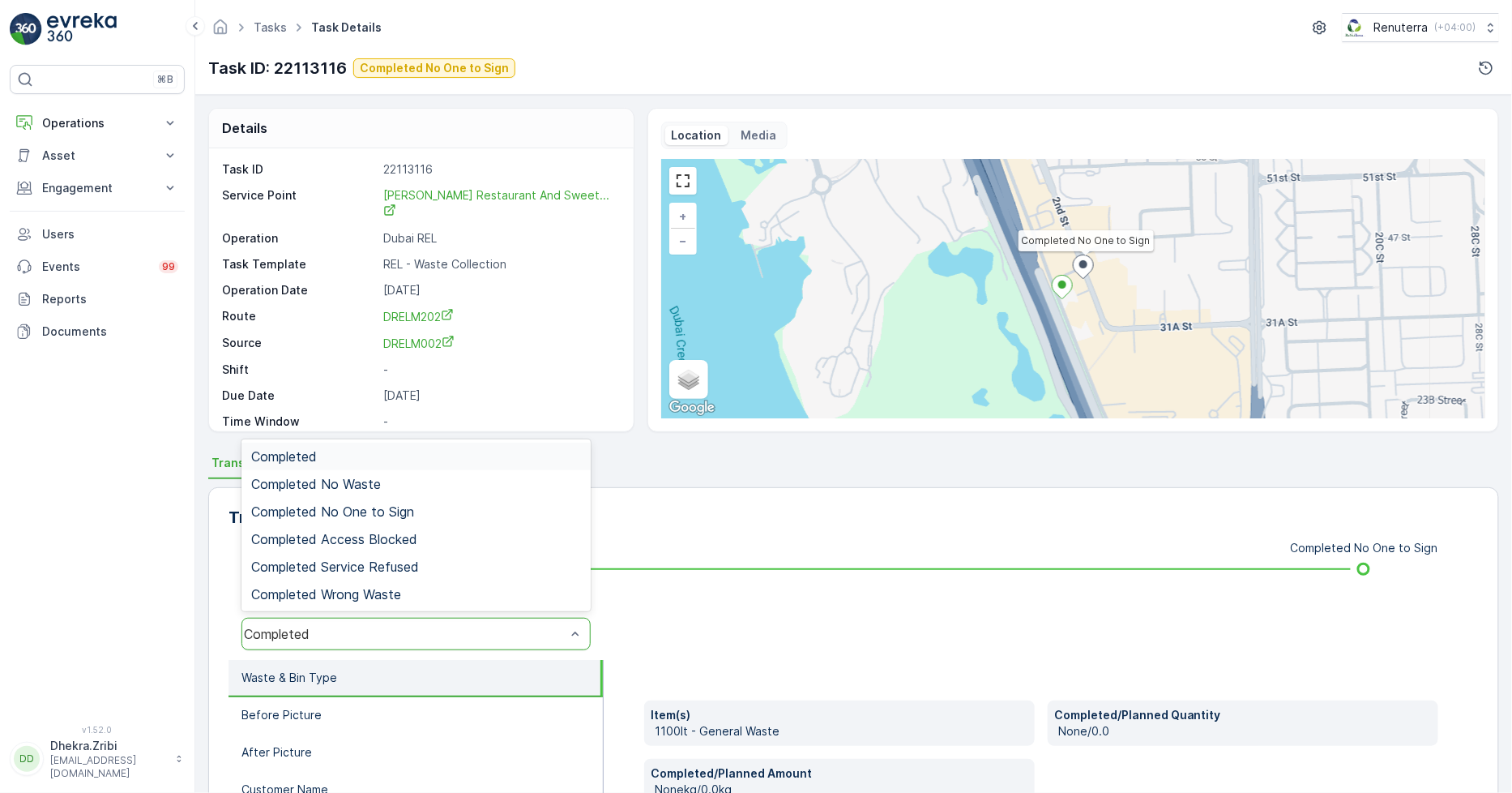
click at [351, 624] on div "Completed" at bounding box center [416, 634] width 349 height 33
click at [362, 509] on span "Completed No One to Sign" at bounding box center [332, 511] width 163 height 15
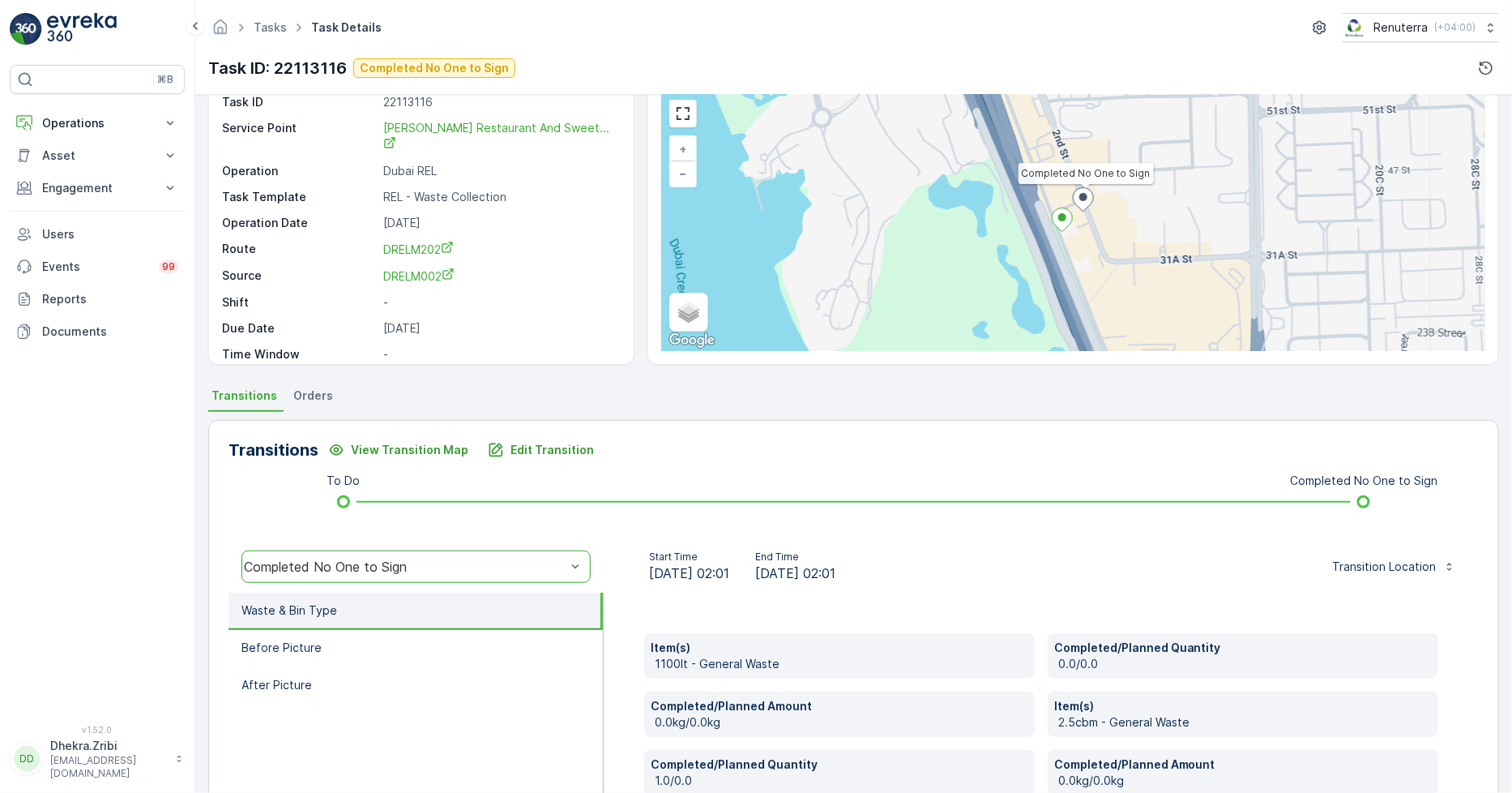
scroll to position [227, 0]
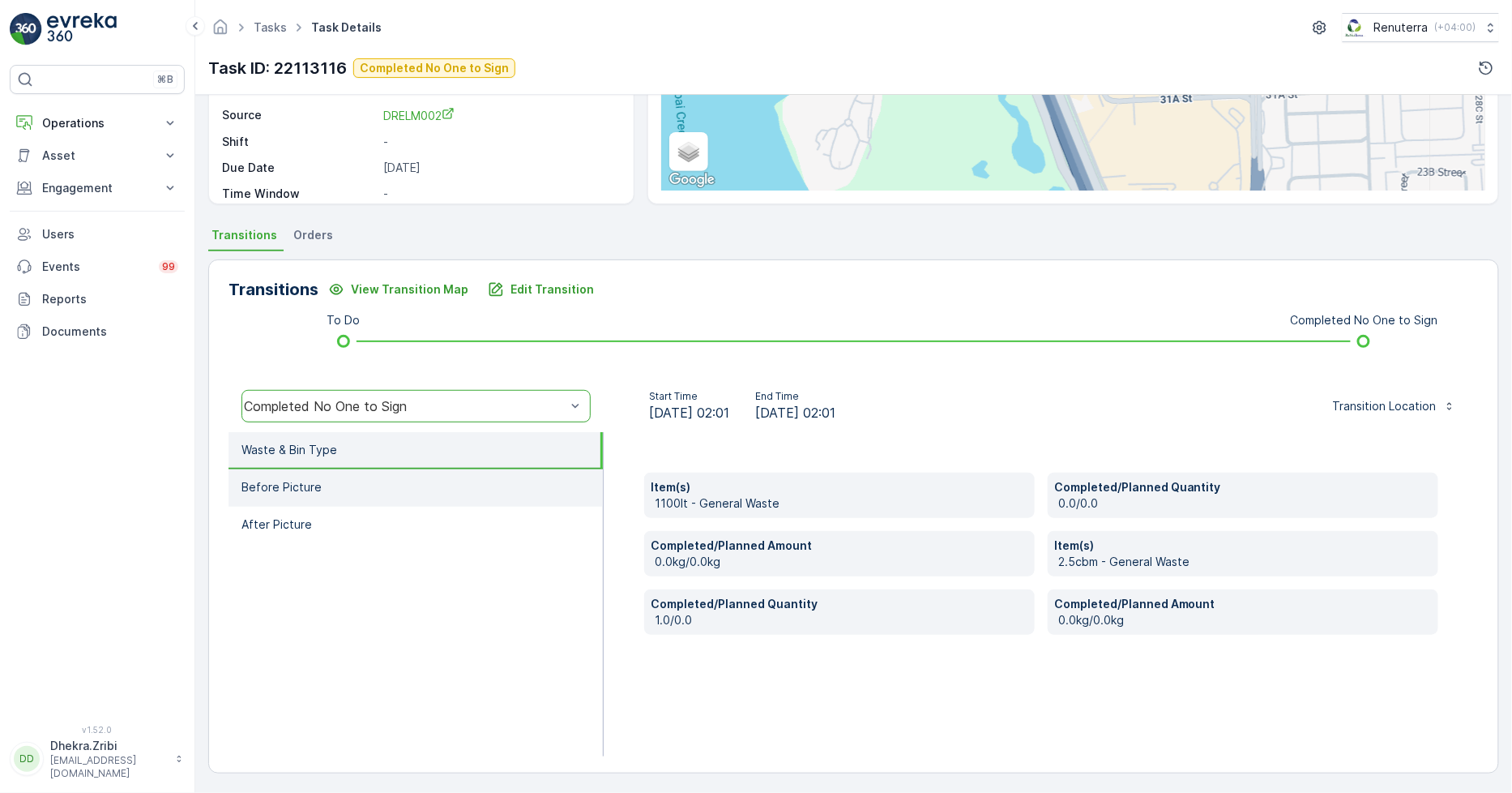
click at [308, 479] on p "Before Picture" at bounding box center [282, 487] width 80 height 16
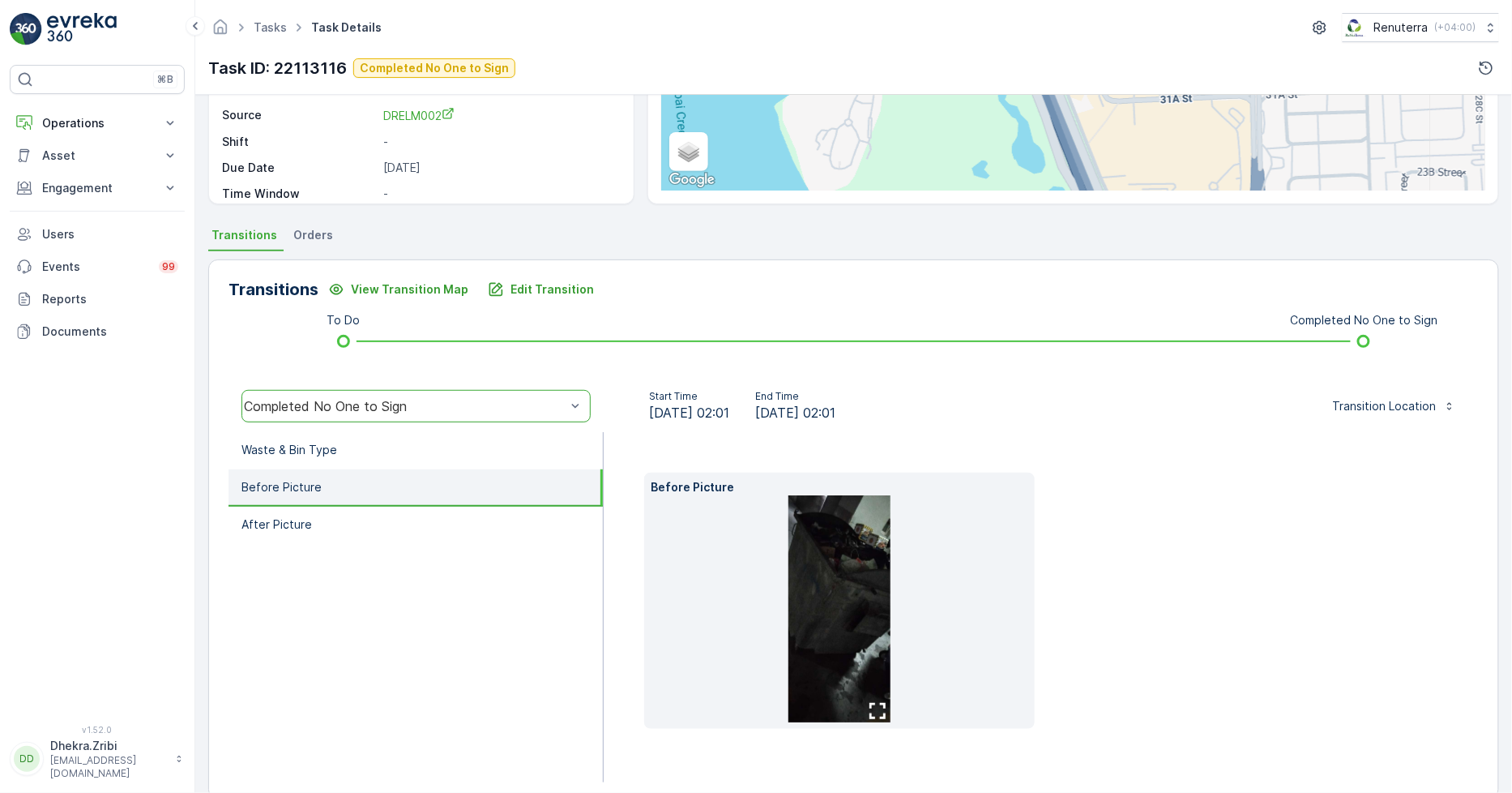
click at [806, 559] on img at bounding box center [839, 609] width 102 height 227
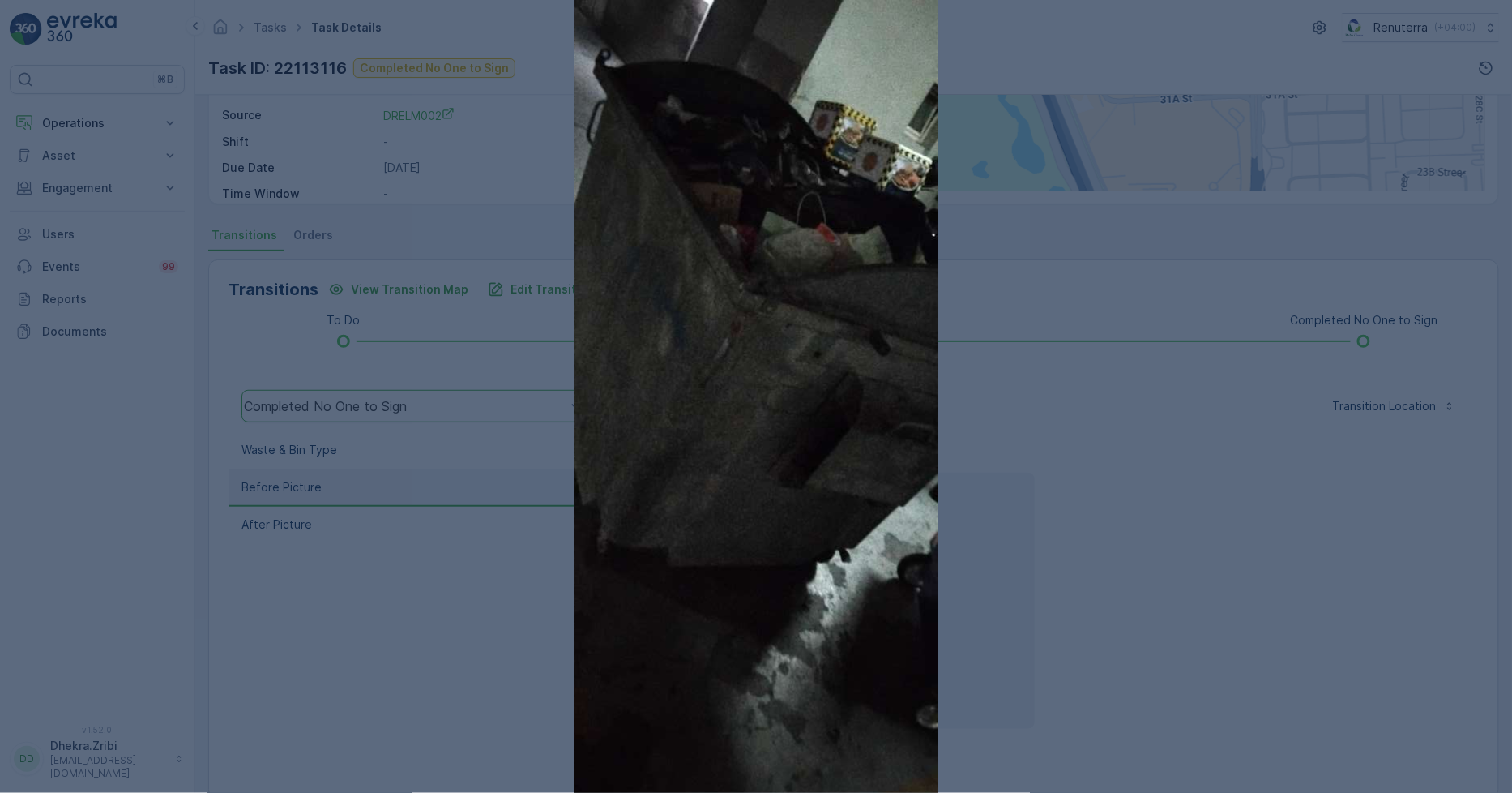
click at [1177, 497] on div at bounding box center [756, 396] width 1512 height 793
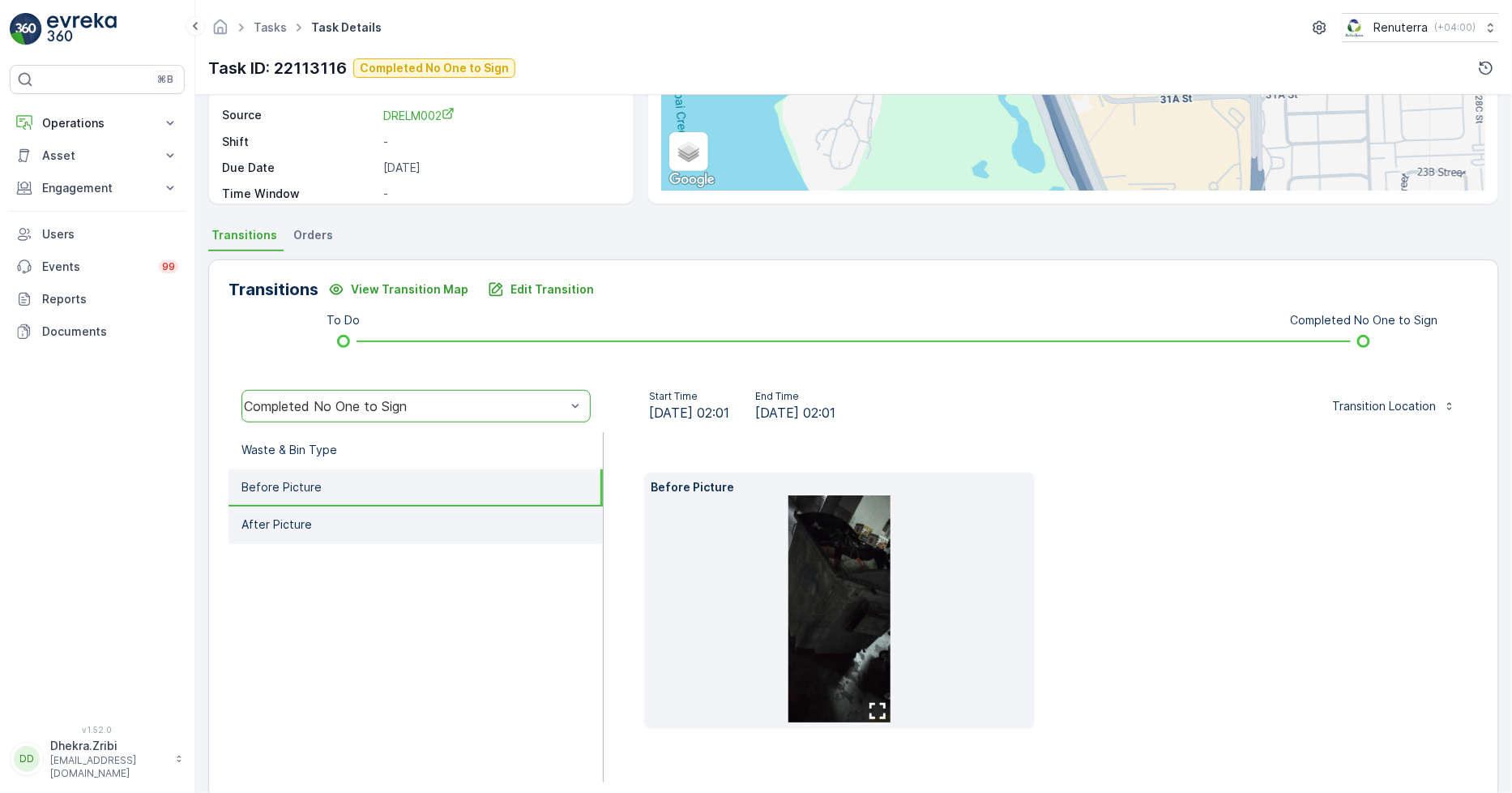
click at [296, 533] on li "After Picture" at bounding box center [416, 525] width 375 height 37
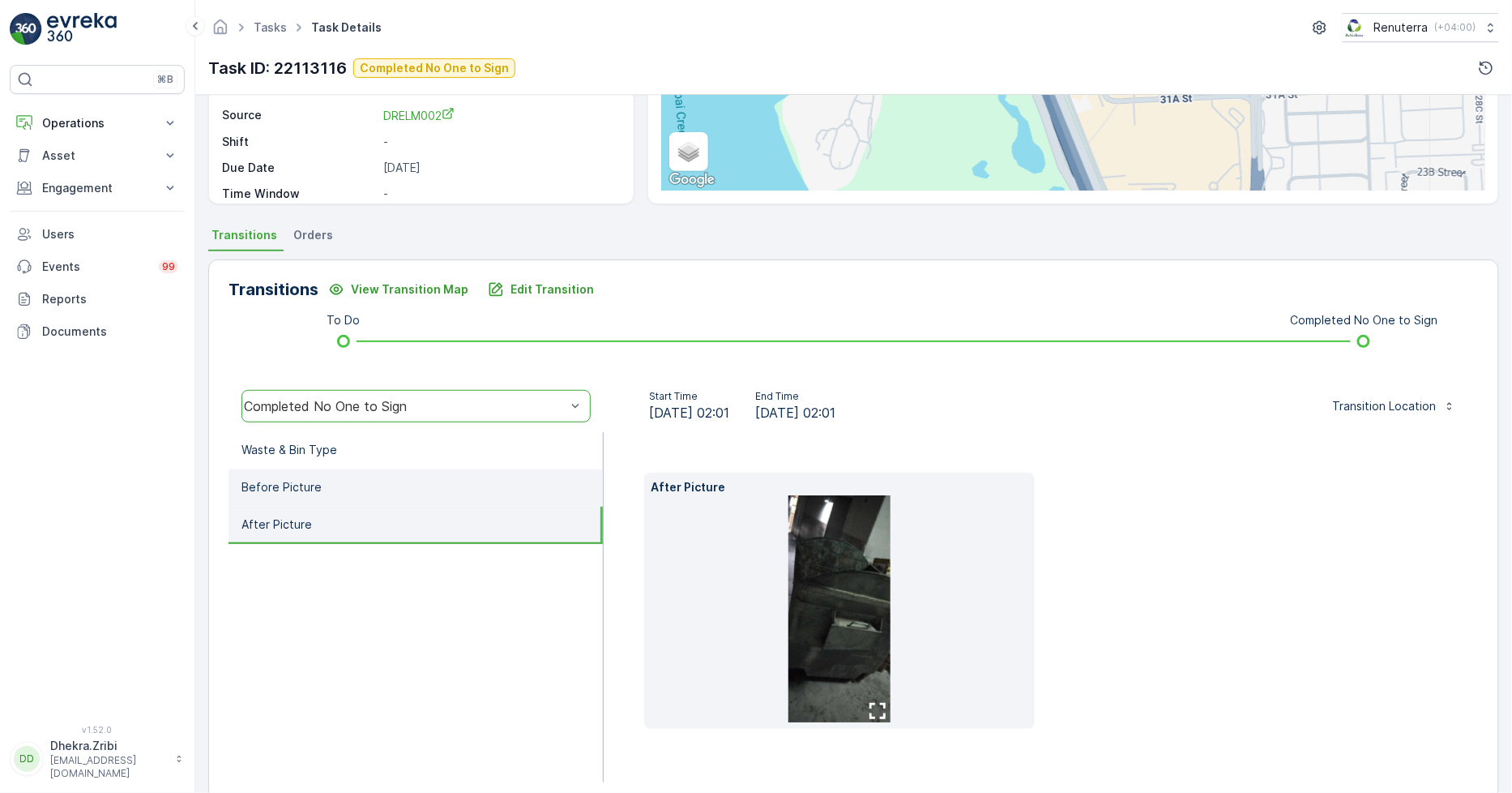
click at [313, 480] on p "Before Picture" at bounding box center [282, 487] width 80 height 16
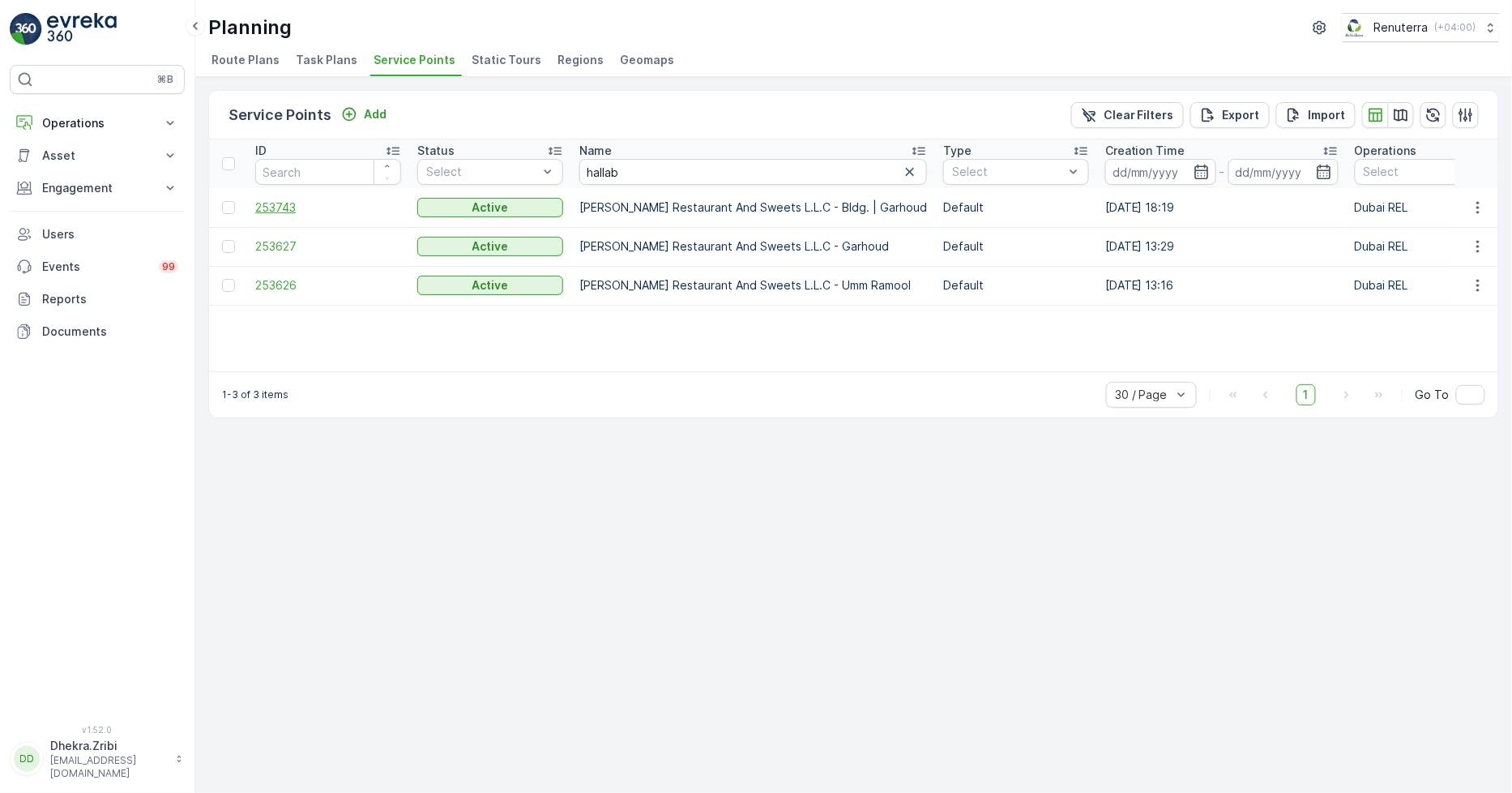
click at [281, 200] on span "253743" at bounding box center [328, 207] width 145 height 16
click at [287, 204] on span "253743" at bounding box center [328, 207] width 145 height 16
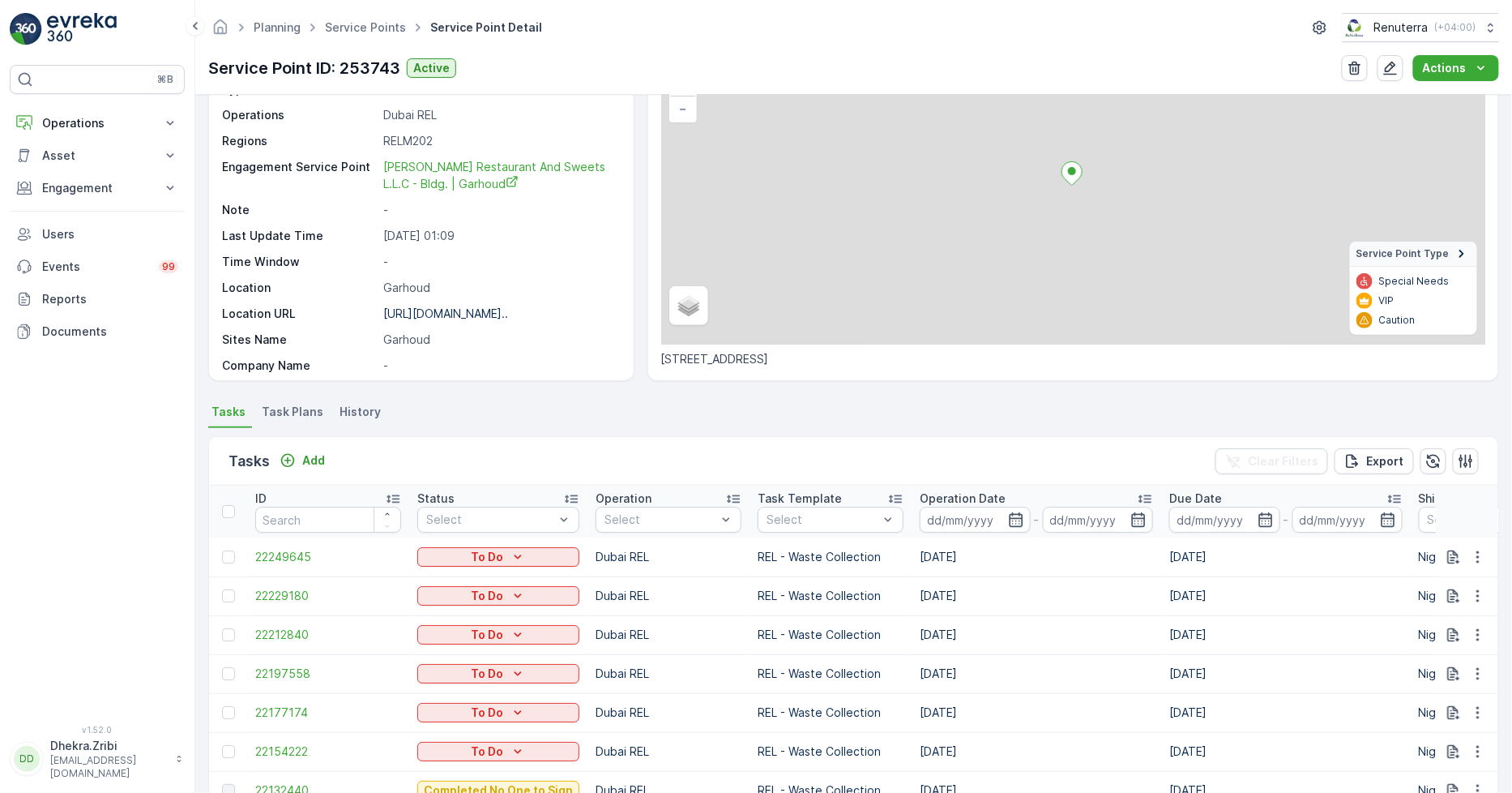
scroll to position [341, 0]
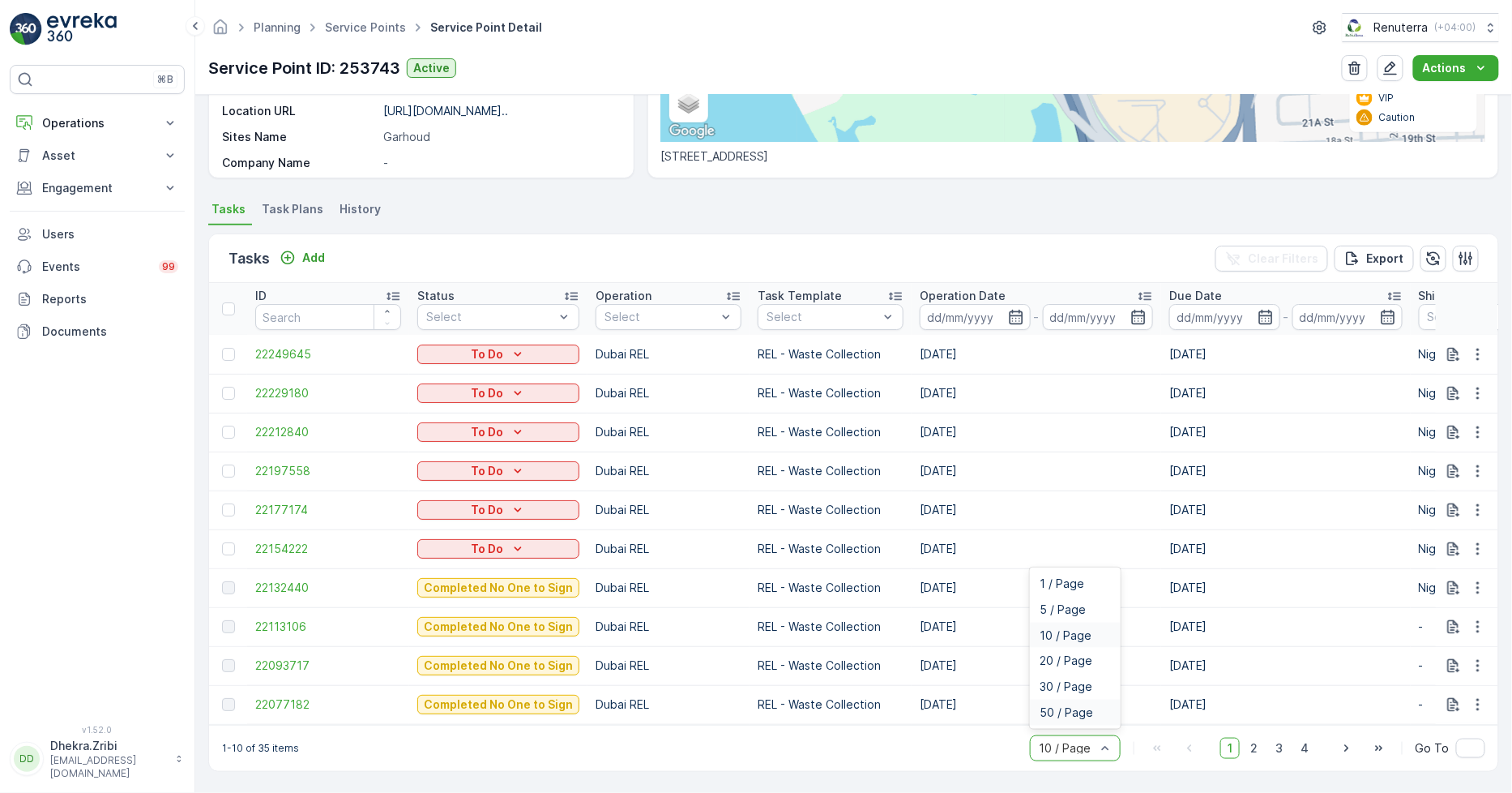
click at [1060, 710] on span "50 / Page" at bounding box center [1066, 712] width 54 height 13
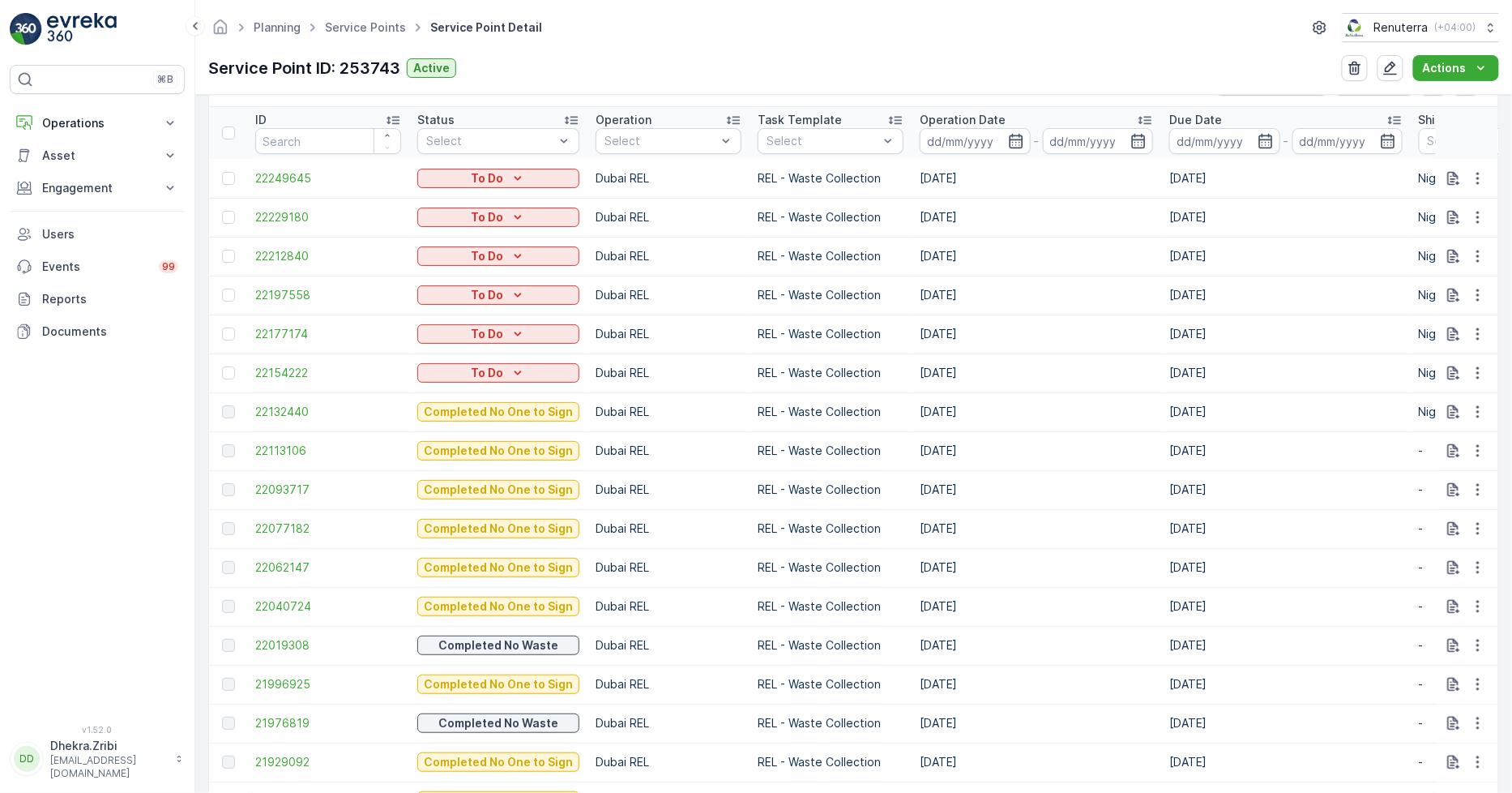
scroll to position [504, 0]
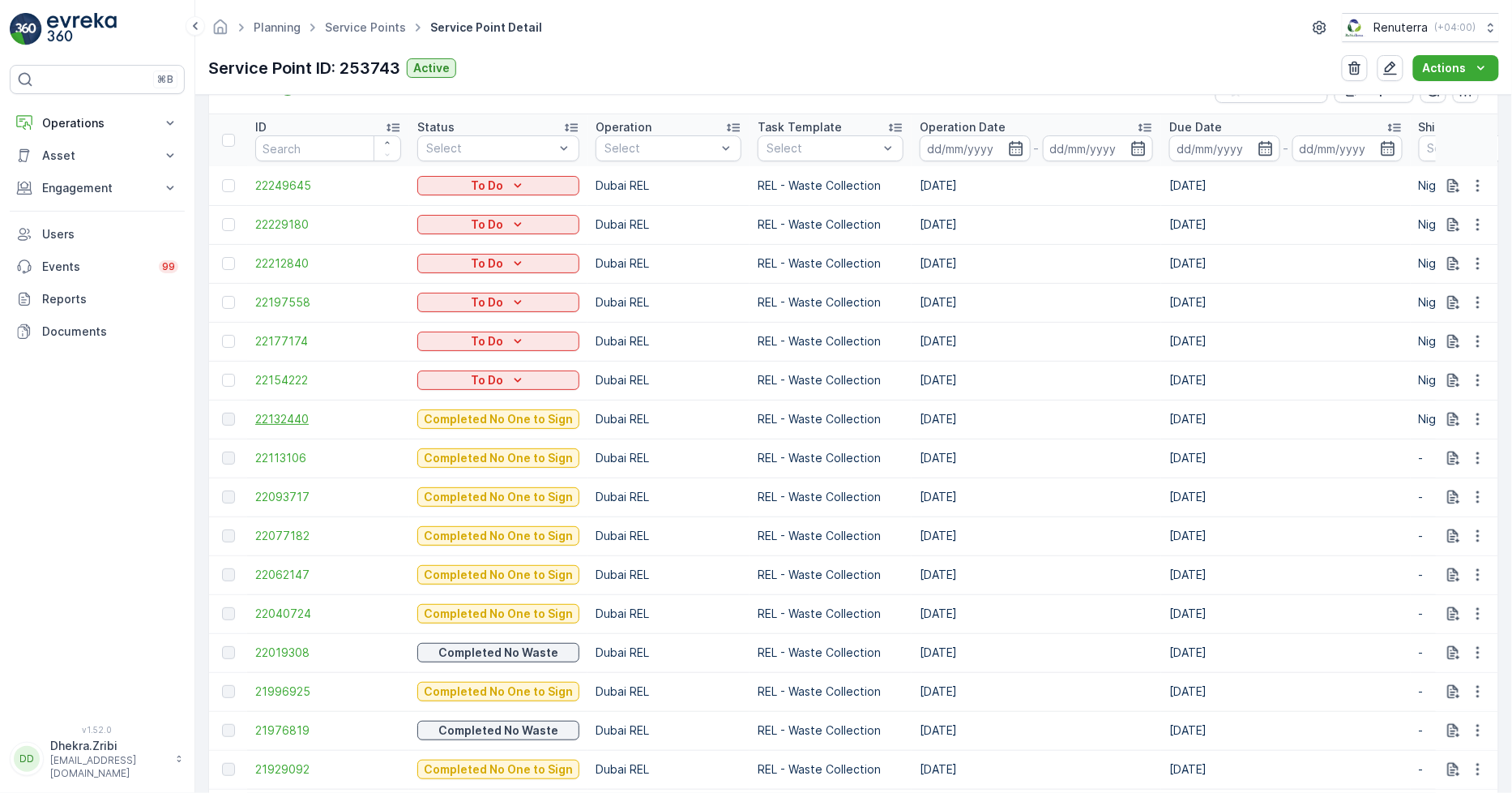
click at [295, 416] on span "22132440" at bounding box center [328, 419] width 145 height 16
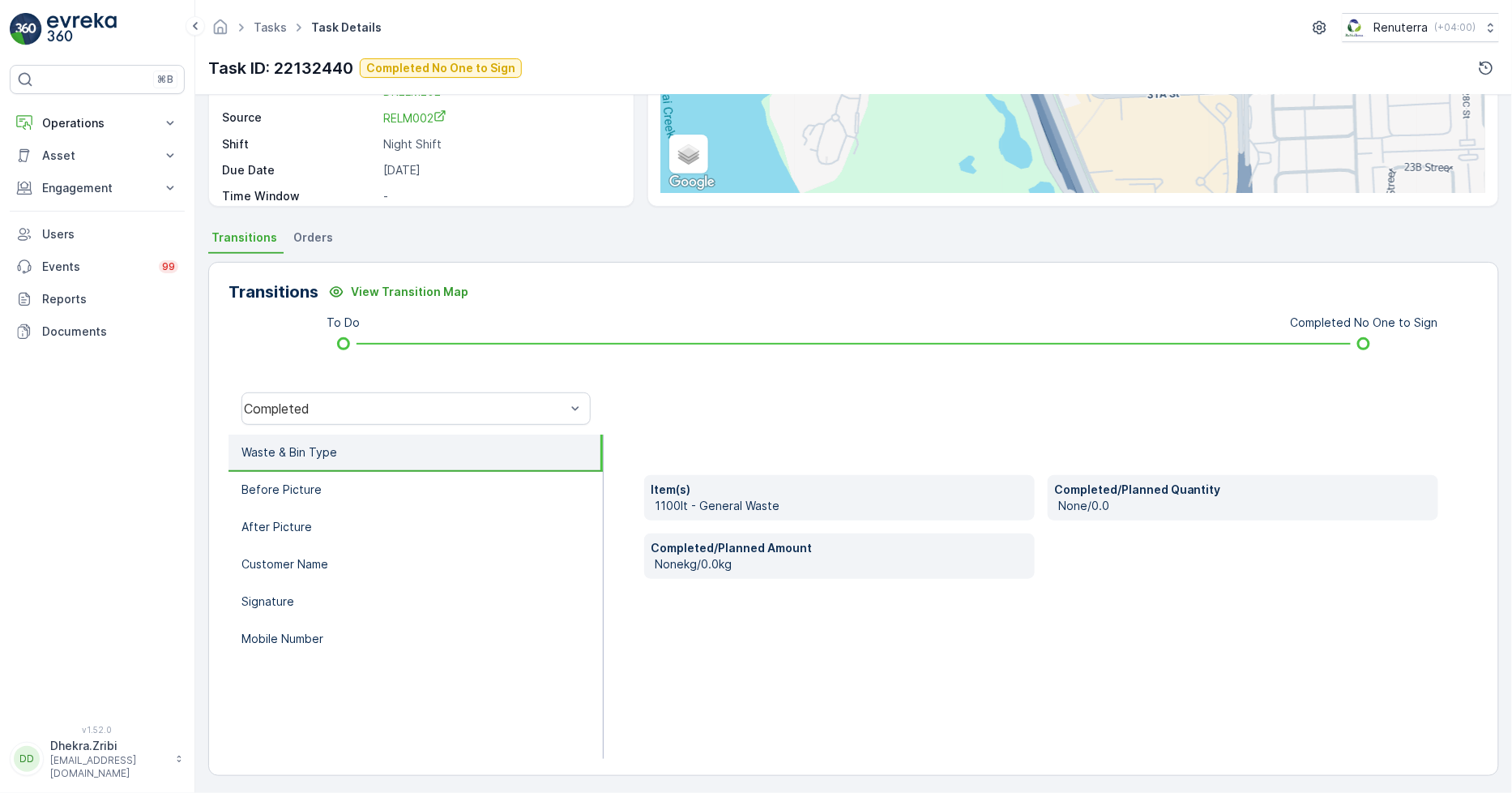
scroll to position [227, 0]
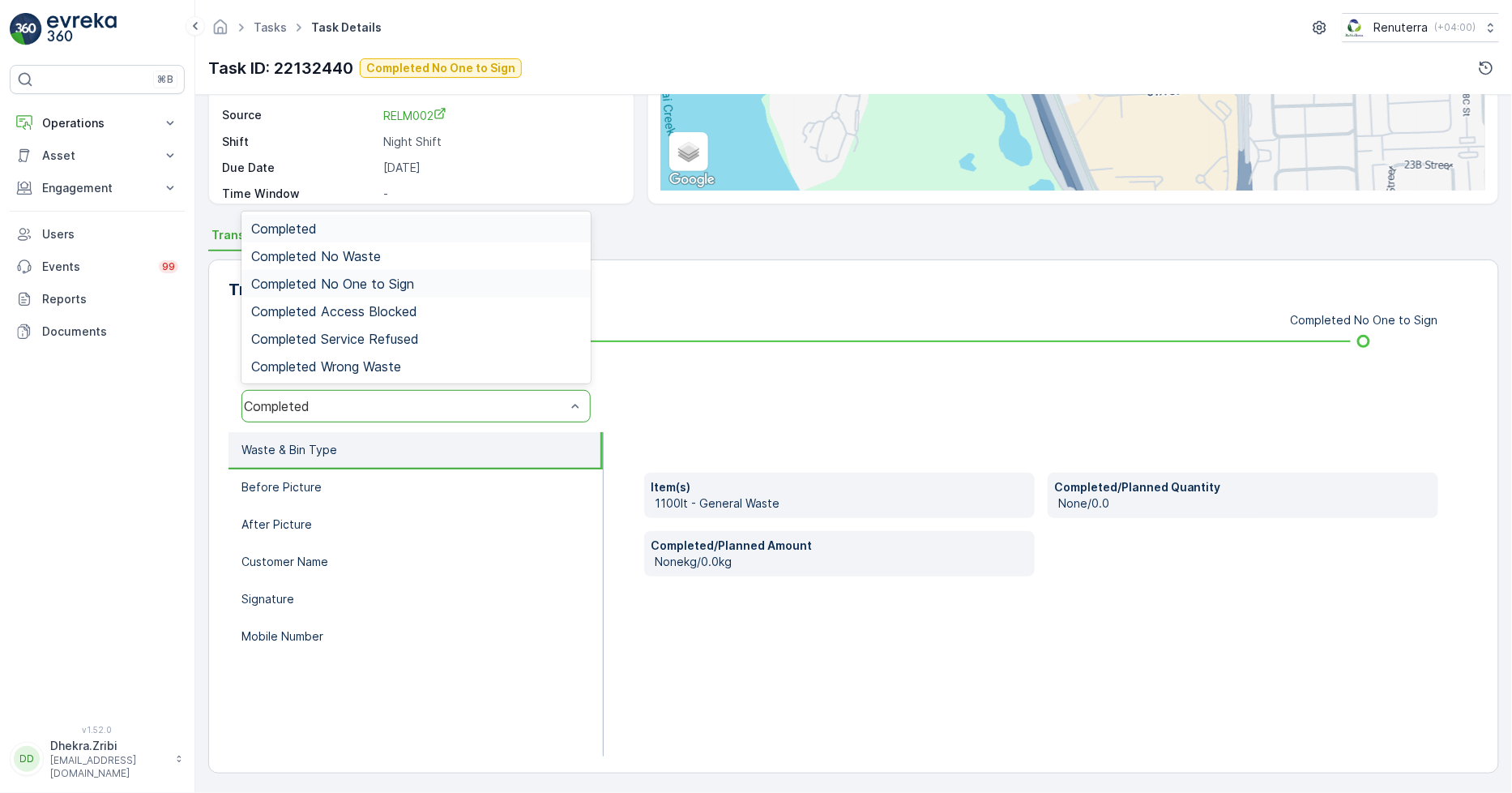
click at [392, 282] on span "Completed No One to Sign" at bounding box center [332, 284] width 163 height 15
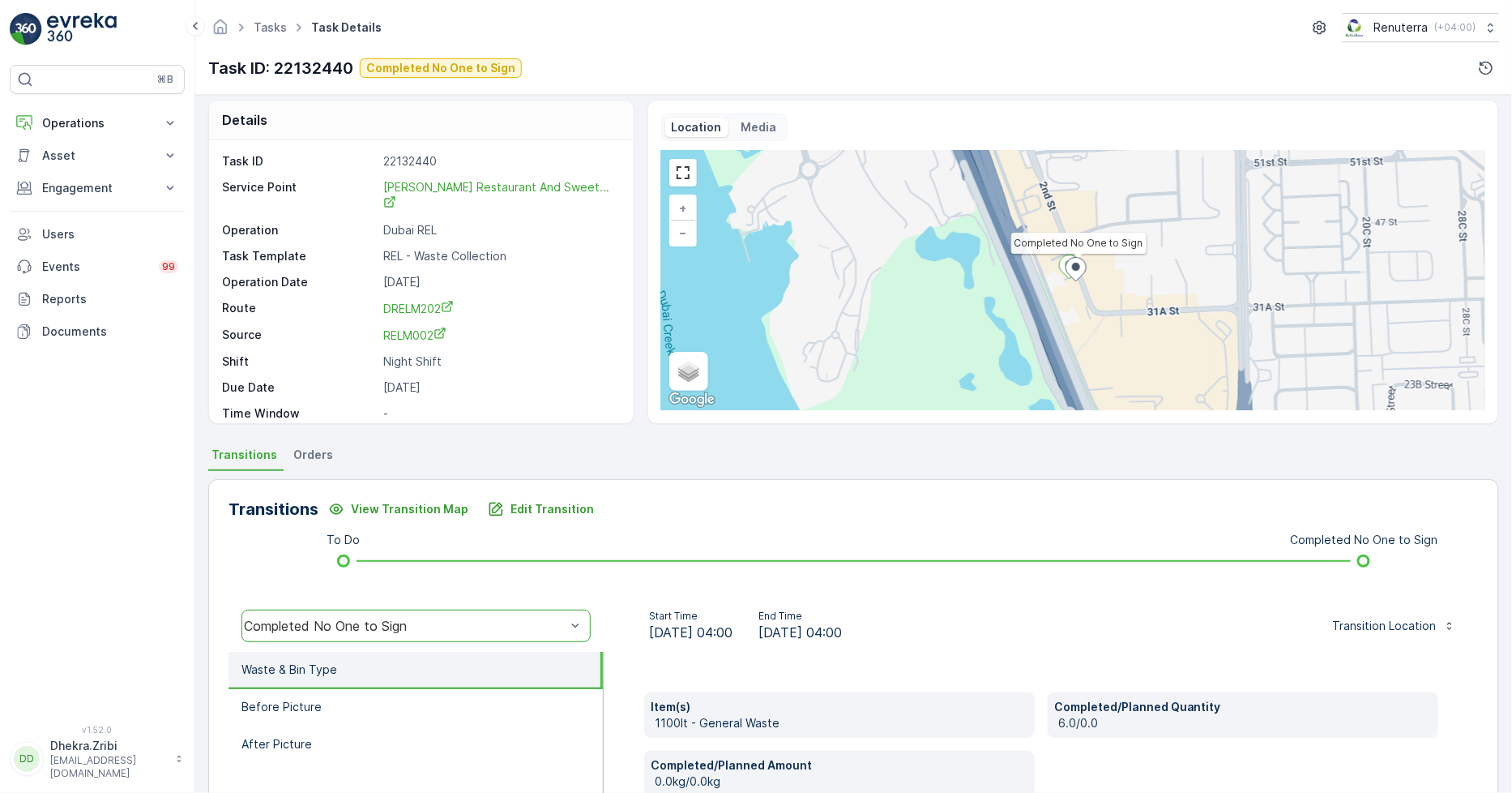
scroll to position [0, 0]
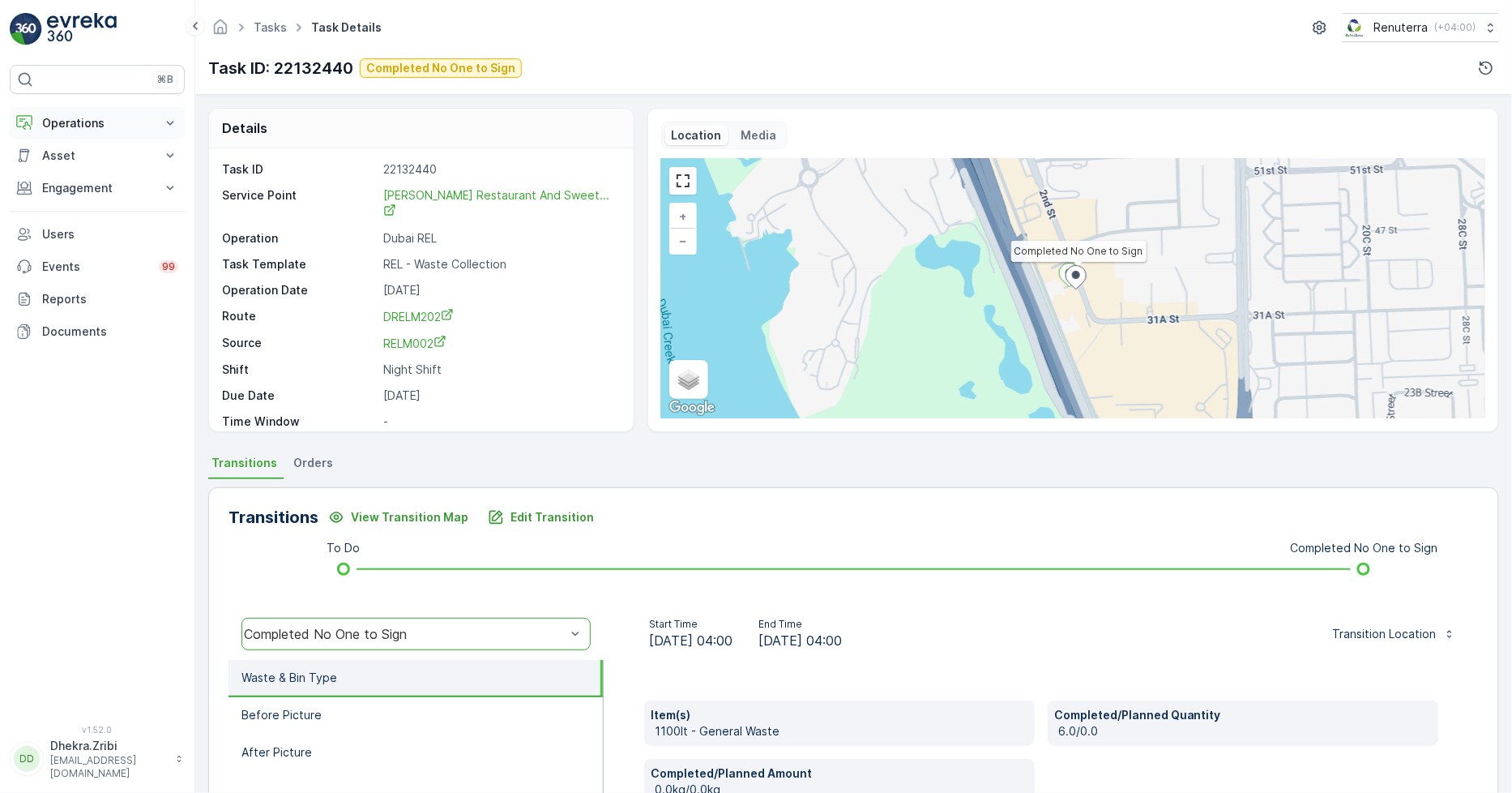
click at [66, 124] on p "Operations" at bounding box center [96, 124] width 110 height 16
click at [78, 171] on p "Planning" at bounding box center [64, 174] width 45 height 16
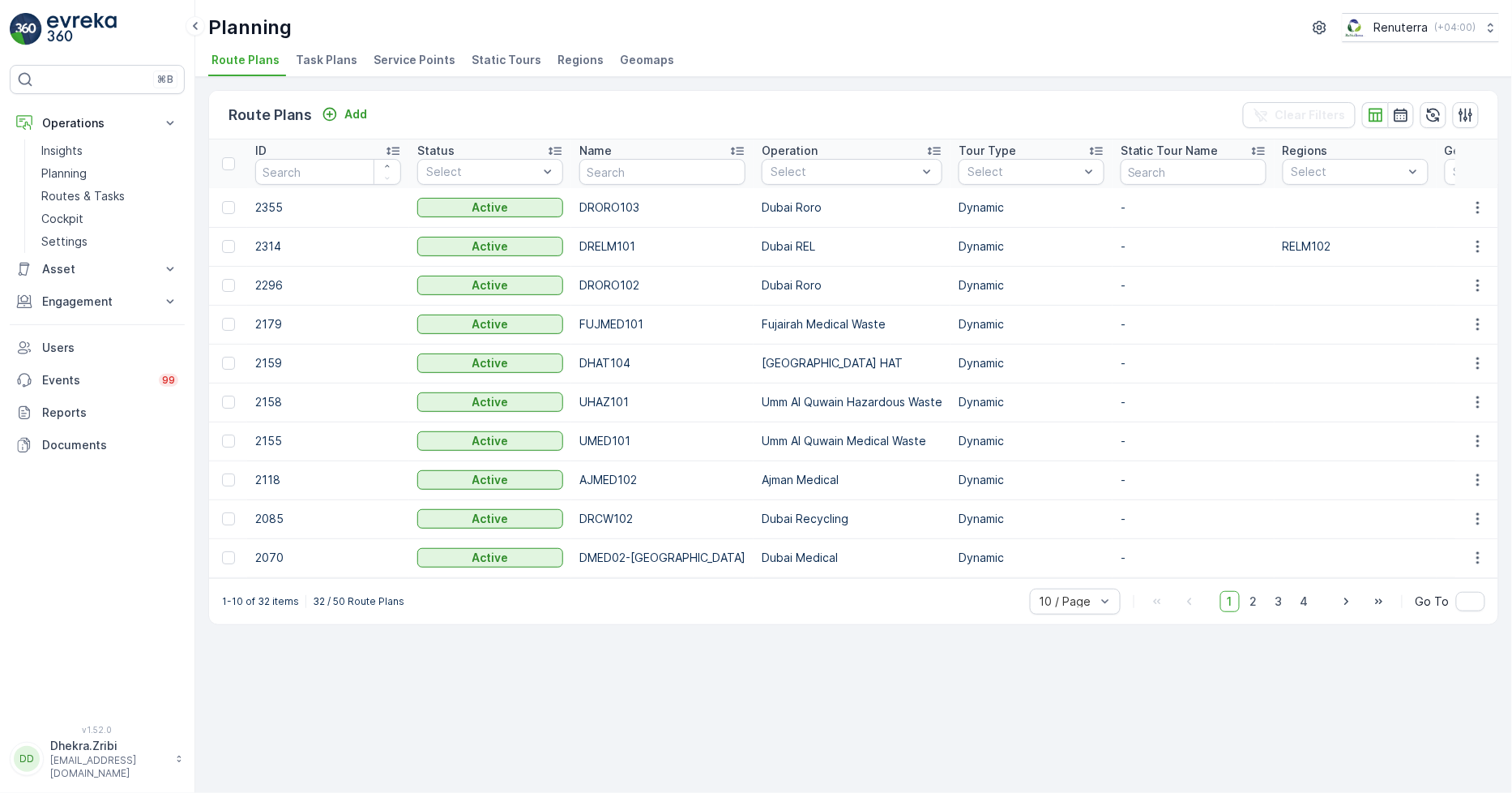
click at [415, 61] on span "Service Points" at bounding box center [415, 60] width 82 height 16
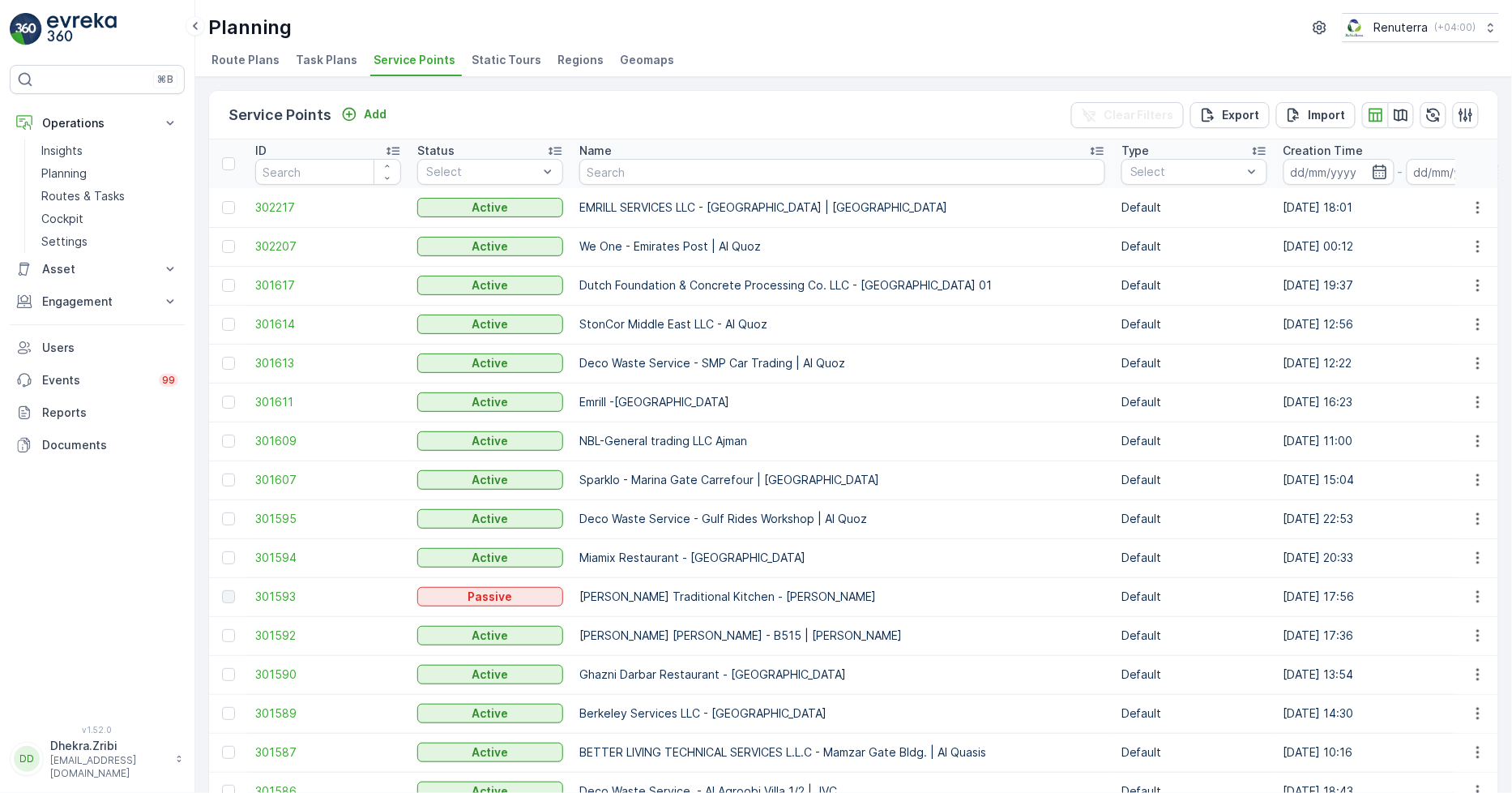
click at [752, 176] on input "text" at bounding box center [842, 172] width 526 height 26
type input "arif"
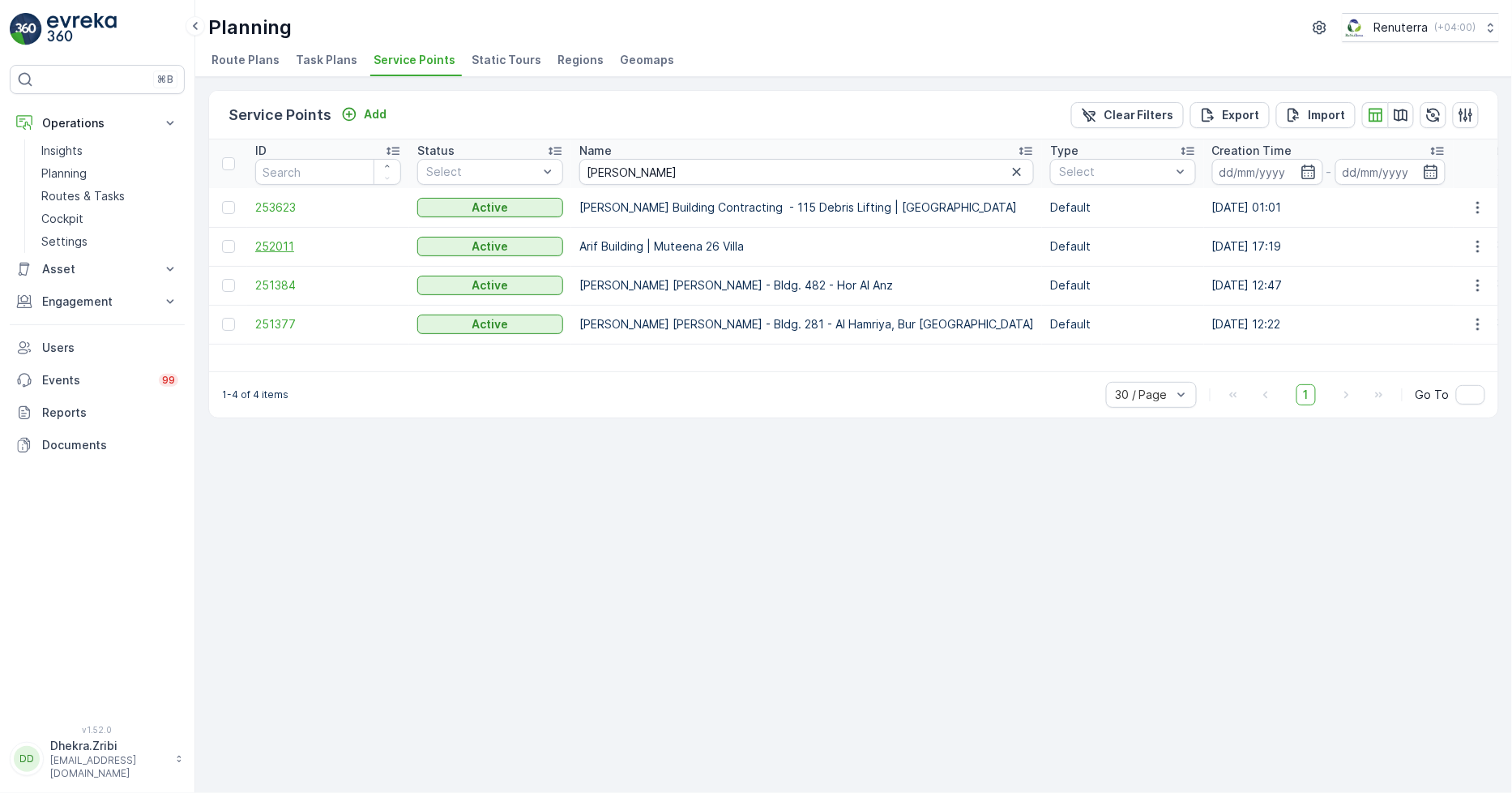
click at [274, 243] on span "252011" at bounding box center [328, 246] width 145 height 16
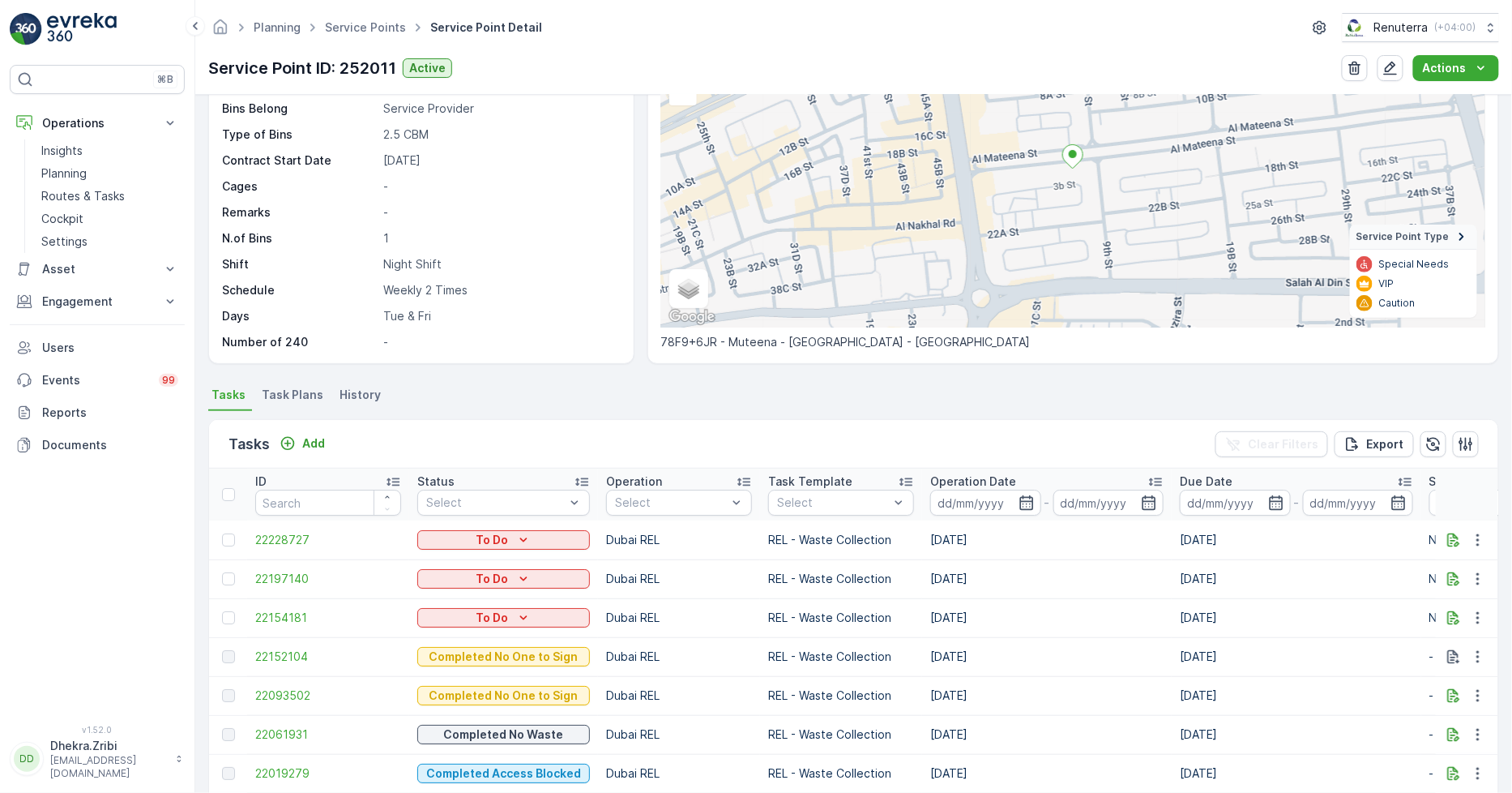
scroll to position [180, 0]
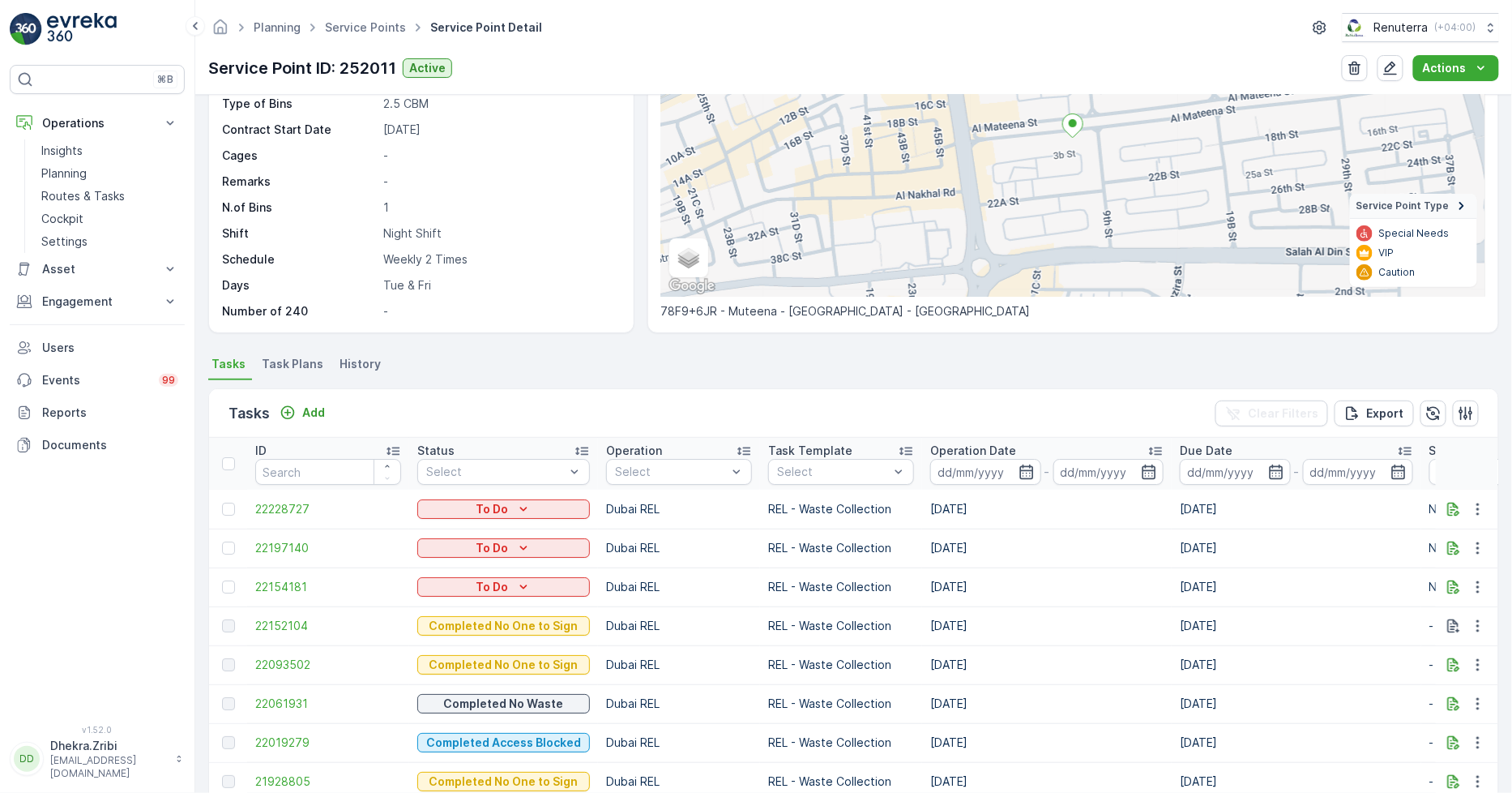
click at [1039, 389] on div "Tasks Add Clear Filters Export" at bounding box center [854, 413] width 1289 height 48
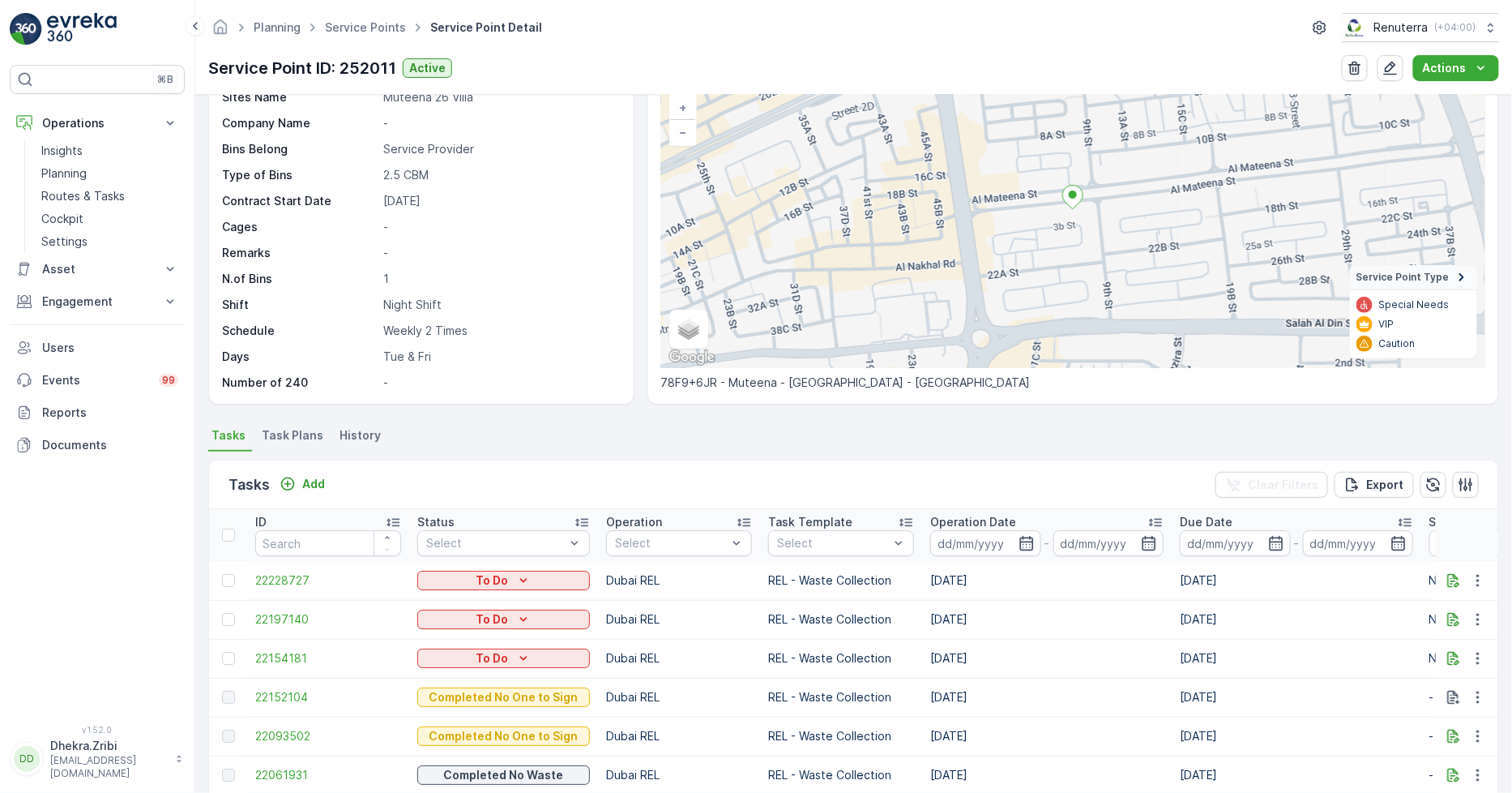
scroll to position [90, 0]
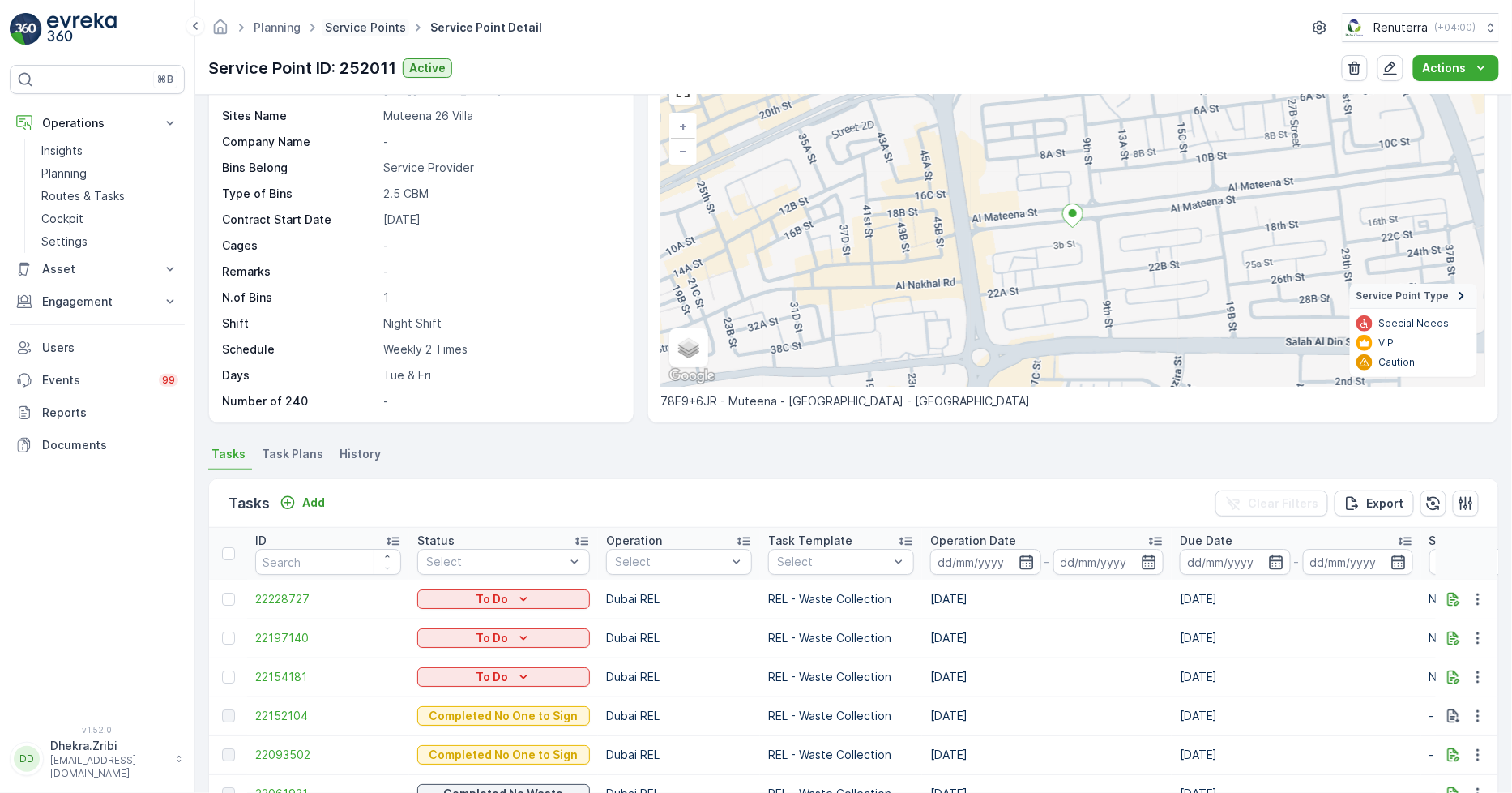
click at [355, 25] on link "Service Points" at bounding box center [365, 26] width 81 height 14
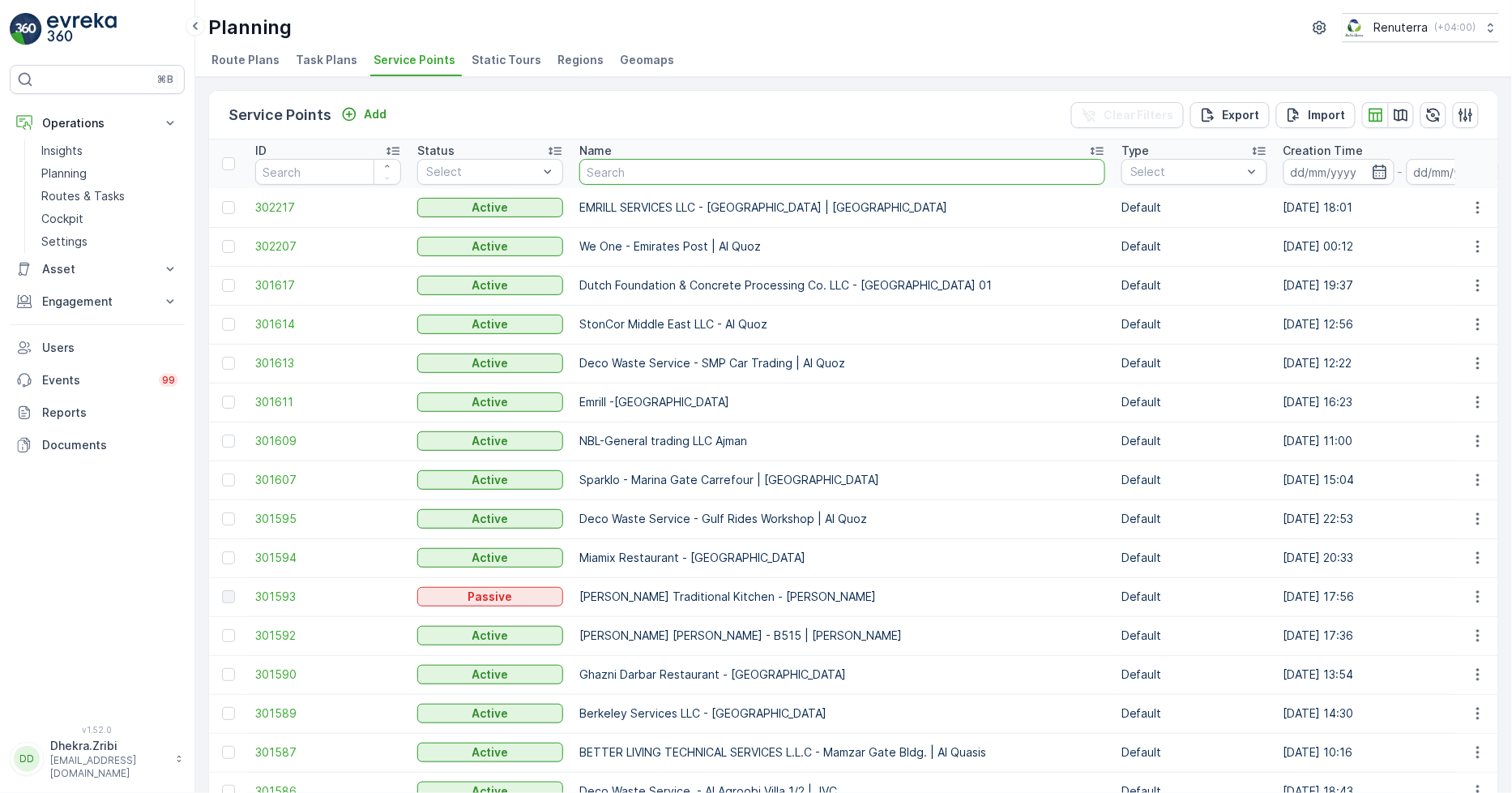
click at [666, 174] on input "text" at bounding box center [842, 172] width 526 height 26
type input "f"
click at [666, 174] on input "text" at bounding box center [842, 172] width 526 height 26
type input "green earth"
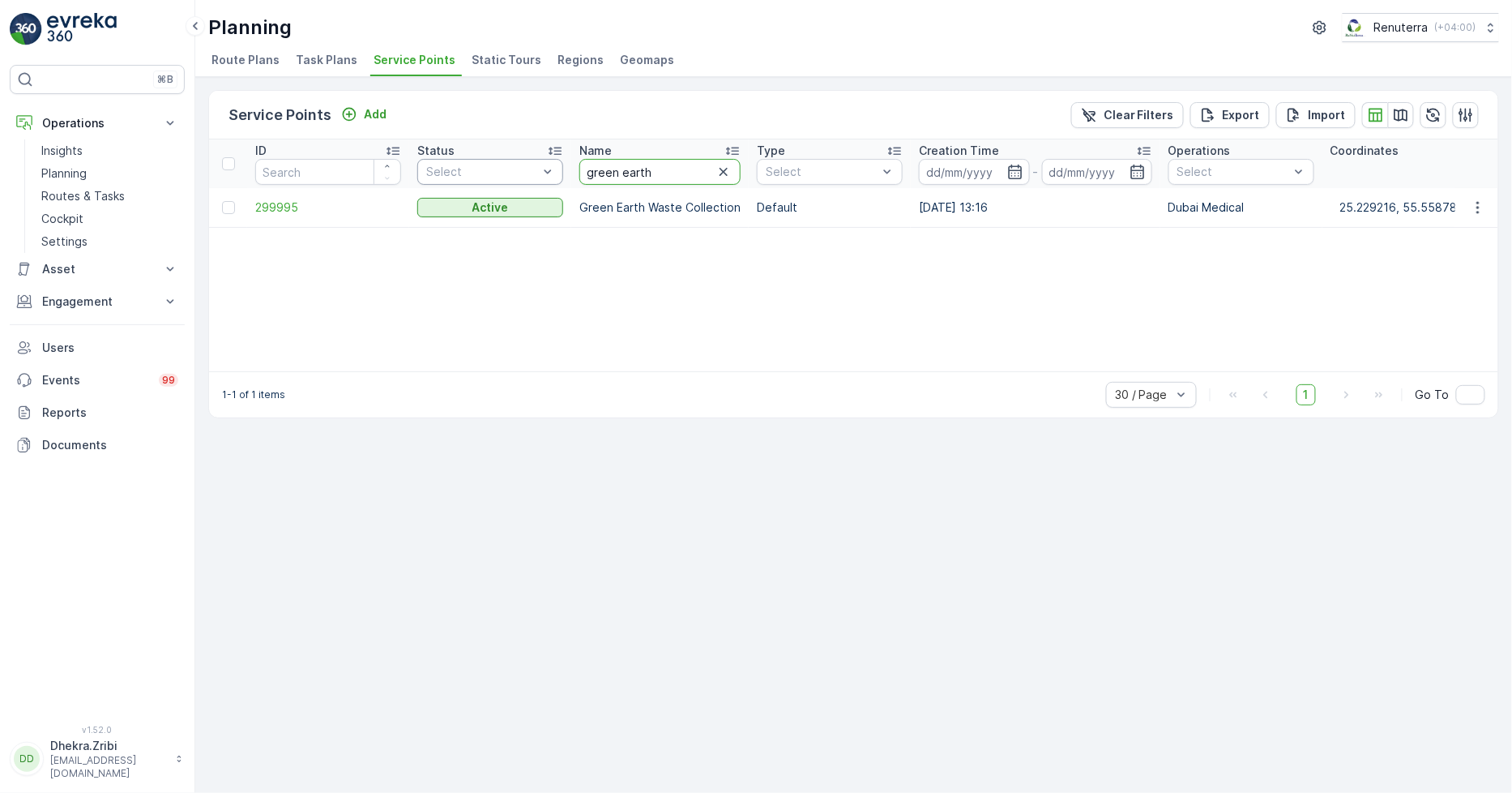
drag, startPoint x: 660, startPoint y: 174, endPoint x: 541, endPoint y: 166, distance: 119.3
type input "berkel"
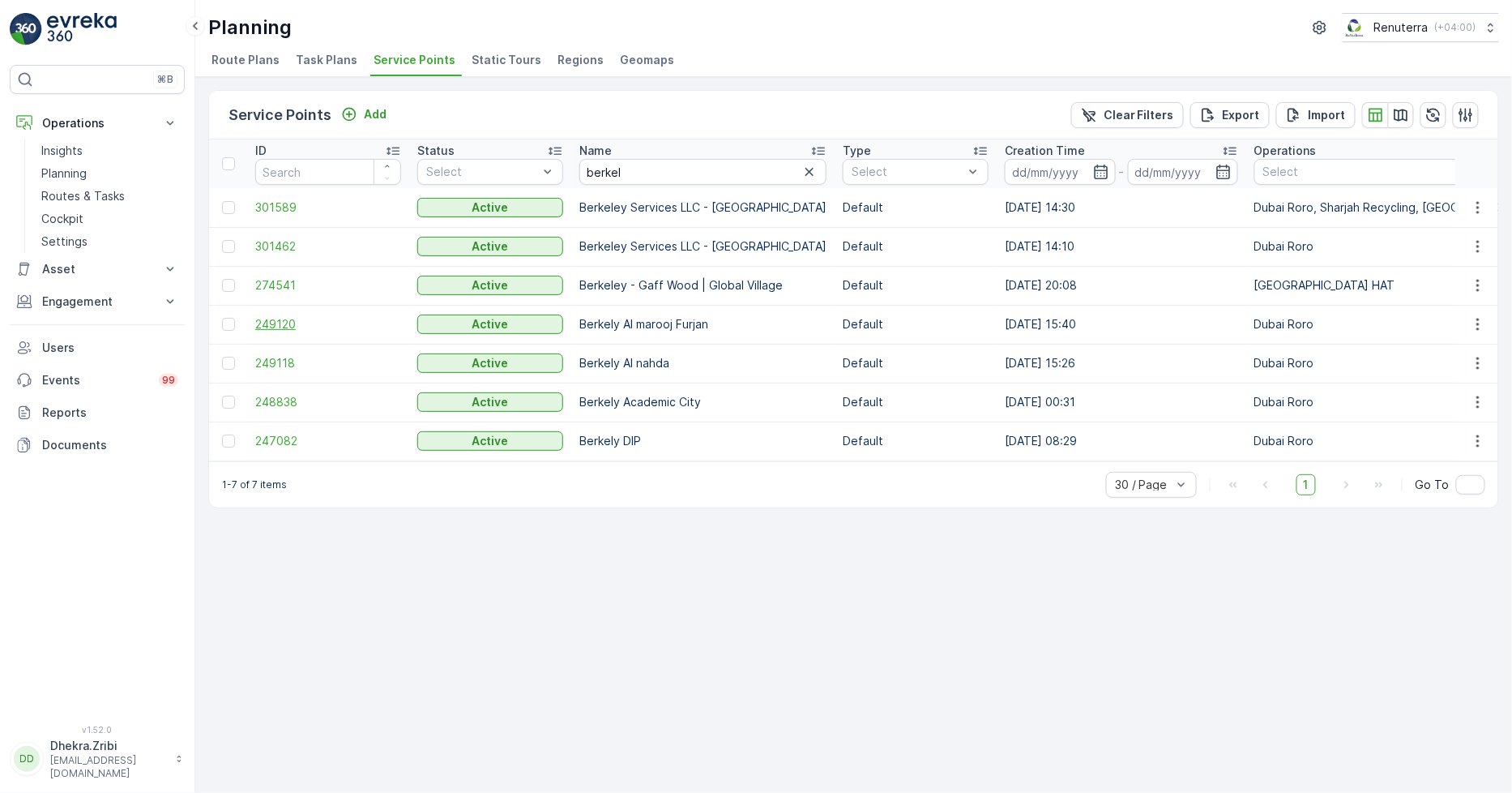
click at [277, 325] on span "249120" at bounding box center [328, 325] width 145 height 16
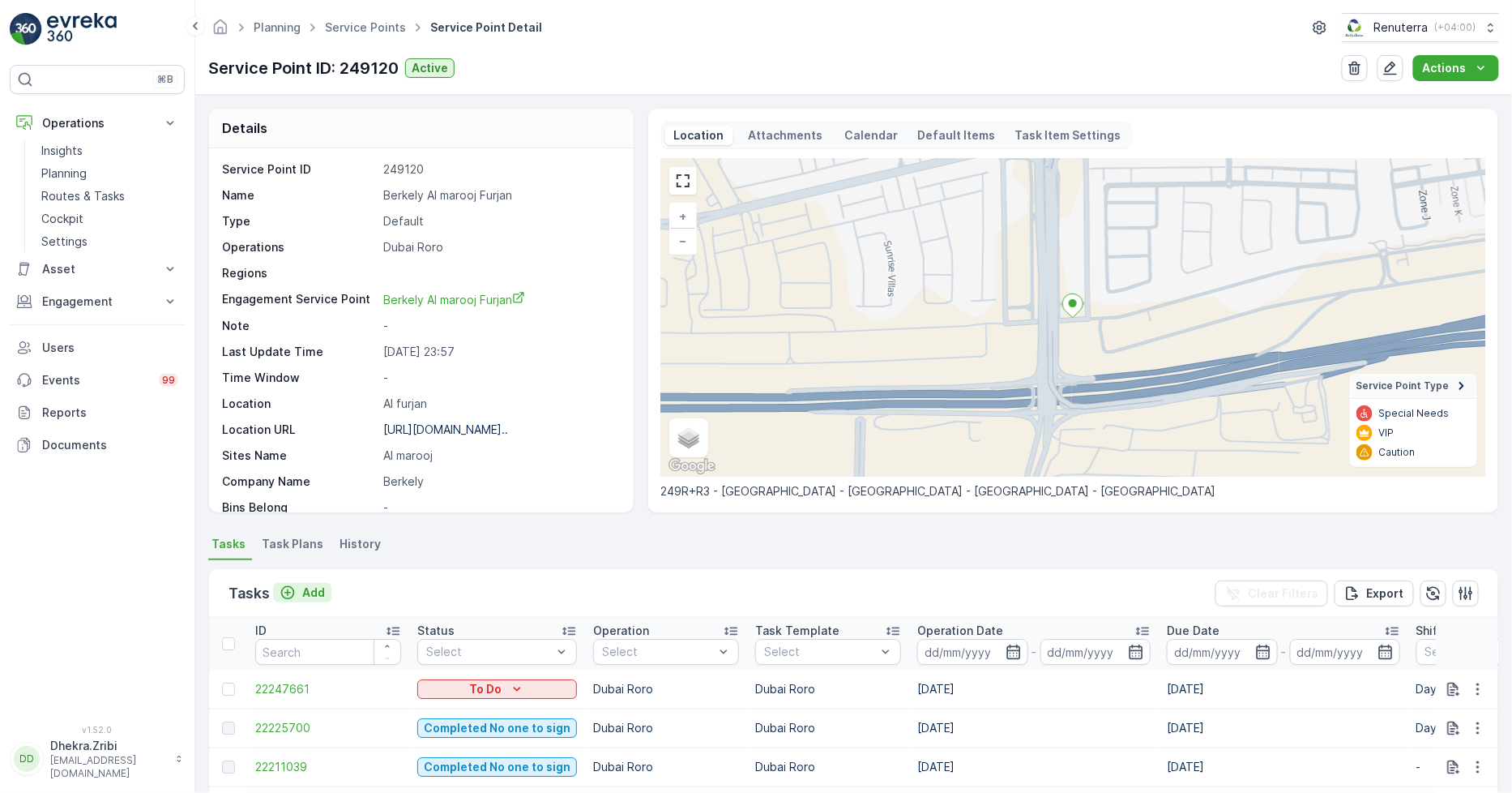
click at [301, 587] on div "Add" at bounding box center [303, 593] width 45 height 16
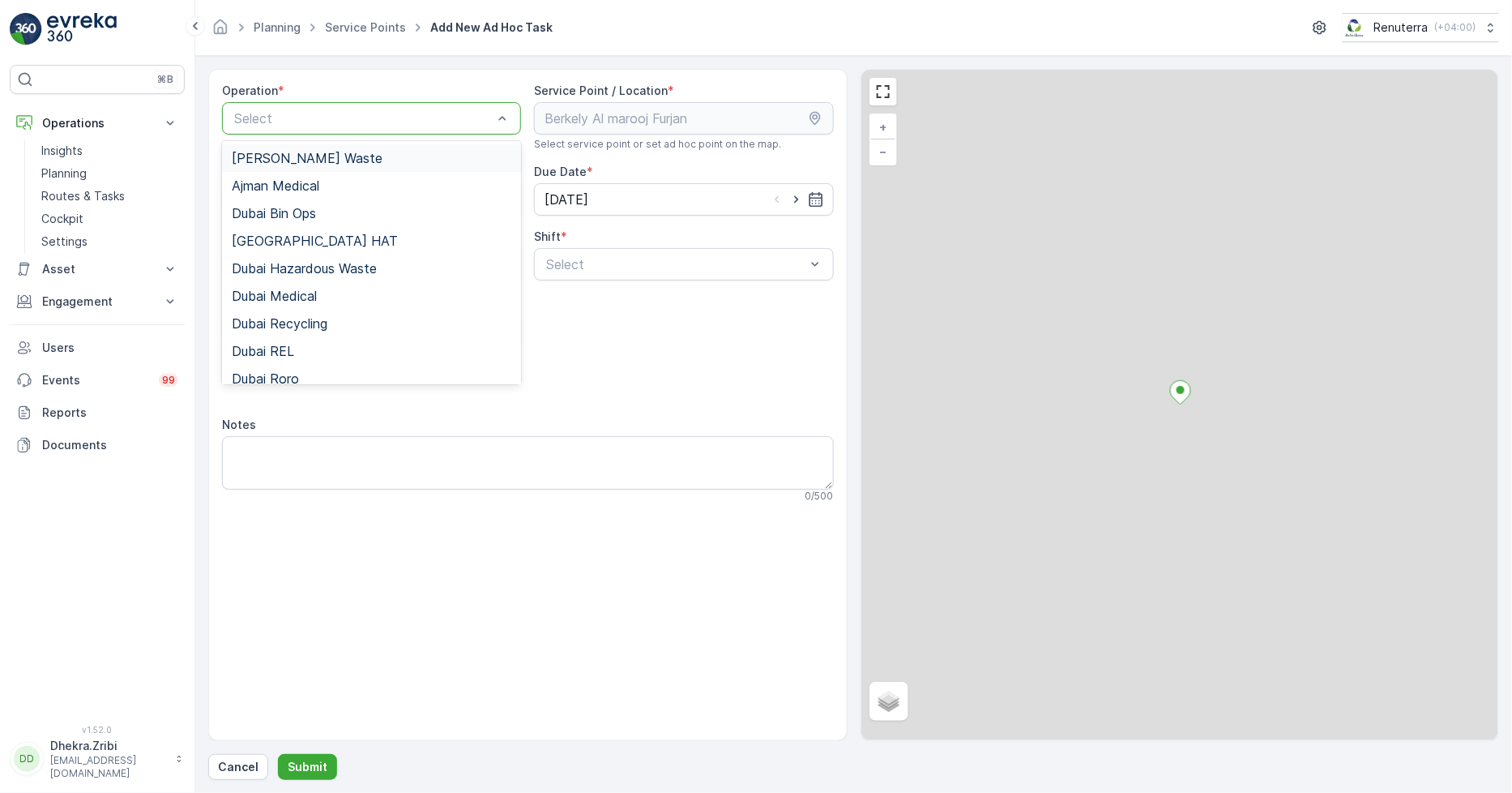
drag, startPoint x: 311, startPoint y: 136, endPoint x: 303, endPoint y: 142, distance: 10.0
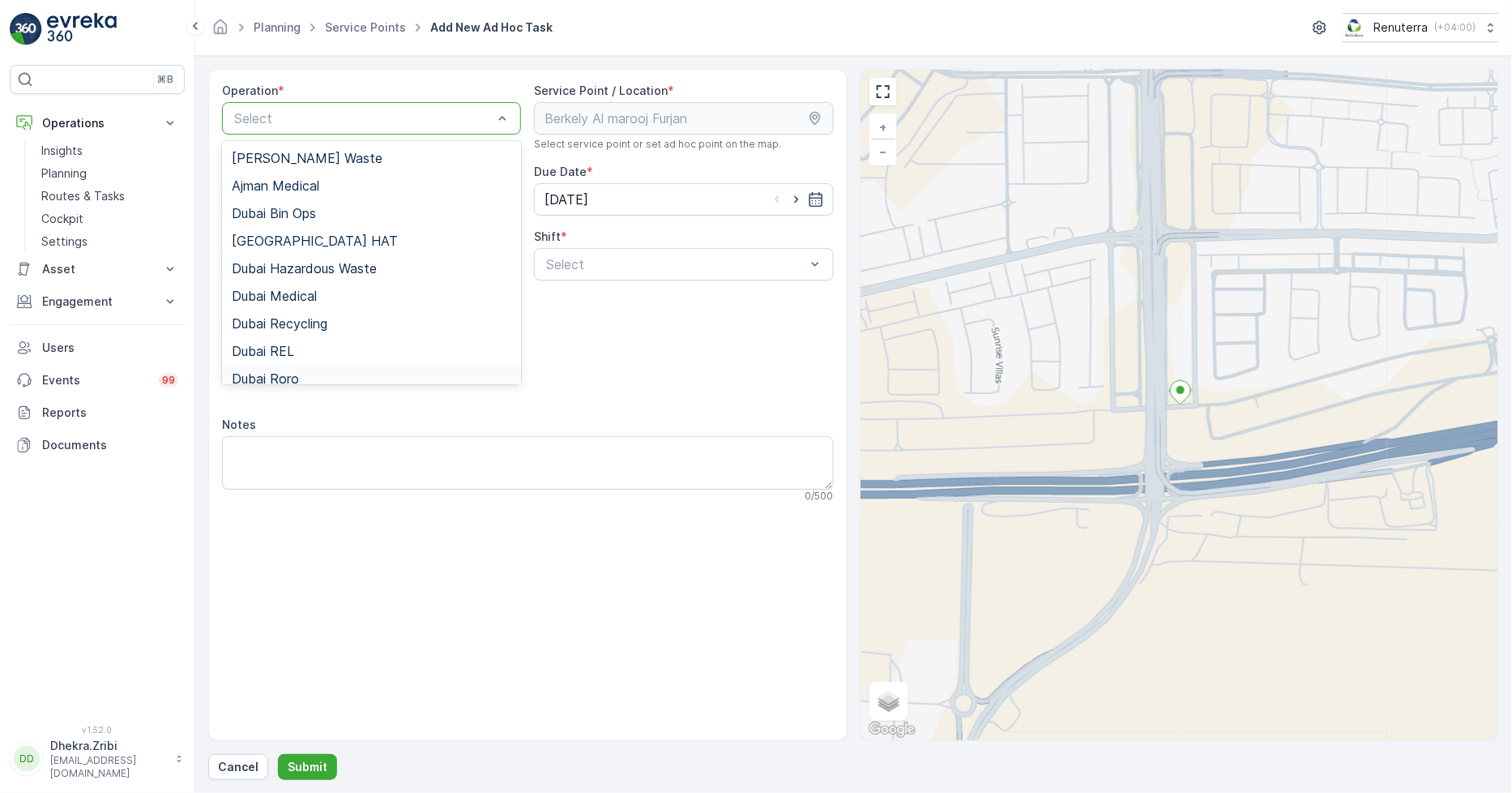
click at [294, 376] on span "Dubai Roro" at bounding box center [265, 378] width 67 height 15
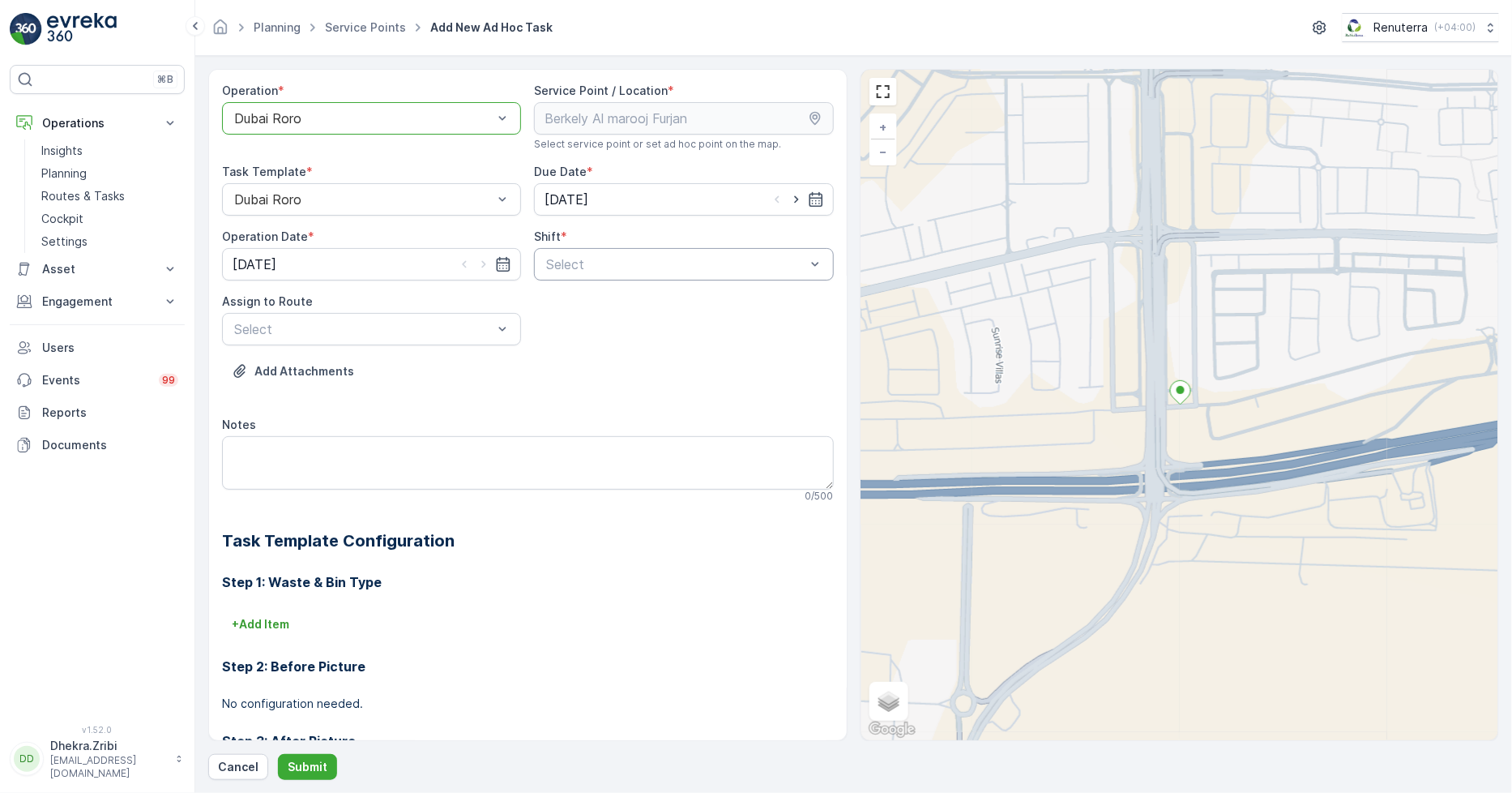
click at [655, 276] on div "Select" at bounding box center [683, 265] width 299 height 33
click at [565, 301] on span "Day Shift" at bounding box center [572, 304] width 57 height 15
click at [289, 386] on div "DRORO101 (Dispatched) - DXBCC95212" at bounding box center [371, 396] width 299 height 27
click at [308, 764] on p "Submit" at bounding box center [307, 767] width 40 height 16
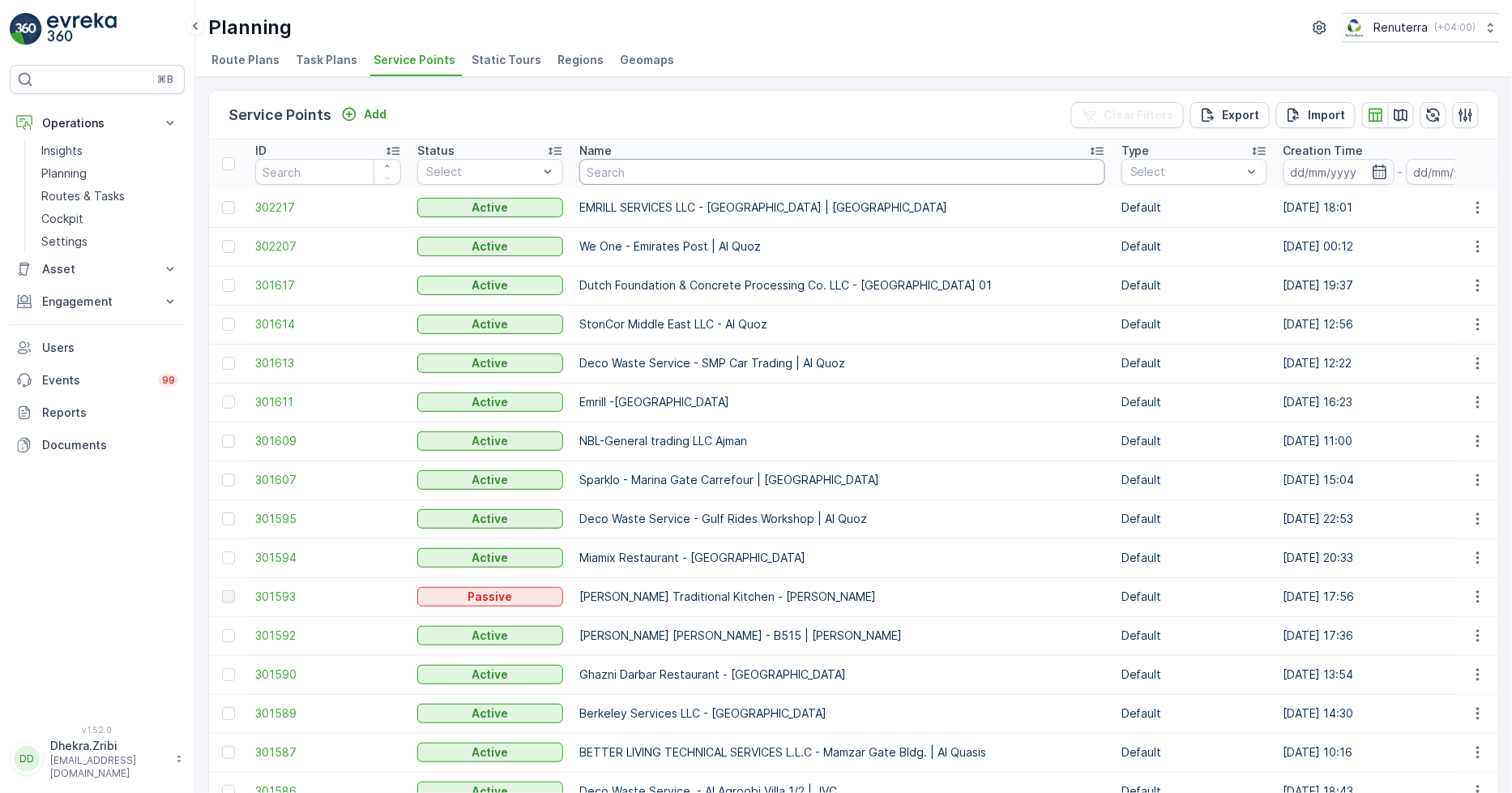
click at [642, 173] on input "text" at bounding box center [842, 172] width 526 height 26
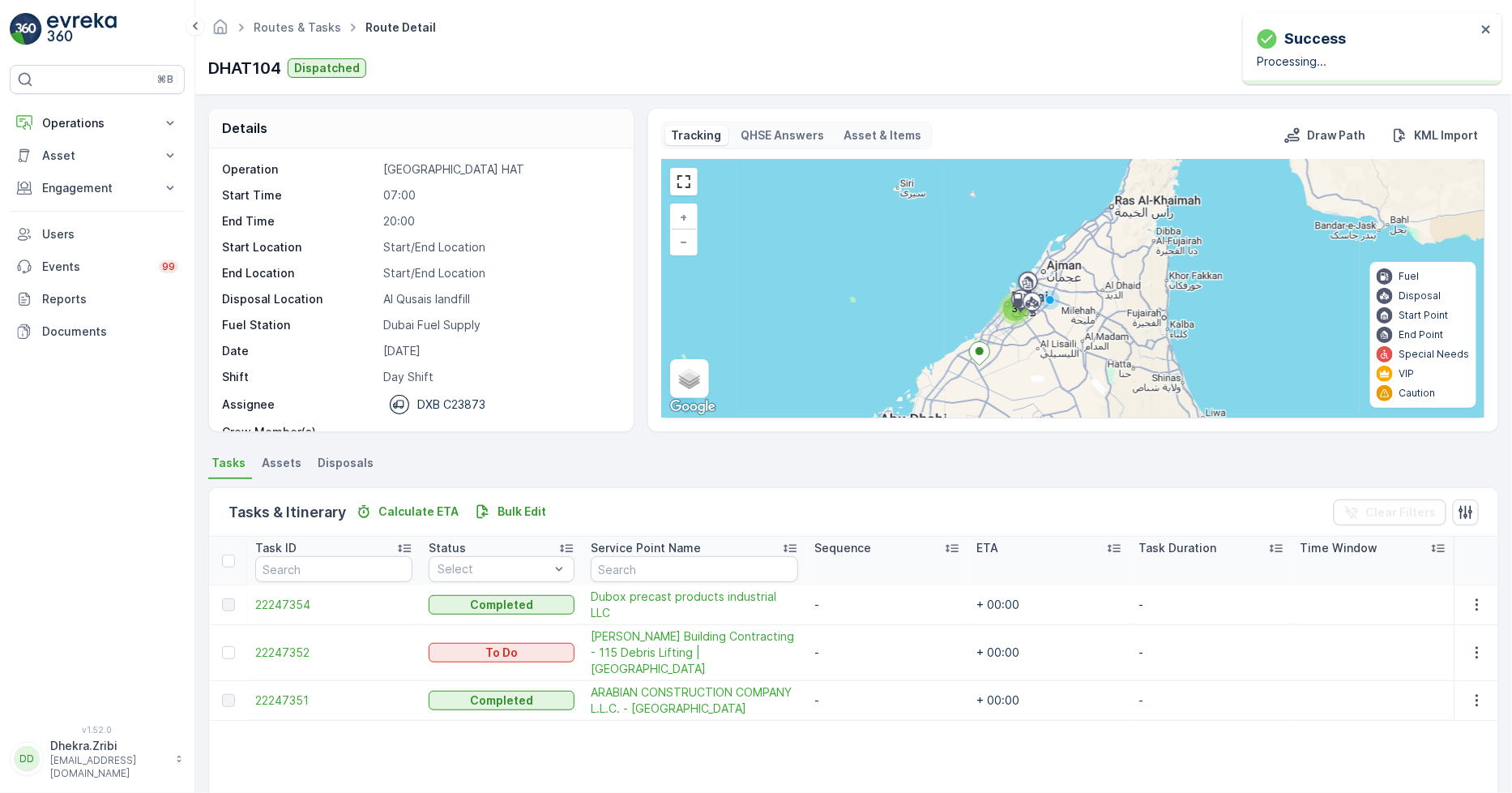
scroll to position [216, 0]
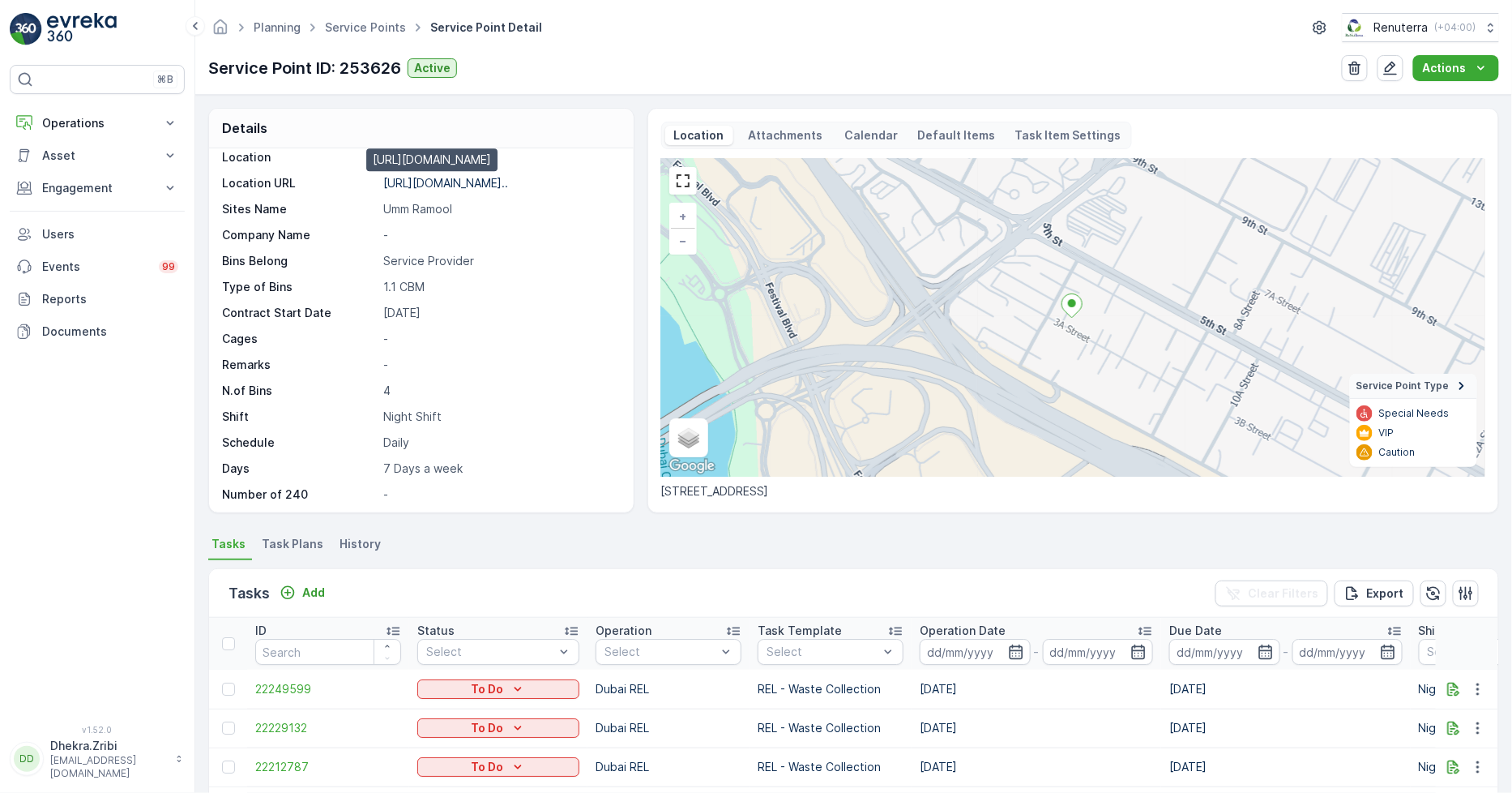
scroll to position [266, 0]
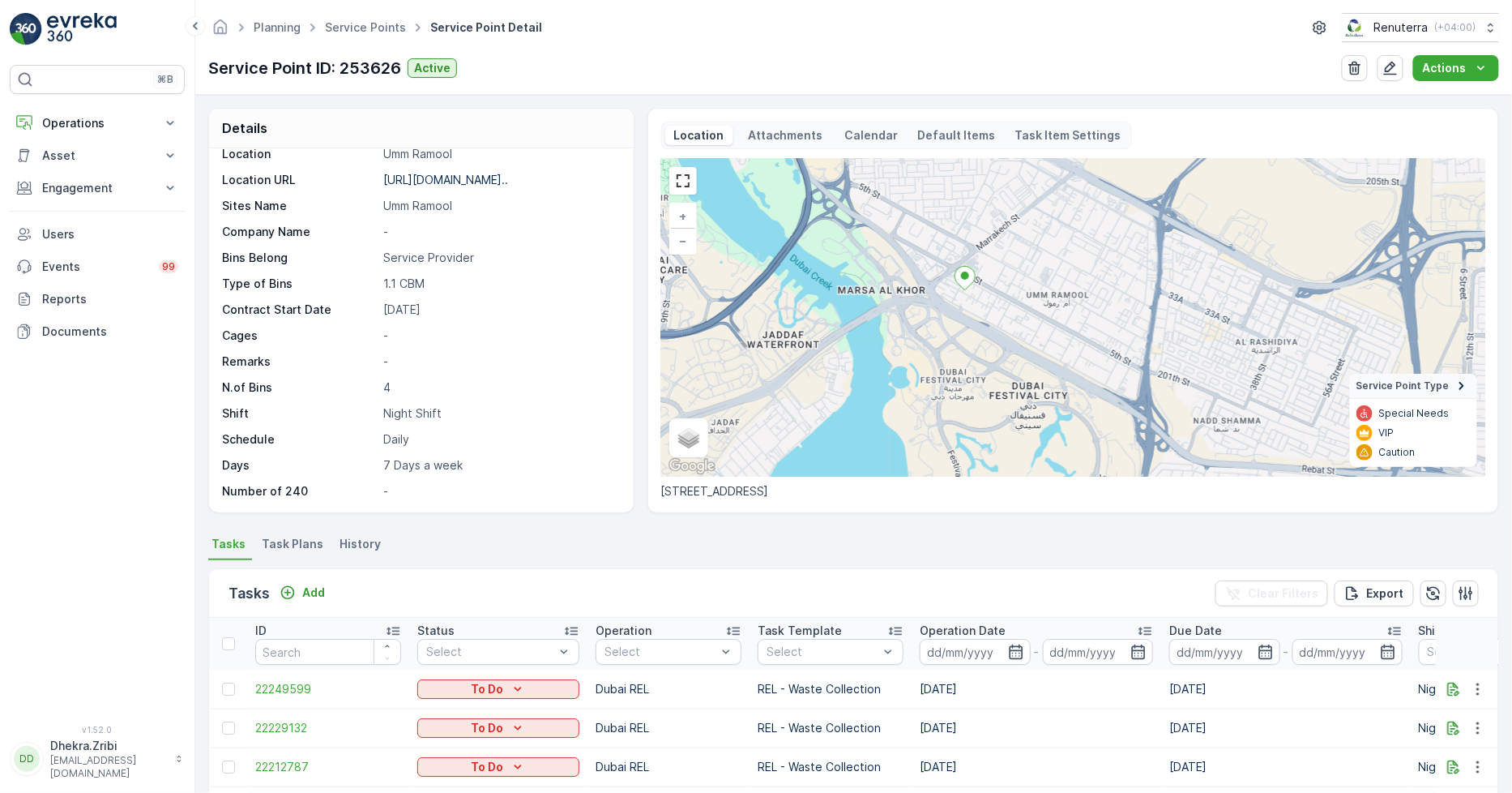
drag, startPoint x: 1127, startPoint y: 396, endPoint x: 976, endPoint y: 336, distance: 162.5
click at [976, 336] on div "+ − Satellite Roadmap Terrain Hybrid Leaflet Keyboard shortcuts Map Data Map da…" at bounding box center [1073, 317] width 825 height 317
click at [358, 26] on link "Service Points" at bounding box center [365, 26] width 81 height 14
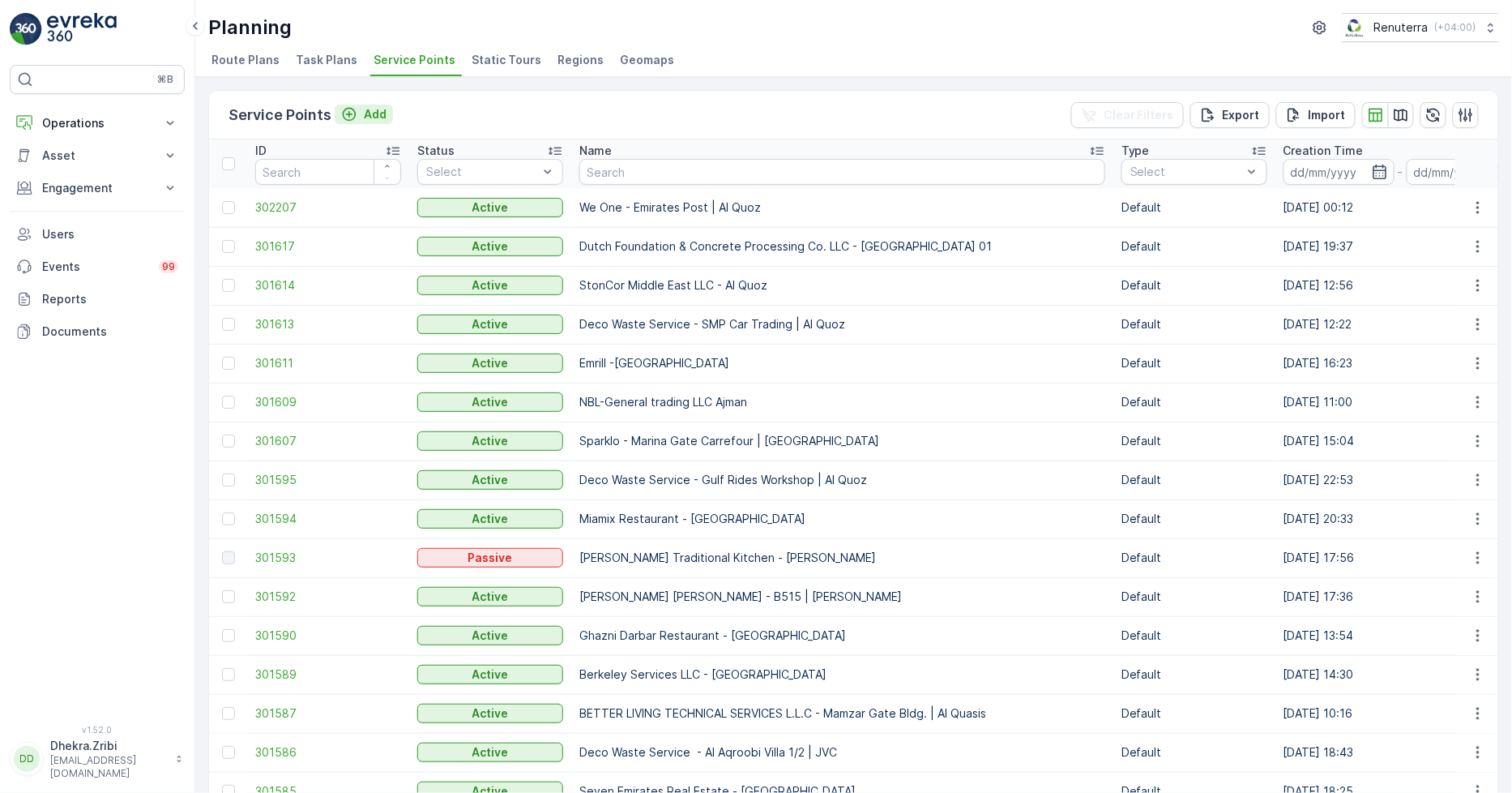
click at [378, 117] on p "Add" at bounding box center [375, 115] width 23 height 16
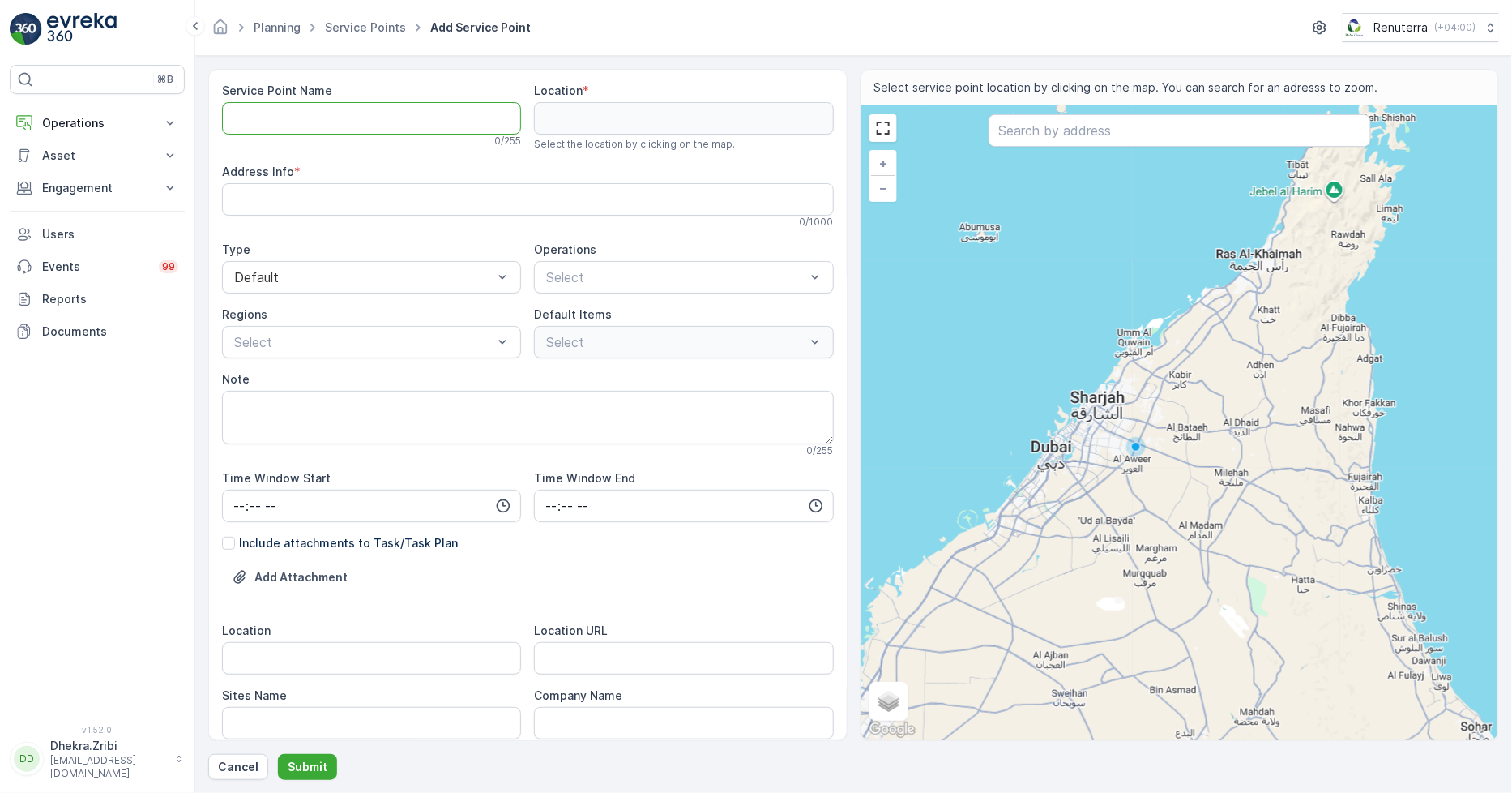
click at [308, 118] on Name "Service Point Name" at bounding box center [371, 118] width 299 height 33
paste Name "EMRILL SERVICES LLC - Dubai Downtown | Business Bay"
type Name "EMRILL SERVICES LLC - Dubai Downtown | Business Bay"
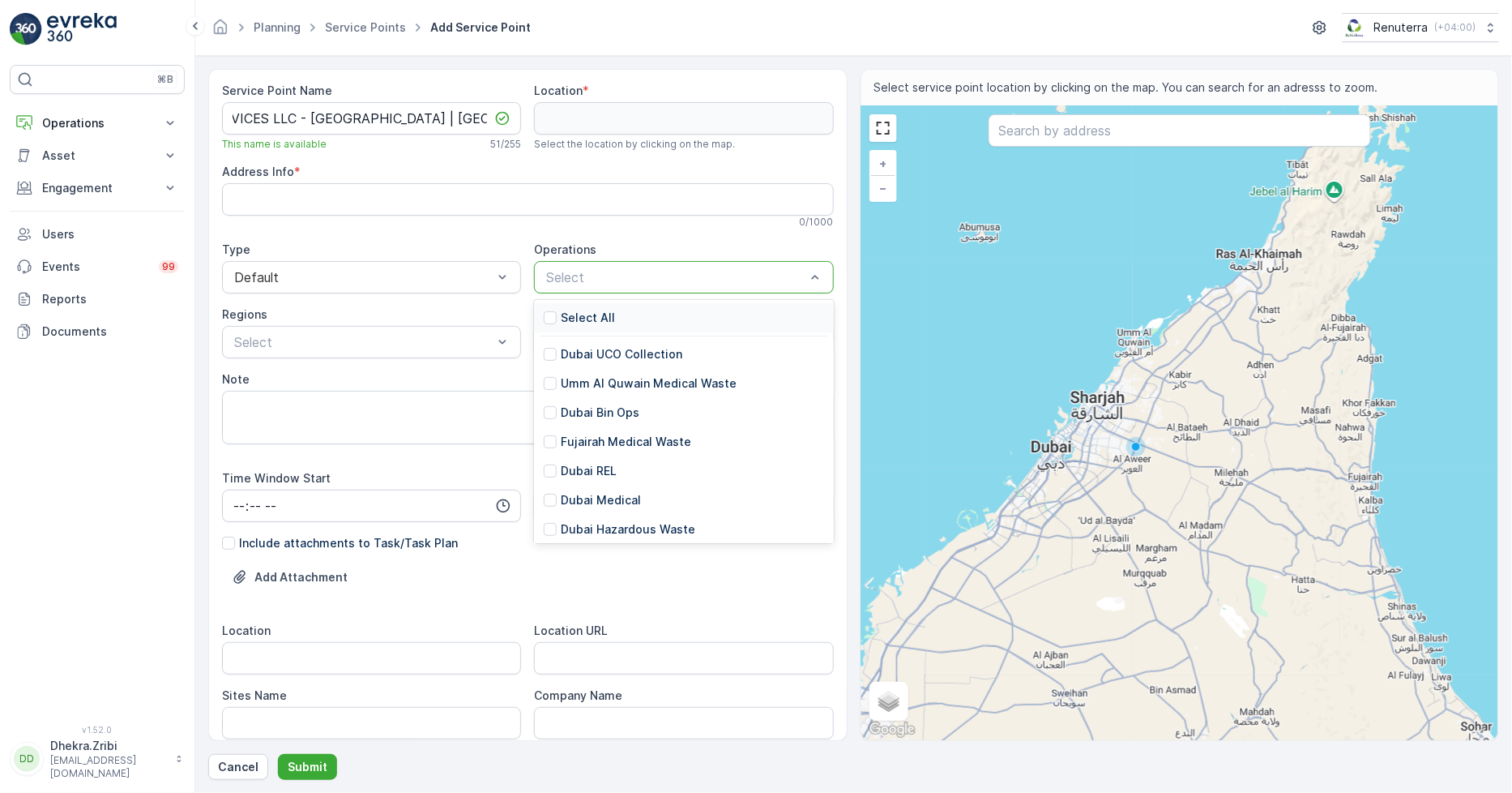
scroll to position [0, 0]
click at [590, 472] on p "Dubai REL" at bounding box center [589, 471] width 56 height 16
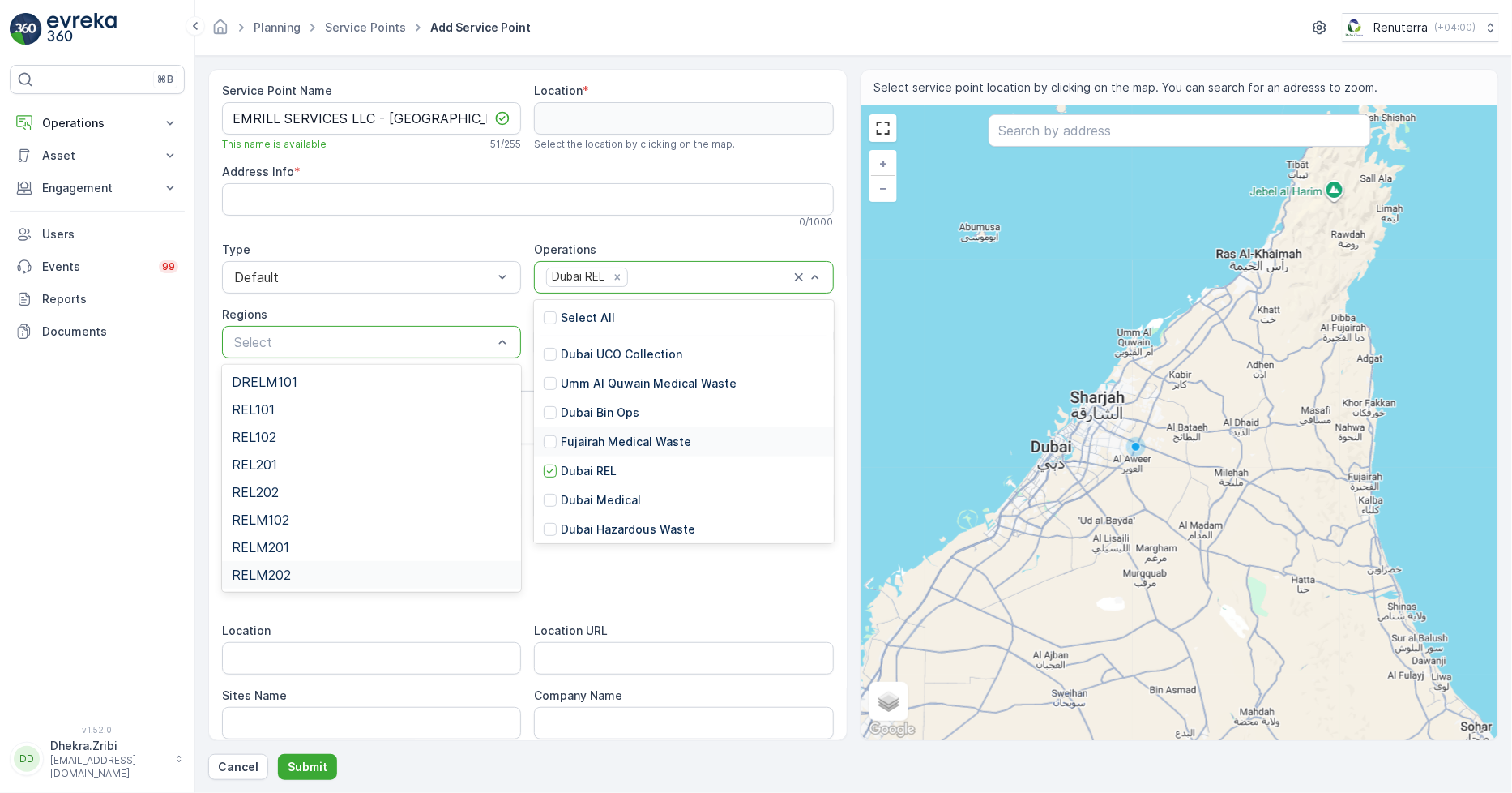
click at [295, 571] on div "RELM202" at bounding box center [372, 575] width 280 height 15
click at [143, 320] on link "Documents" at bounding box center [97, 332] width 175 height 33
click at [60, 543] on div "⌘B Operations Insights Planning Routes & Tasks Cockpit Settings Asset Assets En…" at bounding box center [97, 385] width 175 height 640
click at [578, 460] on div "Dubai REL" at bounding box center [683, 471] width 299 height 29
click at [578, 467] on p "Dubai REL" at bounding box center [589, 471] width 56 height 16
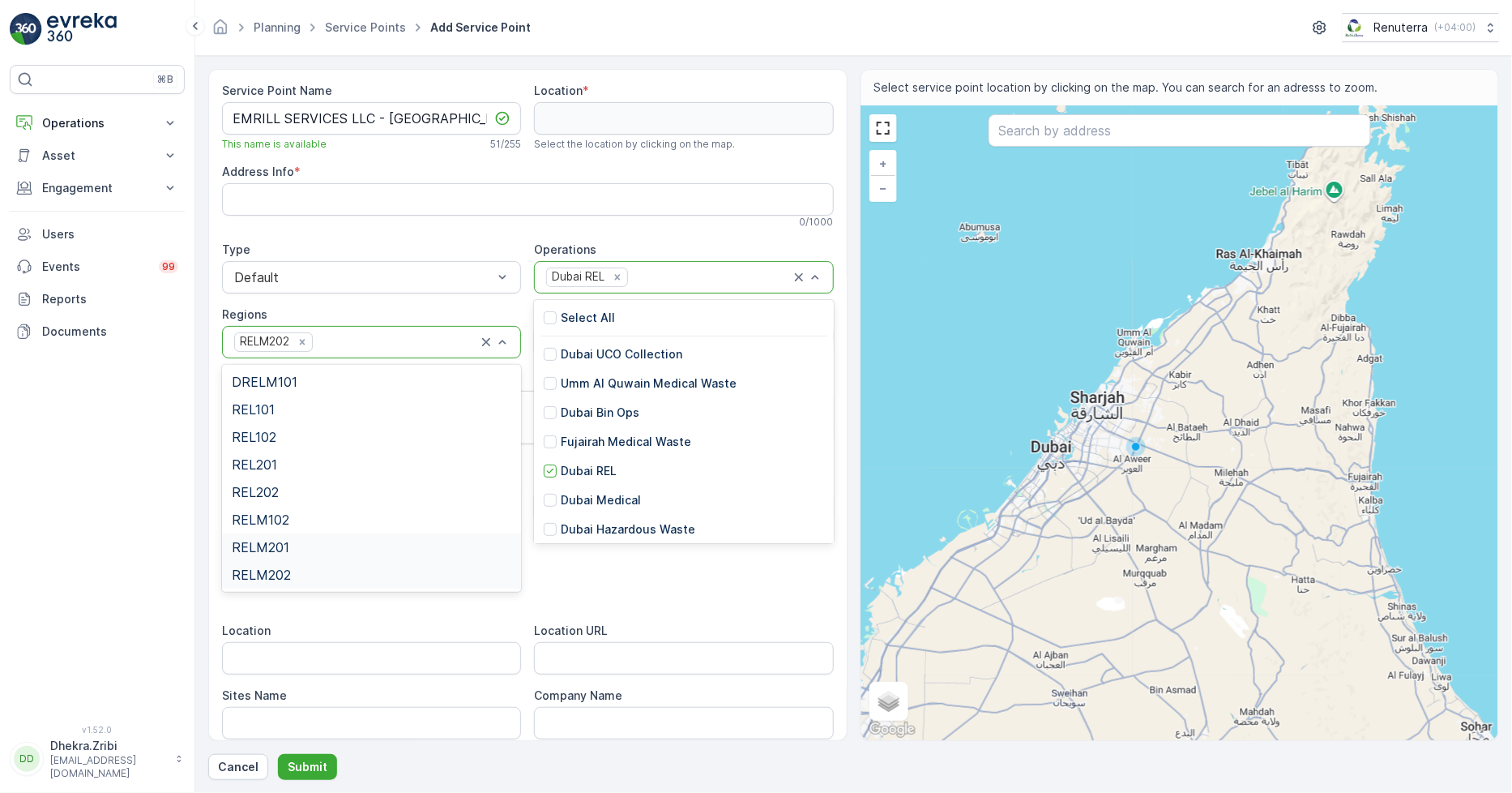
click at [128, 538] on div "⌘B Operations Insights Planning Routes & Tasks Cockpit Settings Asset Assets En…" at bounding box center [97, 385] width 175 height 640
click at [280, 653] on input "Location" at bounding box center [371, 658] width 299 height 33
click at [85, 561] on div "⌘B Operations Insights Planning Routes & Tasks Cockpit Settings Asset Assets En…" at bounding box center [97, 385] width 175 height 640
click at [275, 571] on span "RELM202" at bounding box center [261, 575] width 59 height 15
click at [152, 483] on div "⌘B Operations Insights Planning Routes & Tasks Cockpit Settings Asset Assets En…" at bounding box center [97, 385] width 175 height 640
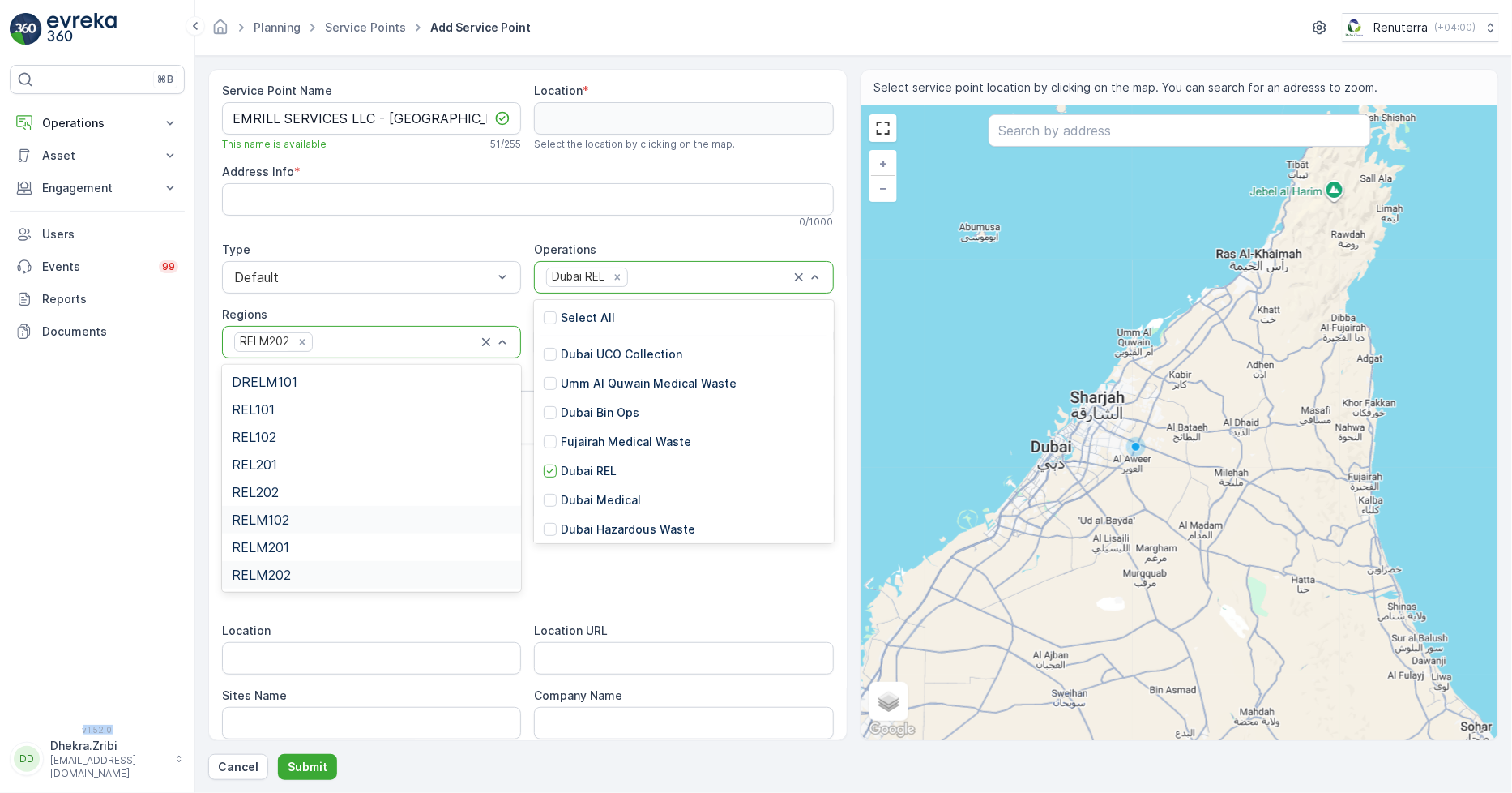
click at [147, 481] on div "⌘B Operations Insights Planning Routes & Tasks Cockpit Settings Asset Assets En…" at bounding box center [97, 385] width 175 height 640
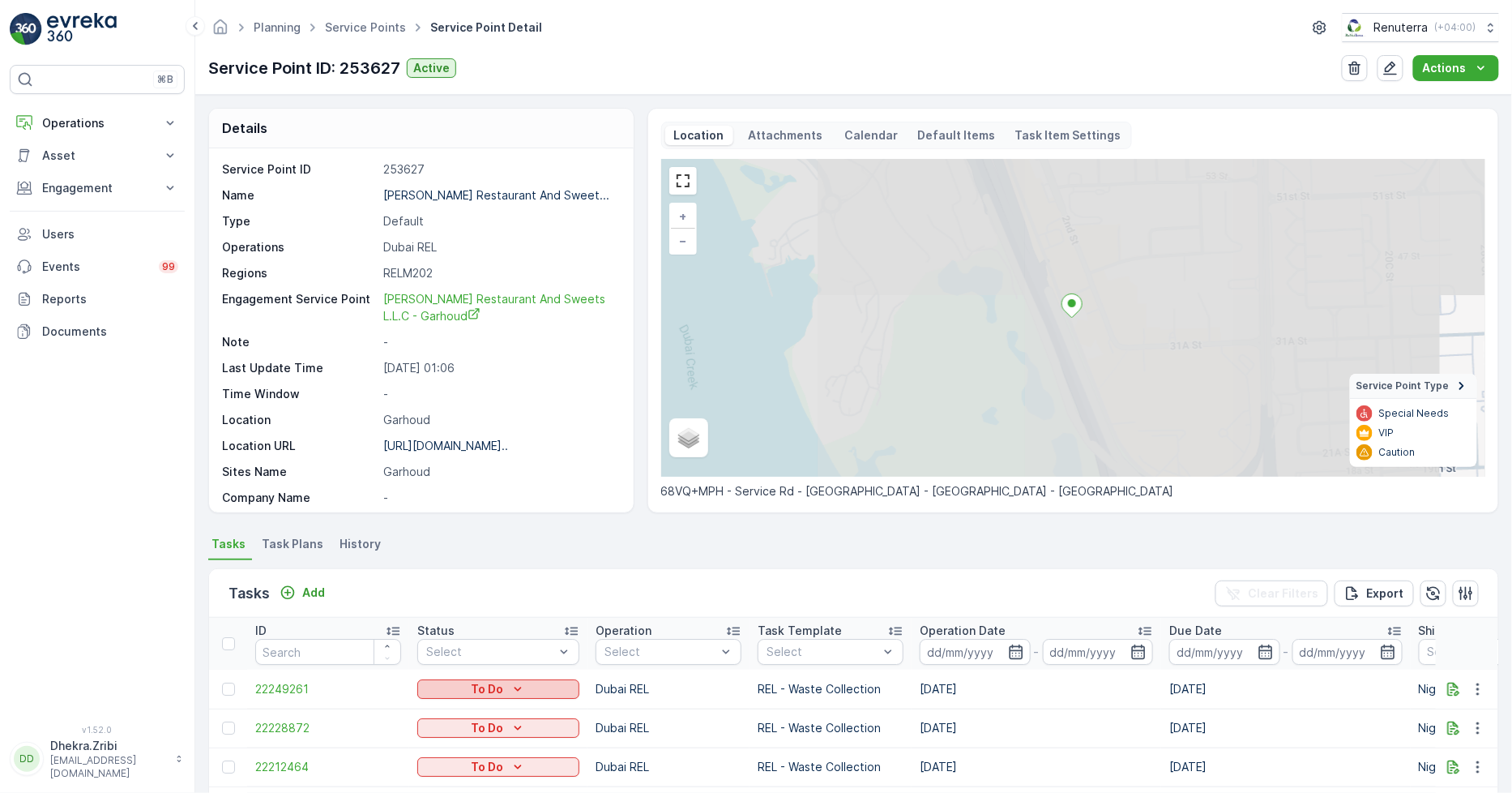
scroll to position [341, 0]
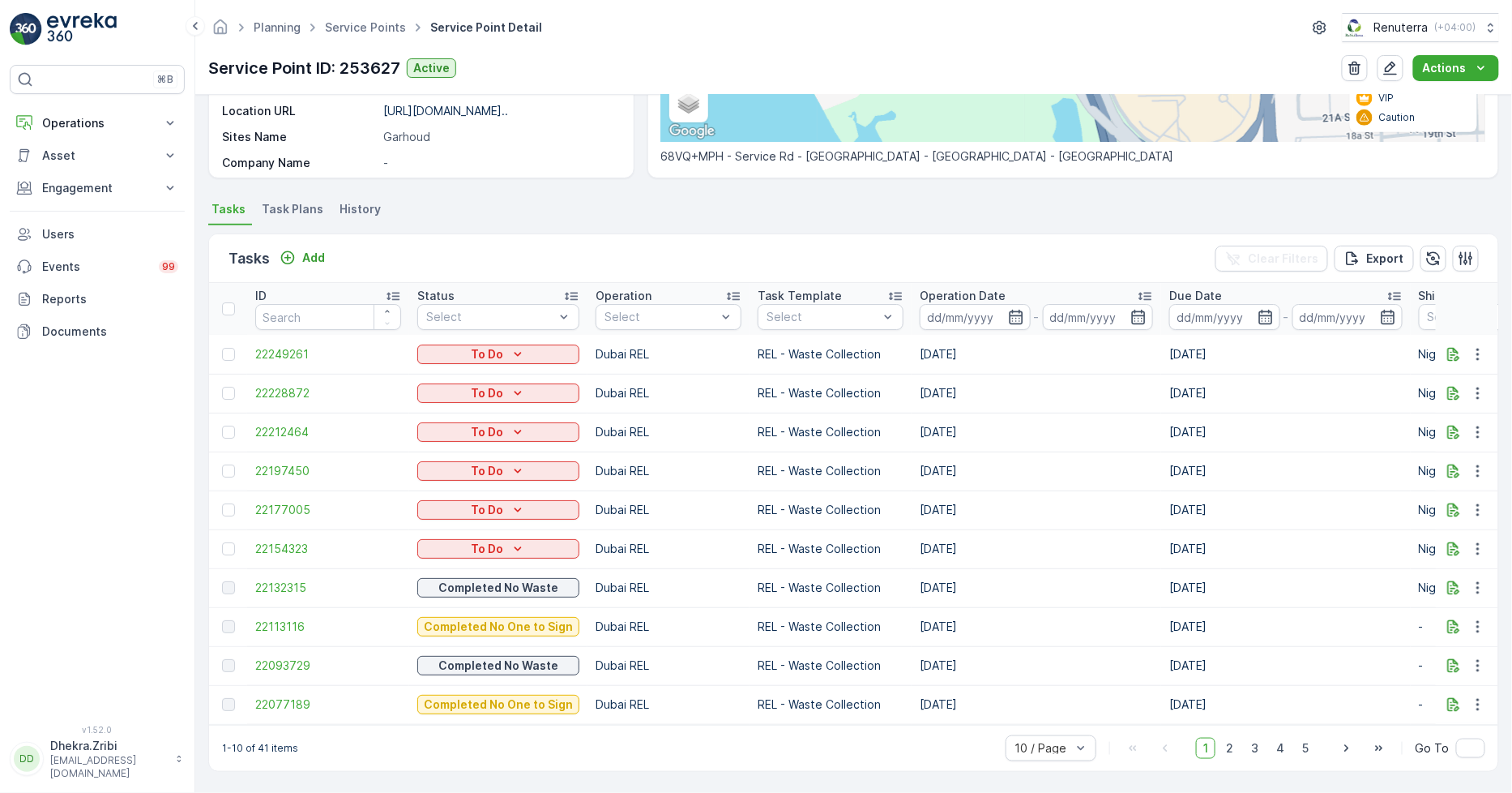
drag, startPoint x: 612, startPoint y: 580, endPoint x: 1042, endPoint y: 687, distance: 443.1
click at [624, 750] on div "1-10 of 41 items 10 / Page 1 2 3 4 5 Go To" at bounding box center [854, 748] width 1289 height 46
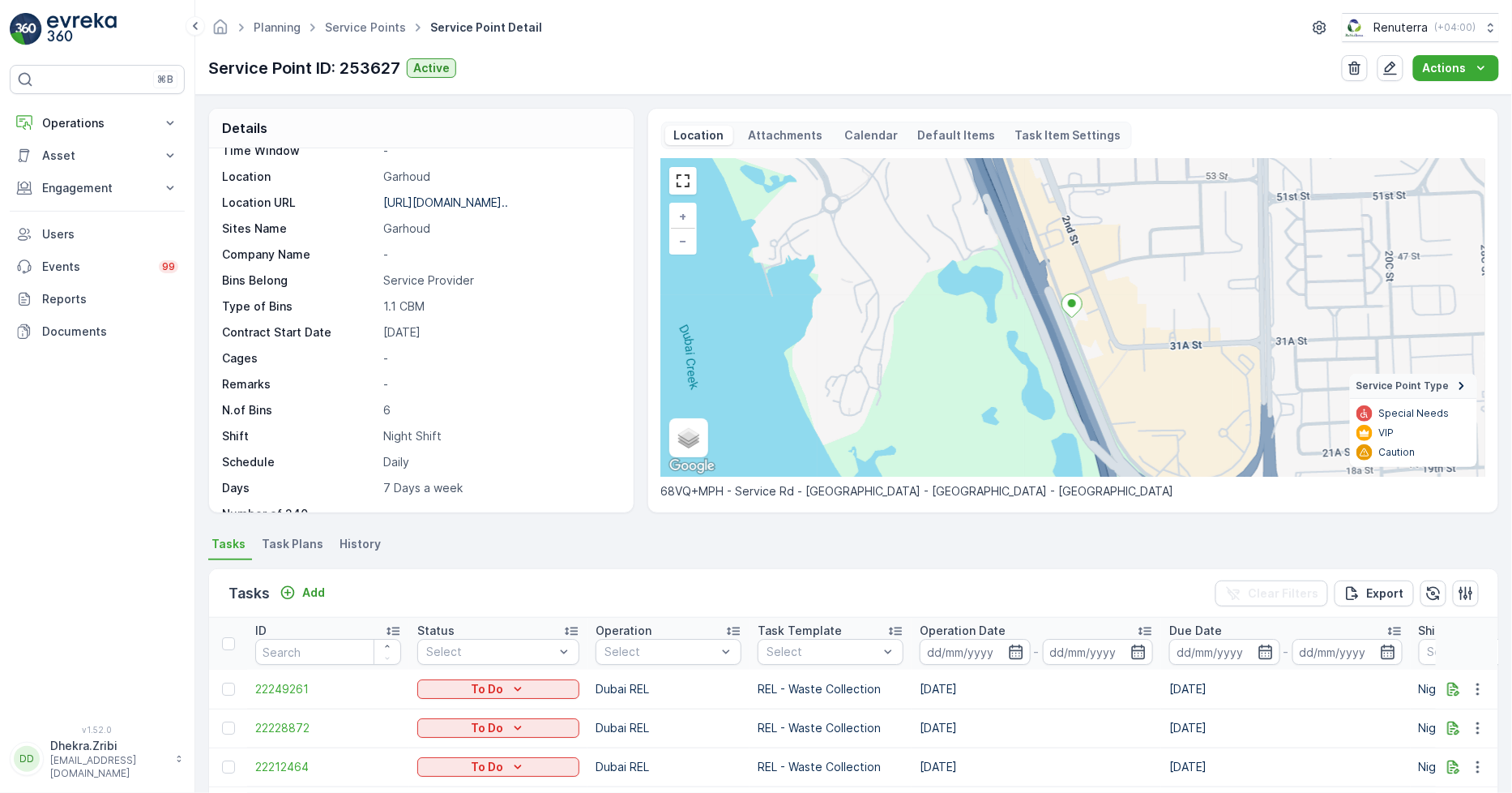
scroll to position [266, 0]
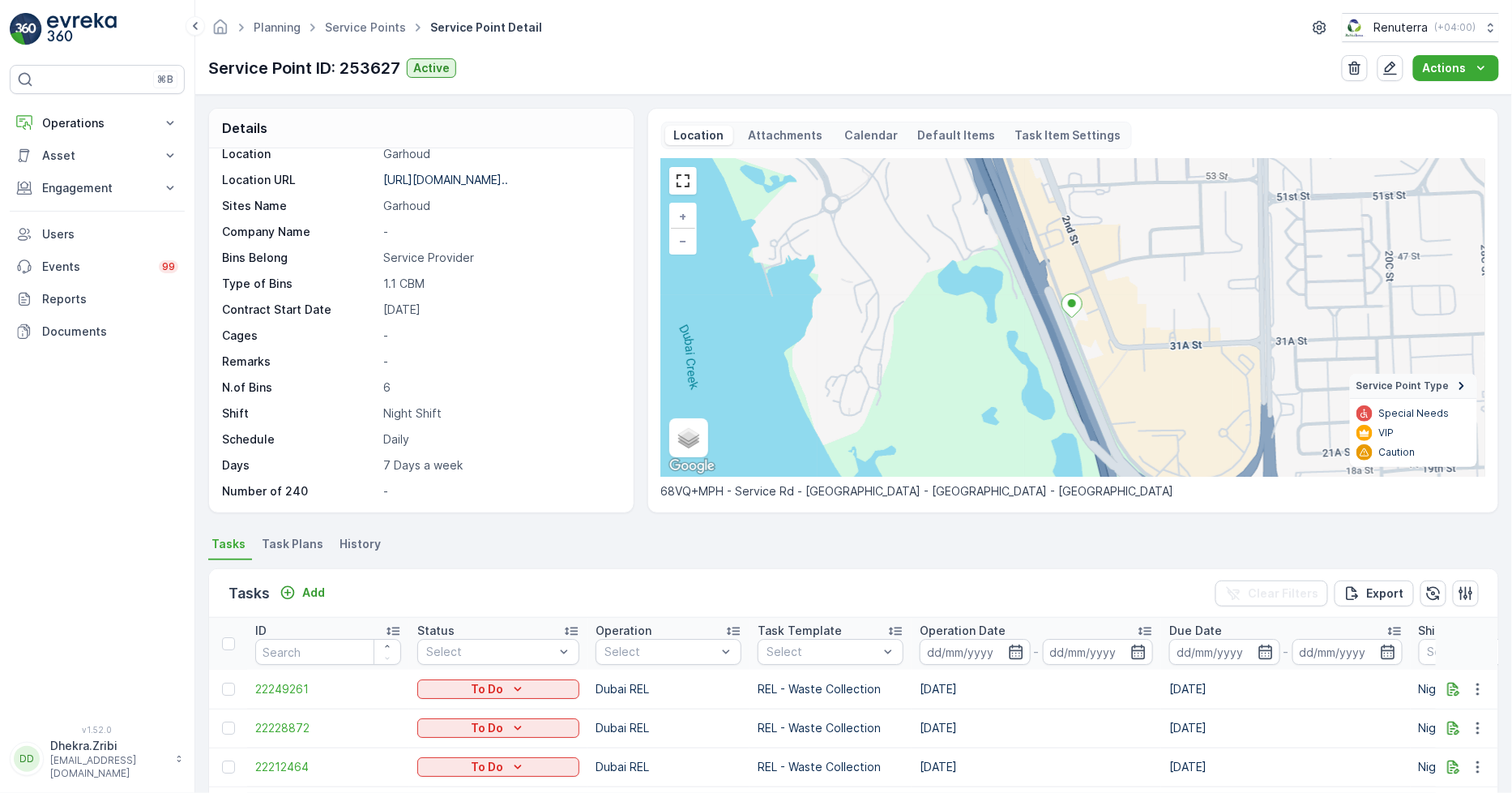
click at [369, 16] on ul "Service Points" at bounding box center [375, 28] width 105 height 24
click at [362, 30] on link "Service Points" at bounding box center [365, 26] width 81 height 14
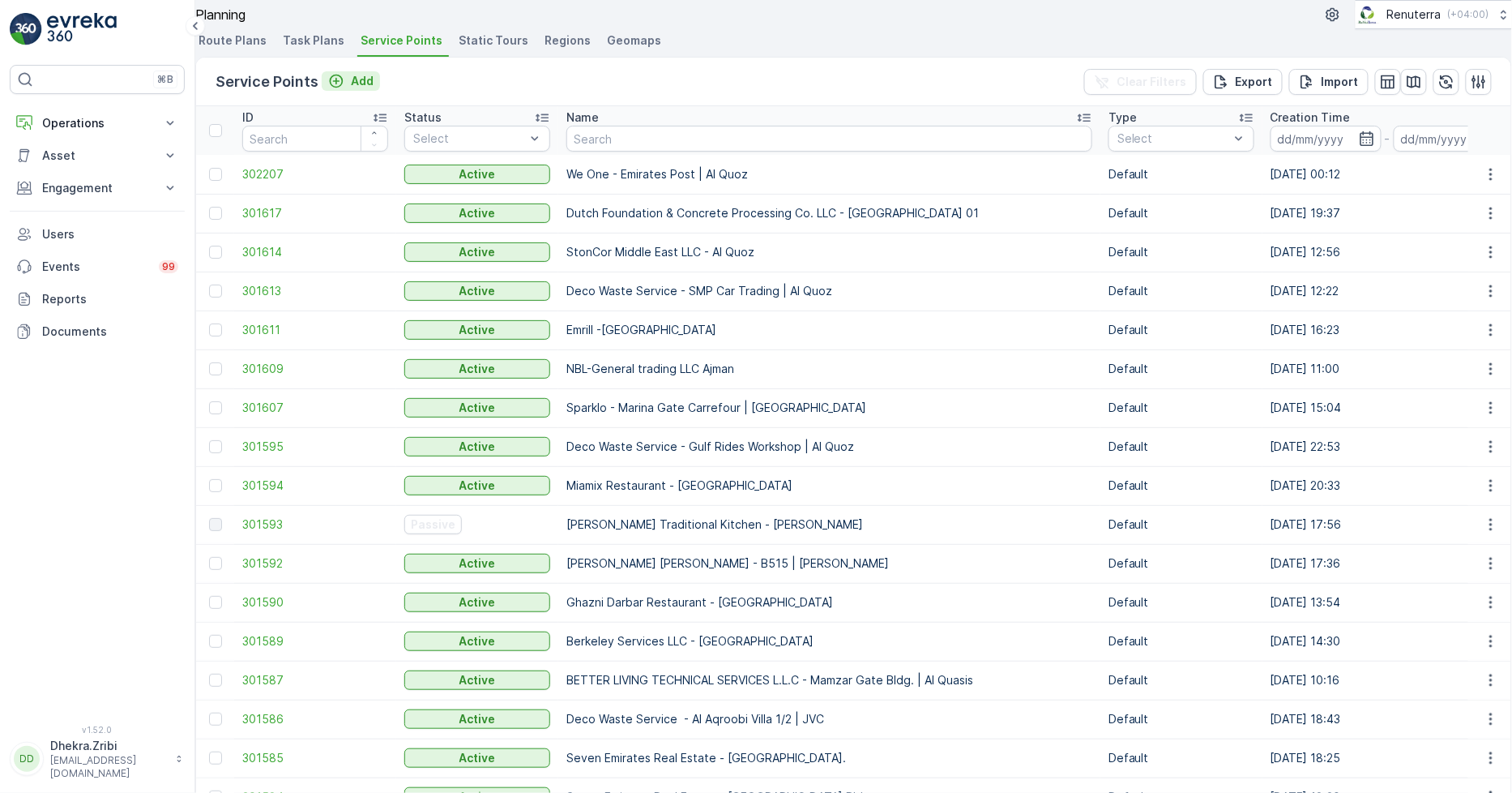
click at [367, 91] on button "Add" at bounding box center [351, 80] width 58 height 19
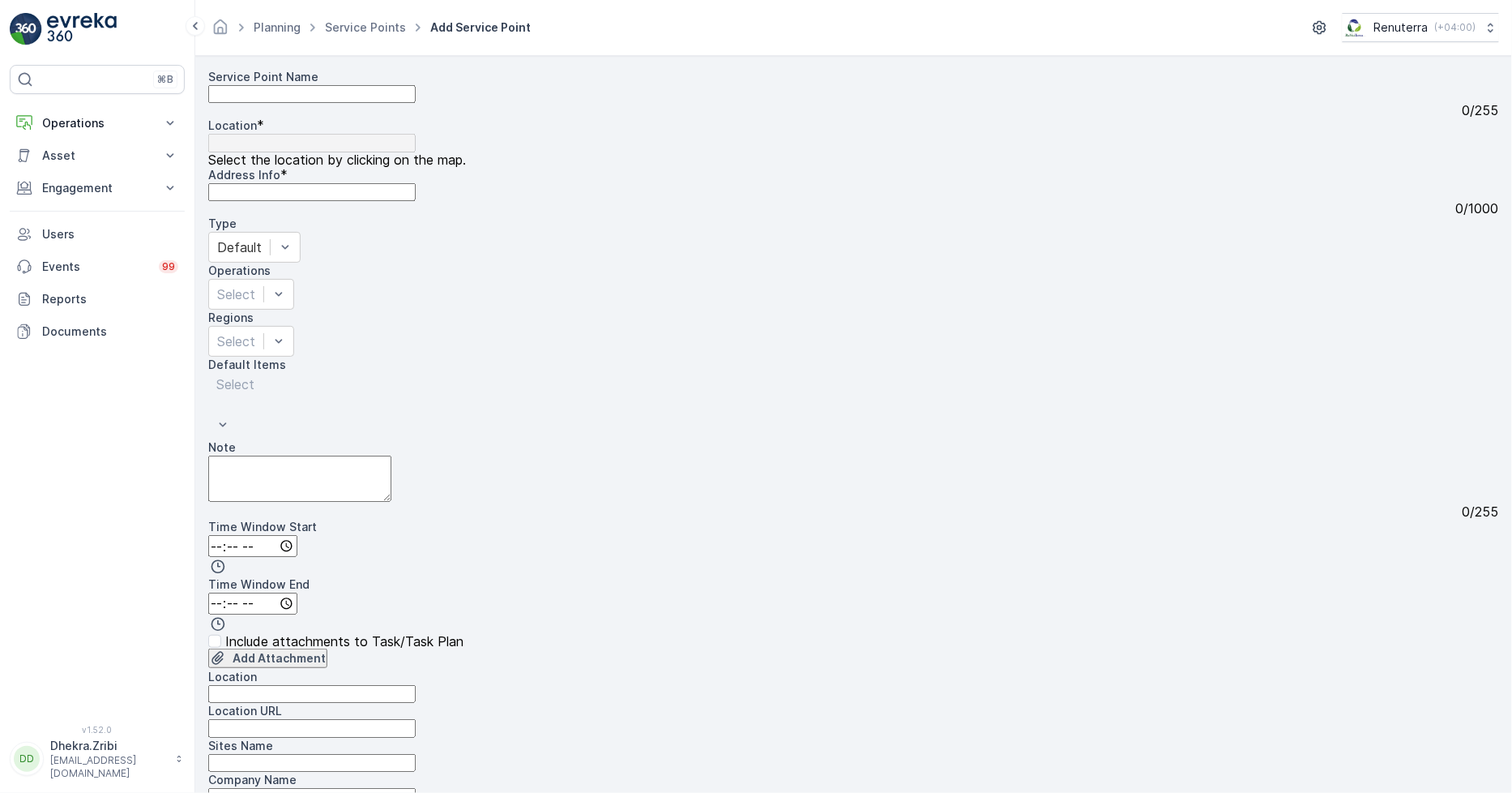
click at [347, 103] on Name "Service Point Name" at bounding box center [312, 95] width 207 height 18
paste Name "EMRILL SERVICES LLC - [GEOGRAPHIC_DATA] | [GEOGRAPHIC_DATA]"
type Name "EMRILL SERVICES LLC - [GEOGRAPHIC_DATA] | [GEOGRAPHIC_DATA]"
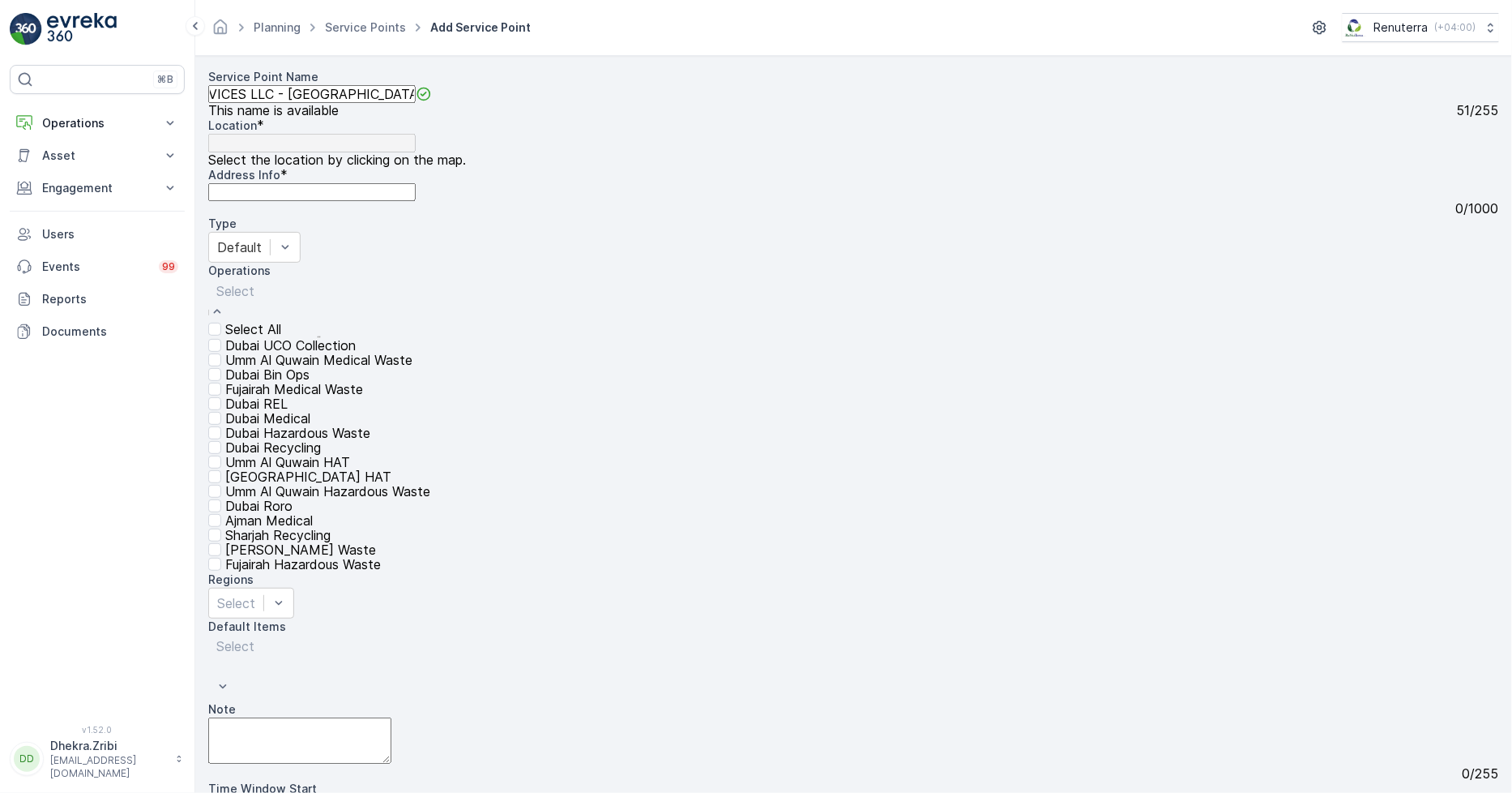
scroll to position [0, 0]
click at [287, 411] on p "Dubai REL" at bounding box center [256, 404] width 63 height 15
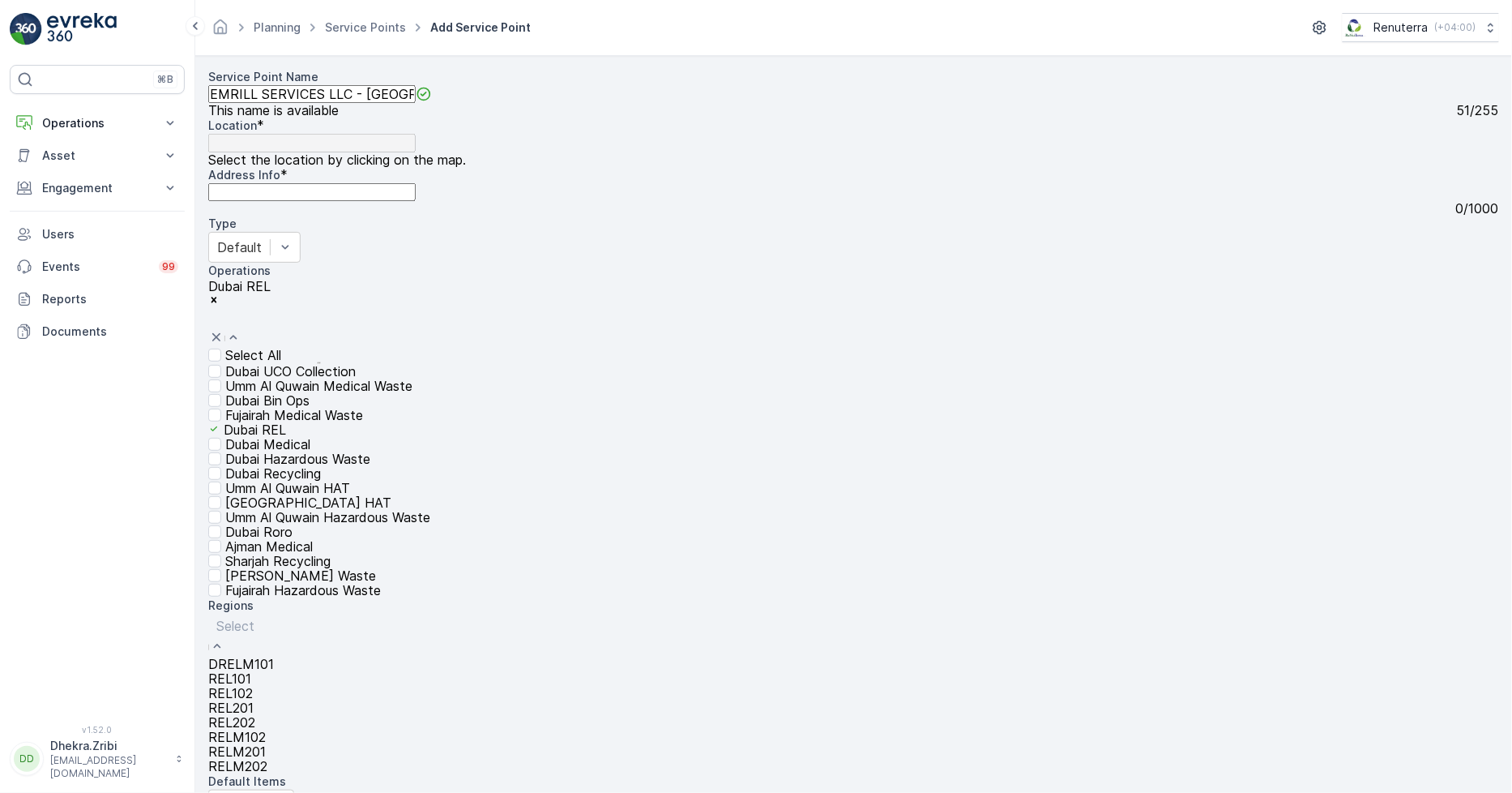
click at [274, 614] on div "Select" at bounding box center [241, 635] width 65 height 43
click at [274, 758] on div "RELM202" at bounding box center [241, 766] width 65 height 15
paste input "Business Bay"
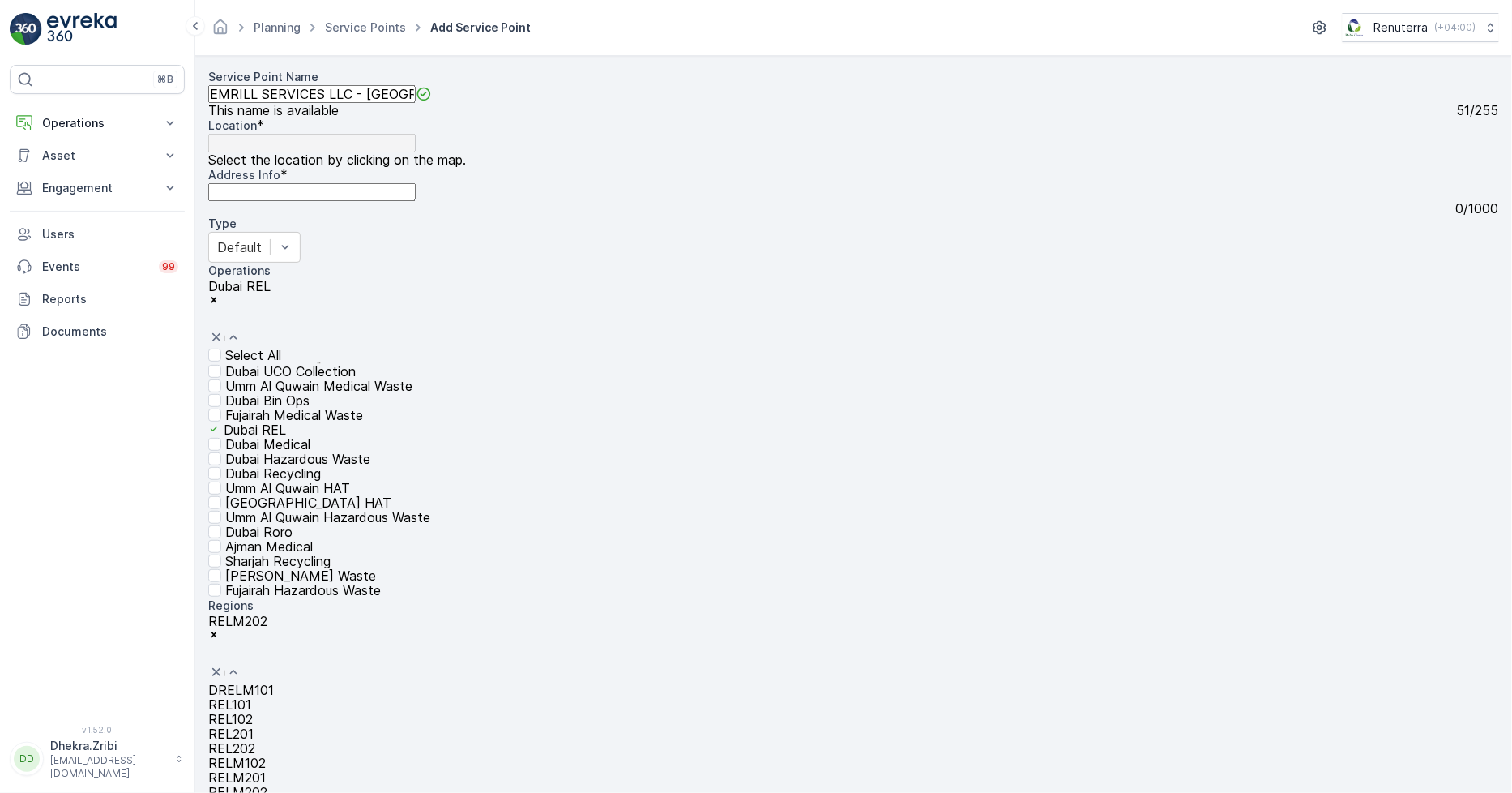
type input "Business Bay"
paste Name "Business Bay"
type Name "Business Bay"
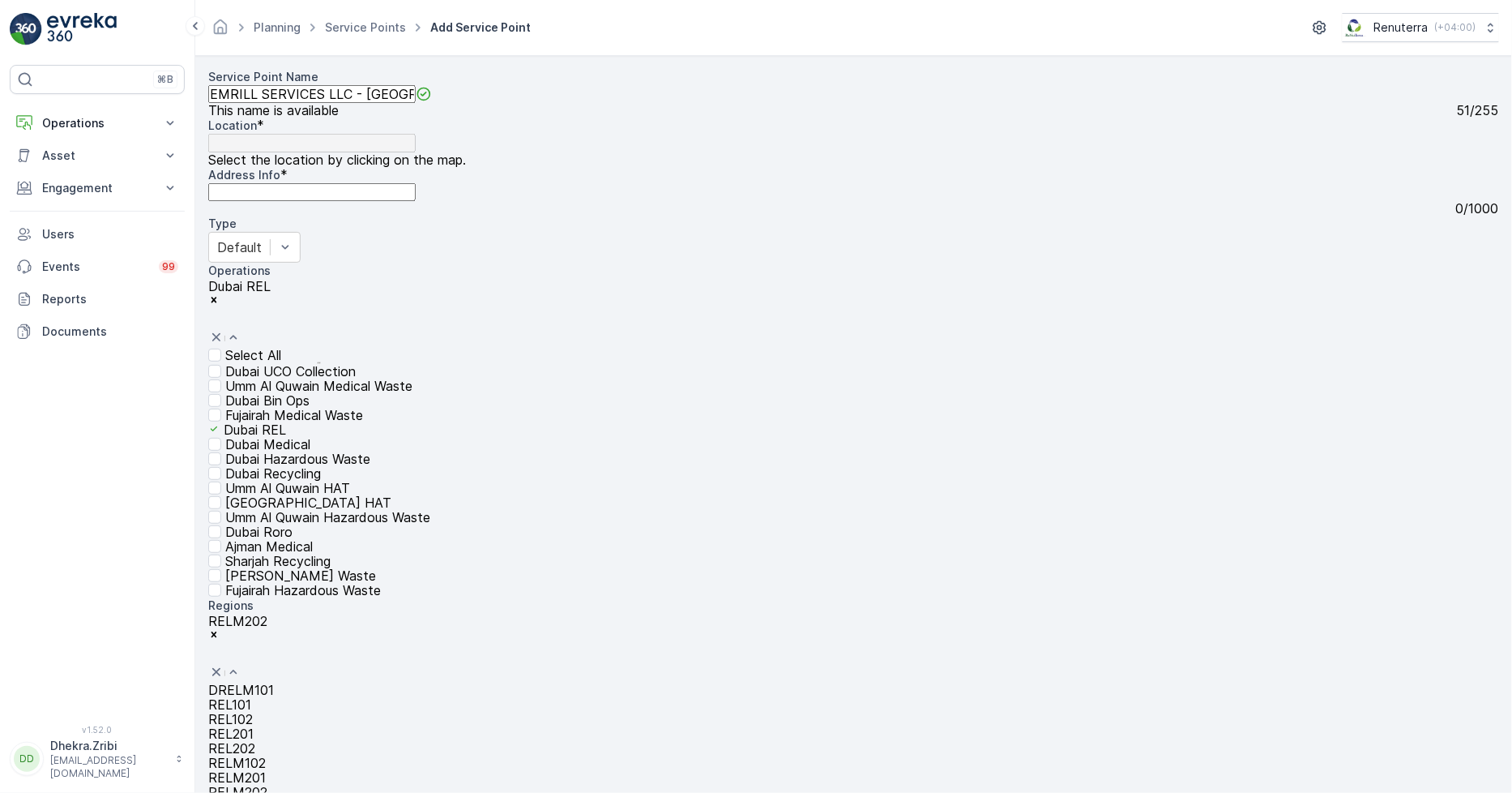
paste URL "[URL][DOMAIN_NAME]"
type URL "https://maps.app.goo.gl/oUNhg276ThFMWzPW6"
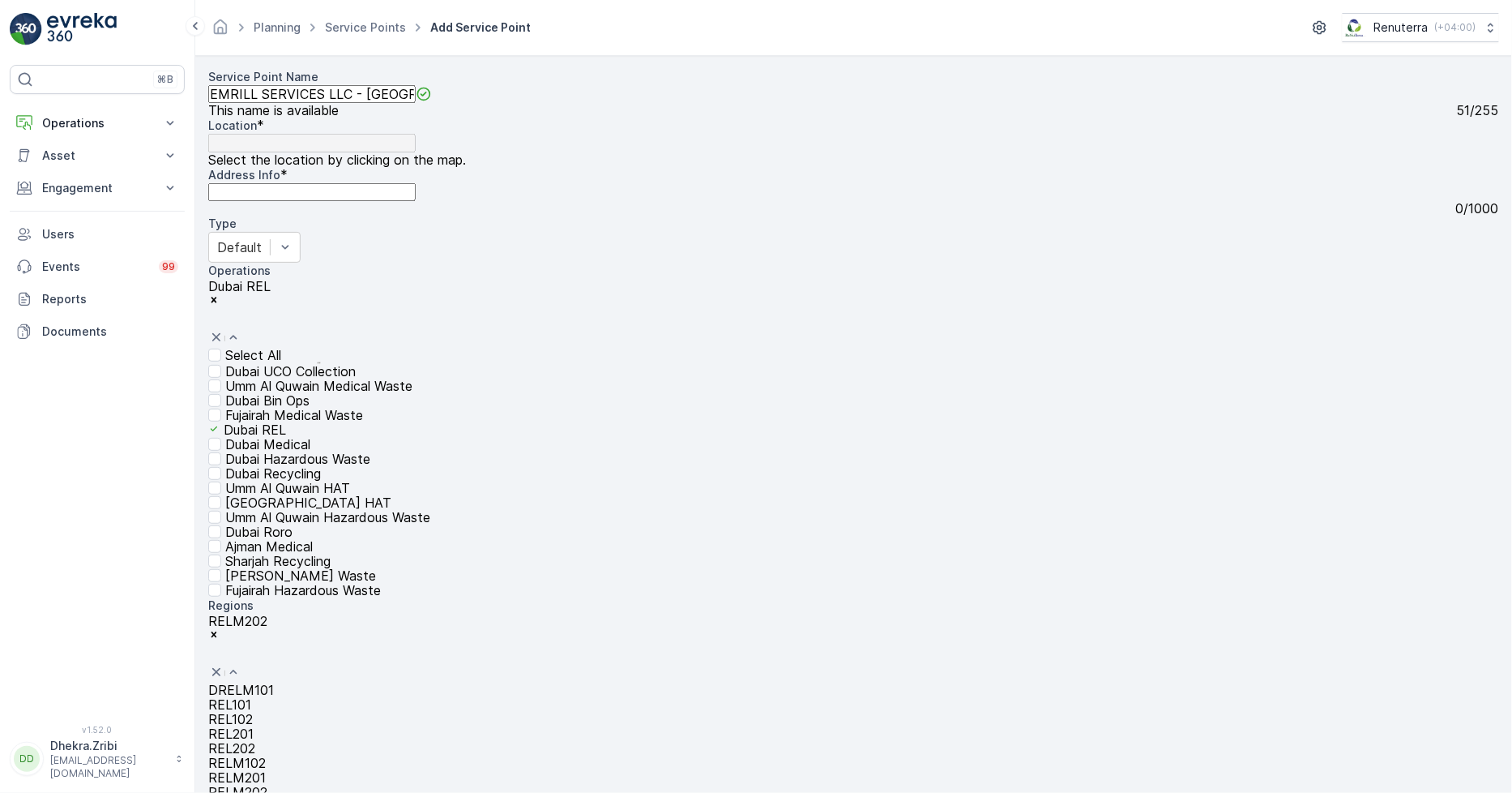
type Belong "Service Provider"
type Bins "2.5 CBM"
type Date "07-10-2025"
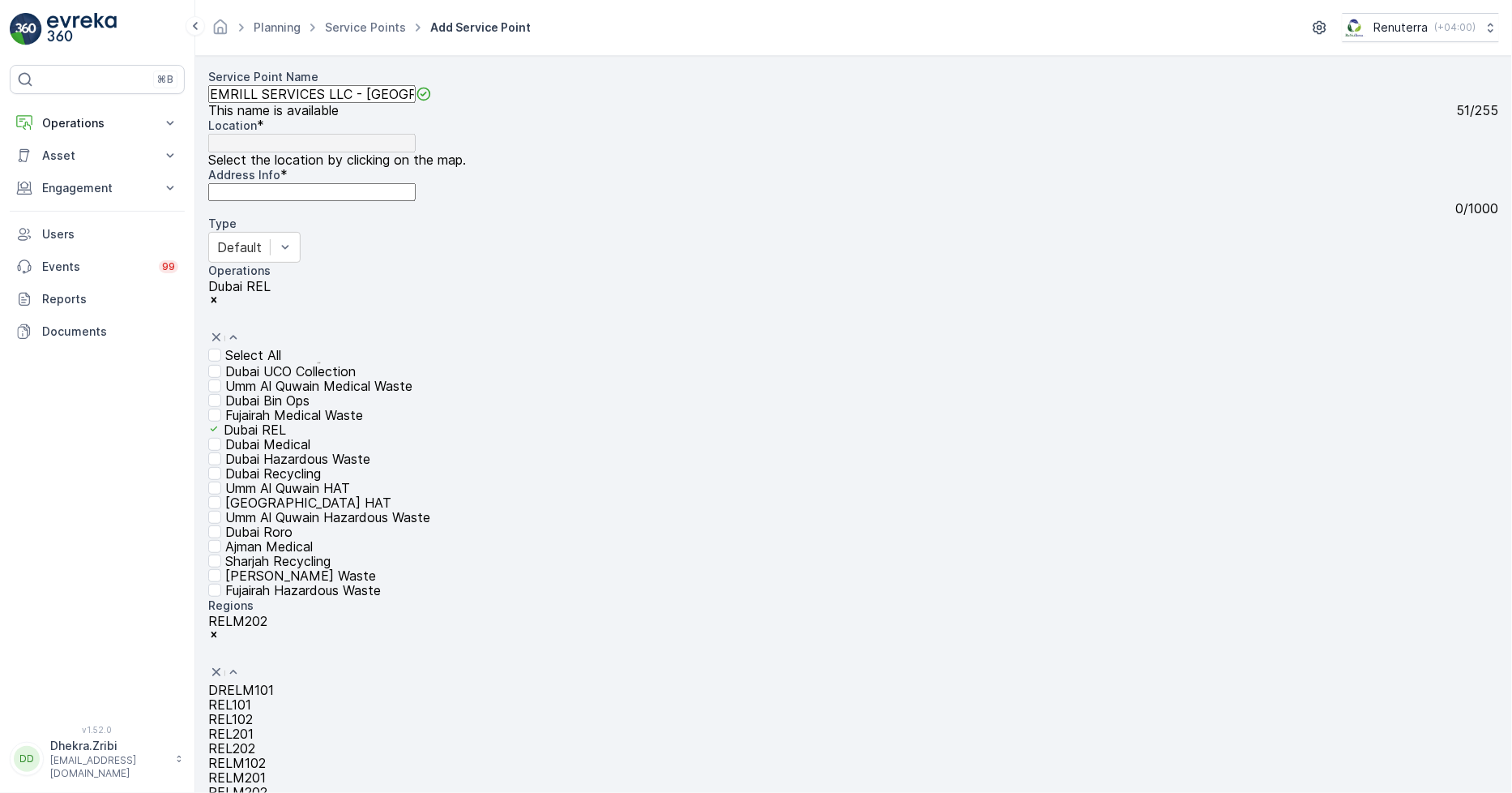
type Bins "6"
type input "Night Shift"
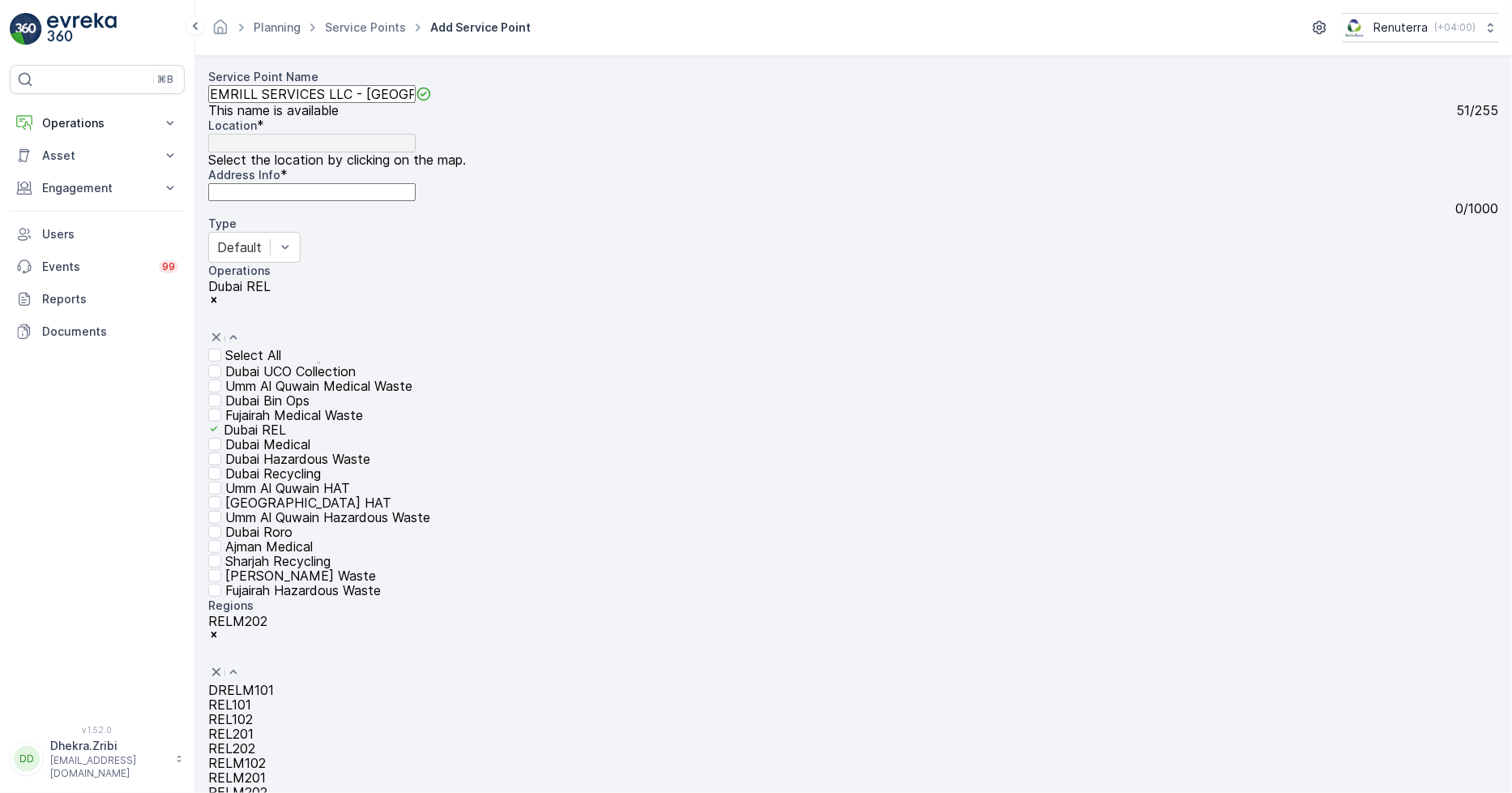
type input "Daily"
drag, startPoint x: 402, startPoint y: 604, endPoint x: 392, endPoint y: 581, distance: 25.1
type input "7 Days a week"
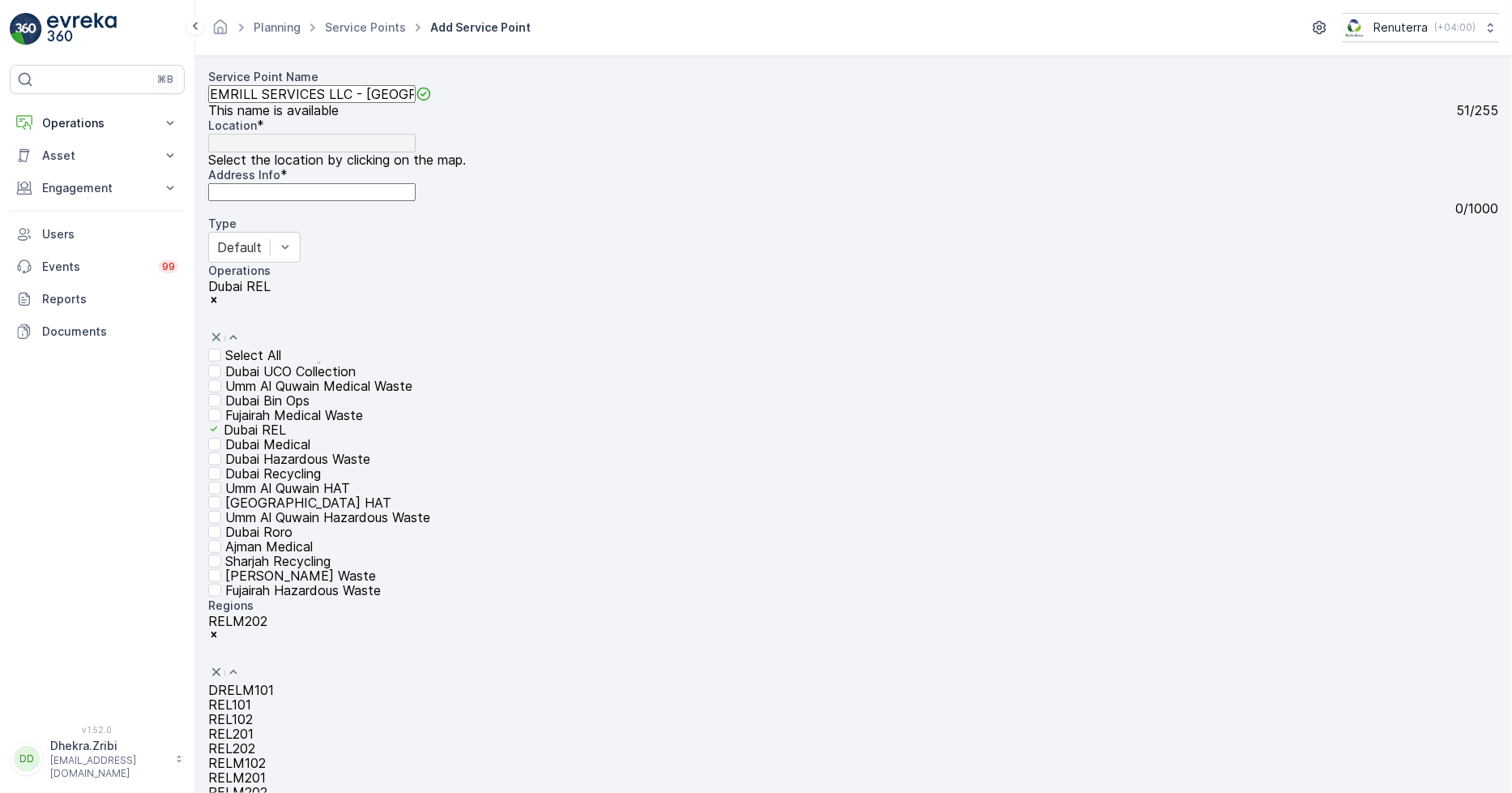
paste input "CCC OGTP Site Office"
type input "CCC OGTP Site Office"
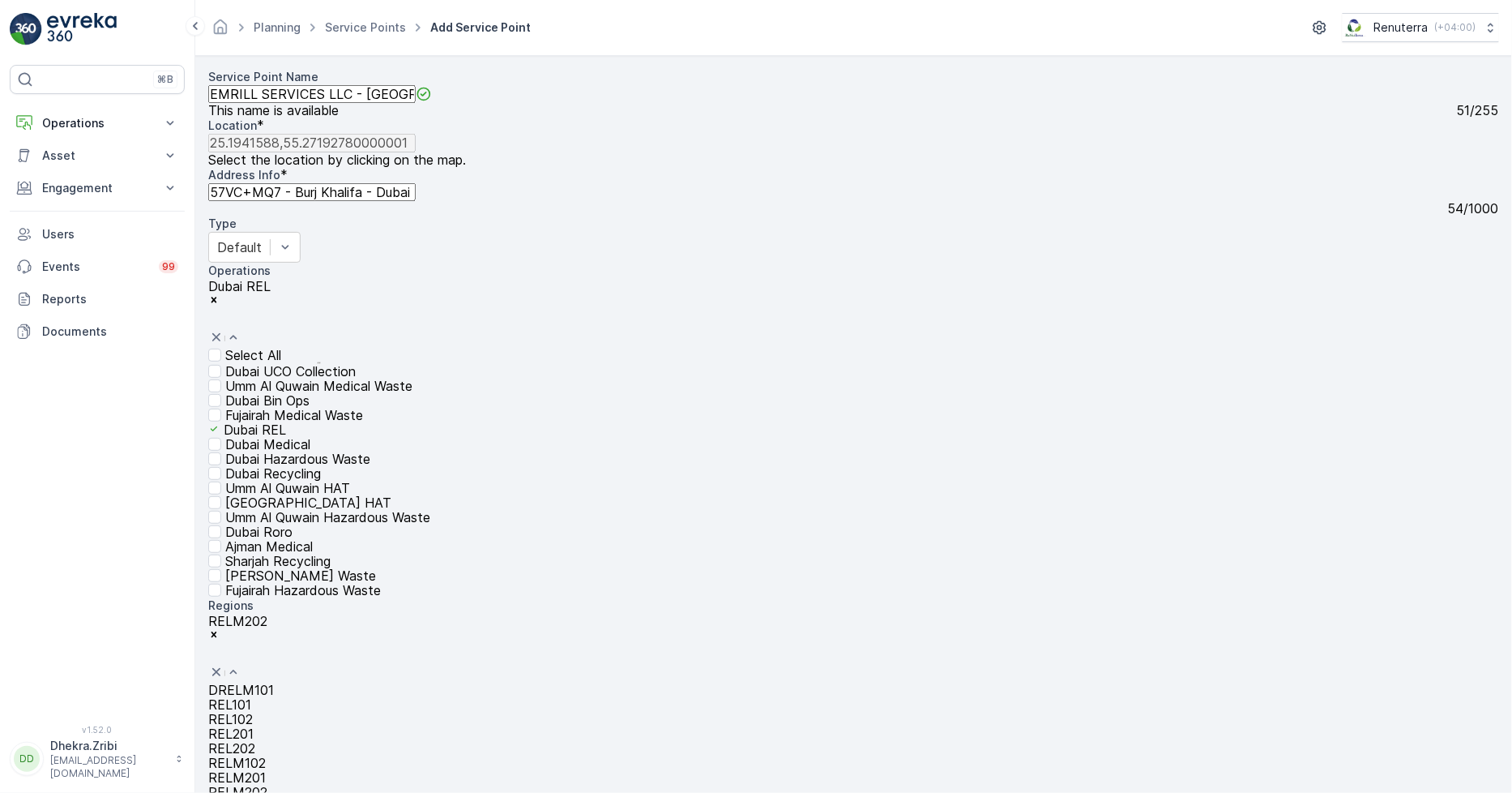
radio input "true"
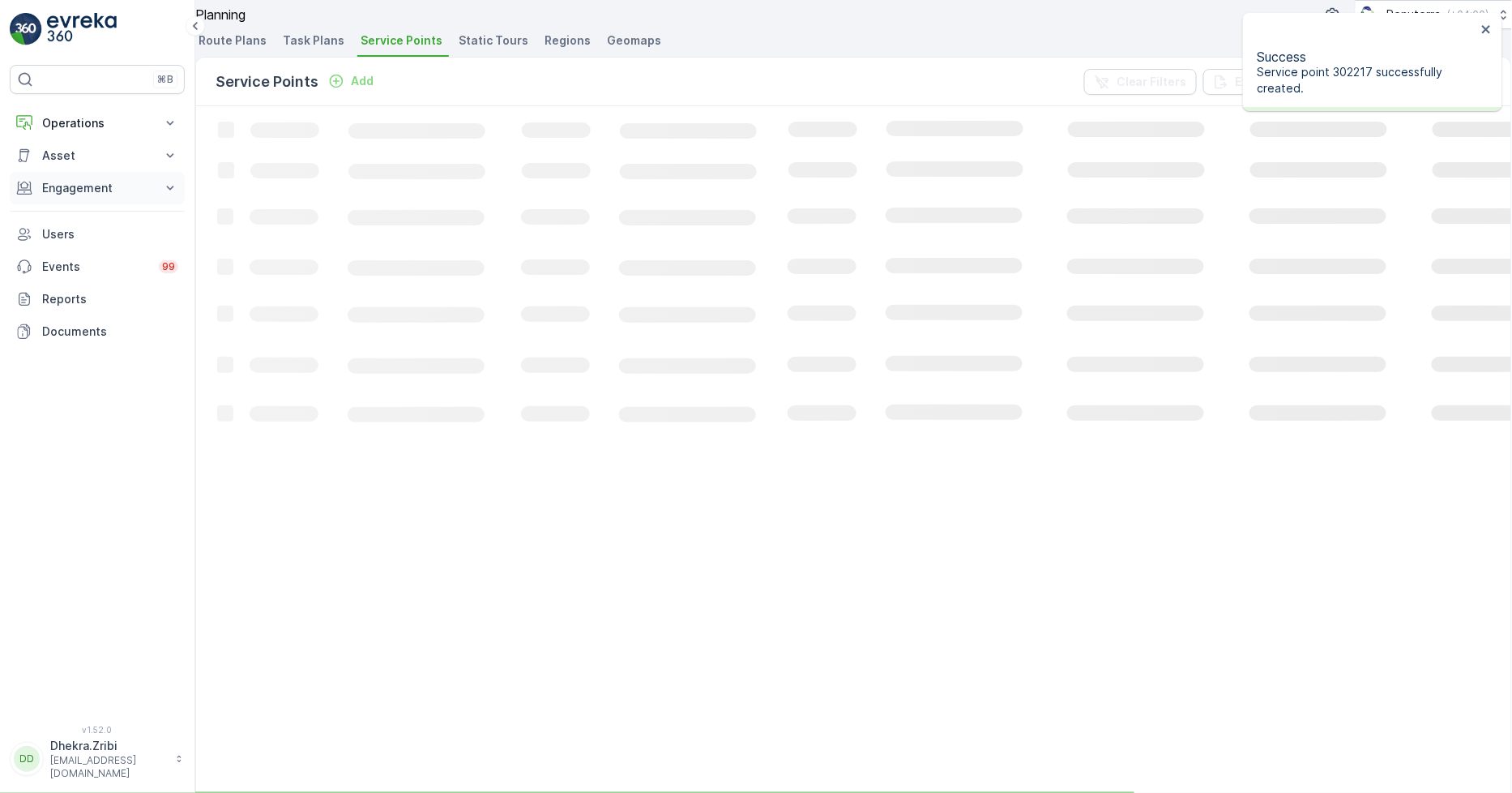
click at [98, 186] on p "Engagement" at bounding box center [96, 188] width 110 height 16
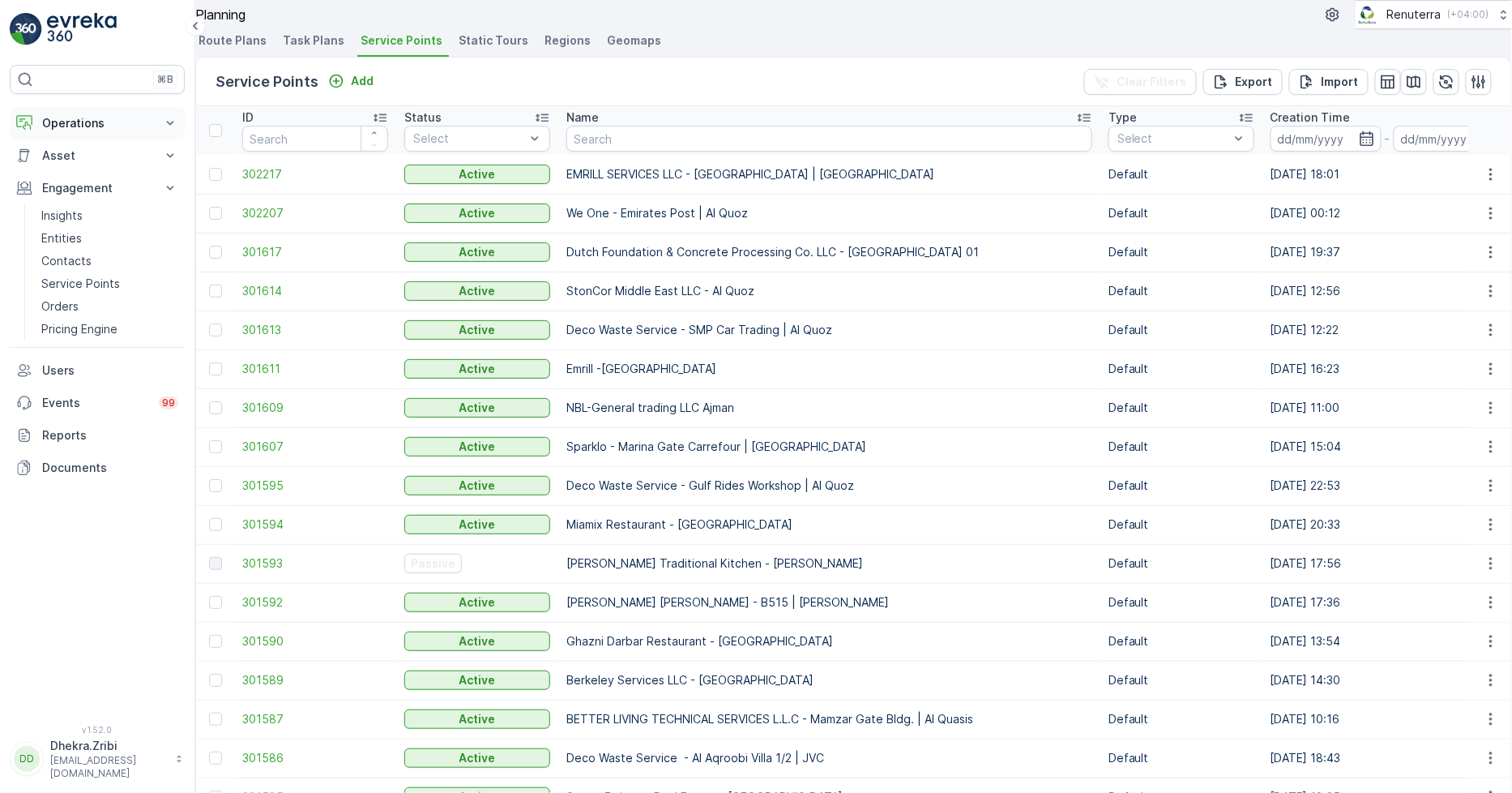
click at [85, 118] on p "Operations" at bounding box center [96, 124] width 110 height 16
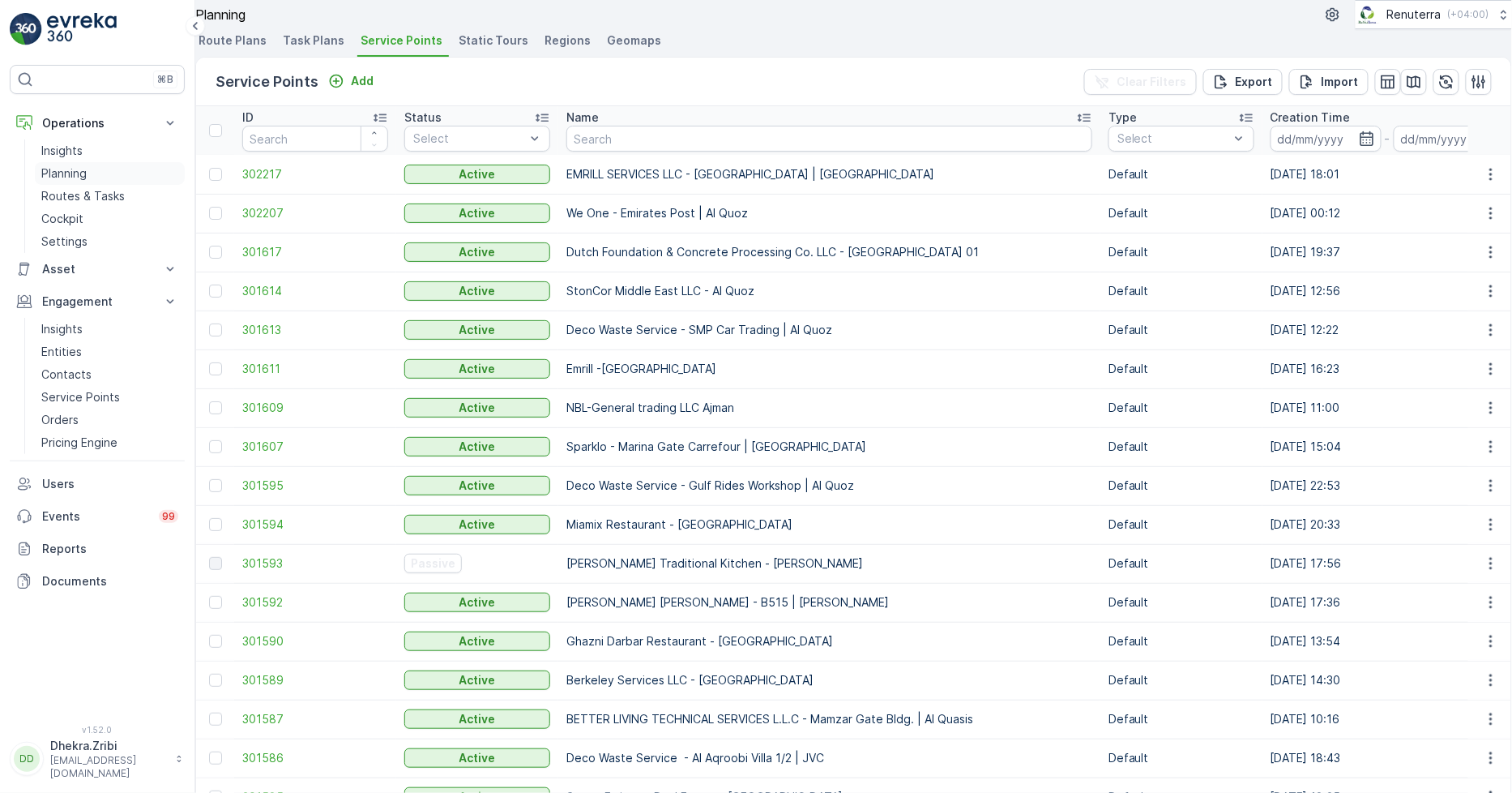
click at [75, 171] on p "Planning" at bounding box center [64, 174] width 45 height 16
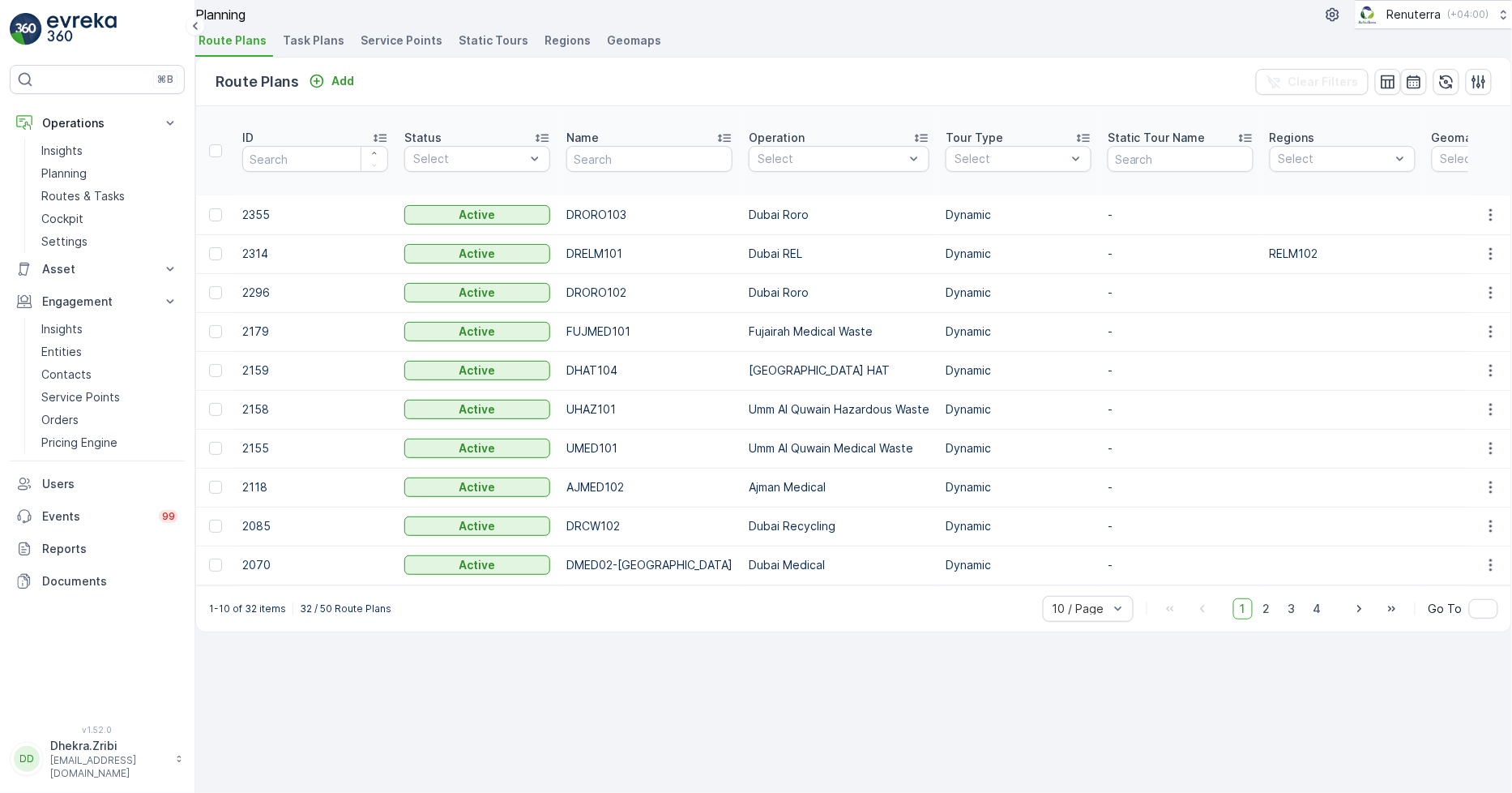
click at [415, 48] on span "Service Points" at bounding box center [402, 41] width 82 height 16
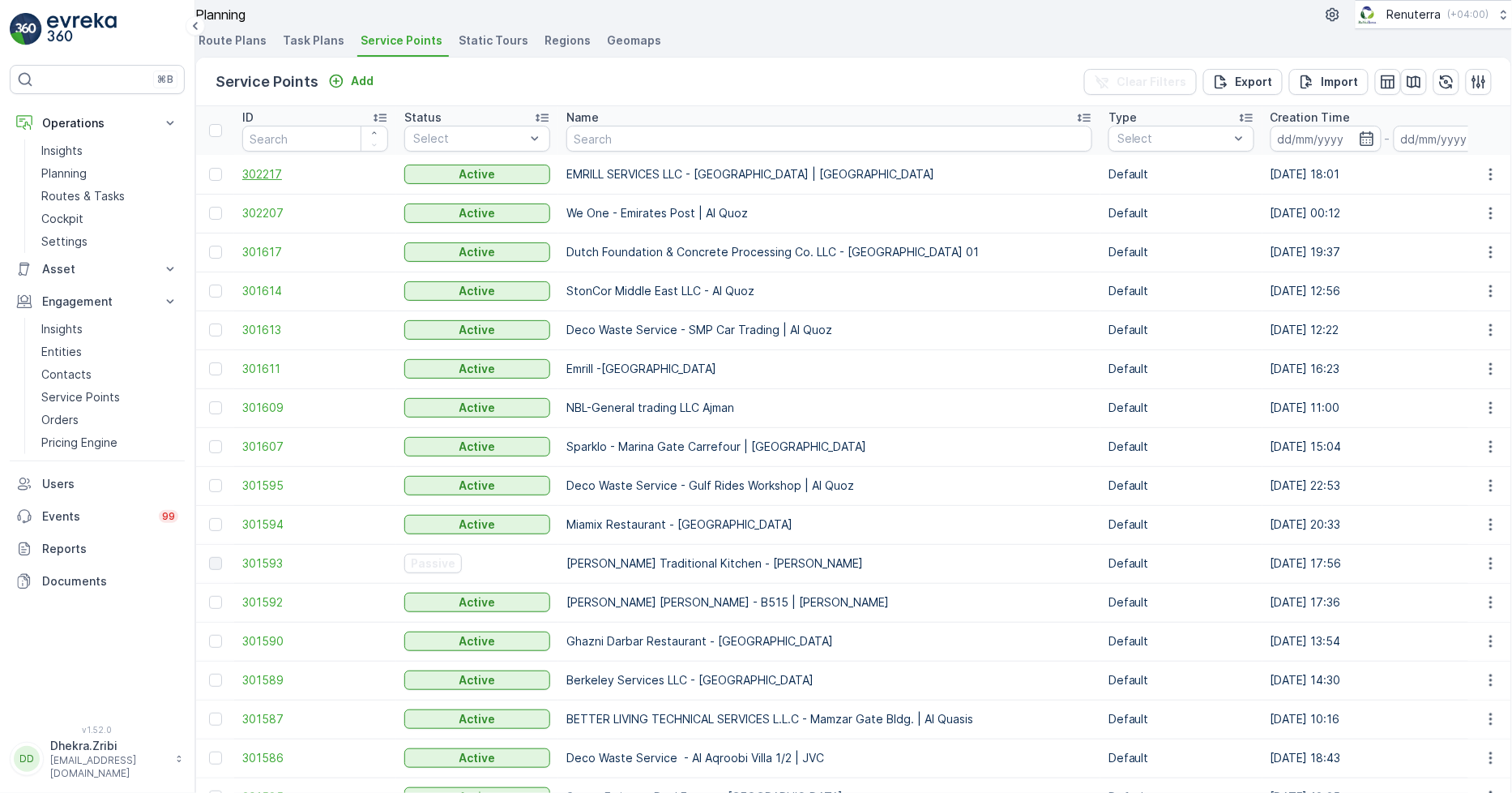
click at [278, 183] on span "302217" at bounding box center [315, 175] width 145 height 16
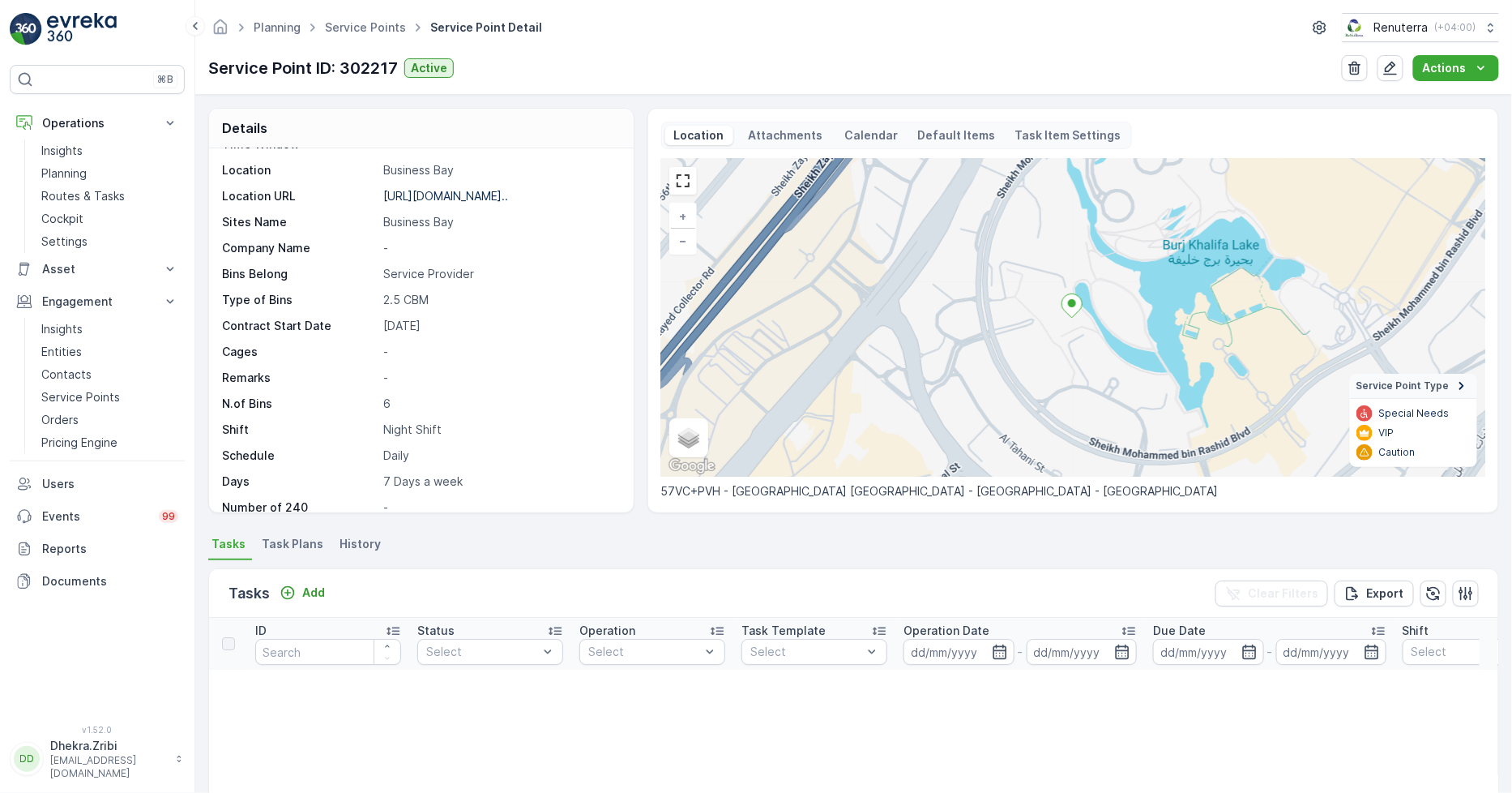
scroll to position [90, 0]
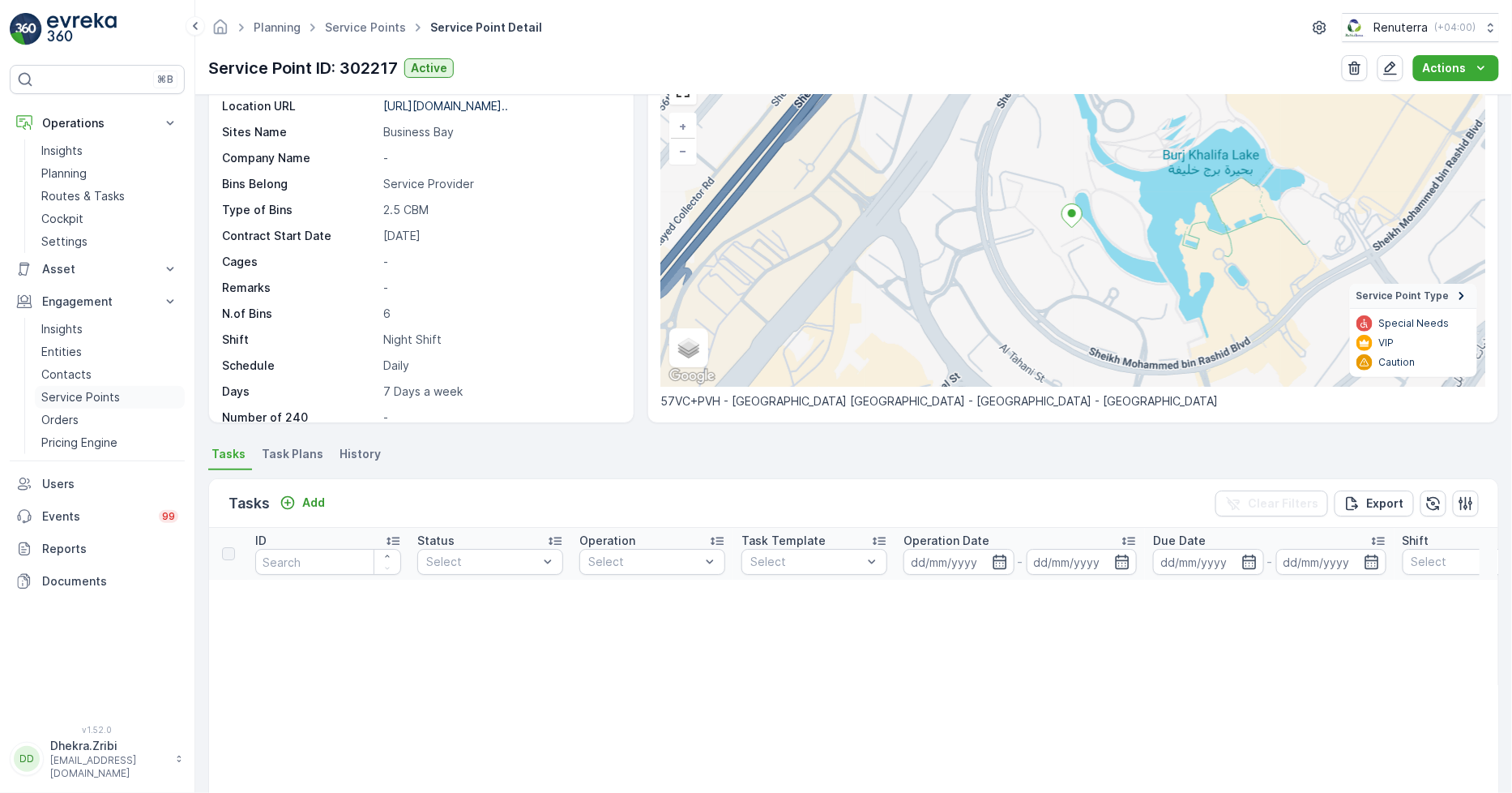
click at [94, 397] on p "Service Points" at bounding box center [80, 397] width 78 height 16
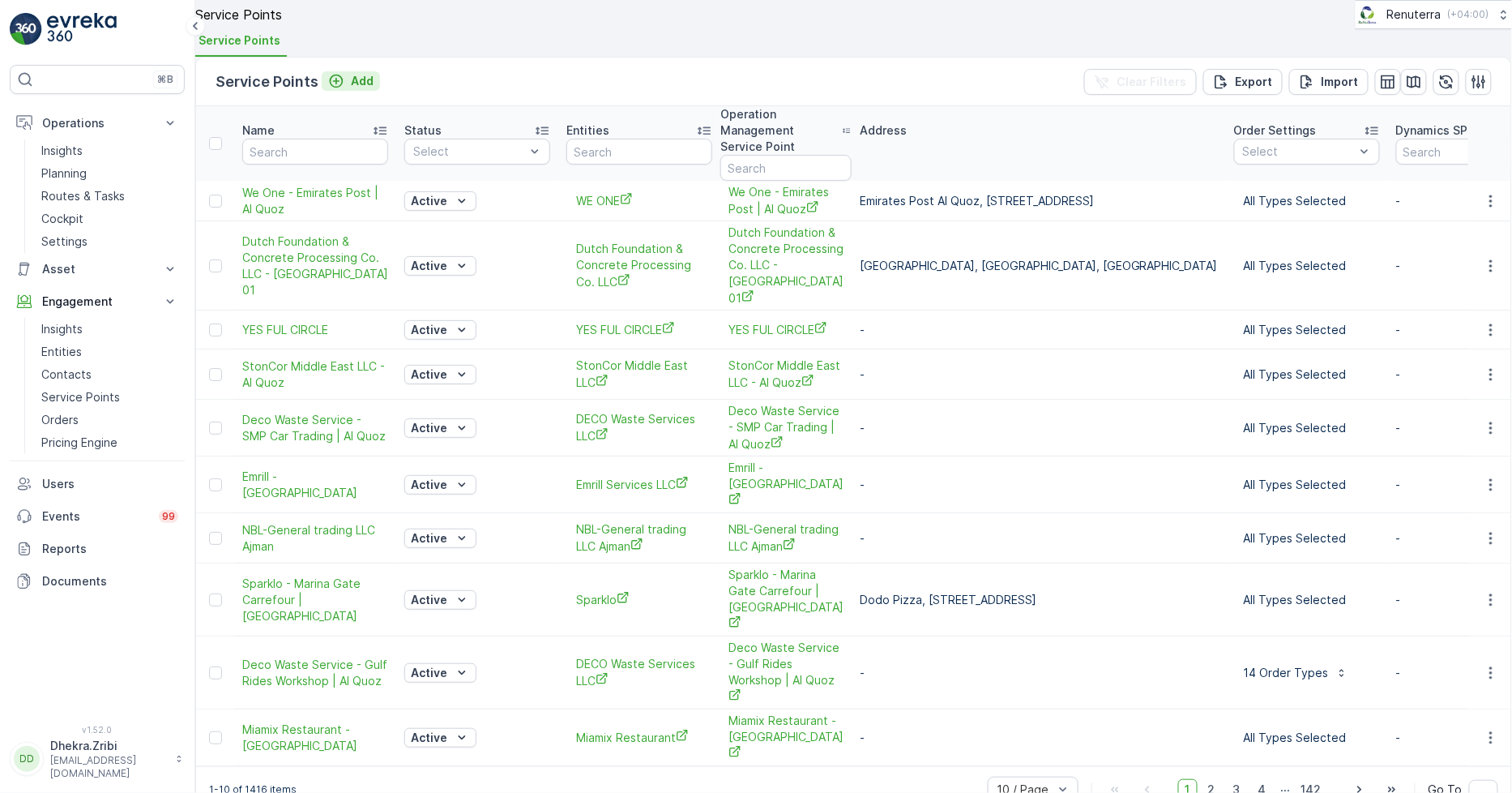
click at [374, 89] on p "Add" at bounding box center [362, 81] width 23 height 16
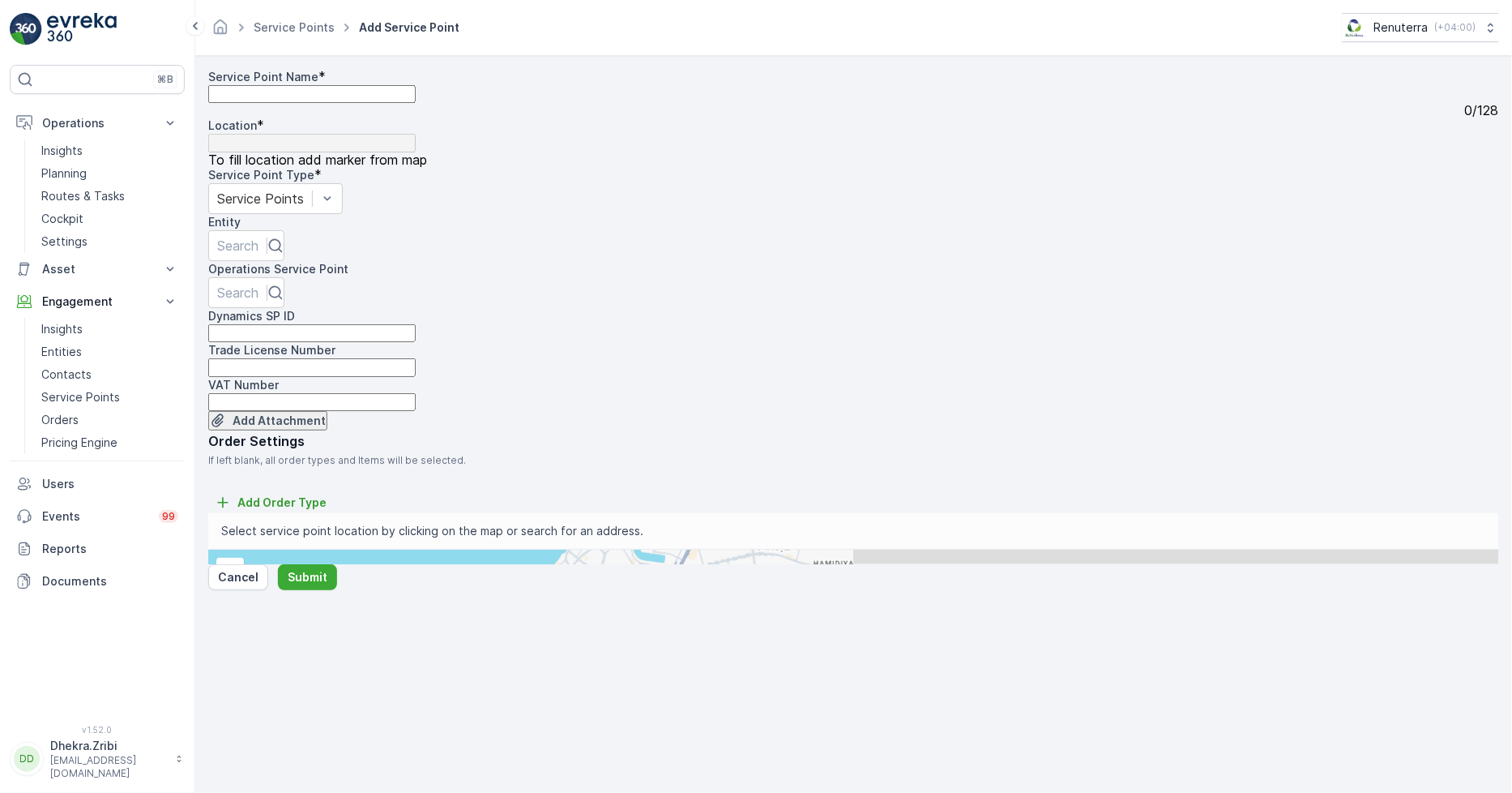
click at [333, 103] on Name "Service Point Name" at bounding box center [312, 95] width 207 height 18
paste Name "EMRILL SERVICES LLC - [GEOGRAPHIC_DATA] | [GEOGRAPHIC_DATA]"
type Name "EMRILL SERVICES LLC - [GEOGRAPHIC_DATA] | [GEOGRAPHIC_DATA]"
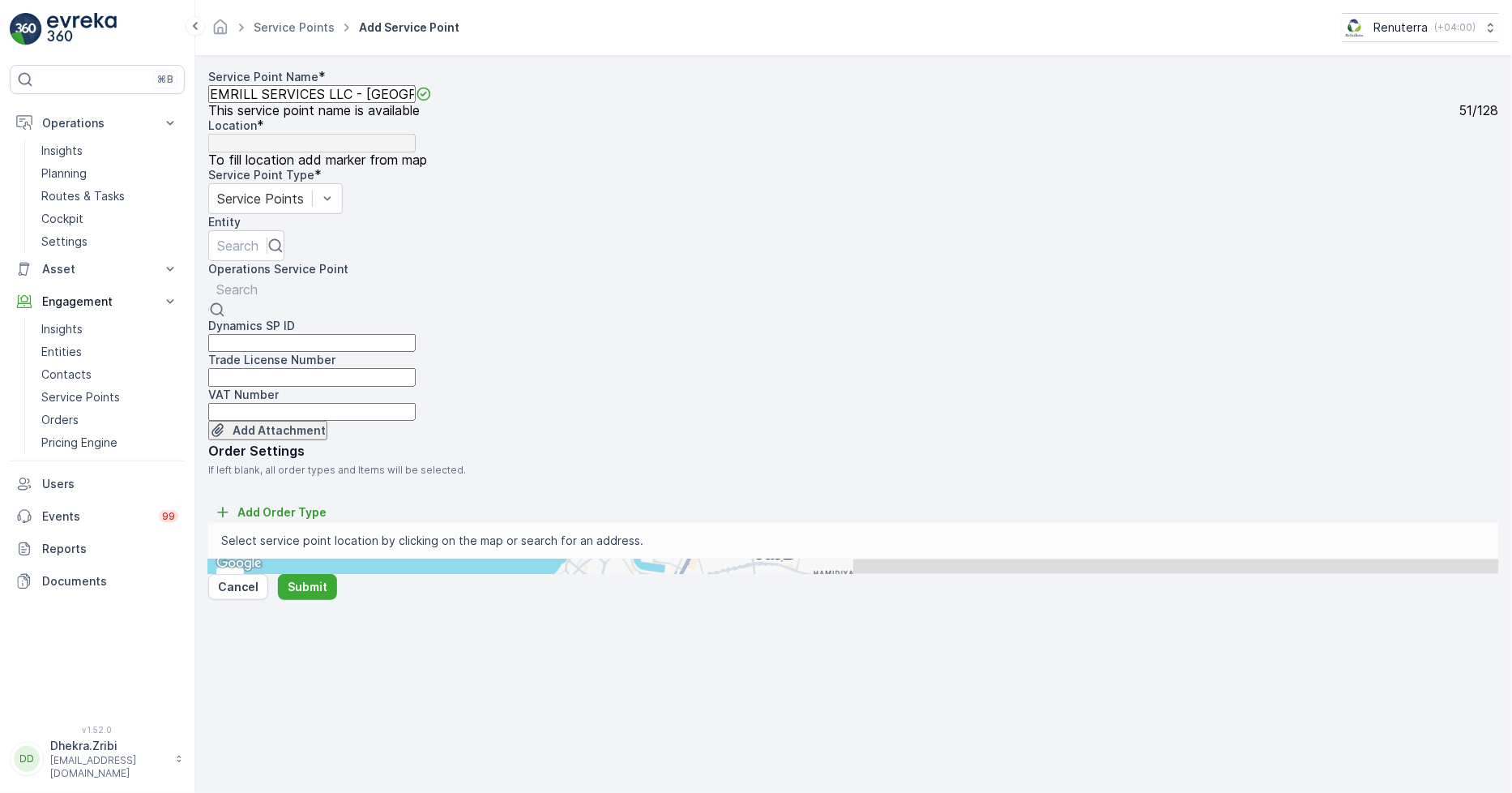
click at [257, 280] on div at bounding box center [236, 289] width 41 height 18
paste input "EMRILL SERVICES LLC - [GEOGRAPHIC_DATA] | [GEOGRAPHIC_DATA]"
type input "EMRILL SERVICES LLC - [GEOGRAPHIC_DATA] | [GEOGRAPHIC_DATA]"
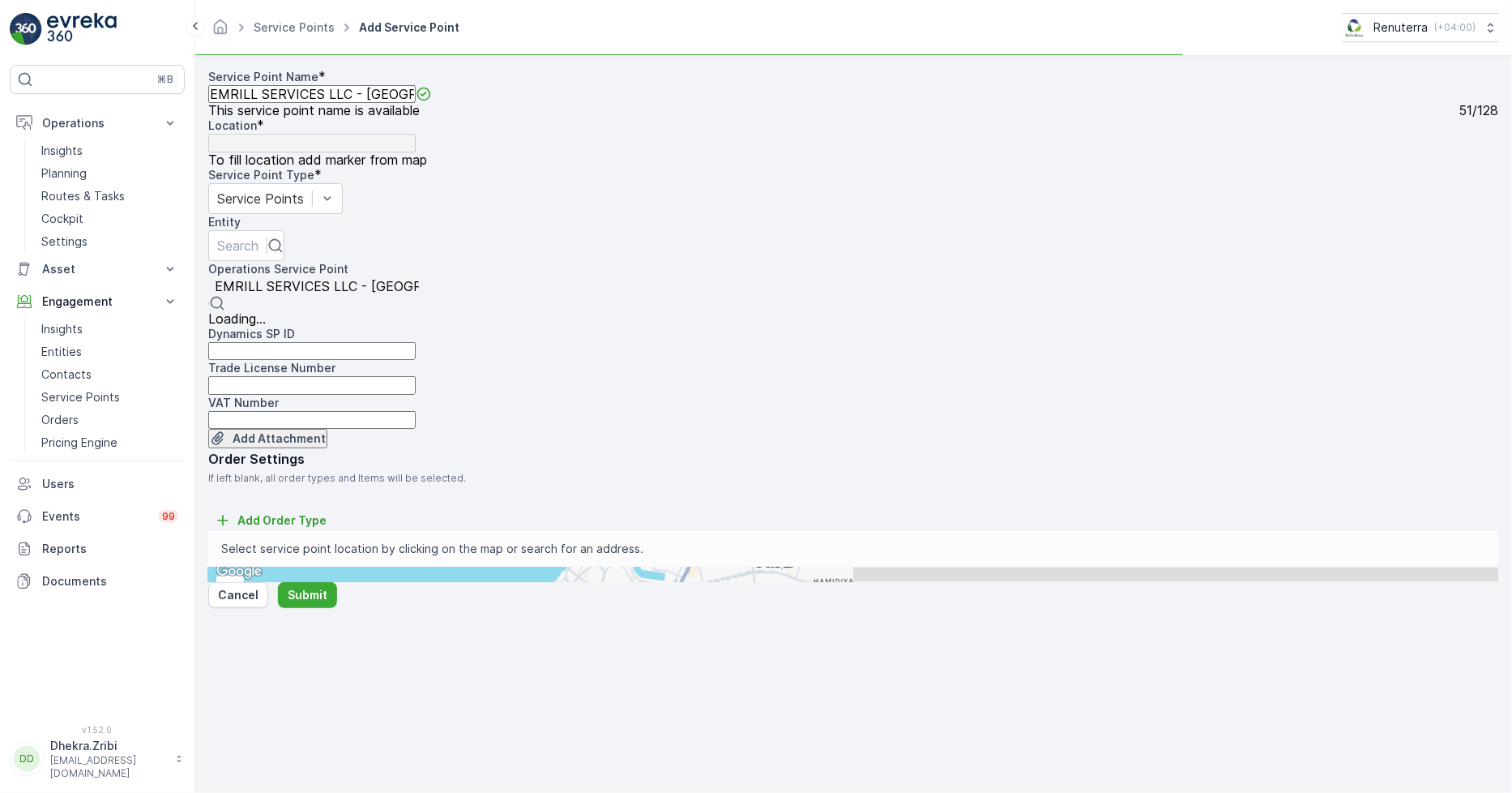
scroll to position [0, 86]
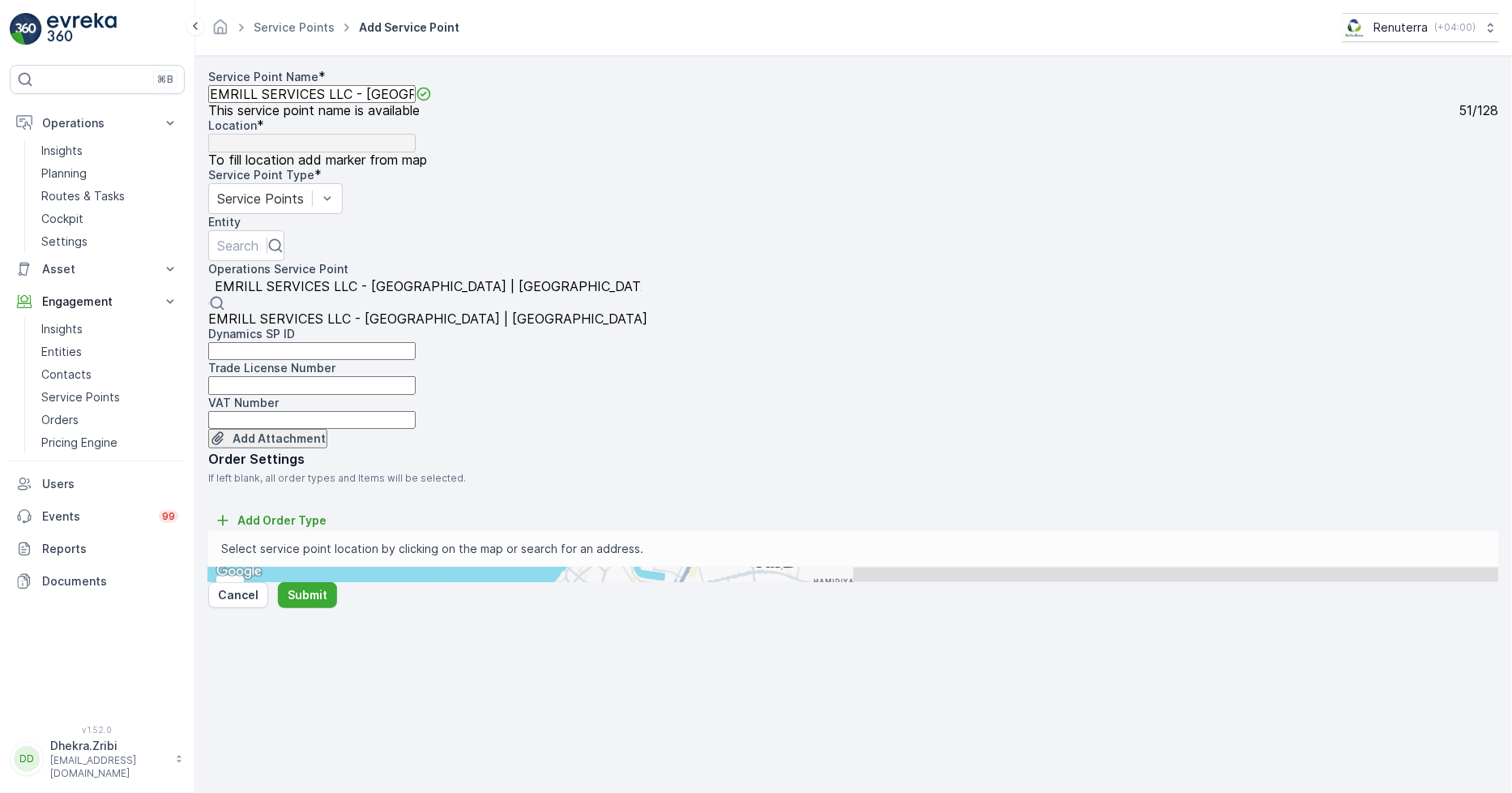
click at [317, 311] on span "EMRILL SERVICES LLC - [GEOGRAPHIC_DATA] | [GEOGRAPHIC_DATA]" at bounding box center [427, 318] width 439 height 15
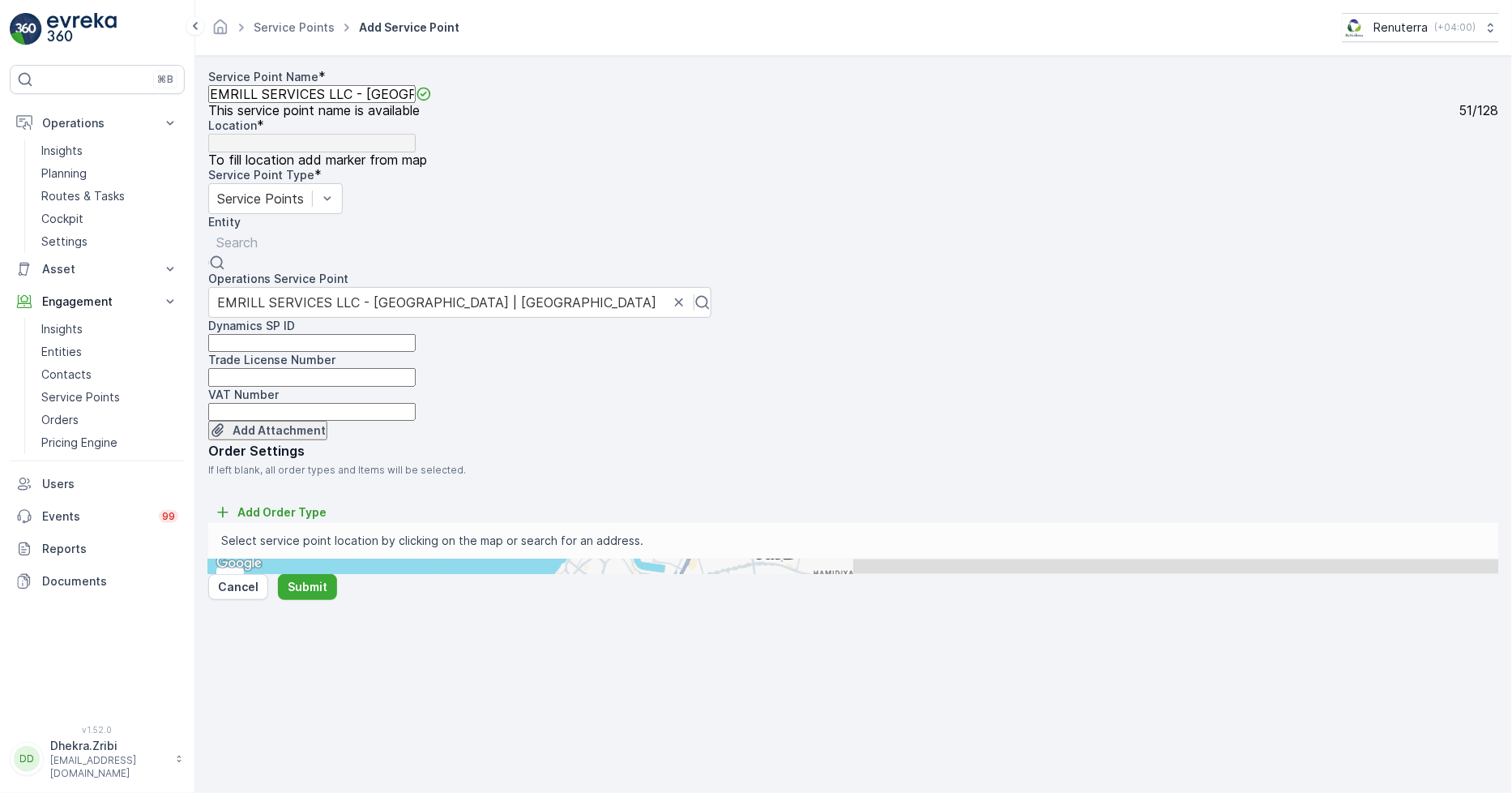
click at [257, 234] on div at bounding box center [236, 243] width 41 height 18
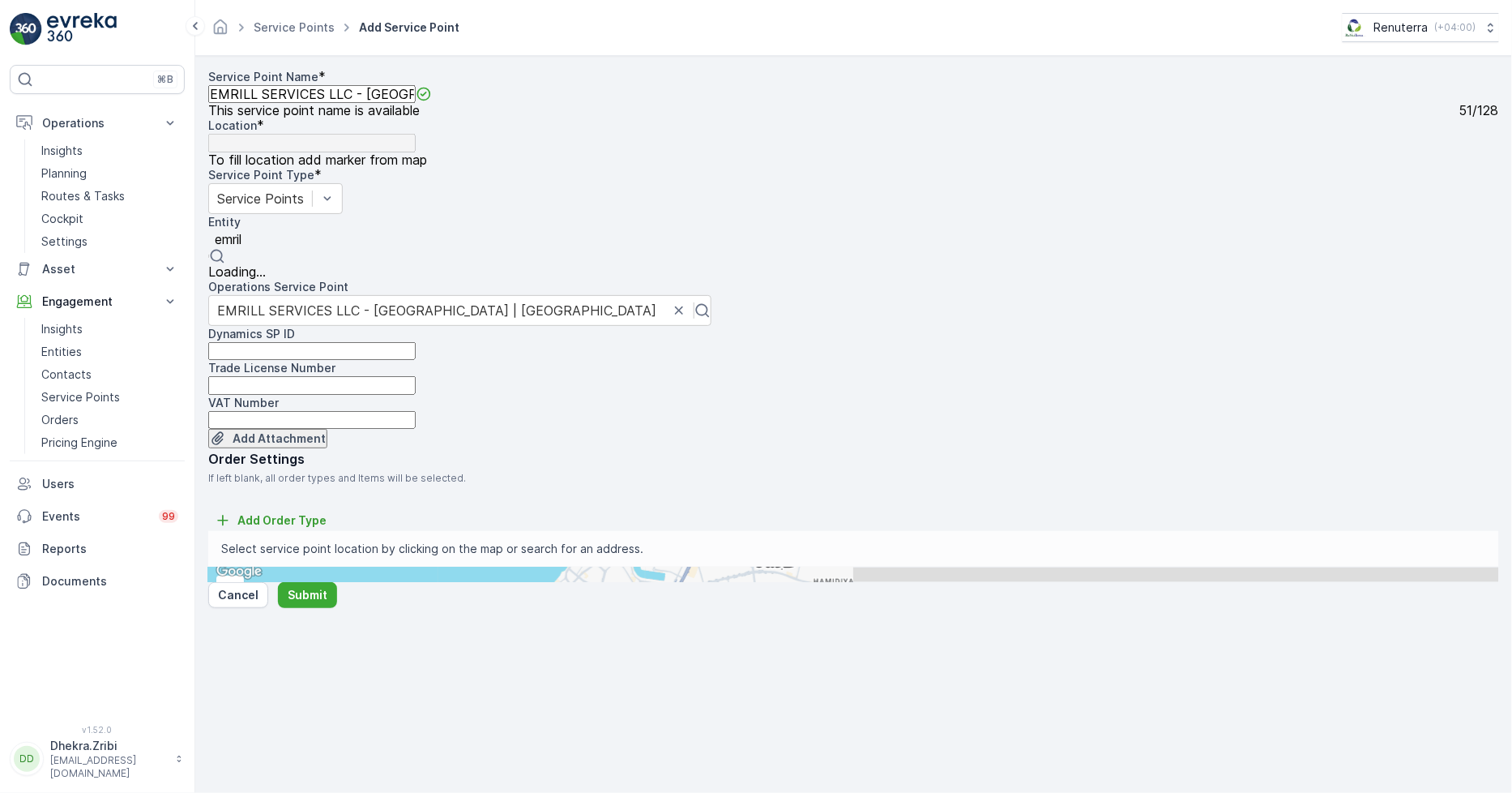
type input "emrill"
click at [320, 265] on span "Emrill Services LLC" at bounding box center [264, 272] width 112 height 15
click at [367, 571] on input "text" at bounding box center [287, 578] width 159 height 15
paste input "CCC OGTP Site Office"
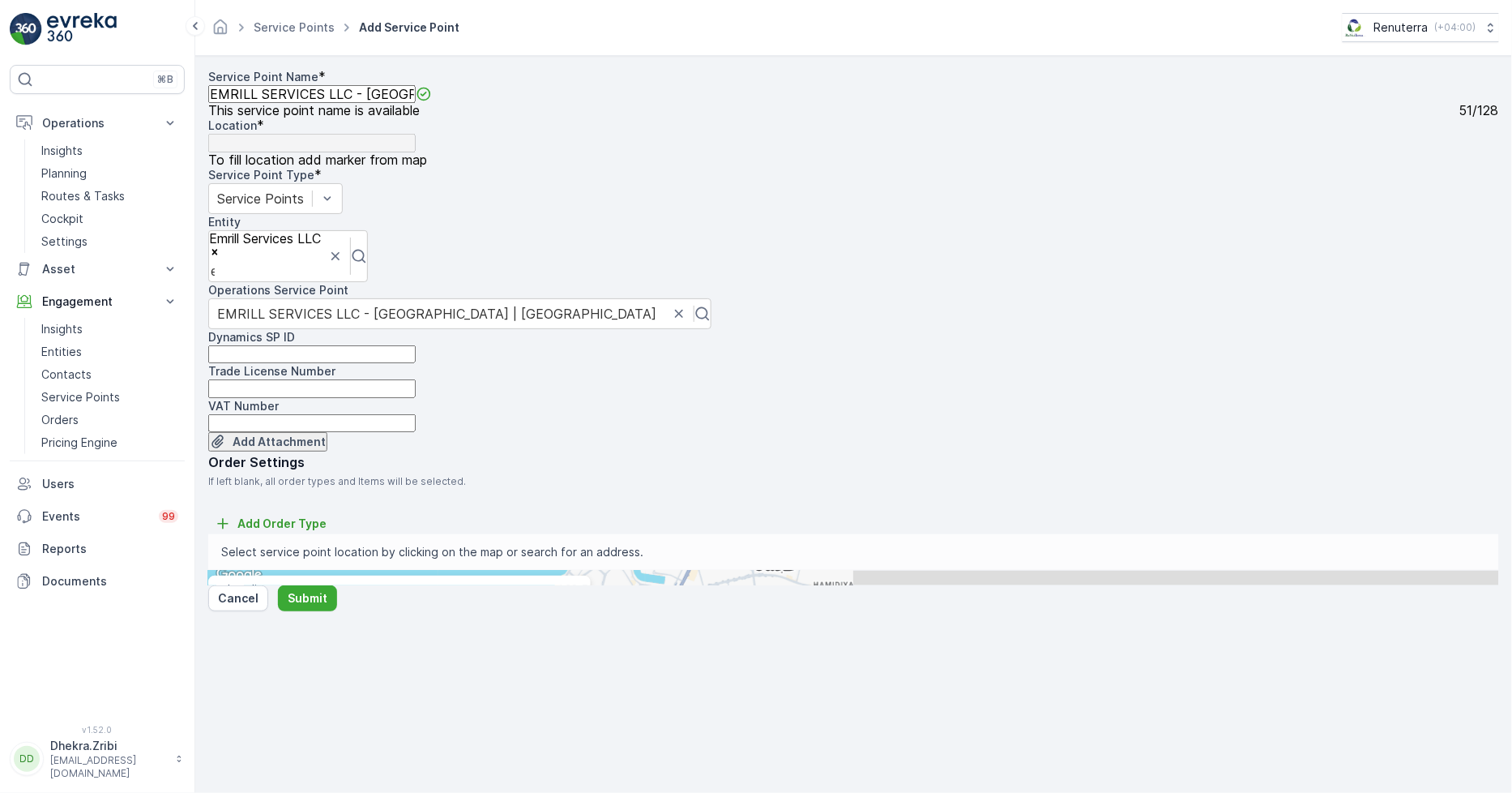
type input "CCC OGTP Site Office"
click at [332, 627] on span "CCC OGTP Site Office" at bounding box center [279, 632] width 105 height 12
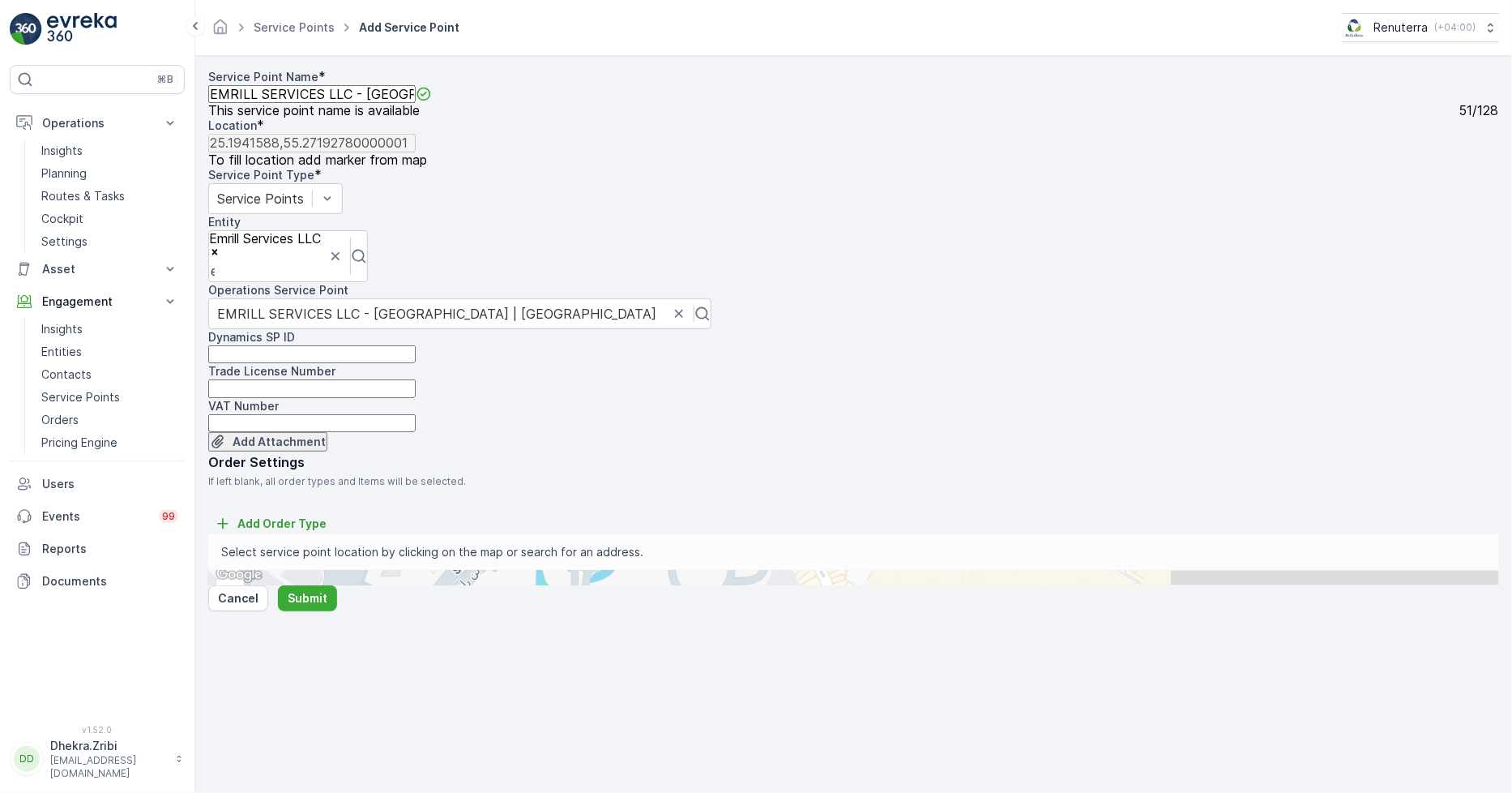
click at [275, 516] on span "Satellite" at bounding box center [254, 509] width 41 height 13
click at [234, 514] on input "Satellite" at bounding box center [228, 509] width 11 height 11
radio input "true"
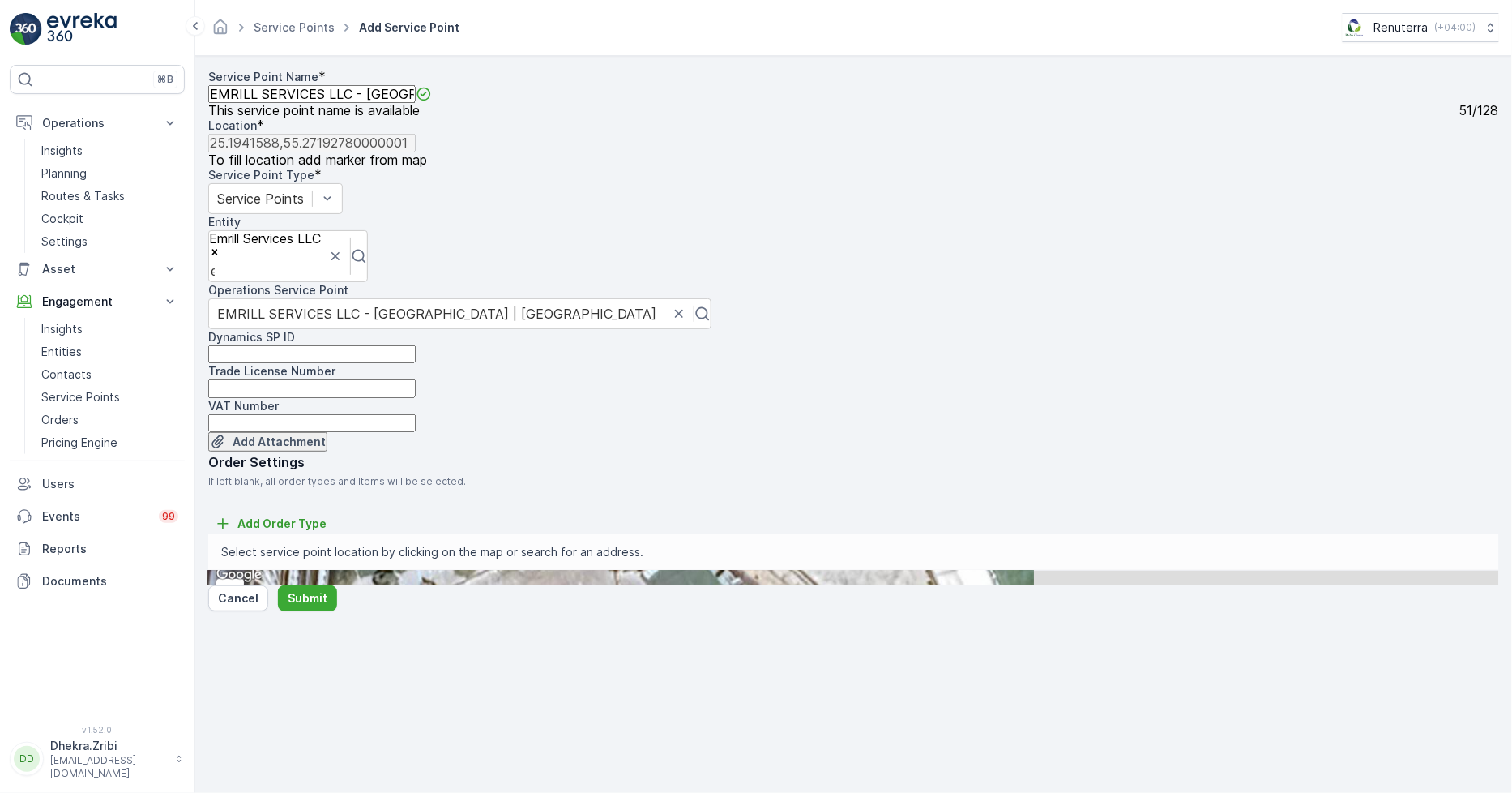
click at [1247, 571] on div "+ − Satellite Roadmap Terrain Hybrid Leaflet Keyboard shortcuts Map Data Imager…" at bounding box center [854, 578] width 1291 height 15
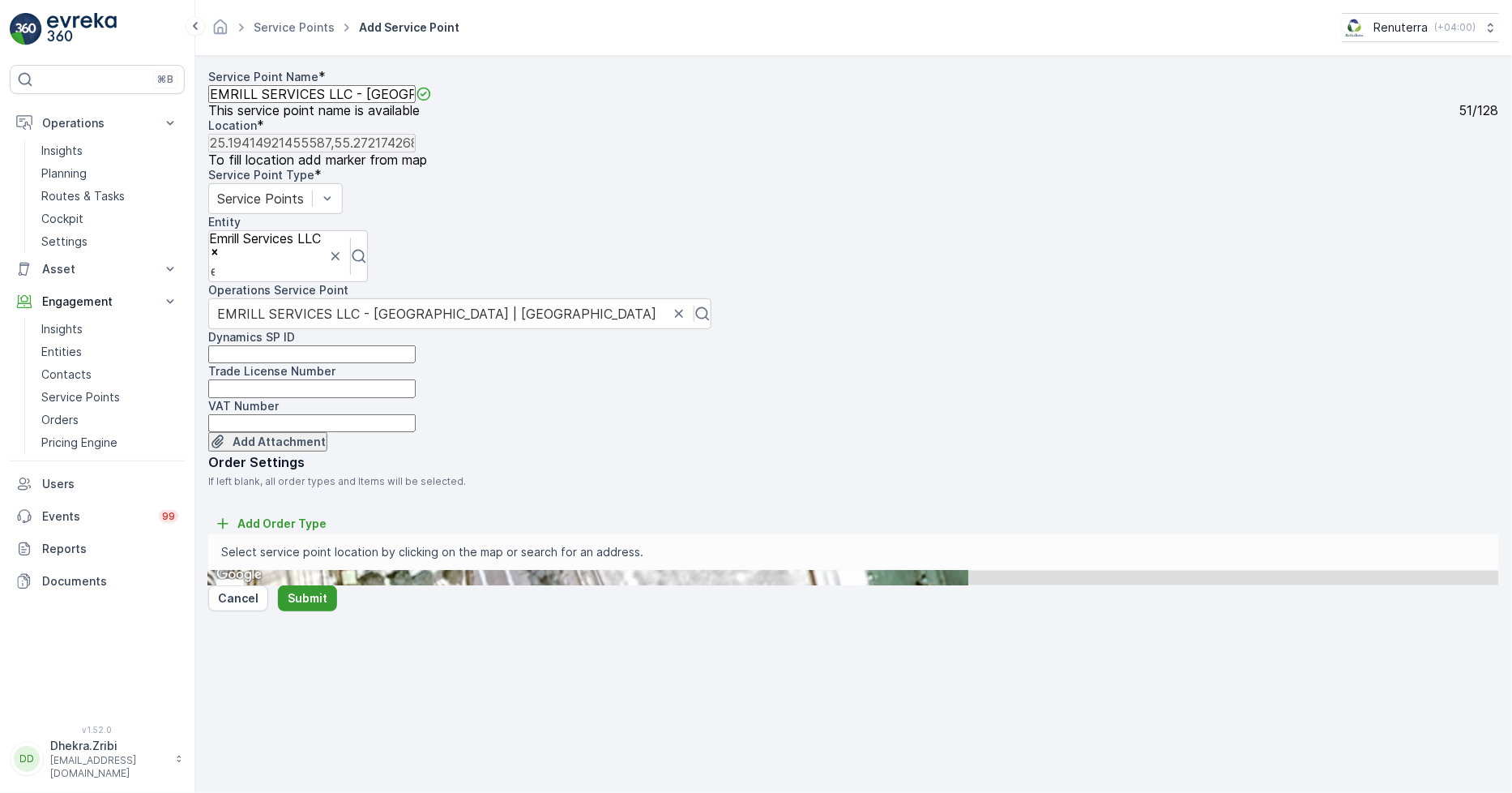
click at [310, 607] on p "Submit" at bounding box center [307, 598] width 40 height 16
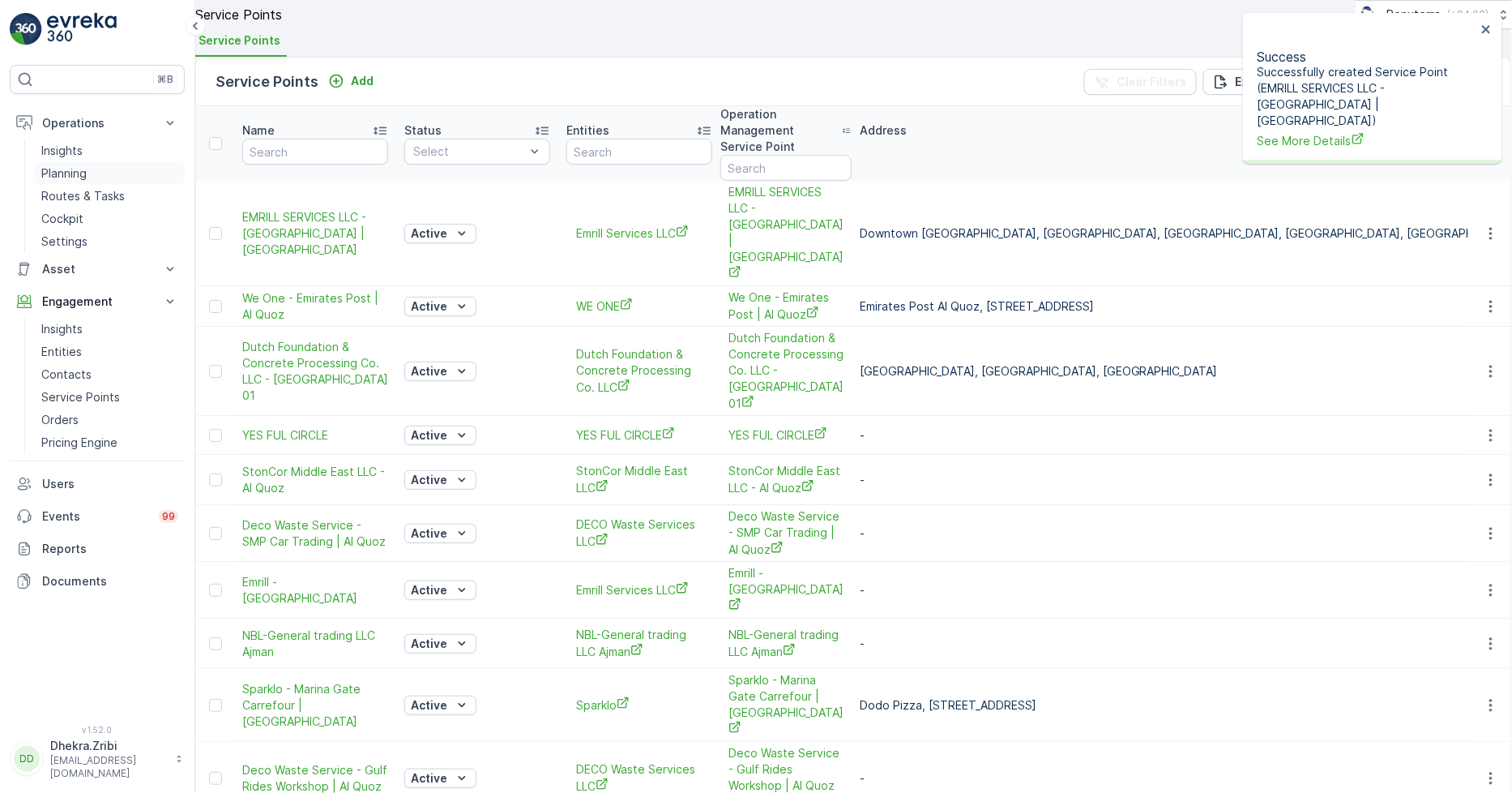
click at [60, 168] on p "Planning" at bounding box center [64, 174] width 45 height 16
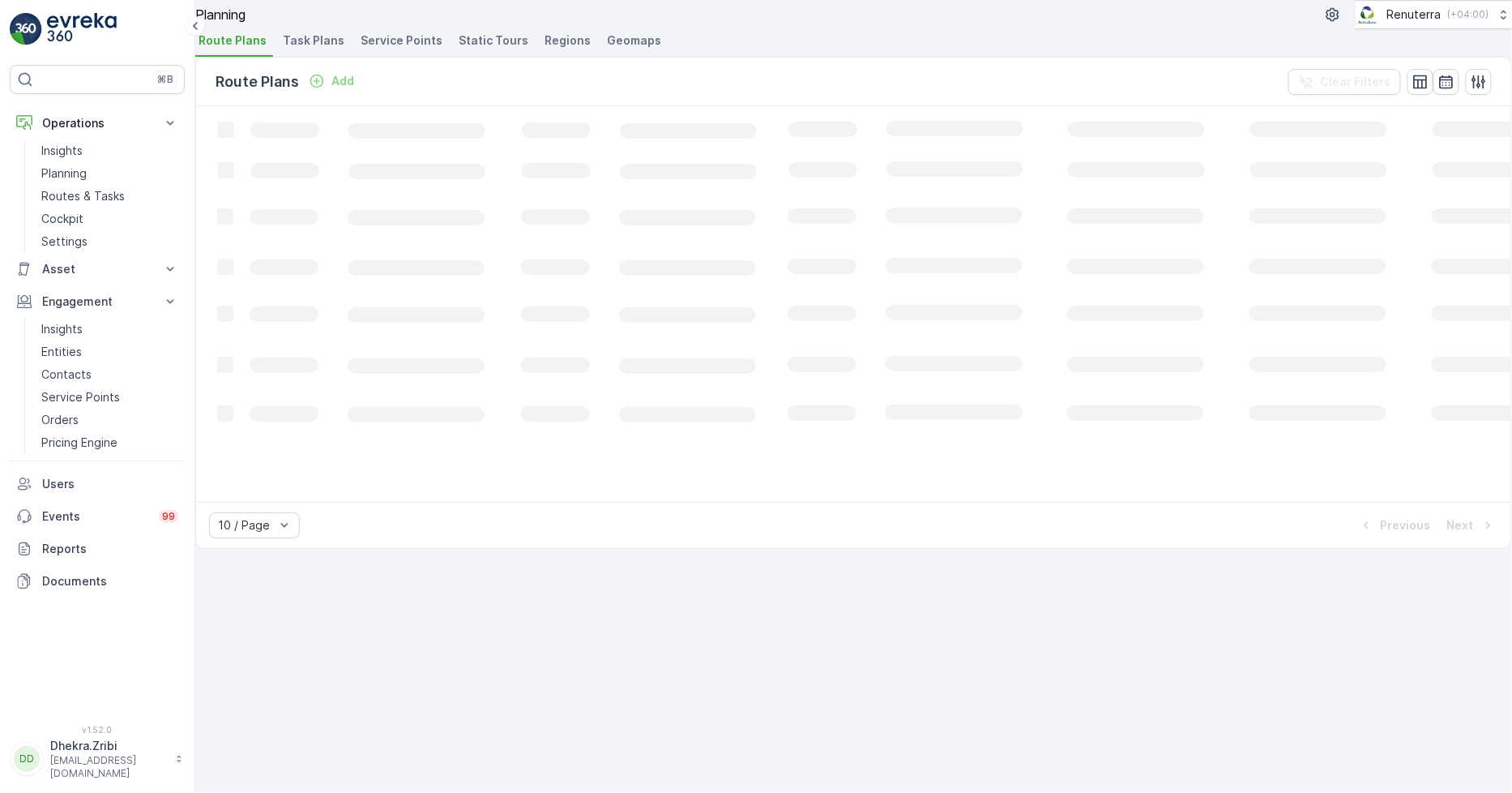
click at [410, 48] on span "Service Points" at bounding box center [402, 41] width 82 height 16
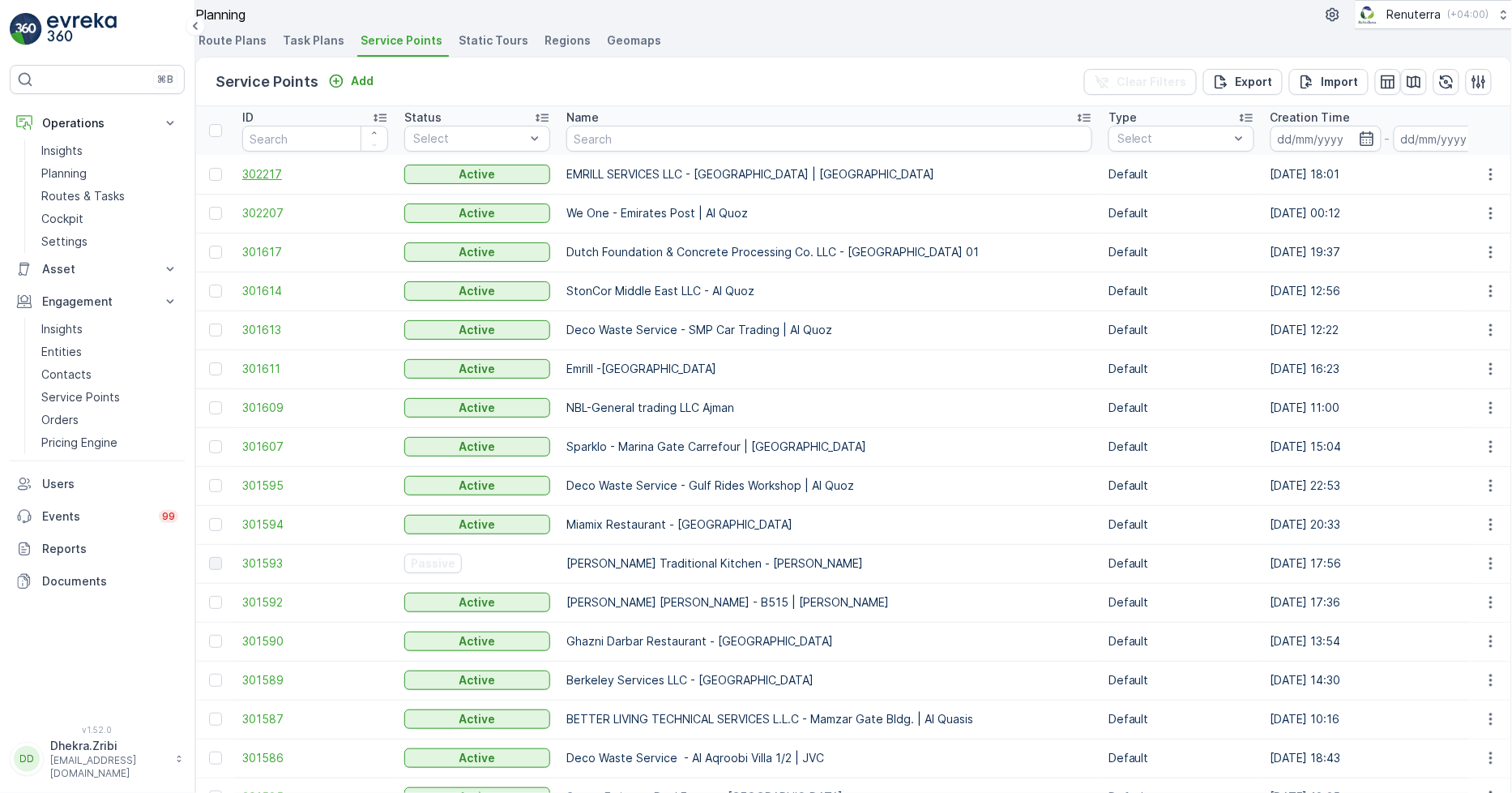
click at [260, 183] on span "302217" at bounding box center [315, 175] width 145 height 16
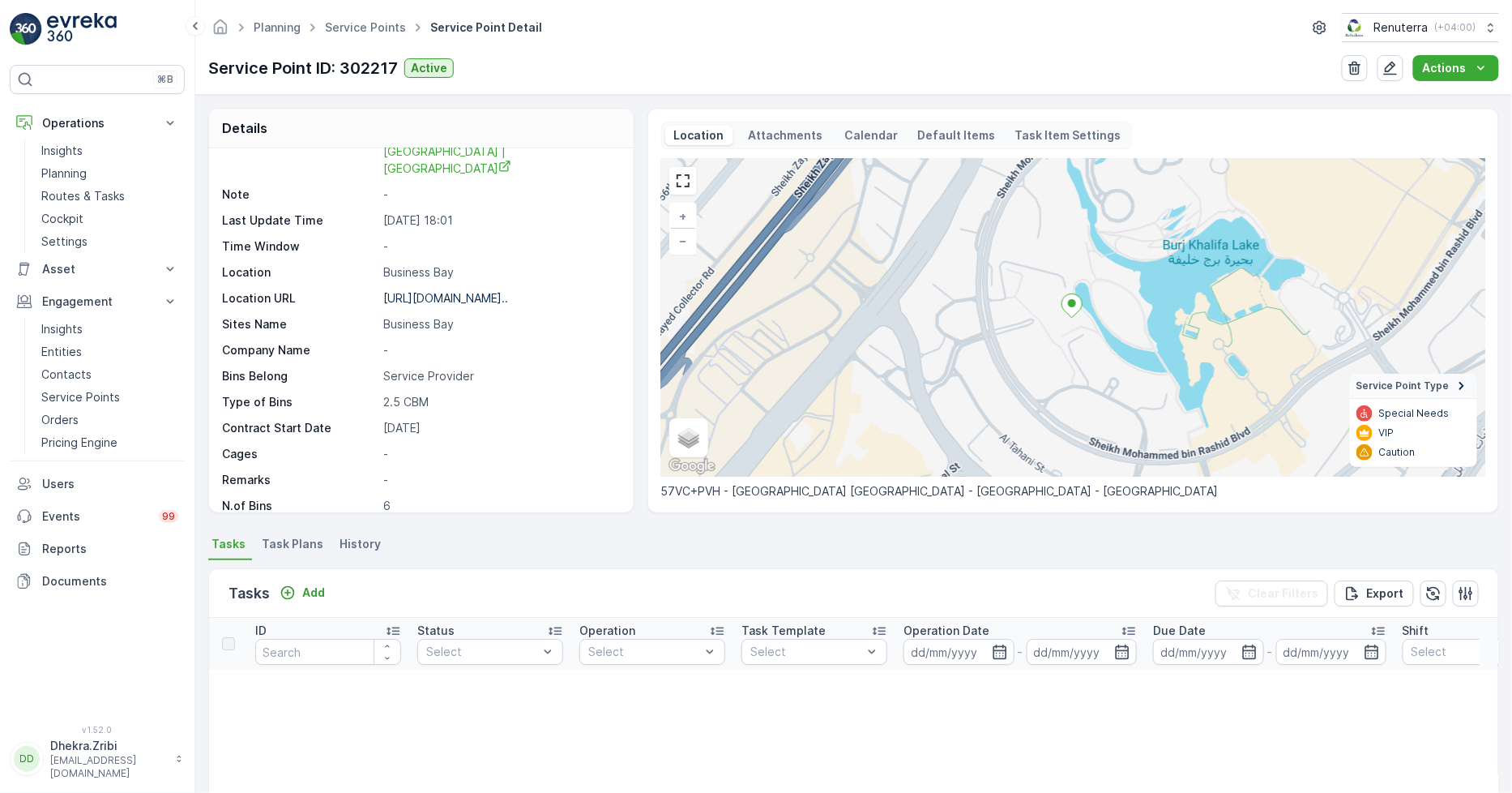
scroll to position [266, 0]
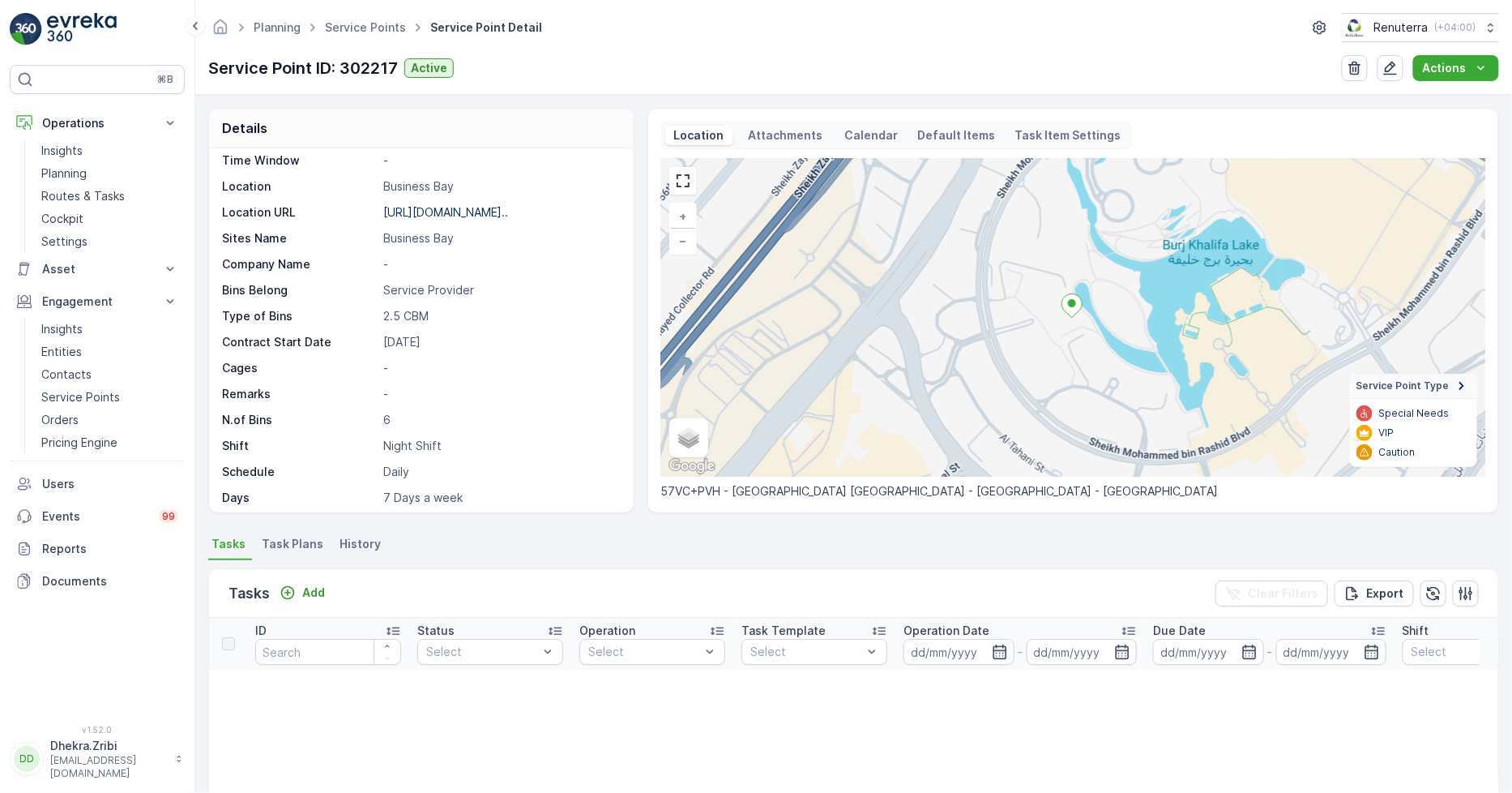
click at [292, 539] on span "Task Plans" at bounding box center [293, 544] width 62 height 16
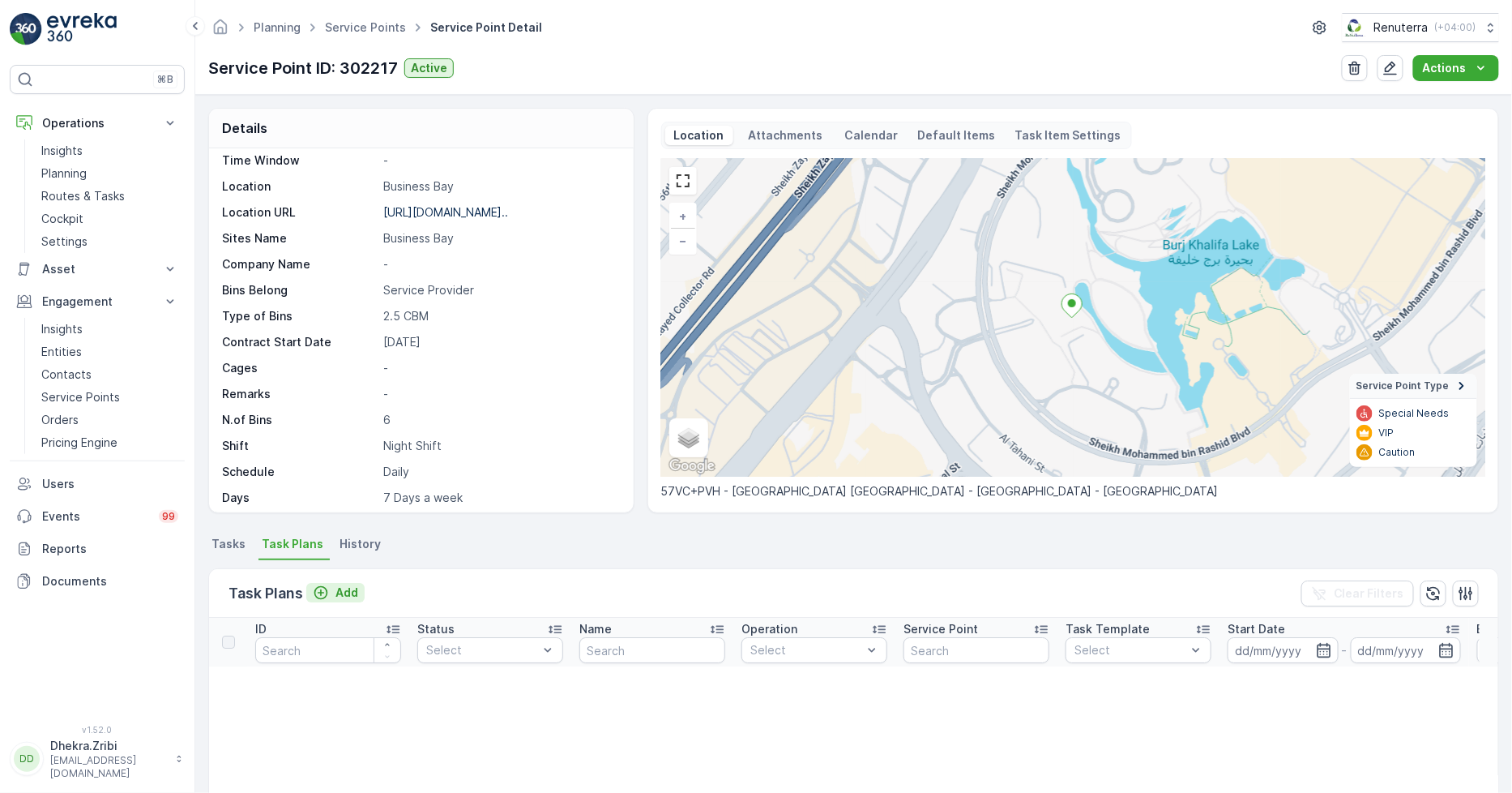
click at [333, 588] on div "Add" at bounding box center [335, 593] width 45 height 16
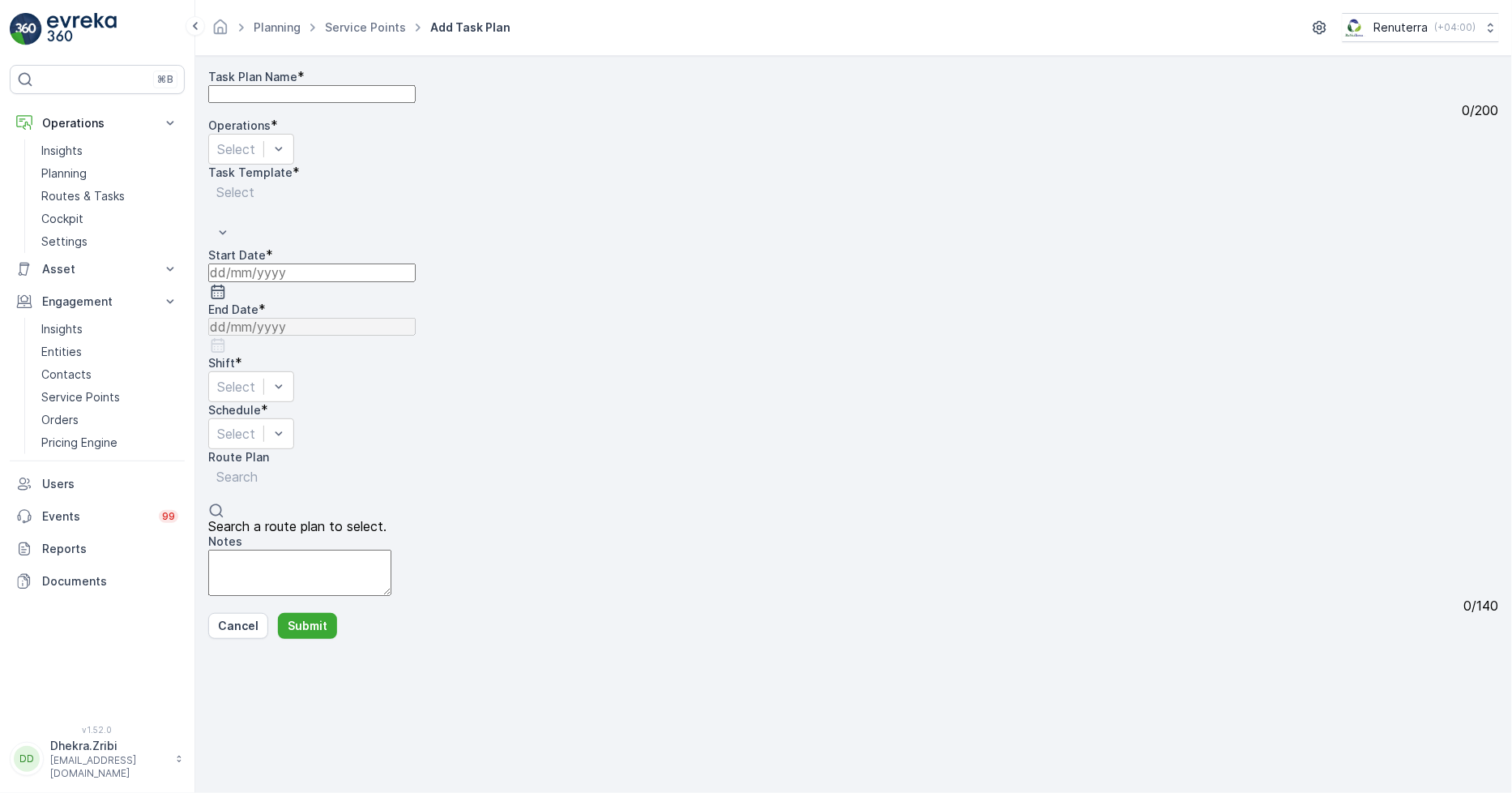
click at [347, 103] on Name "Task Plan Name" at bounding box center [312, 95] width 207 height 18
type Name "REL"
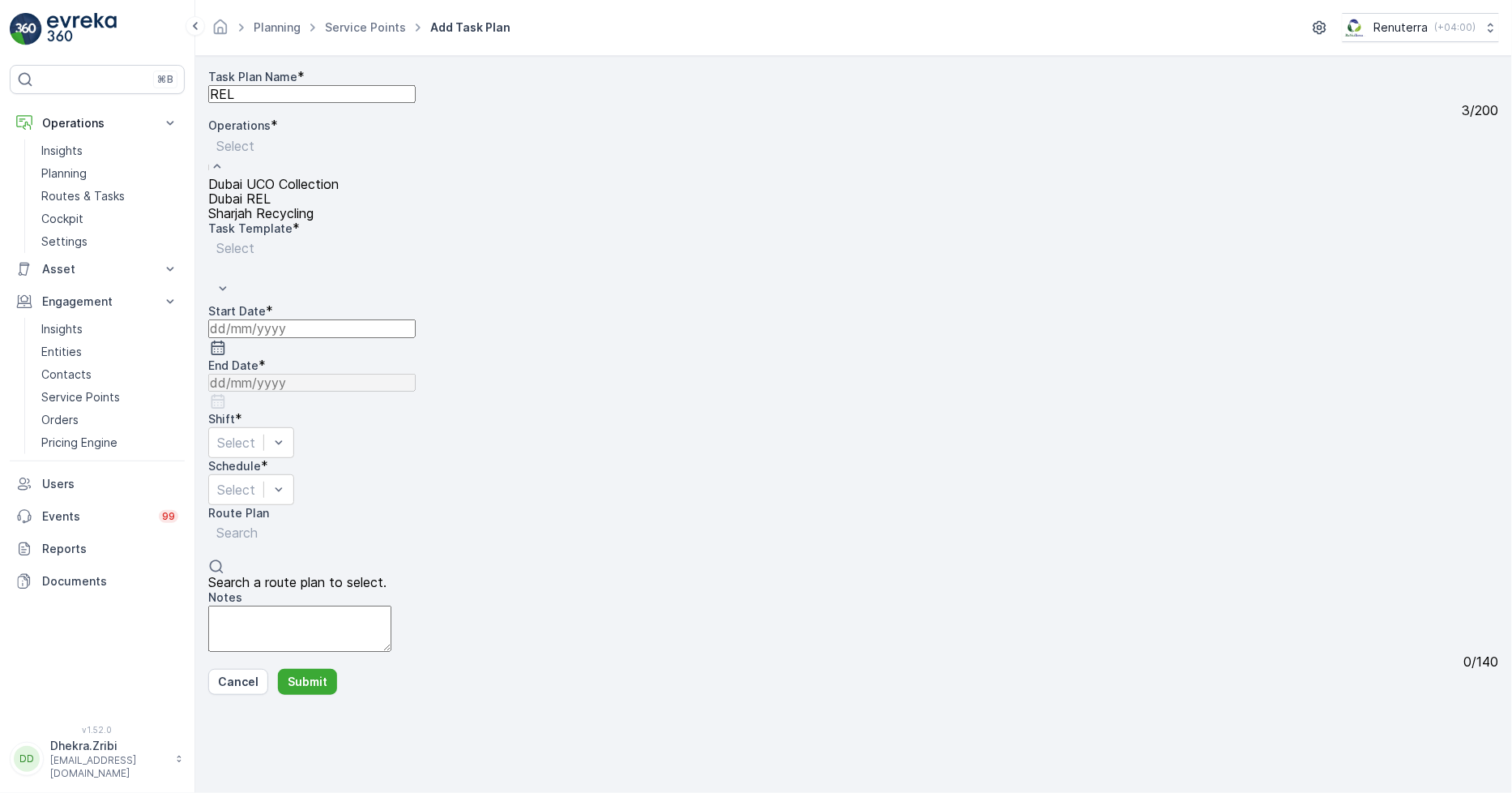
click at [271, 206] on span "Dubai REL" at bounding box center [239, 198] width 63 height 15
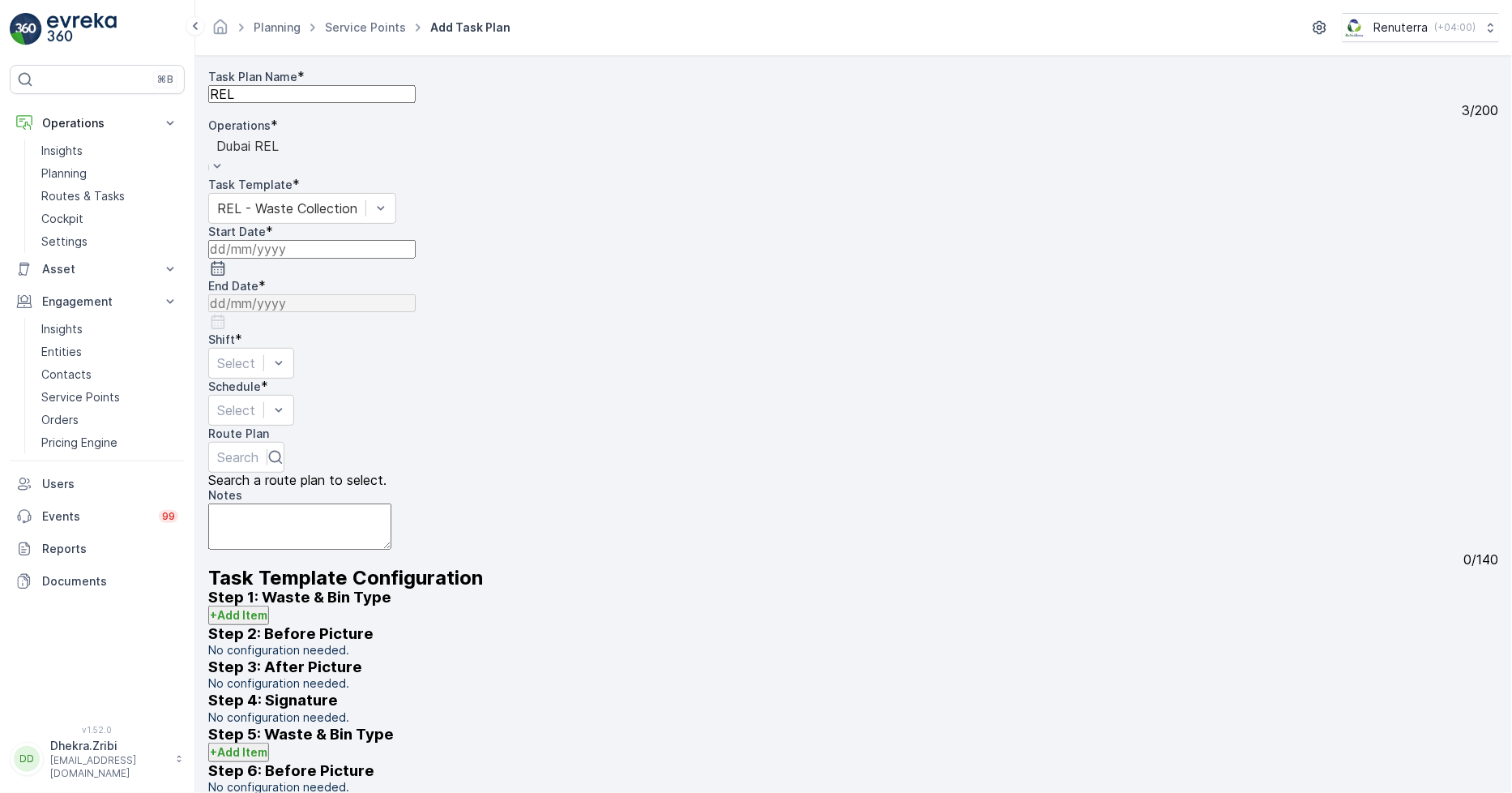
click at [226, 262] on icon "button" at bounding box center [218, 268] width 16 height 16
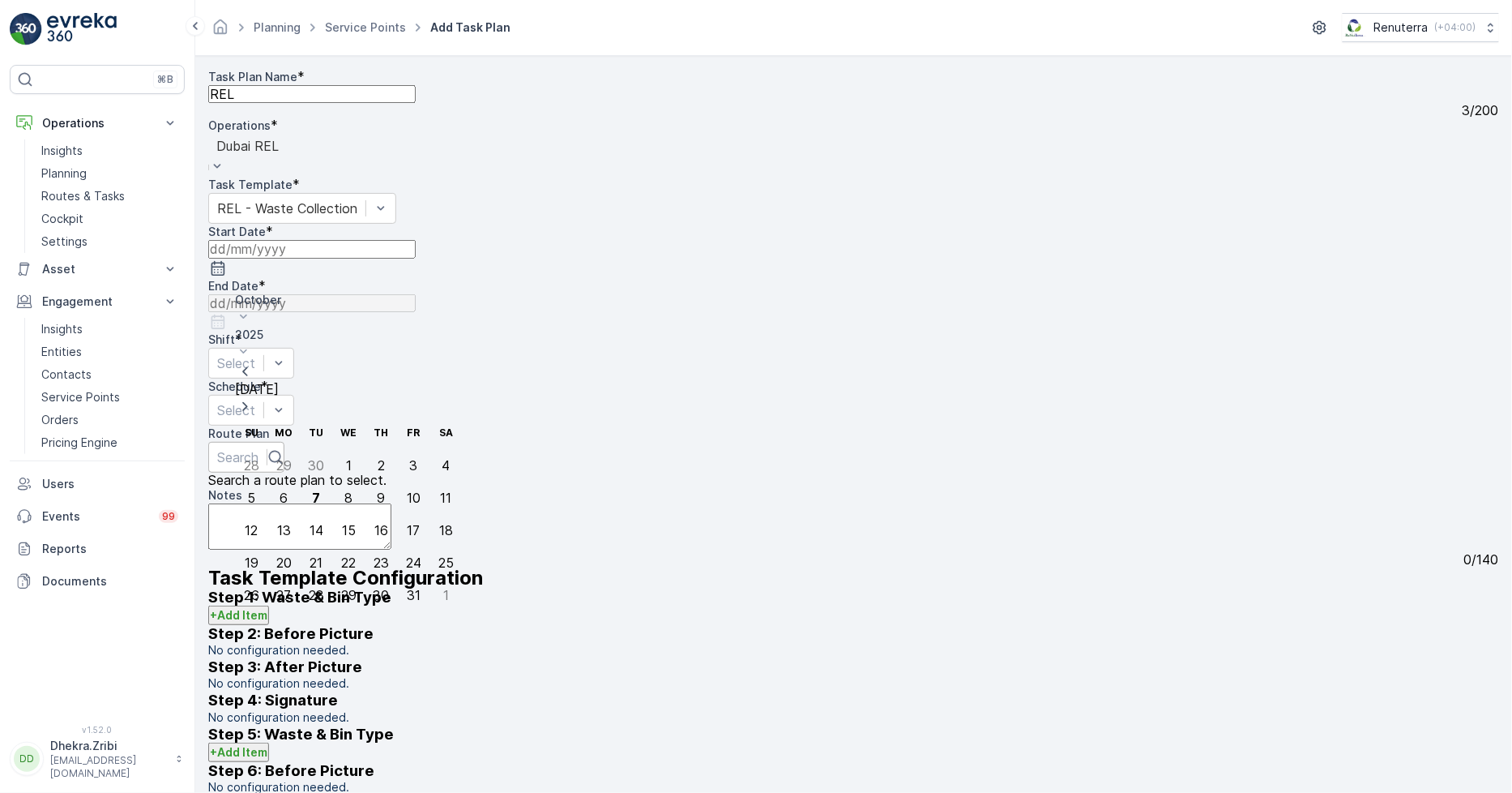
click at [312, 490] on div "7" at bounding box center [315, 497] width 8 height 15
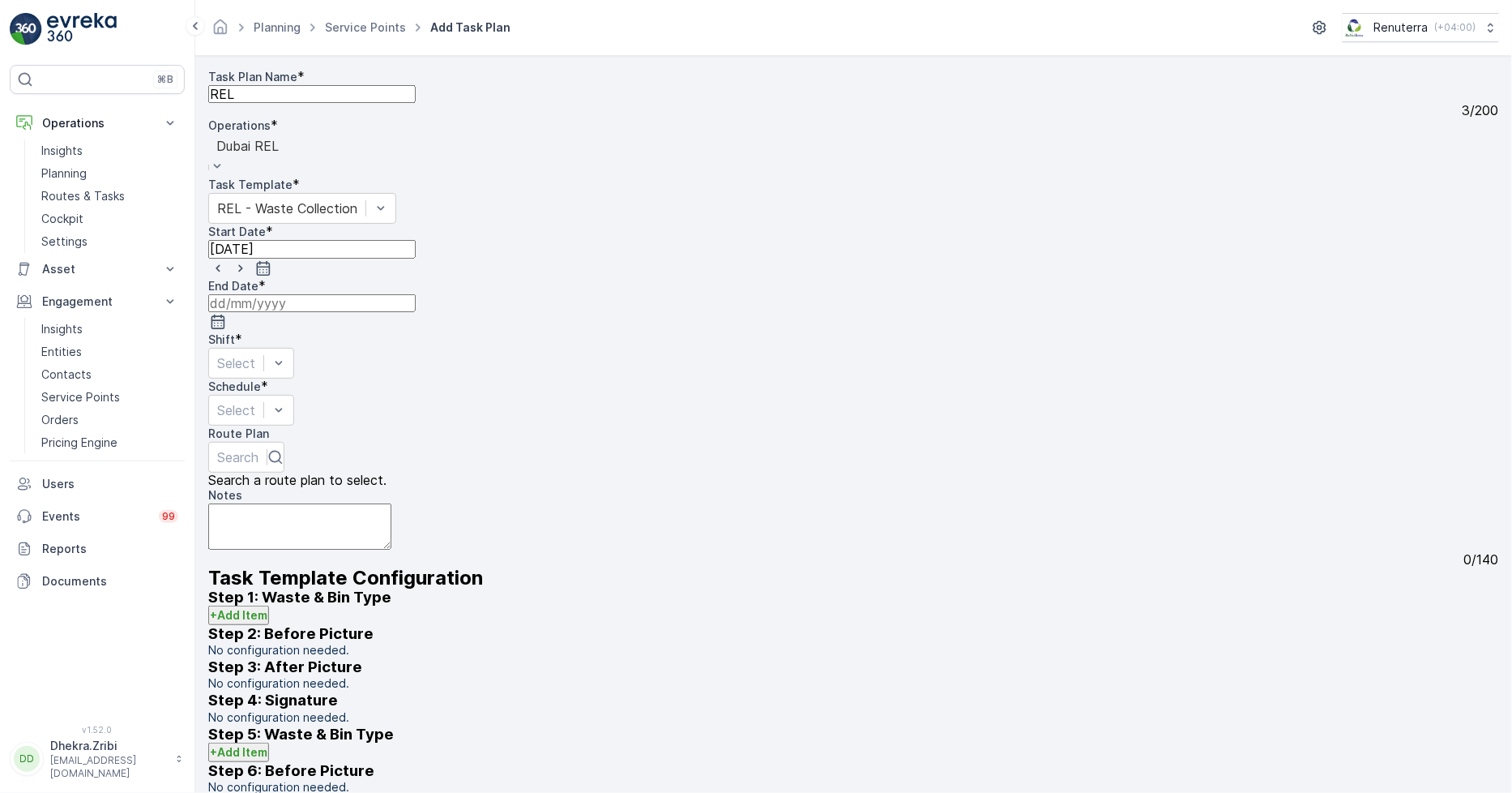
click at [416, 295] on input at bounding box center [312, 304] width 207 height 18
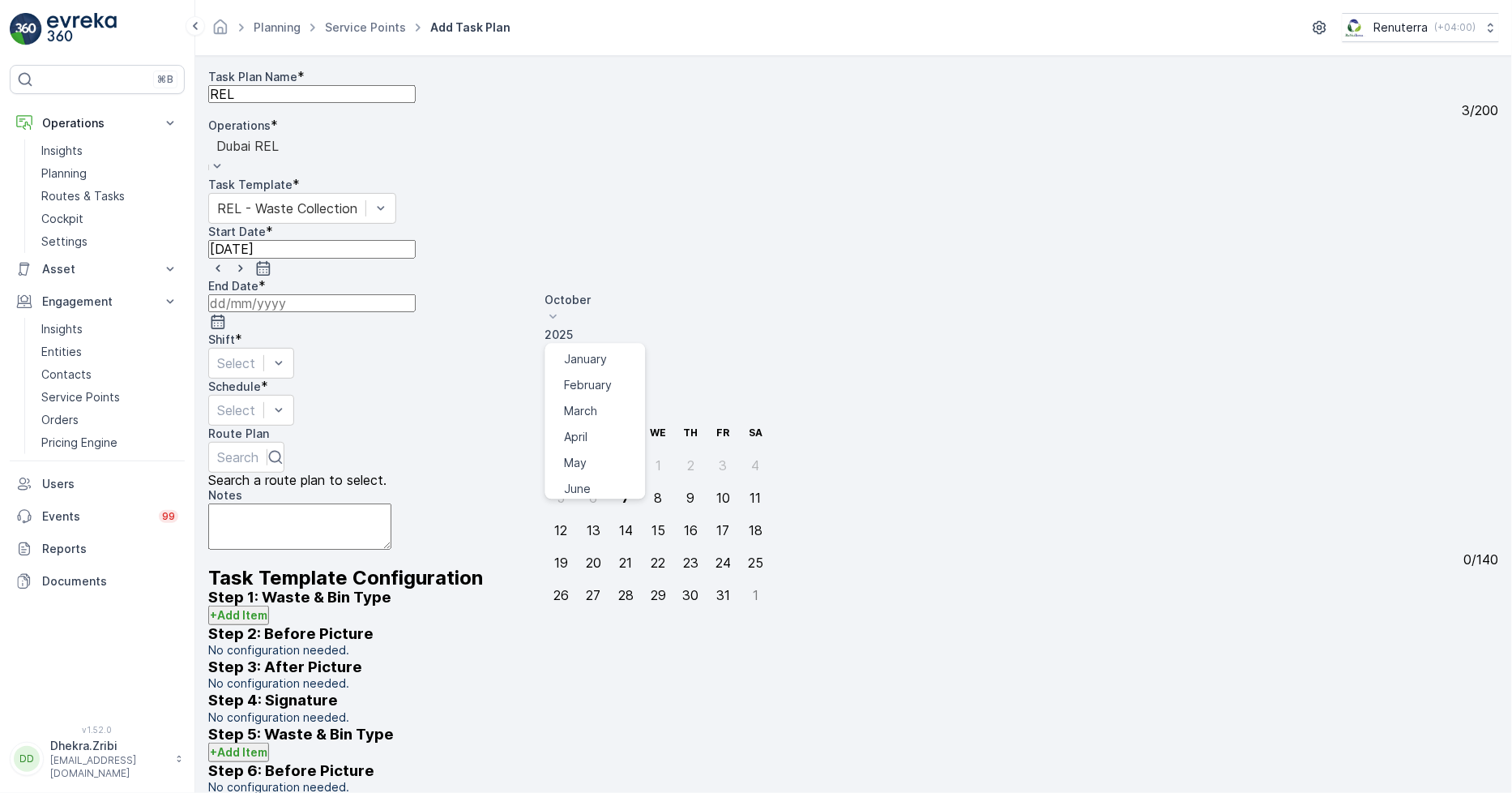
click at [580, 298] on p "October" at bounding box center [659, 300] width 227 height 16
click at [594, 514] on span "December" at bounding box center [593, 522] width 56 height 16
click at [652, 587] on div "31" at bounding box center [658, 595] width 14 height 15
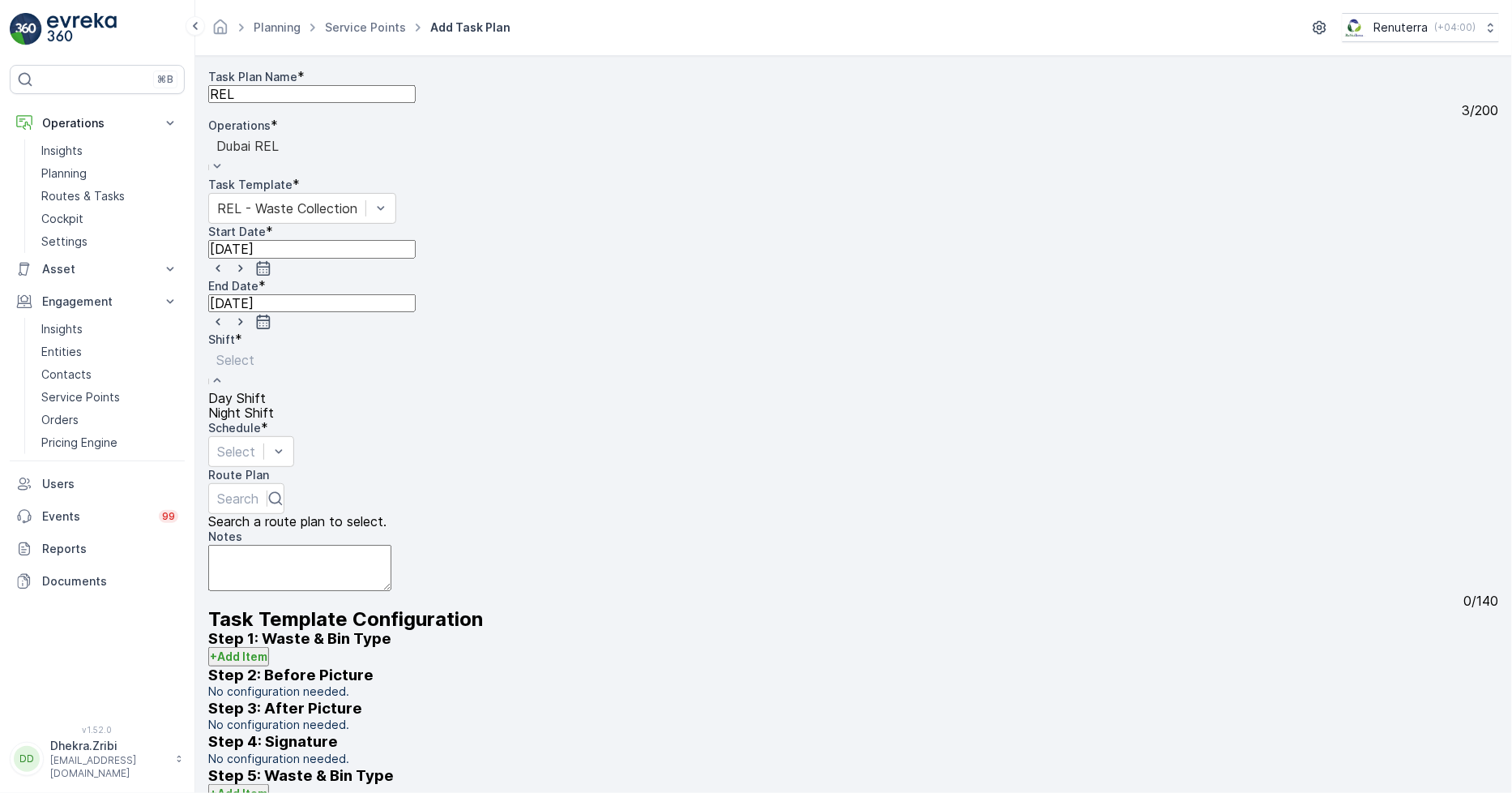
click at [274, 406] on div "Night Shift" at bounding box center [241, 413] width 65 height 15
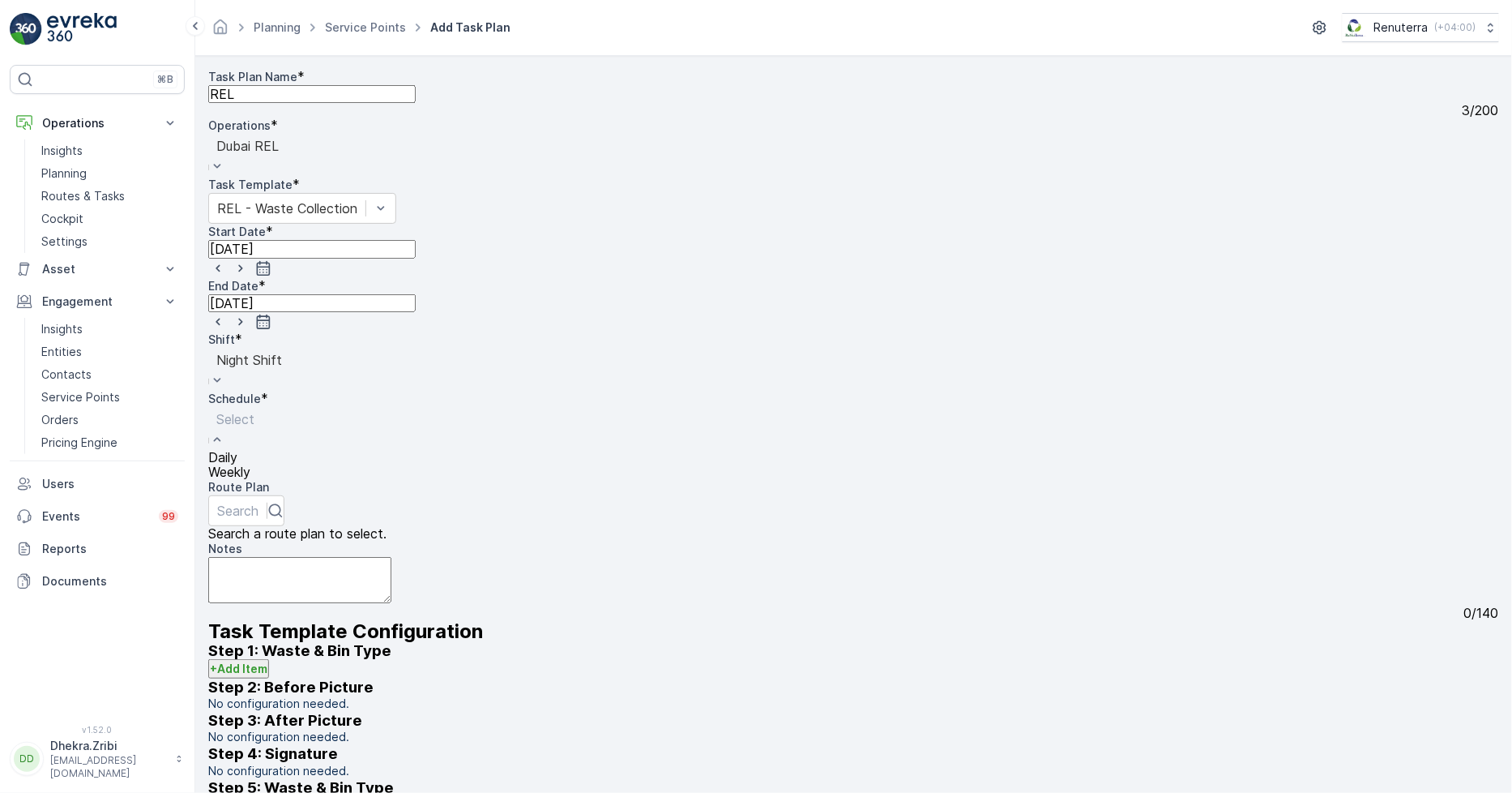
click at [237, 450] on span "Daily" at bounding box center [223, 457] width 29 height 15
click at [453, 463] on input "number" at bounding box center [349, 472] width 207 height 18
type input "1"
click at [258, 504] on div at bounding box center [237, 513] width 41 height 18
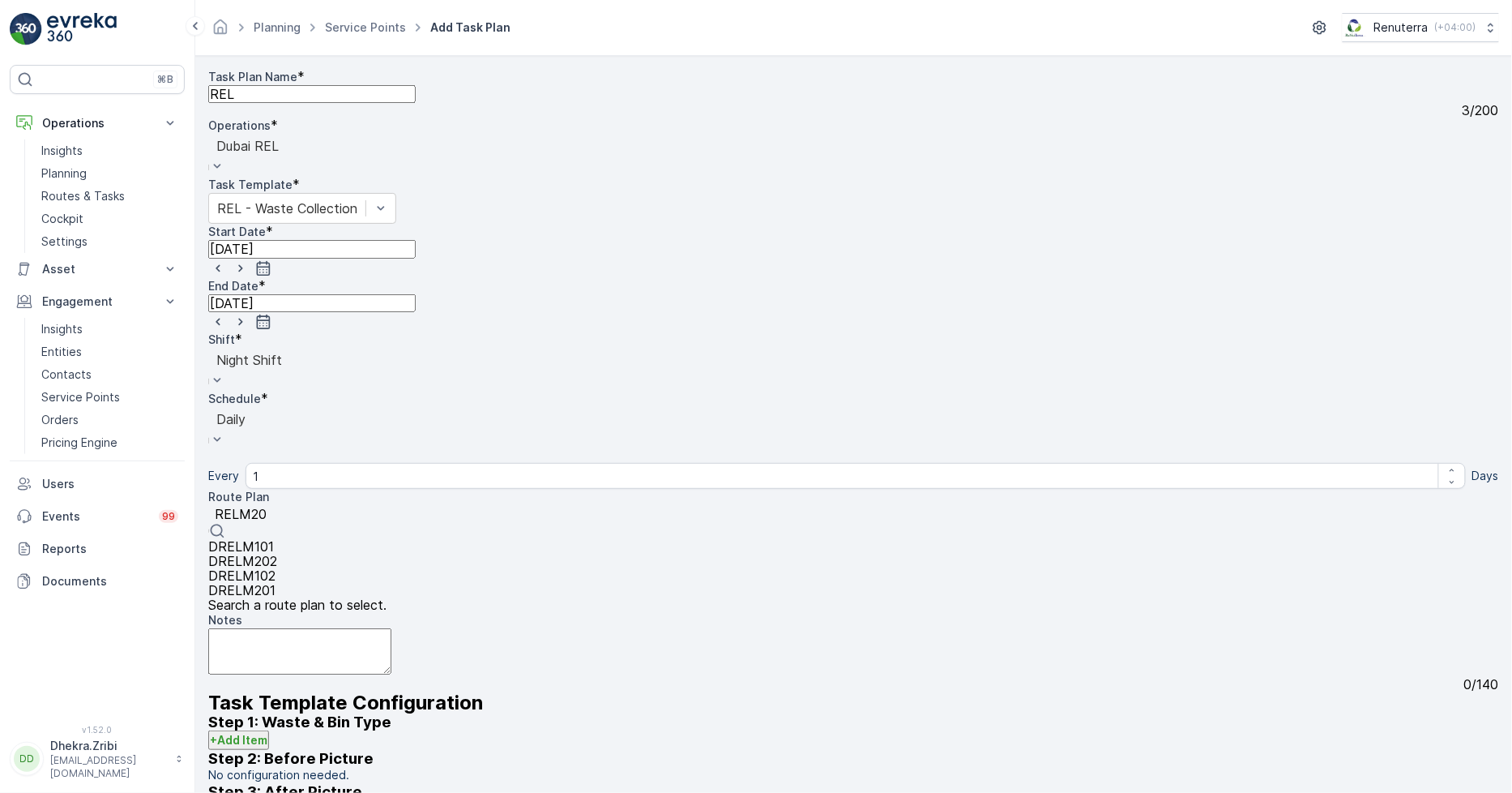
type input "RELM202"
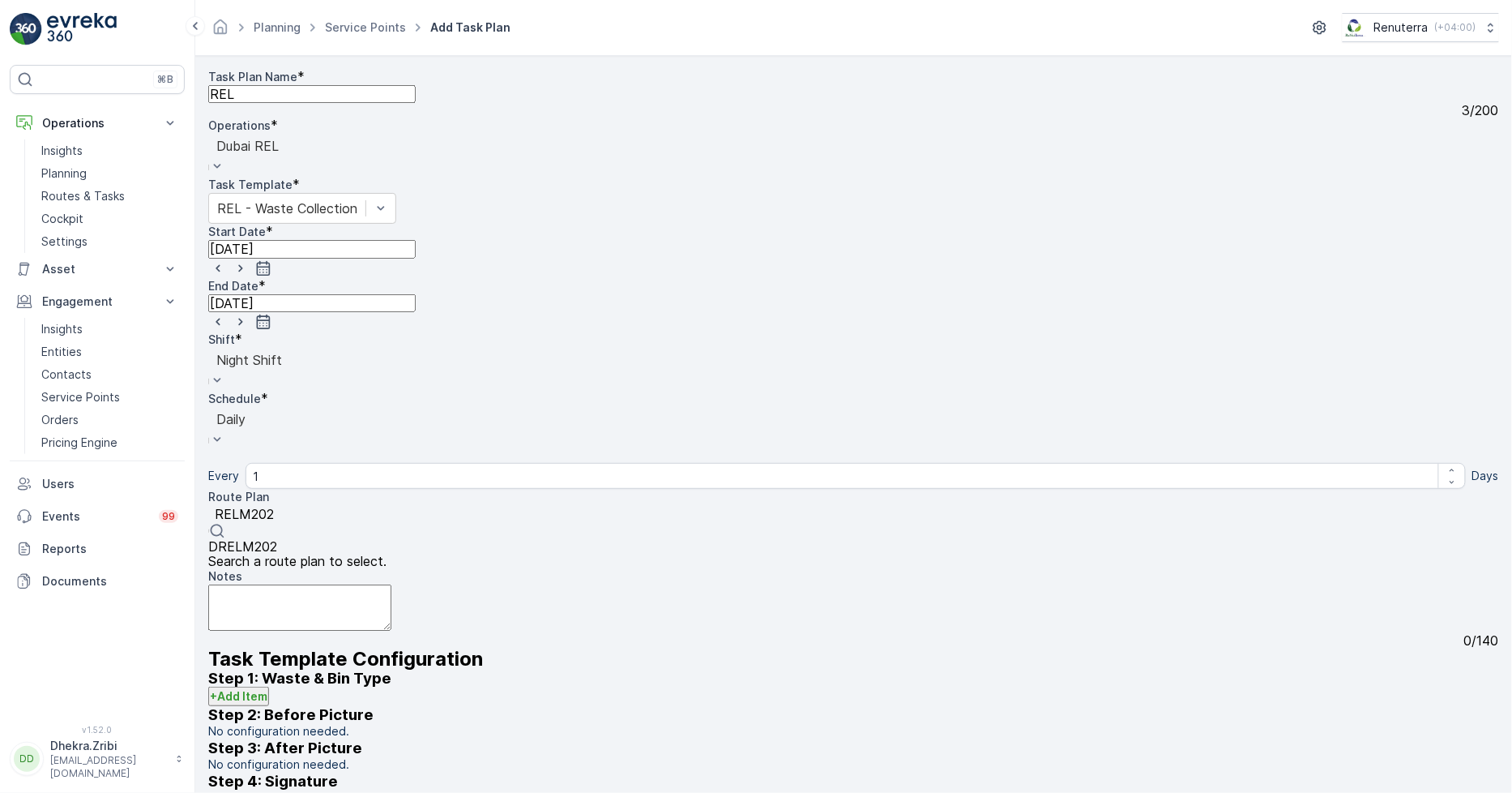
click at [277, 539] on span "DRELM202" at bounding box center [243, 547] width 69 height 15
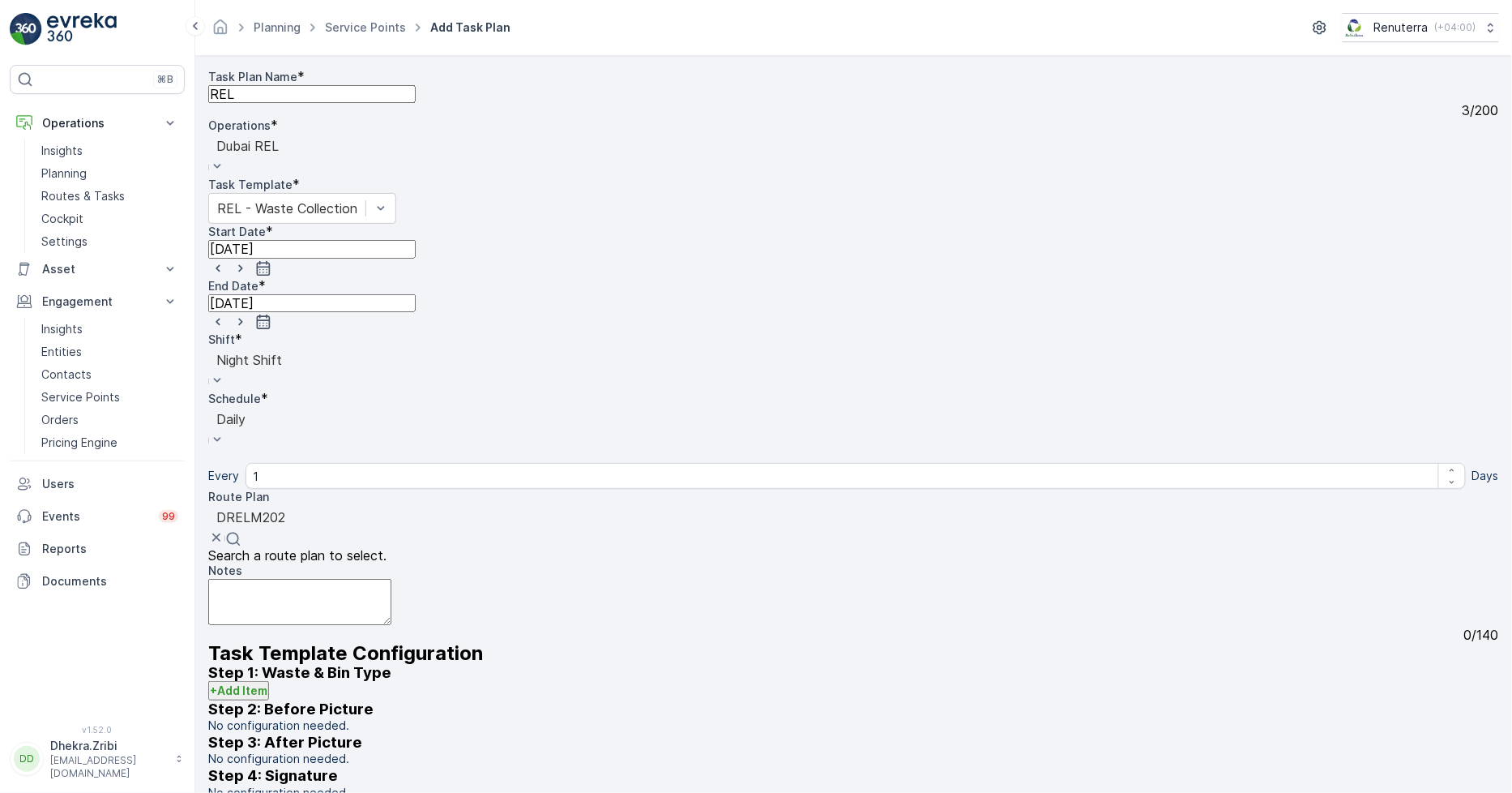
click at [286, 103] on Name "REL" at bounding box center [312, 95] width 207 height 18
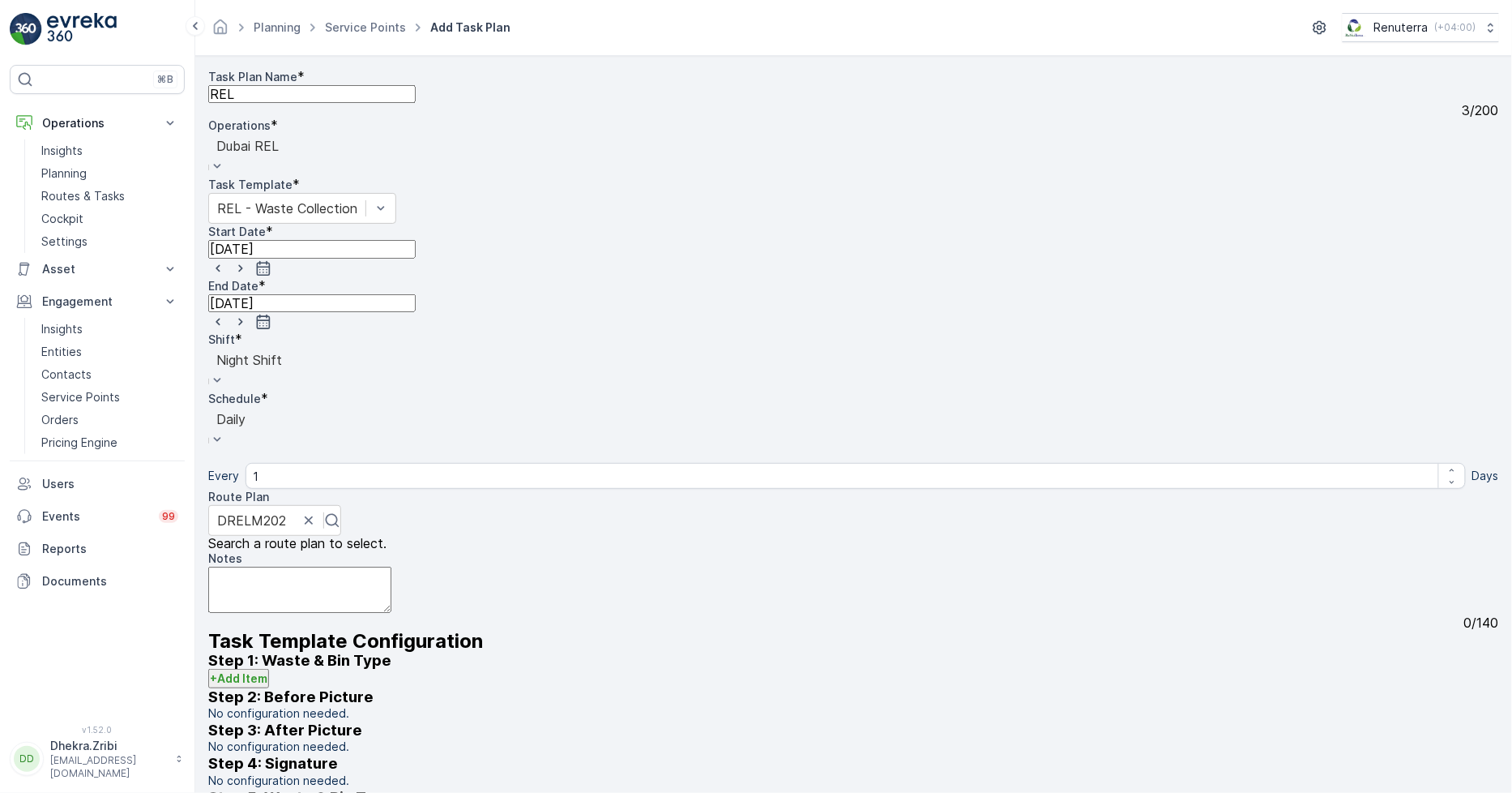
drag, startPoint x: 286, startPoint y: 115, endPoint x: 209, endPoint y: 115, distance: 77.0
type Name "DREL003"
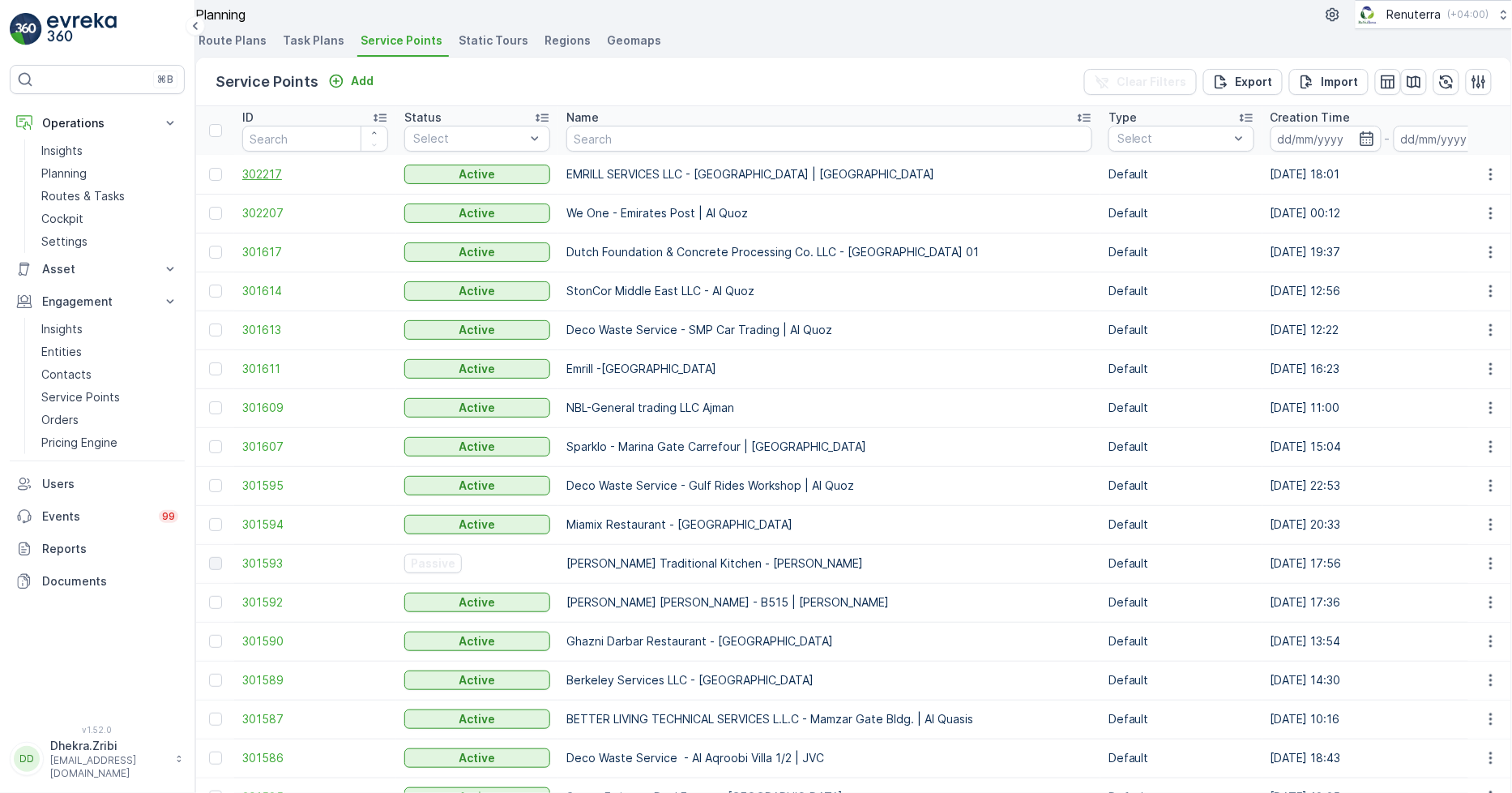
click at [280, 183] on span "302217" at bounding box center [315, 175] width 145 height 16
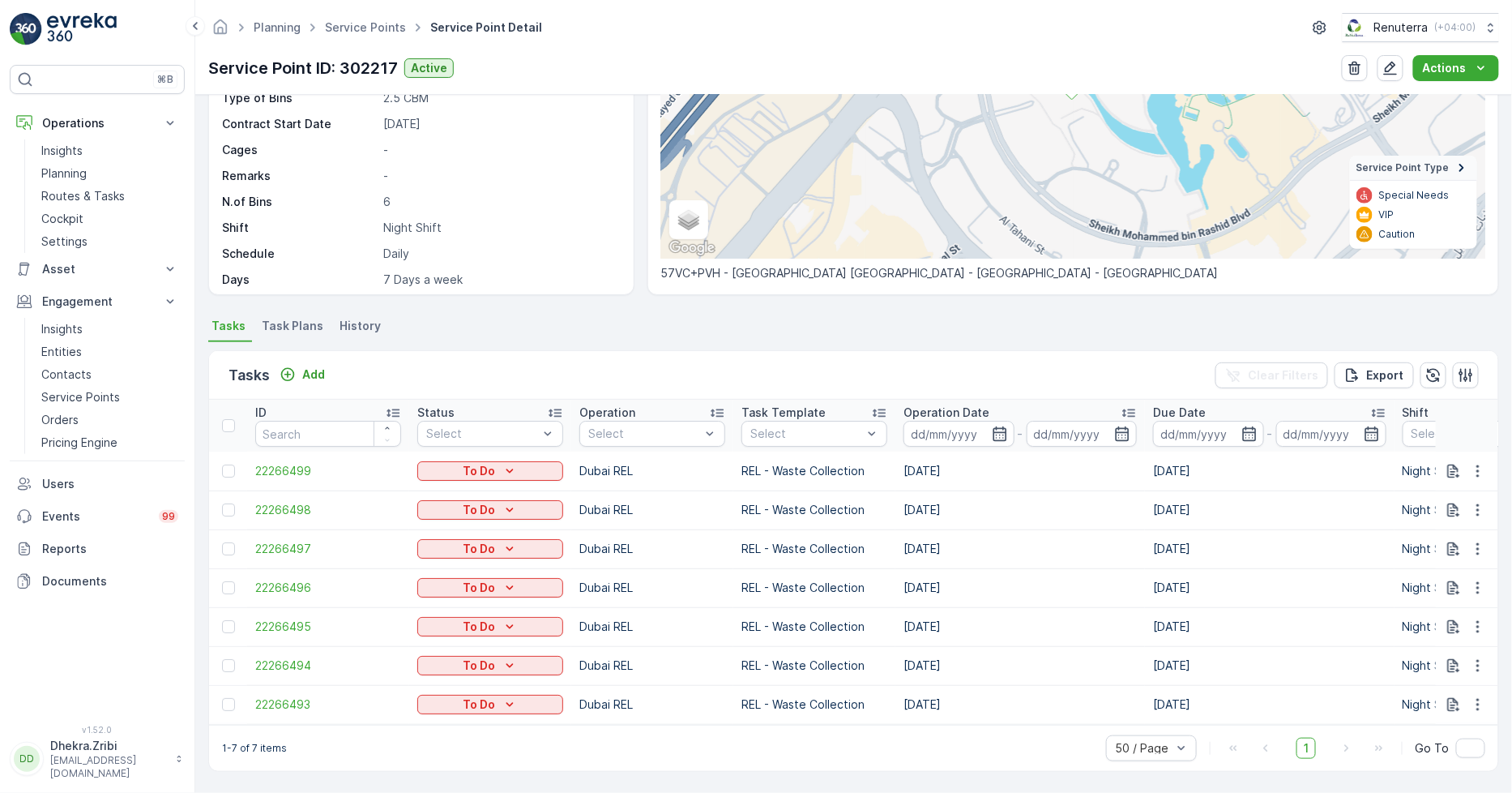
scroll to position [224, 0]
click at [287, 698] on span "22266493" at bounding box center [328, 705] width 145 height 16
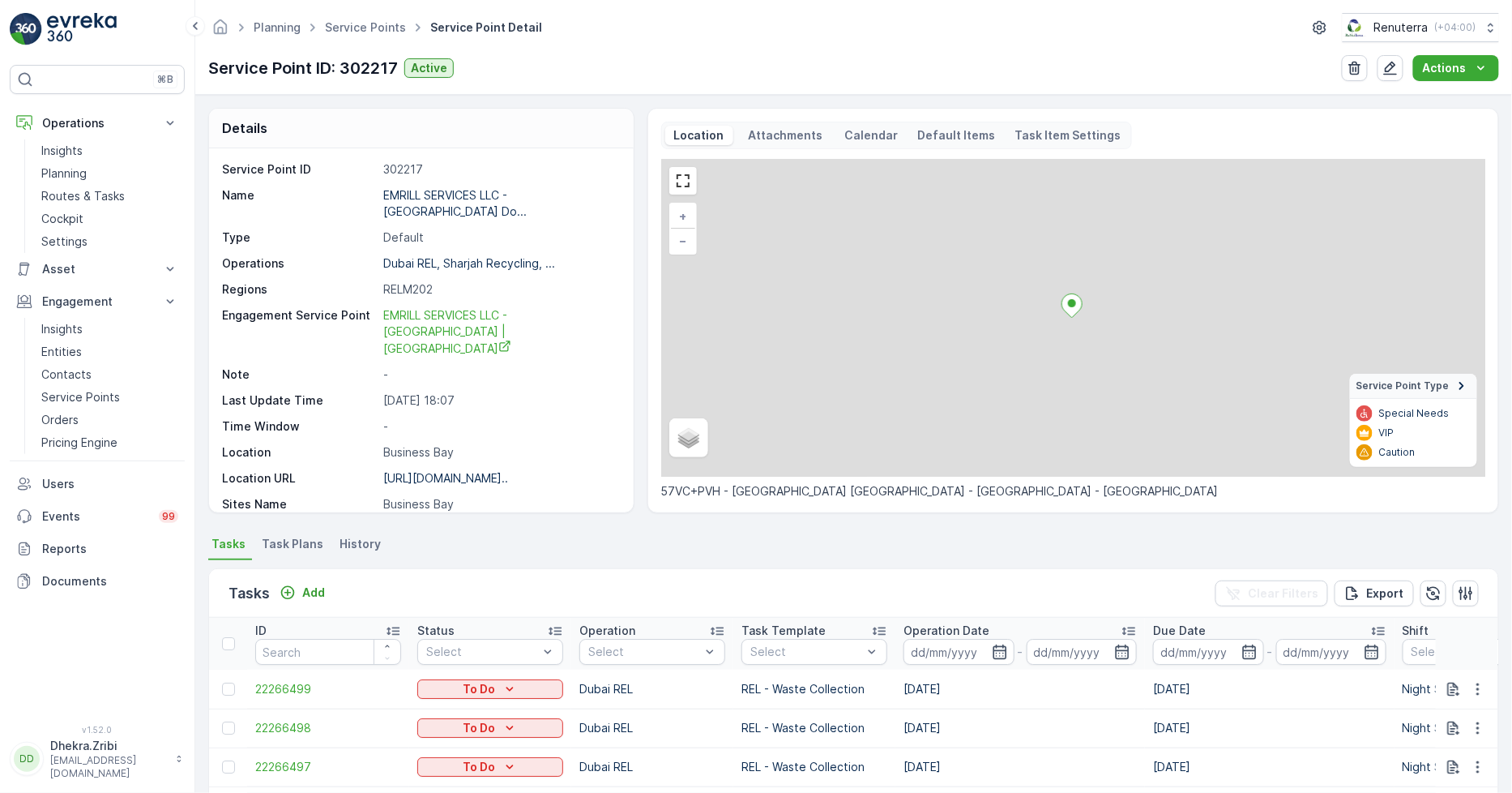
scroll to position [224, 0]
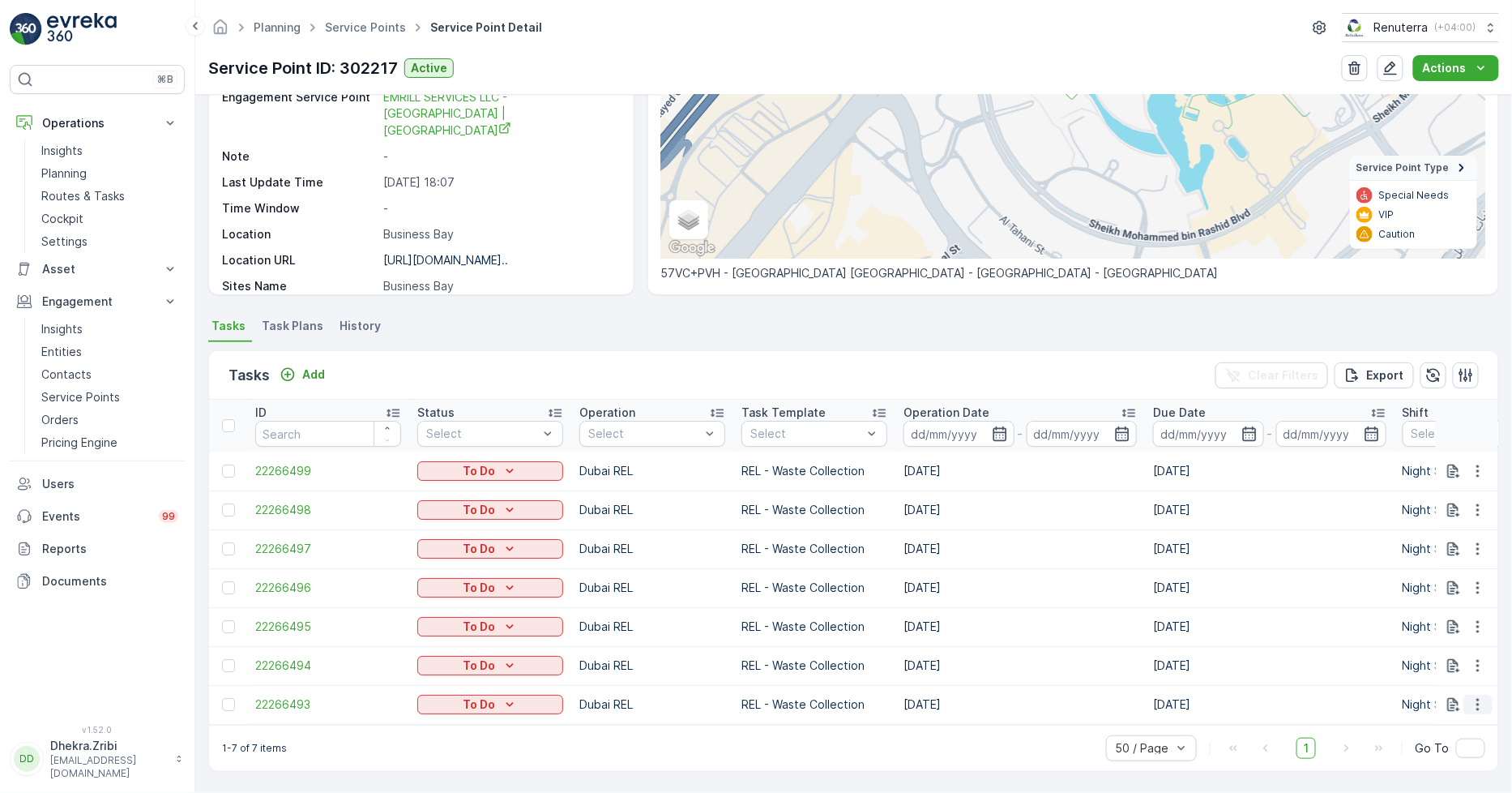
click at [1475, 697] on icon "button" at bounding box center [1478, 705] width 16 height 16
click at [1428, 622] on span "Change Route" at bounding box center [1447, 628] width 78 height 16
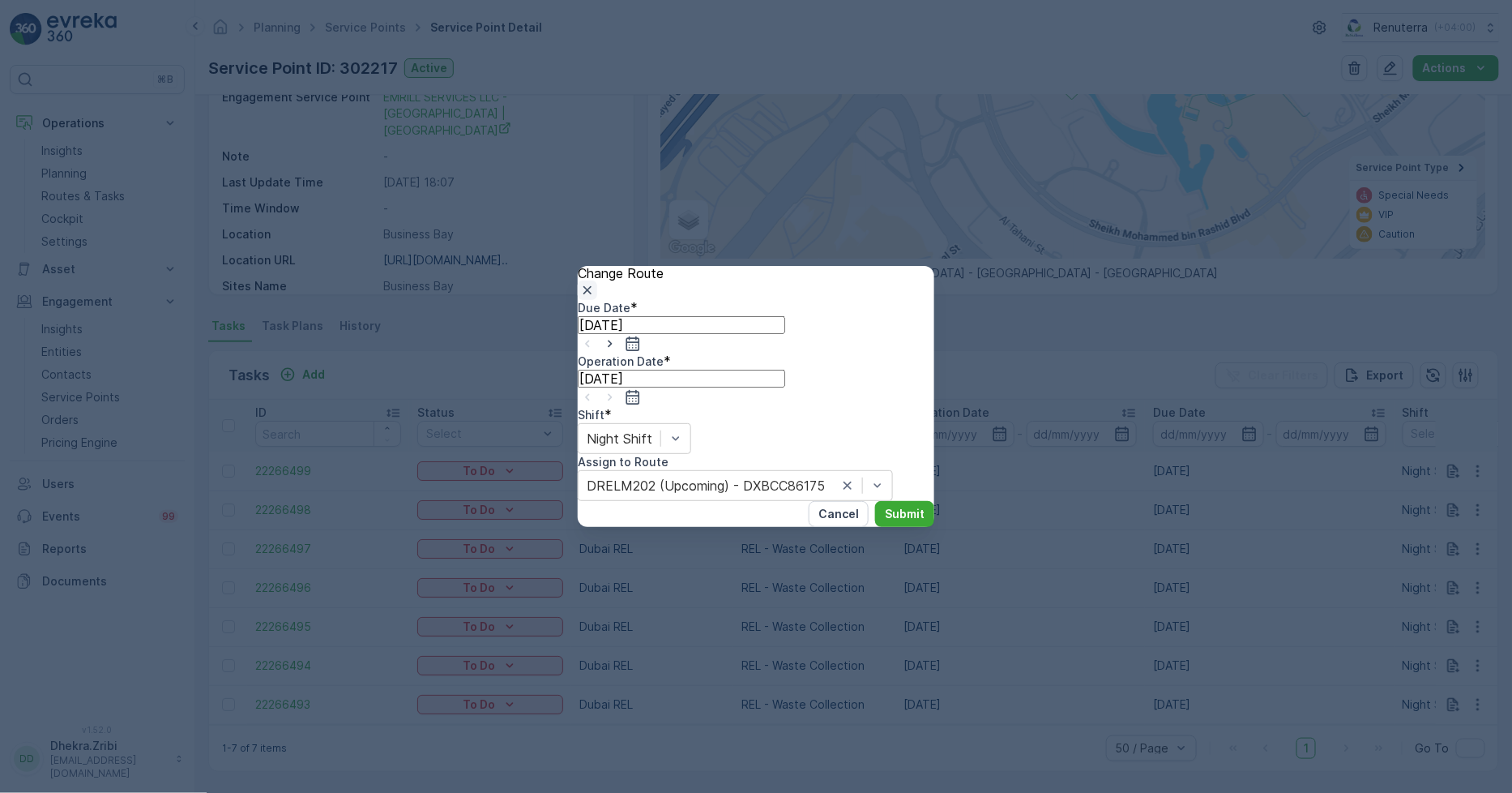
click at [596, 284] on icon "button" at bounding box center [587, 290] width 16 height 16
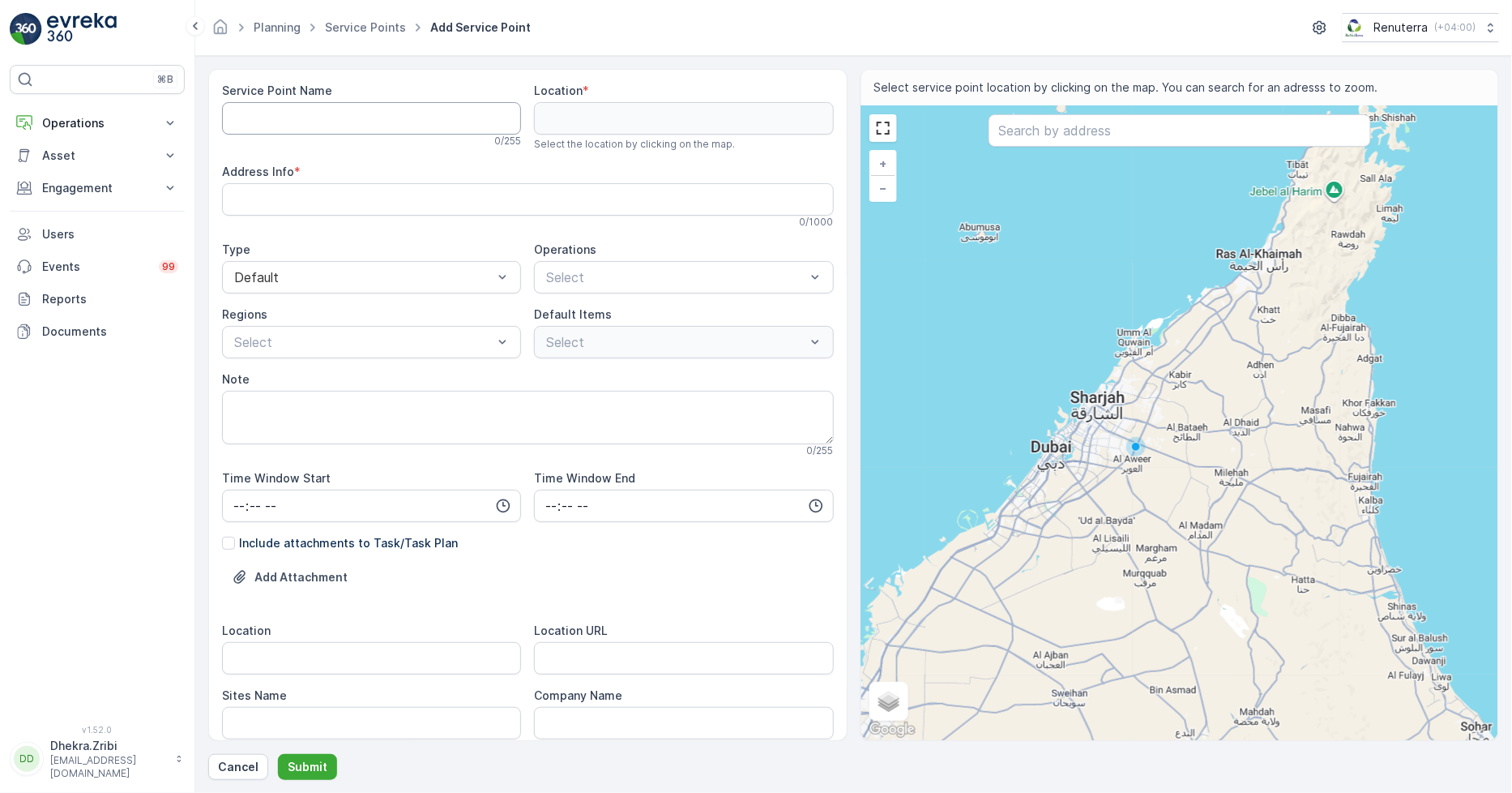
click at [371, 115] on Name "Service Point Name" at bounding box center [371, 118] width 299 height 33
paste Name "EMRILL SERVICES LLC - [GEOGRAPHIC_DATA] | [GEOGRAPHIC_DATA]"
type Name "EMRILL SERVICES LLC - [GEOGRAPHIC_DATA] | [GEOGRAPHIC_DATA]"
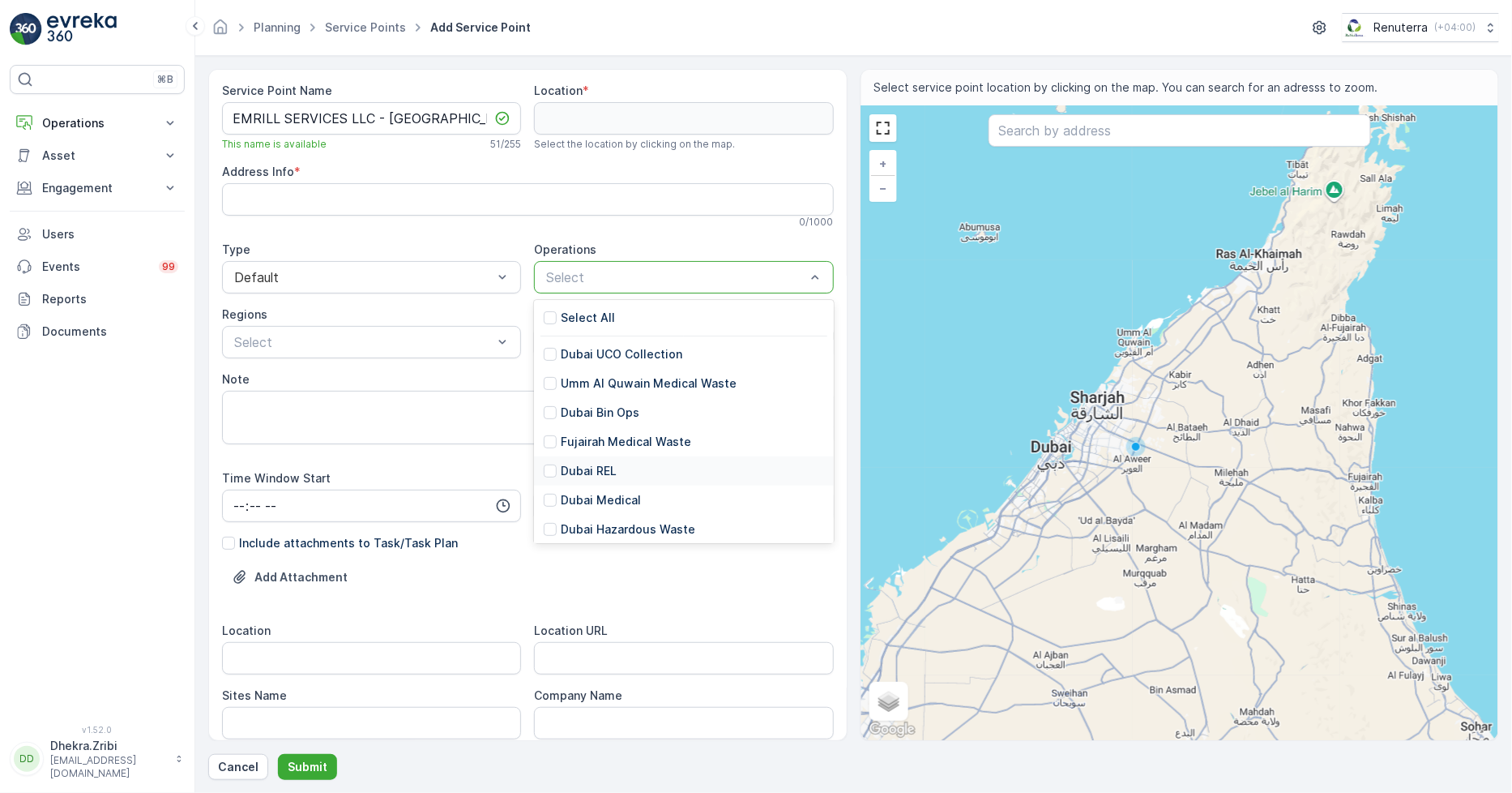
click at [586, 471] on p "Dubai REL" at bounding box center [589, 471] width 56 height 16
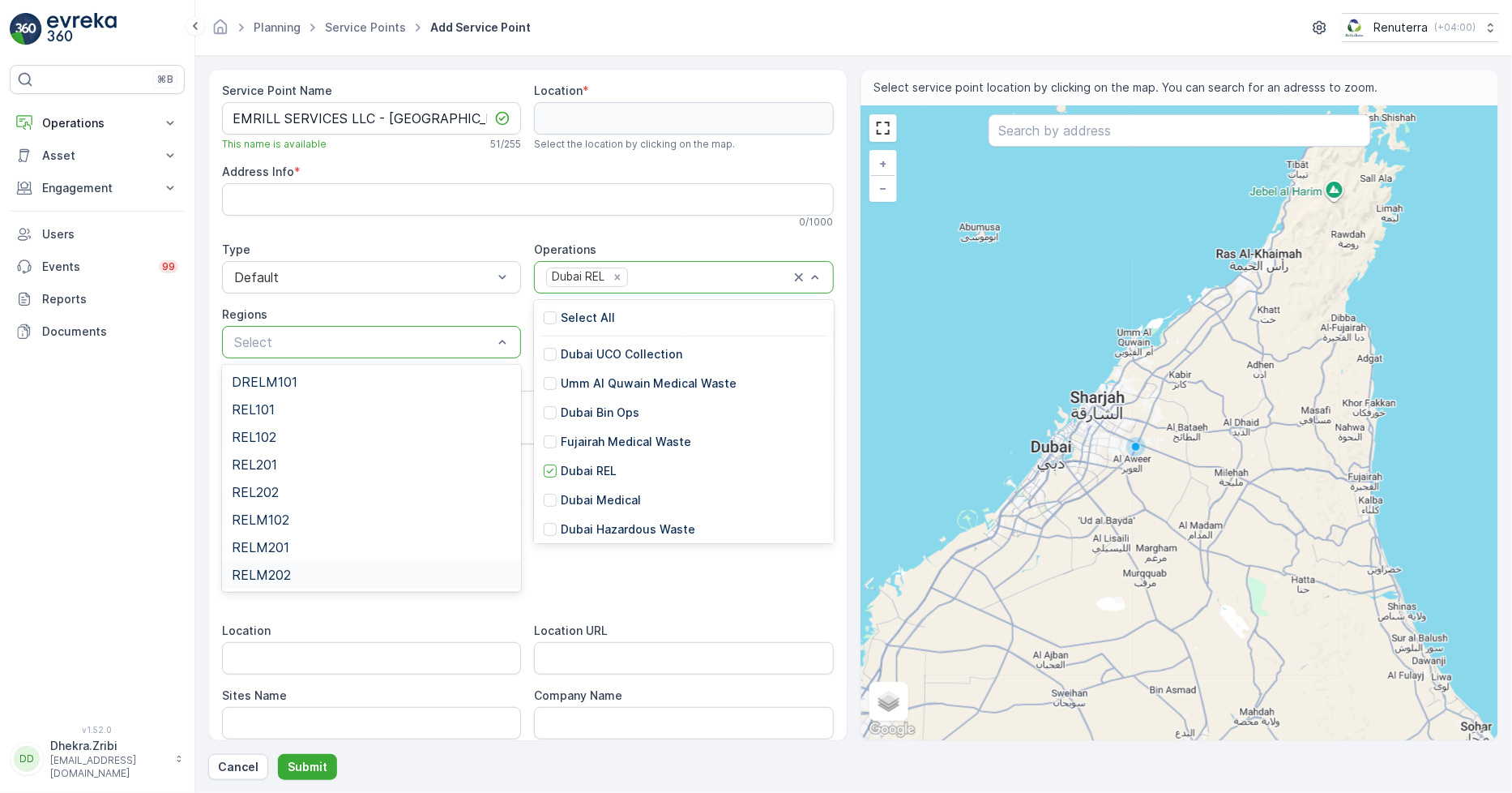
click at [286, 573] on span "RELM202" at bounding box center [261, 575] width 59 height 15
click at [147, 546] on div "⌘B Operations Insights Planning Routes & Tasks Cockpit Settings Asset Assets En…" at bounding box center [97, 385] width 175 height 640
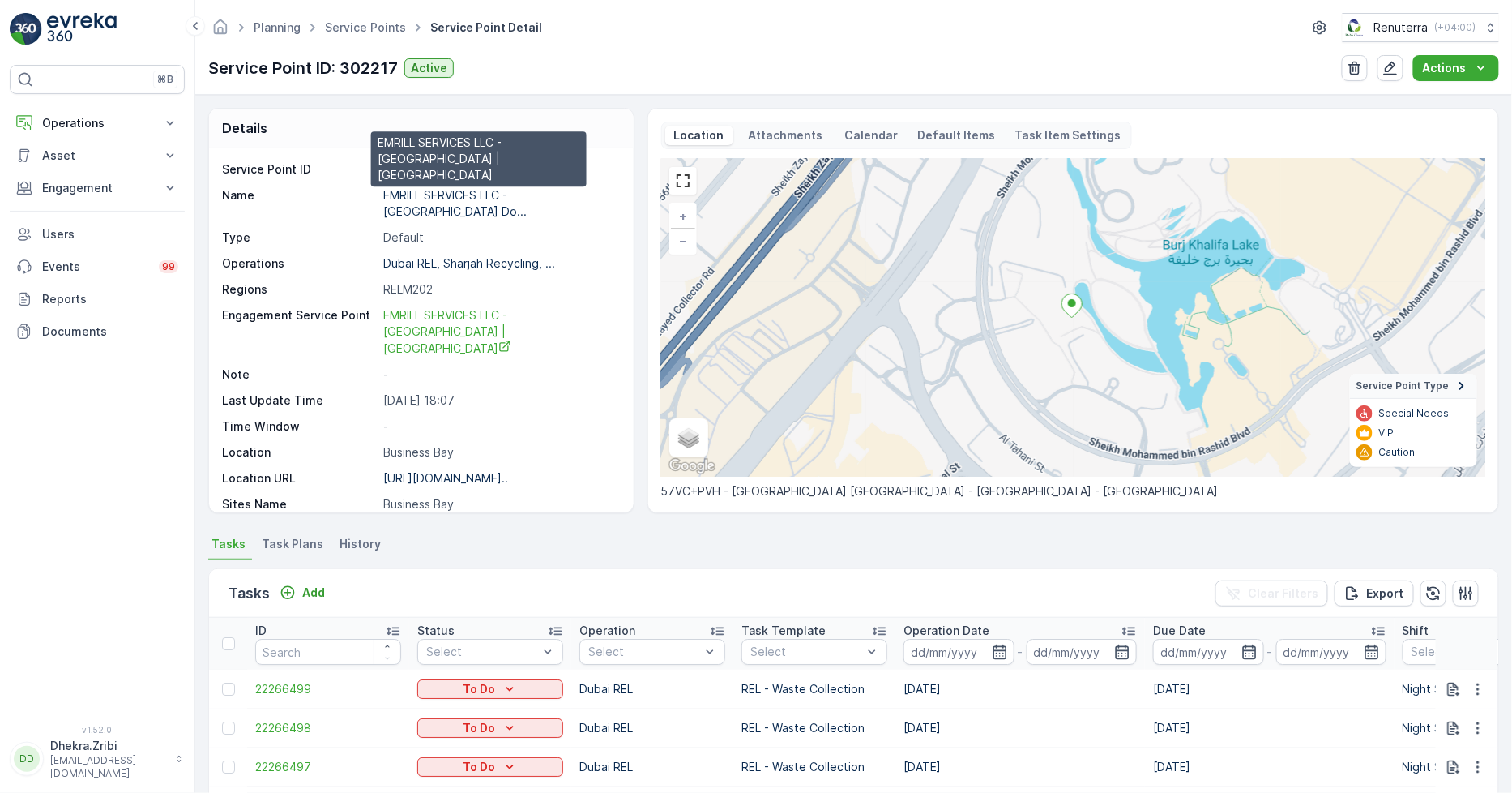
click at [459, 195] on p "EMRILL SERVICES LLC - [GEOGRAPHIC_DATA] Do..." at bounding box center [456, 203] width 144 height 30
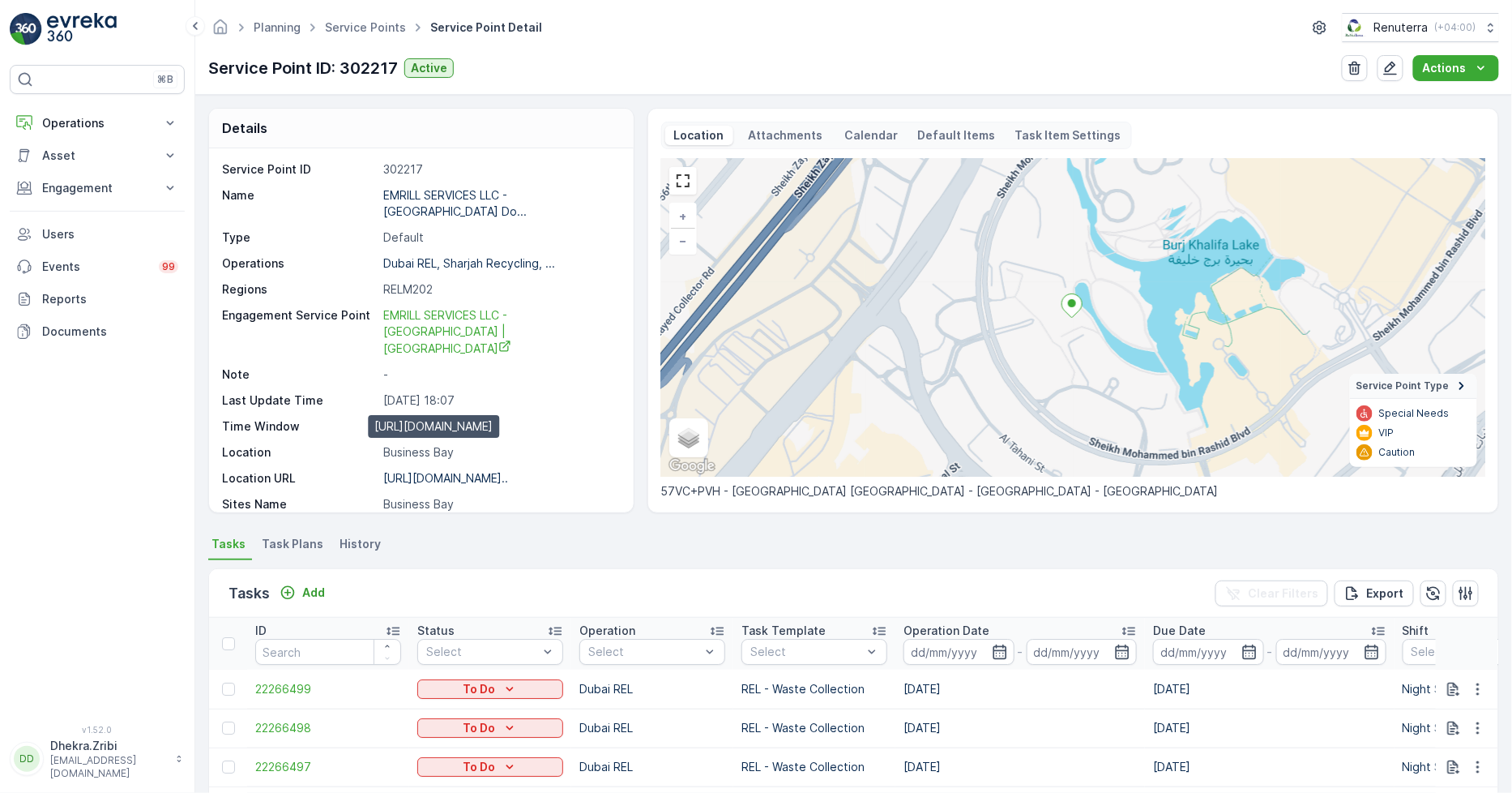
click at [452, 471] on p "[URL][DOMAIN_NAME].." at bounding box center [446, 477] width 125 height 14
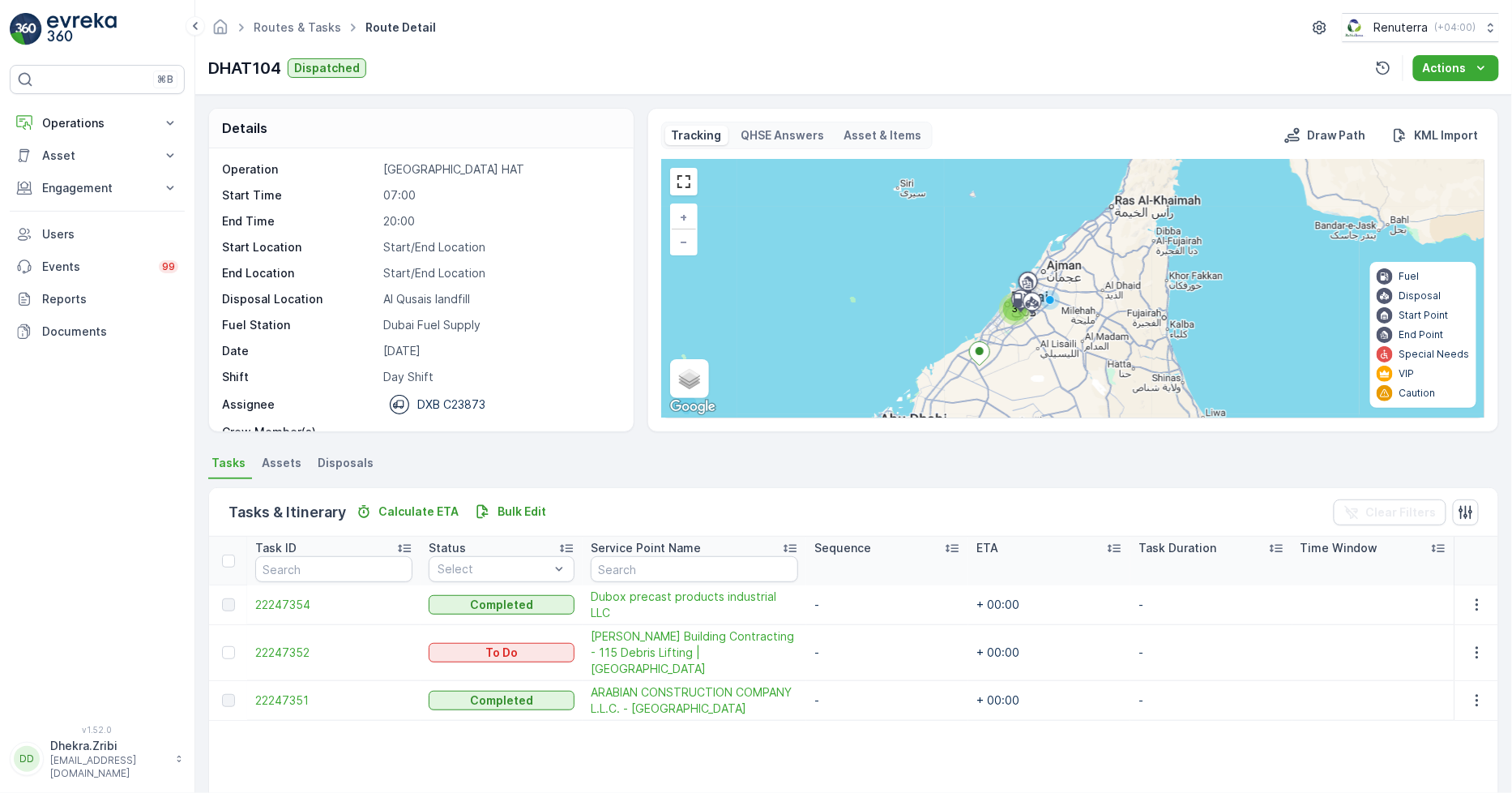
scroll to position [216, 0]
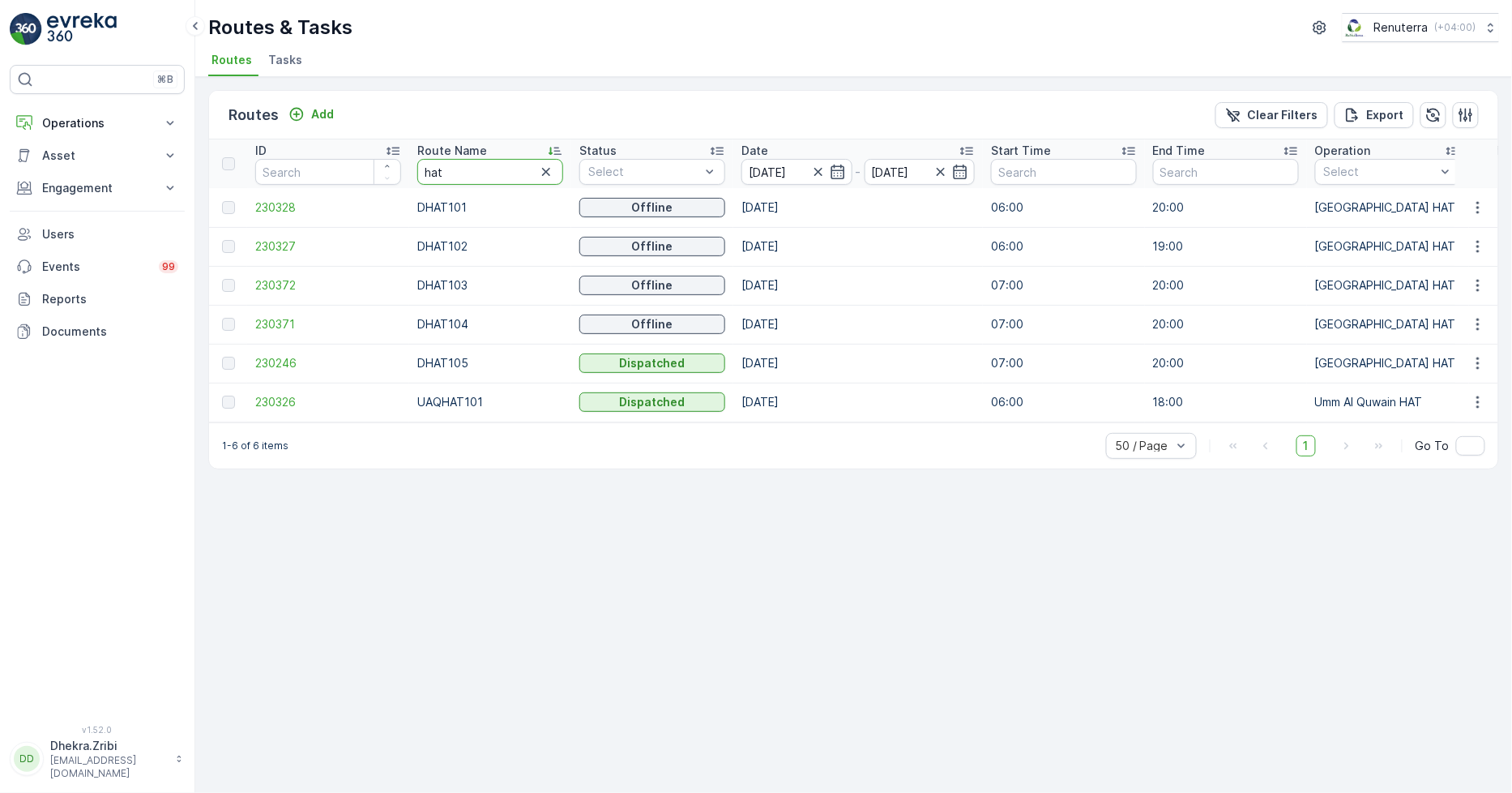
drag, startPoint x: 431, startPoint y: 161, endPoint x: 369, endPoint y: 155, distance: 62.3
type input "roro"
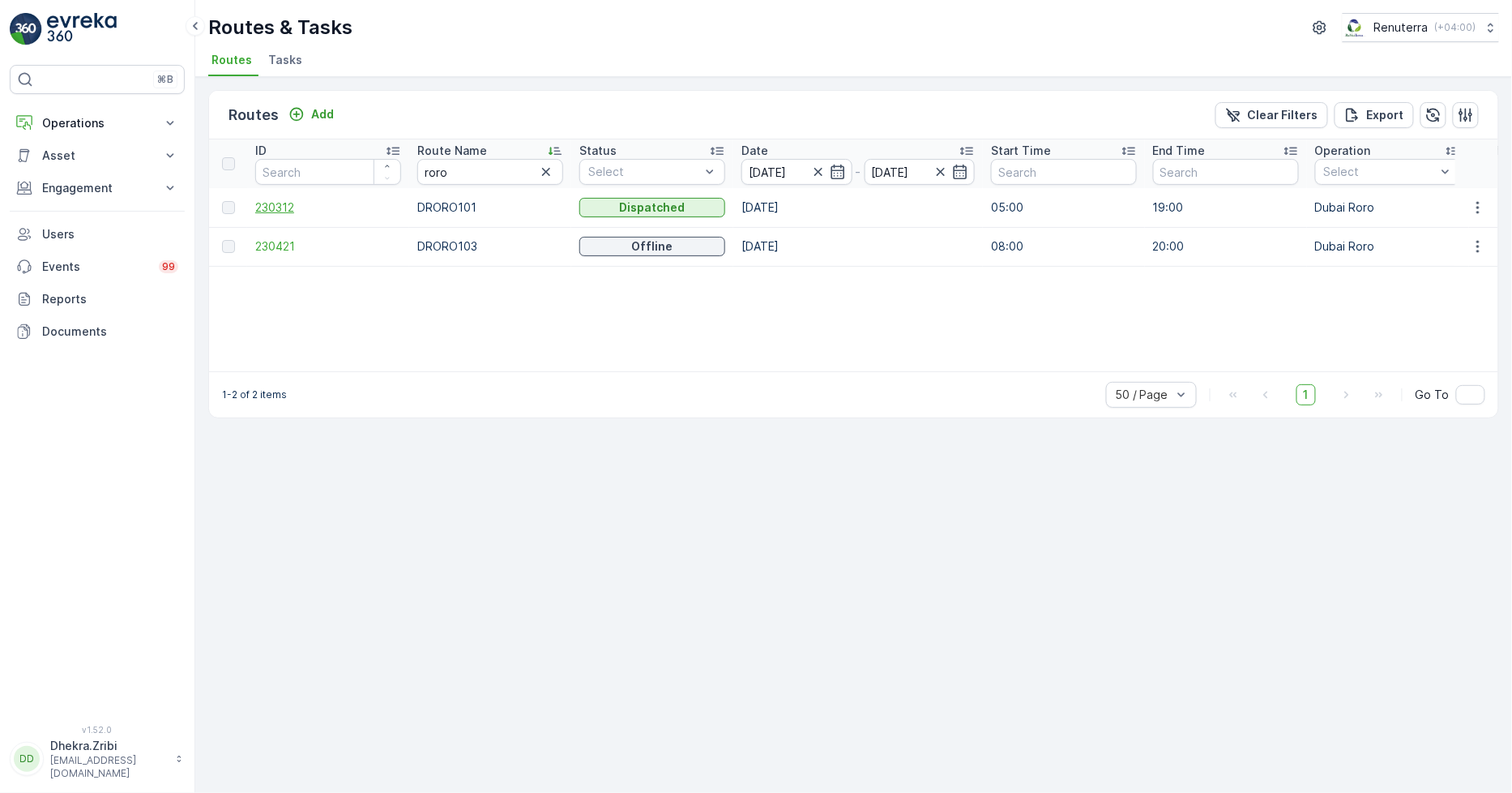
click at [281, 204] on span "230312" at bounding box center [328, 207] width 145 height 16
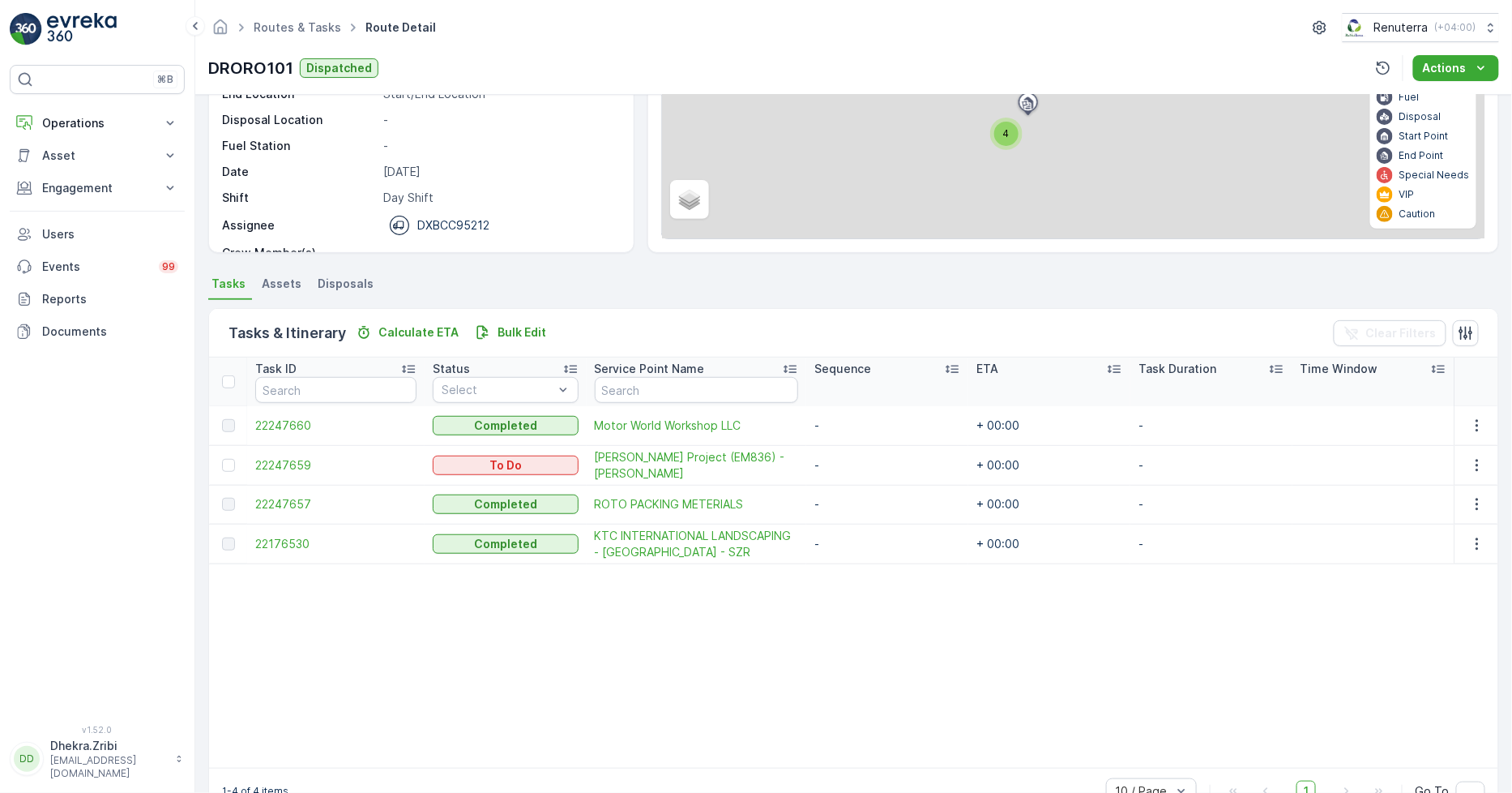
scroll to position [180, 0]
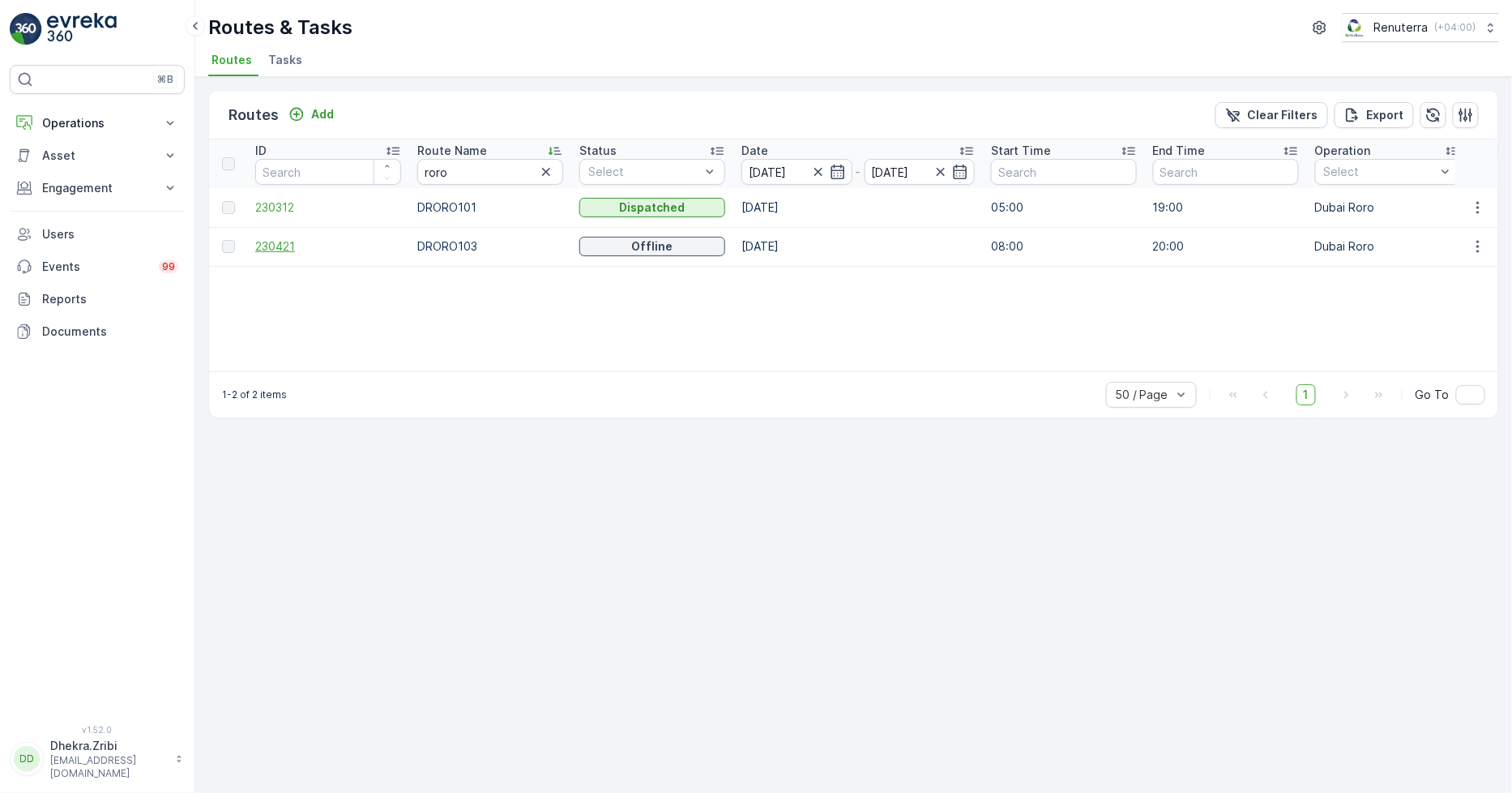
click at [277, 245] on span "230421" at bounding box center [328, 246] width 145 height 16
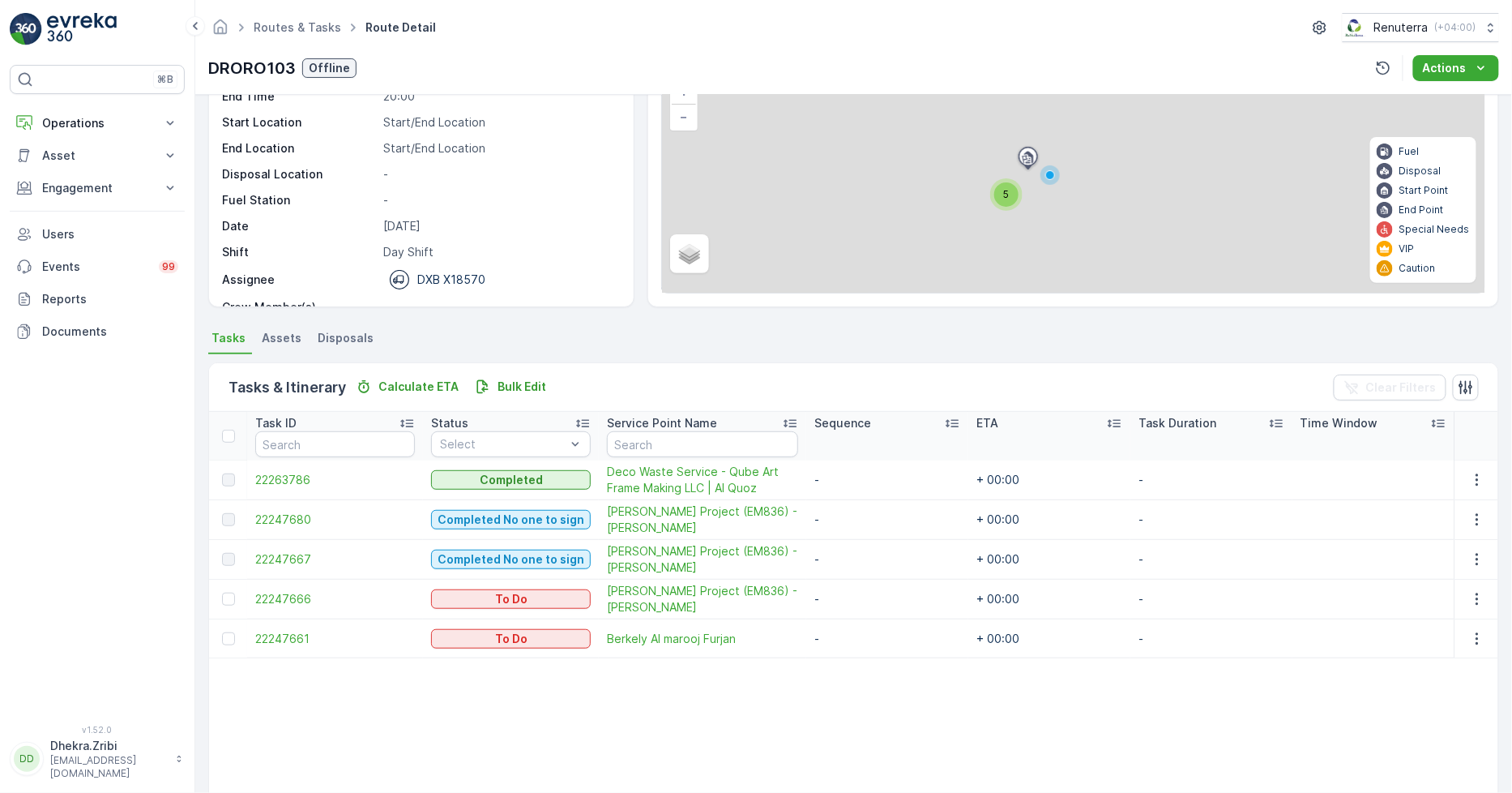
scroll to position [180, 0]
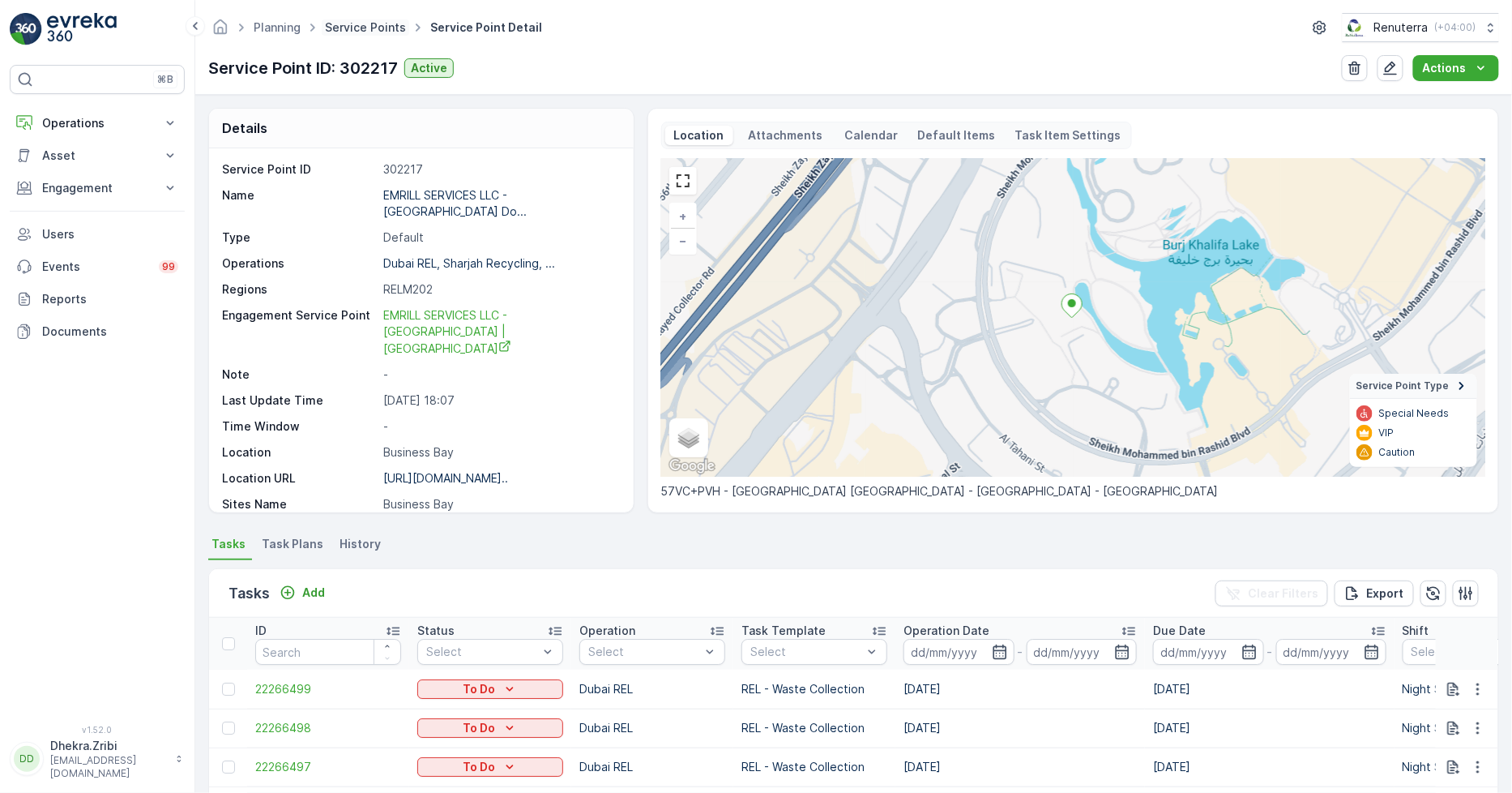
click at [367, 29] on link "Service Points" at bounding box center [365, 26] width 81 height 14
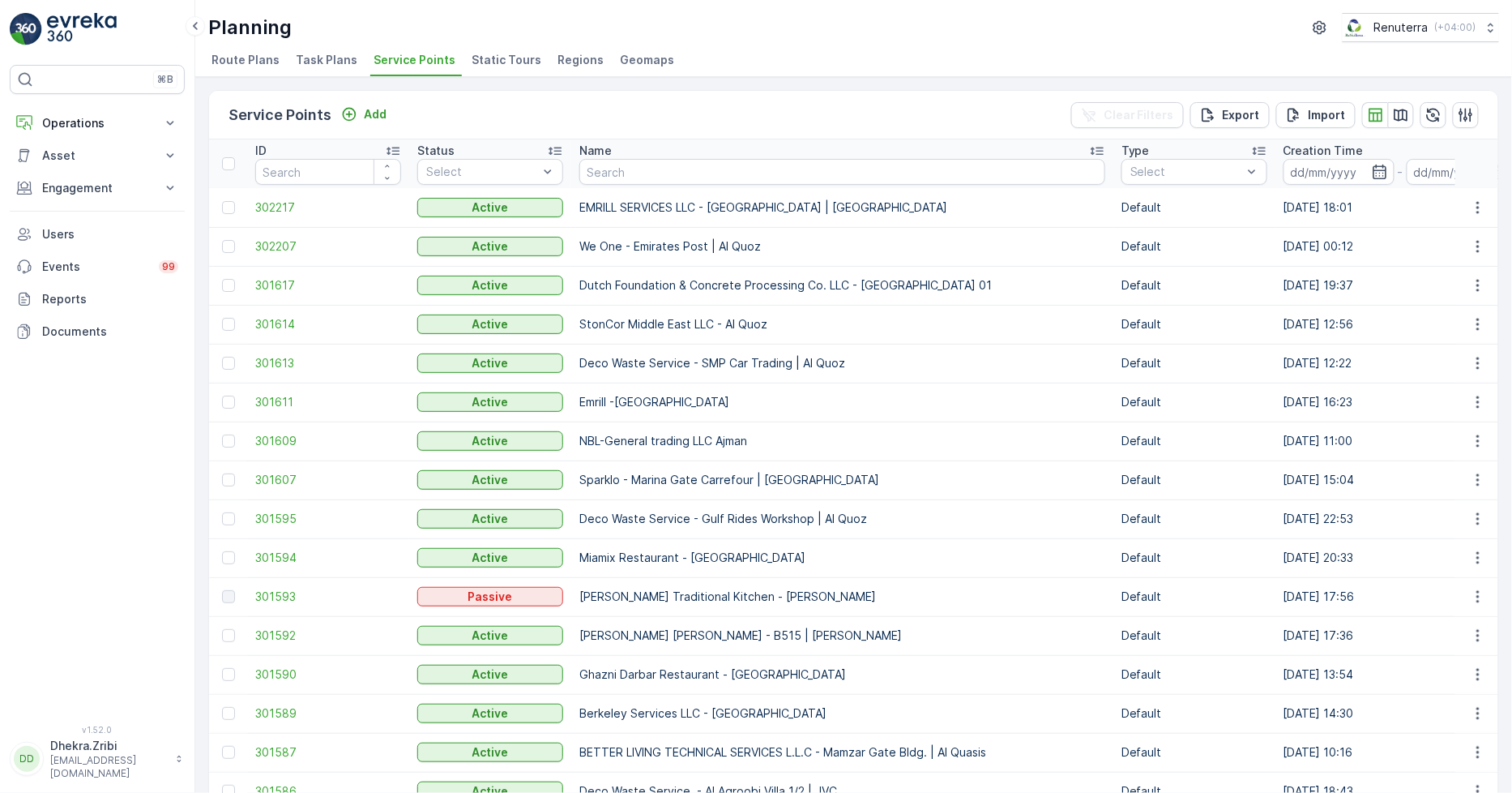
click at [629, 168] on input "text" at bounding box center [842, 172] width 526 height 26
type input "amtar"
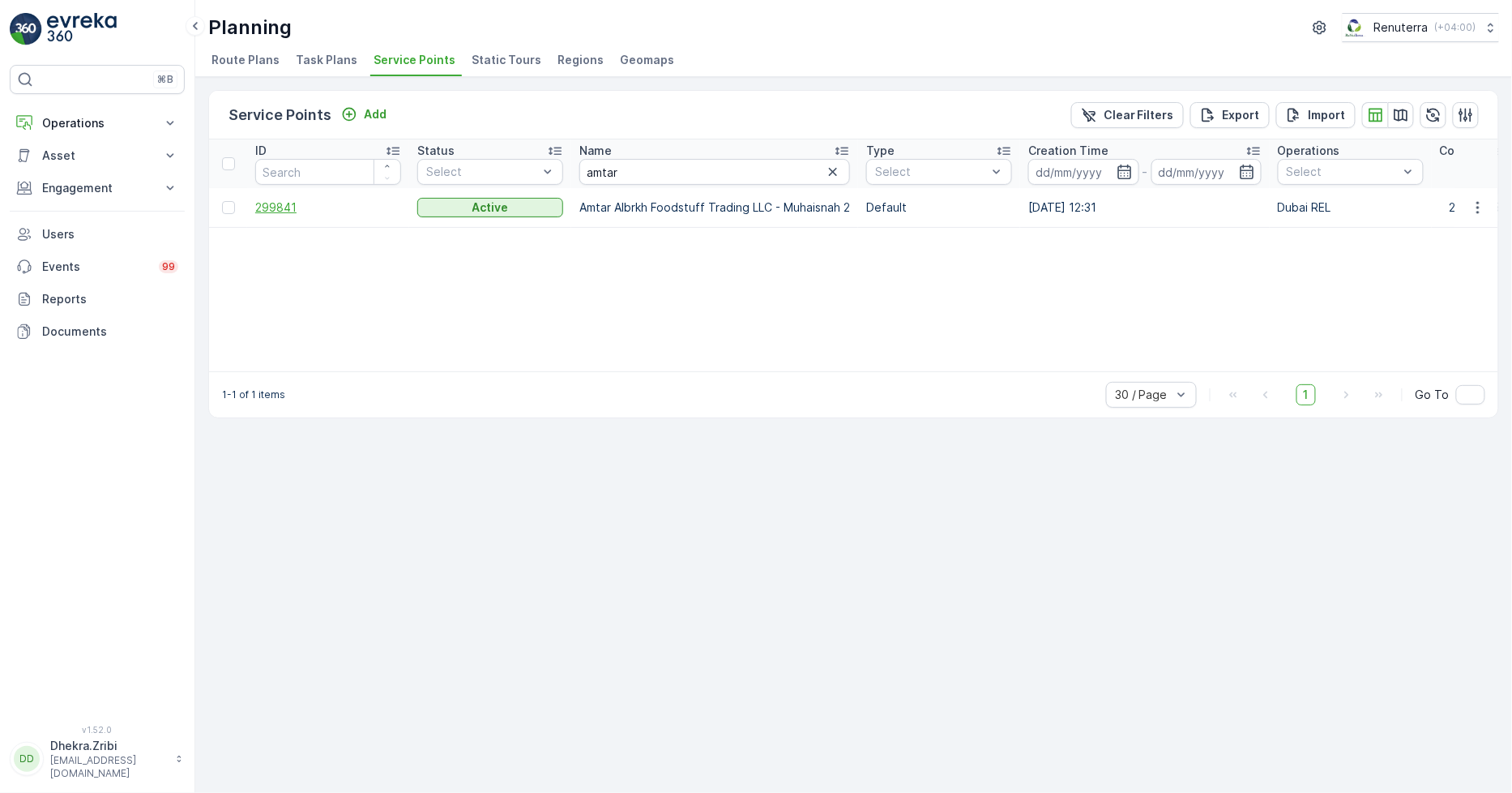
click at [285, 206] on span "299841" at bounding box center [328, 207] width 145 height 16
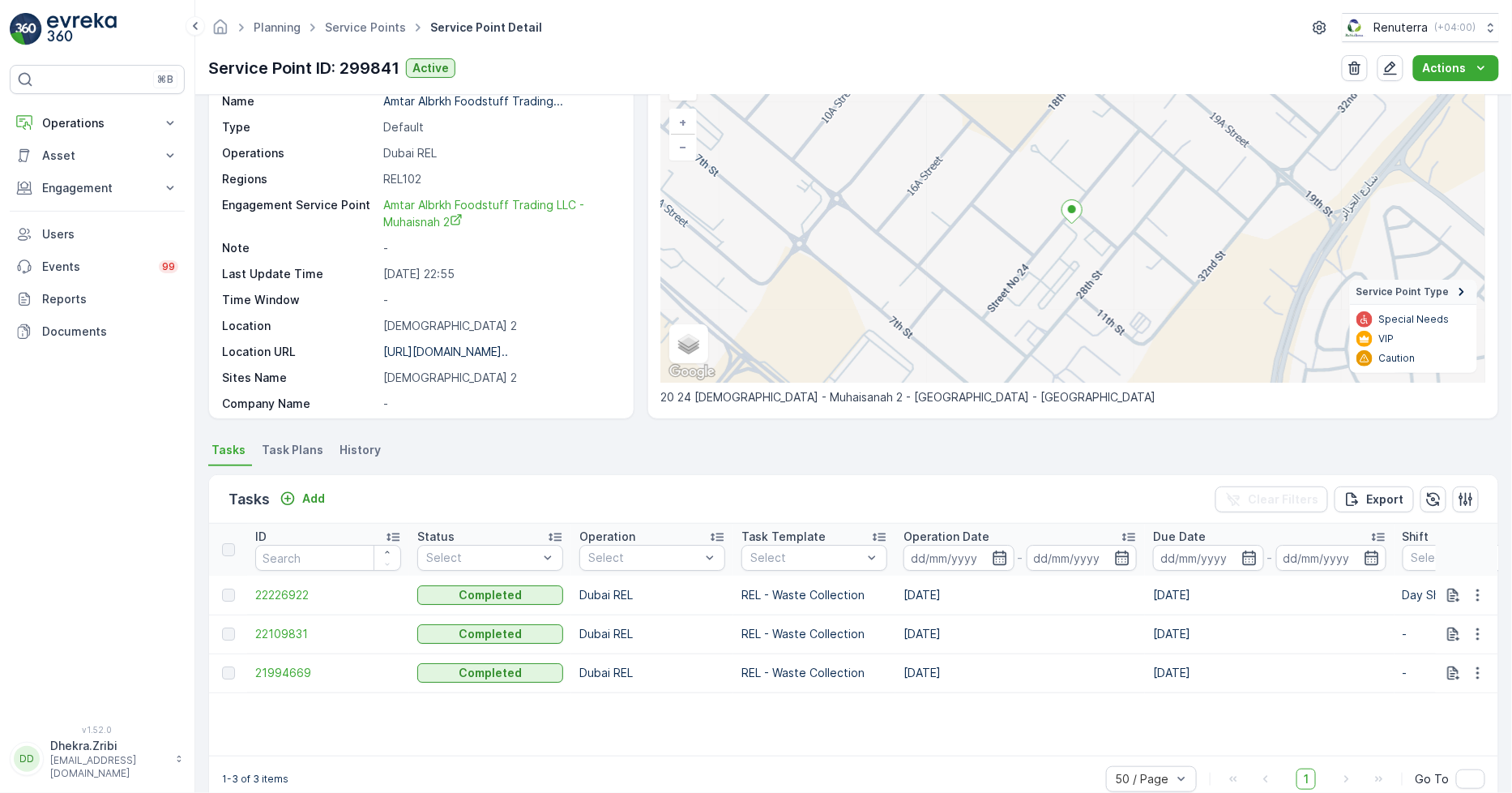
scroll to position [123, 0]
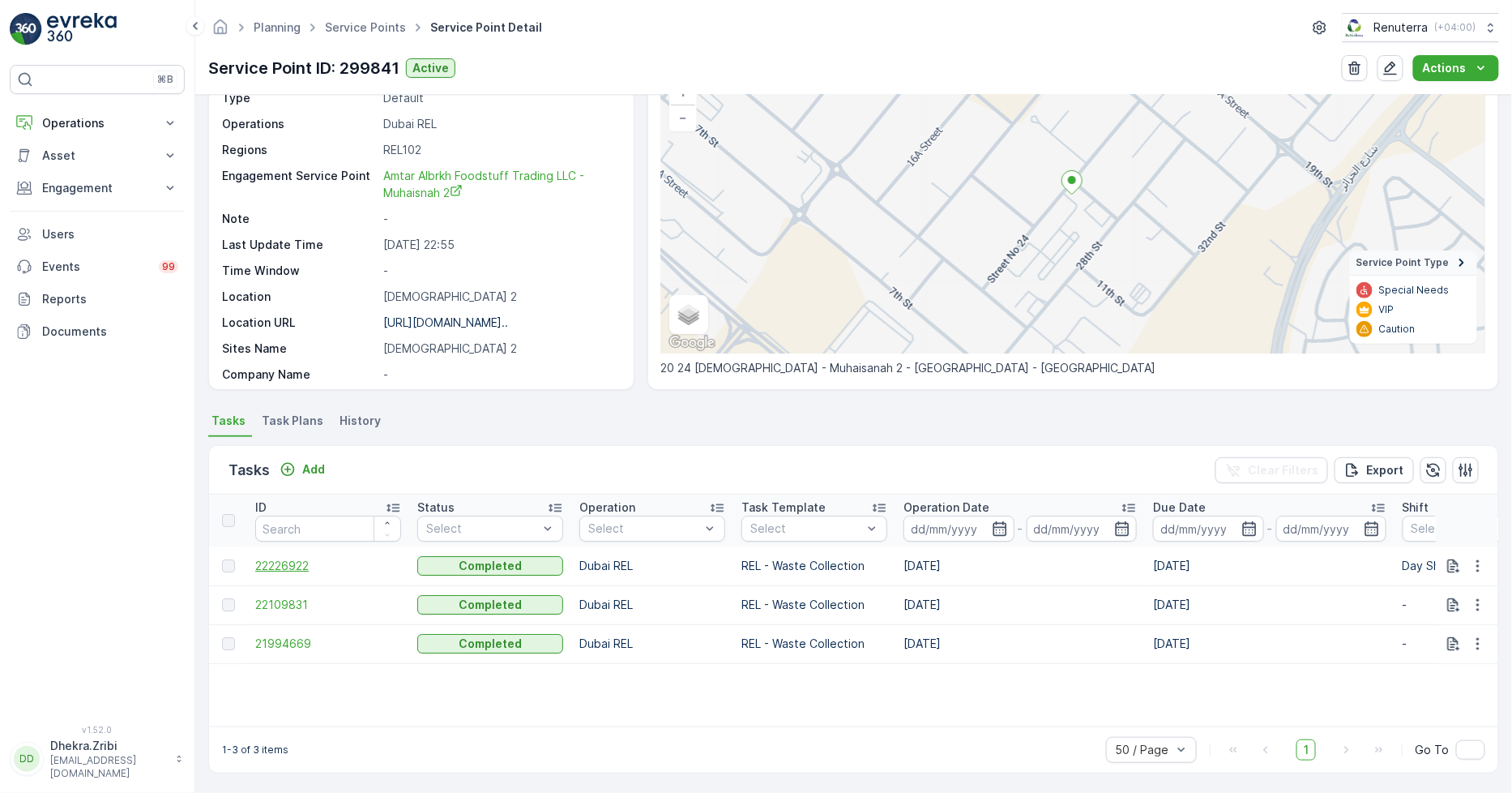
click at [287, 564] on span "22226922" at bounding box center [328, 566] width 145 height 16
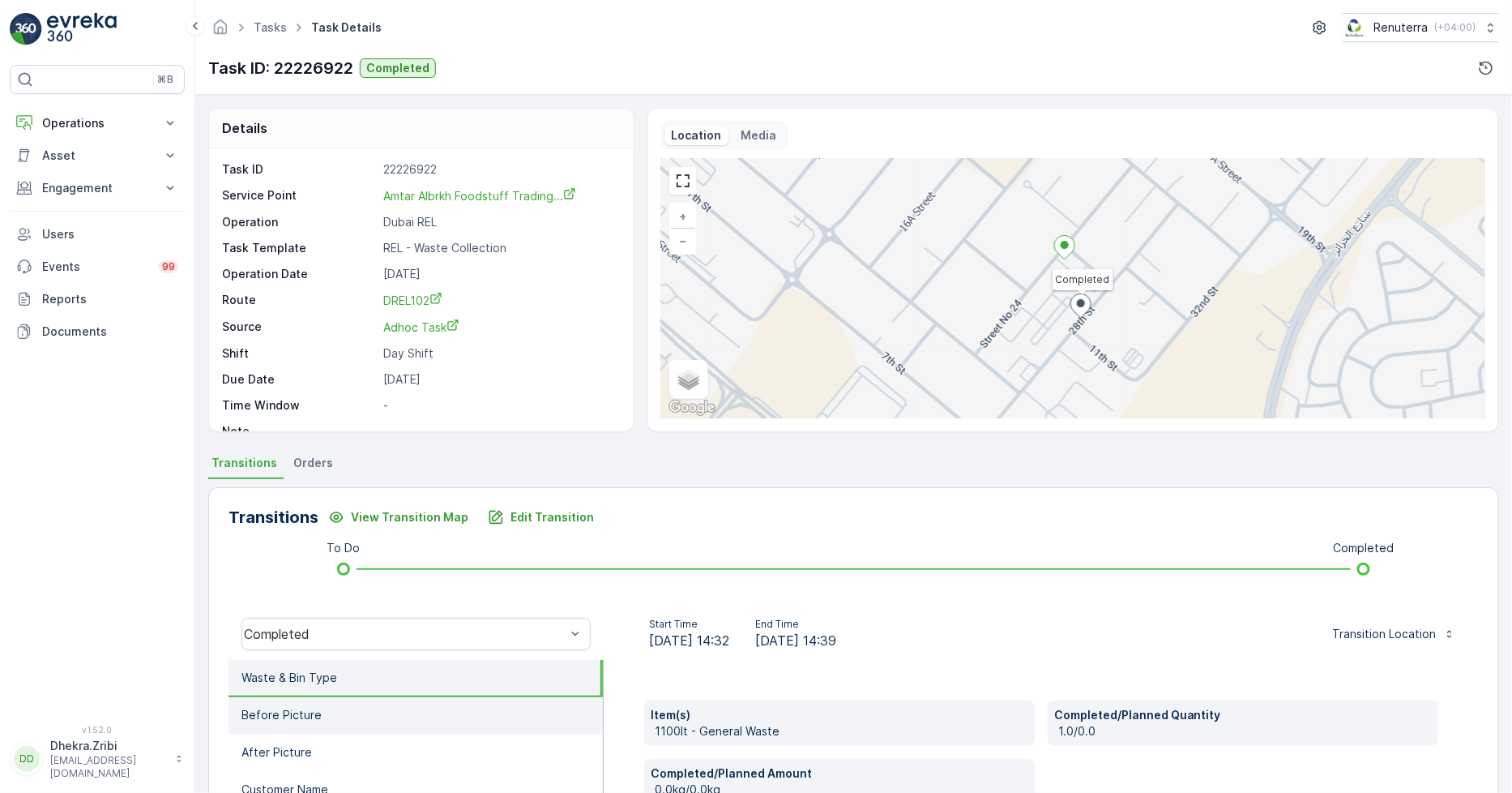
click at [288, 722] on li "Before Picture" at bounding box center [416, 716] width 375 height 37
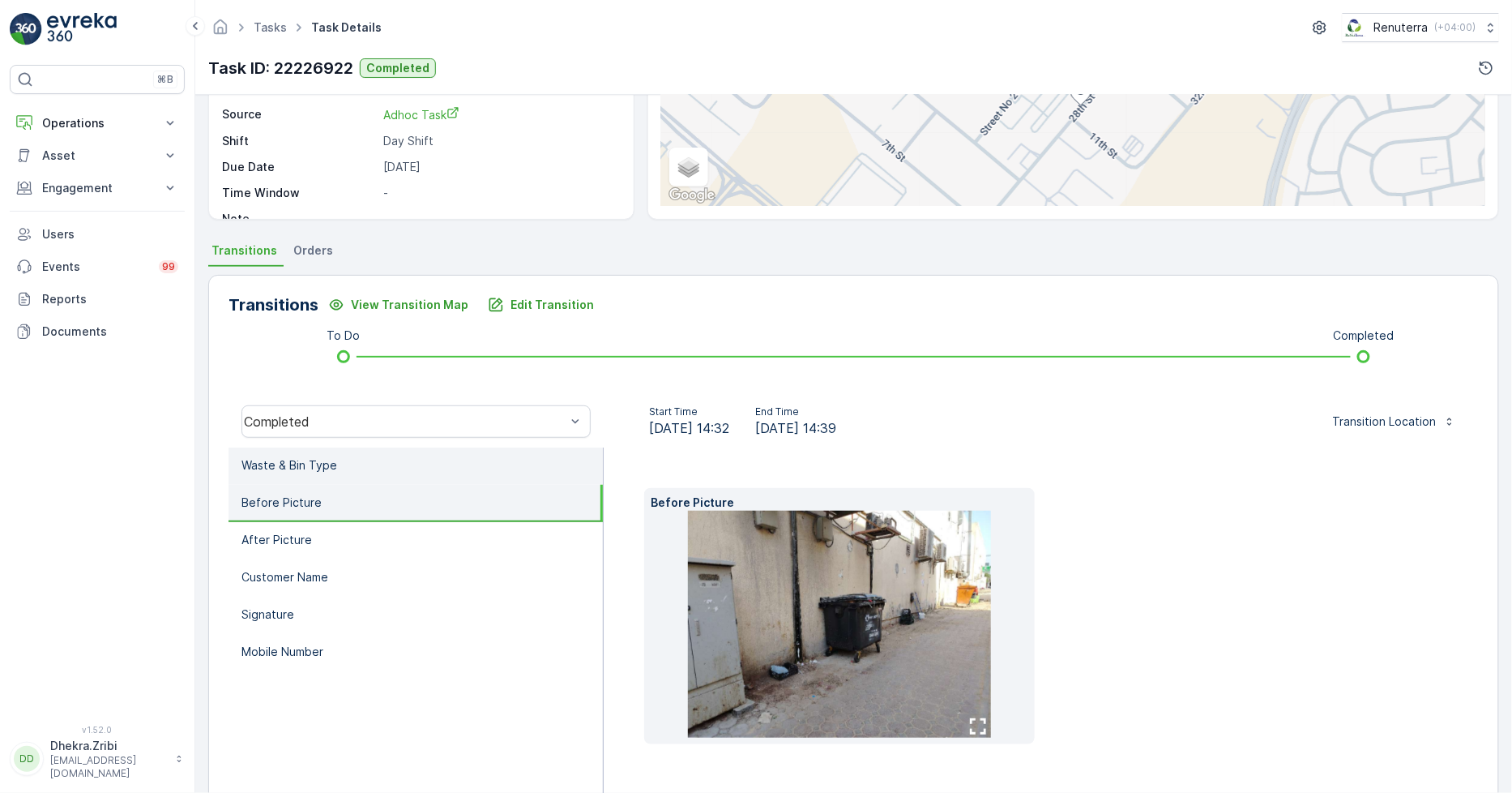
scroll to position [227, 0]
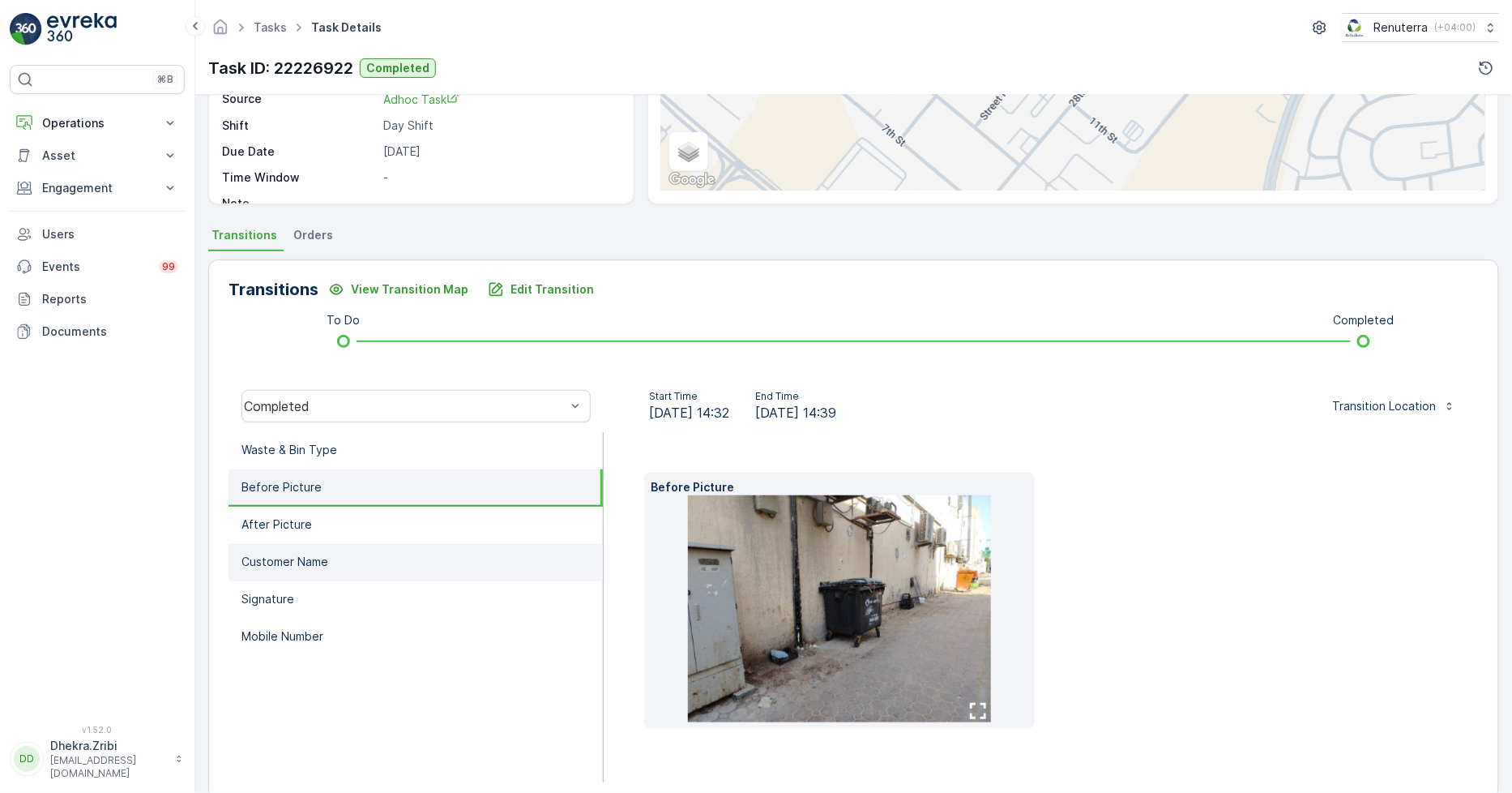
click at [293, 554] on p "Customer Name" at bounding box center [285, 562] width 86 height 16
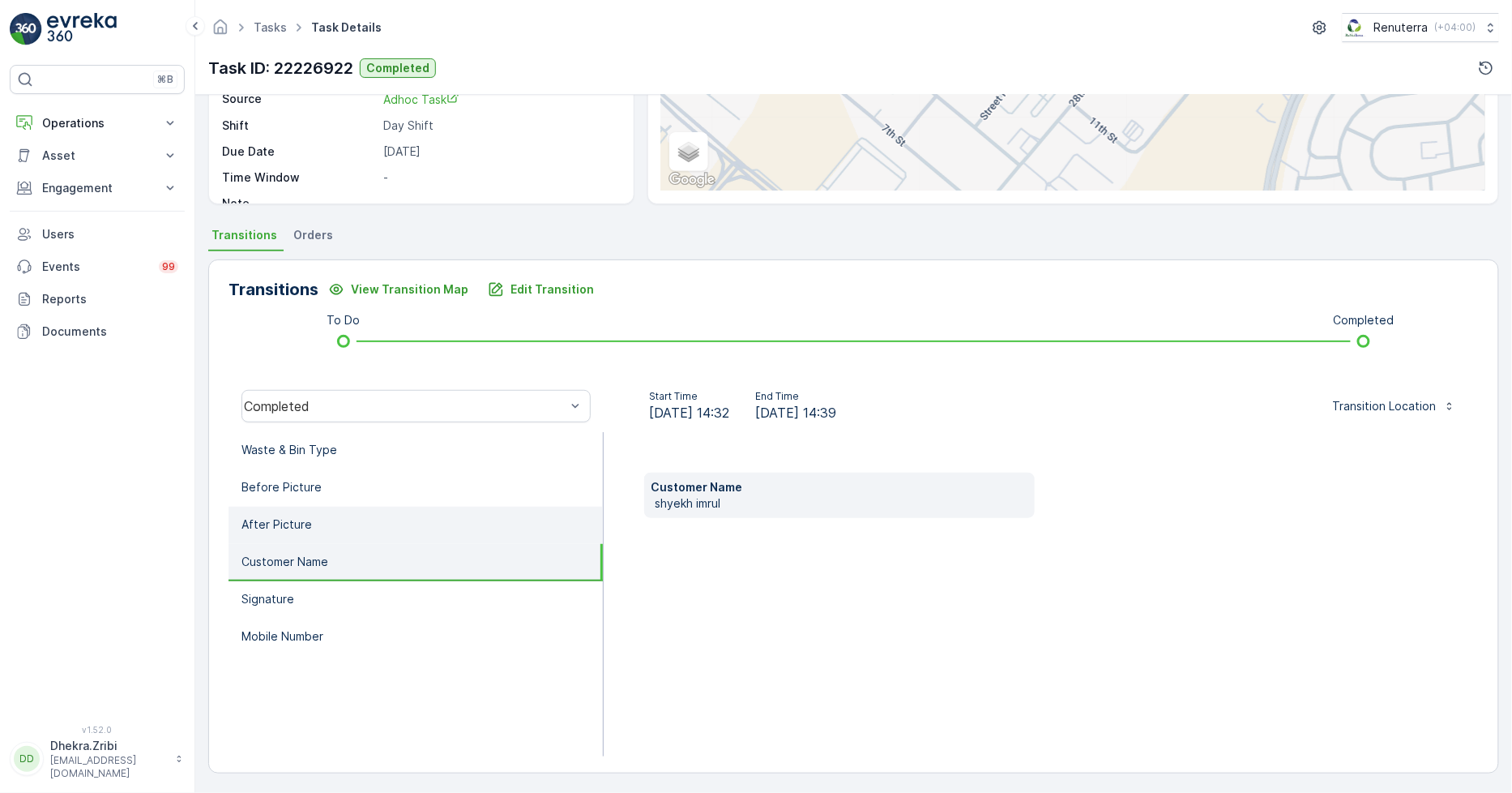
click at [290, 517] on p "After Picture" at bounding box center [277, 525] width 71 height 16
